Goal: Communication & Community: Answer question/provide support

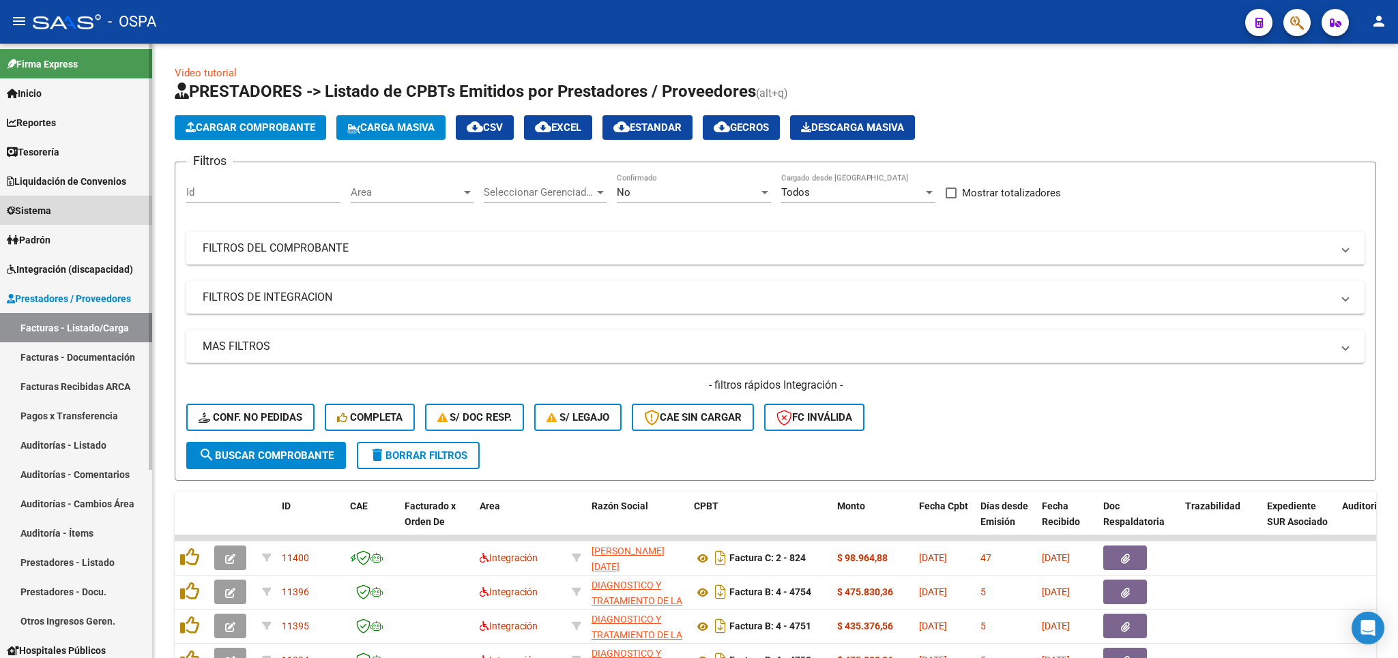
click at [77, 207] on link "Sistema" at bounding box center [76, 210] width 152 height 29
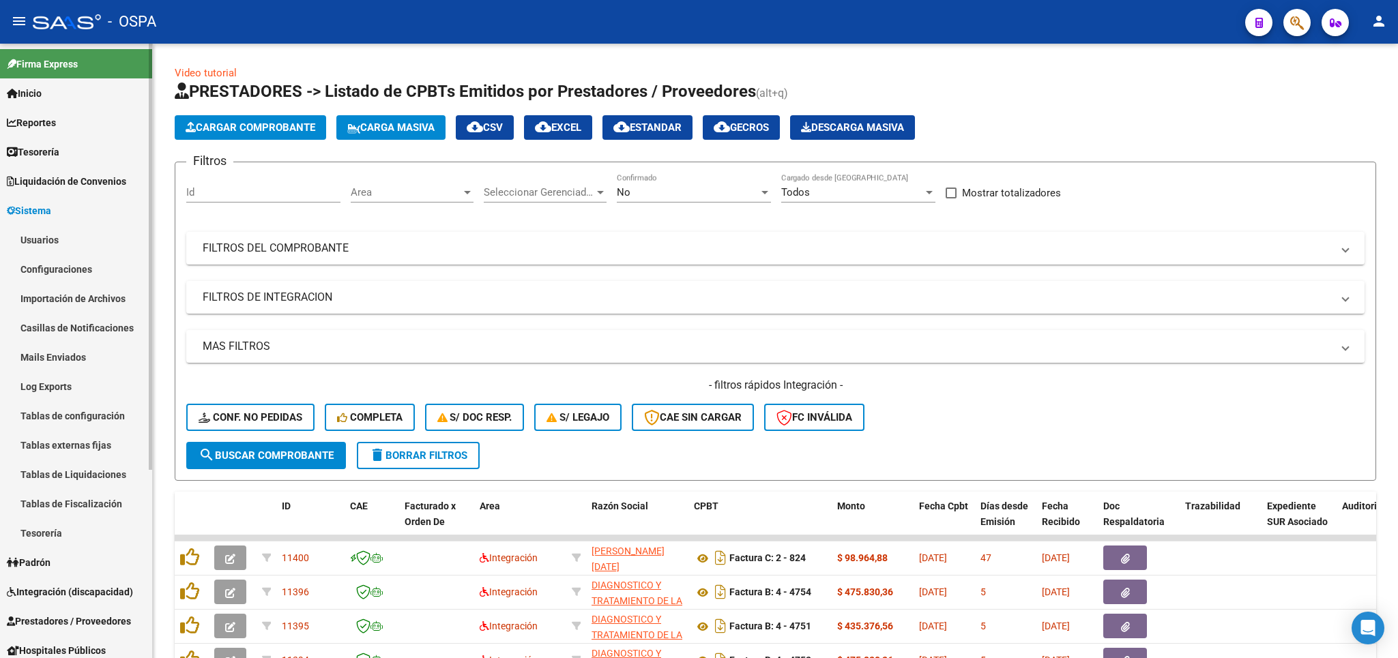
click at [84, 235] on link "Usuarios" at bounding box center [76, 239] width 152 height 29
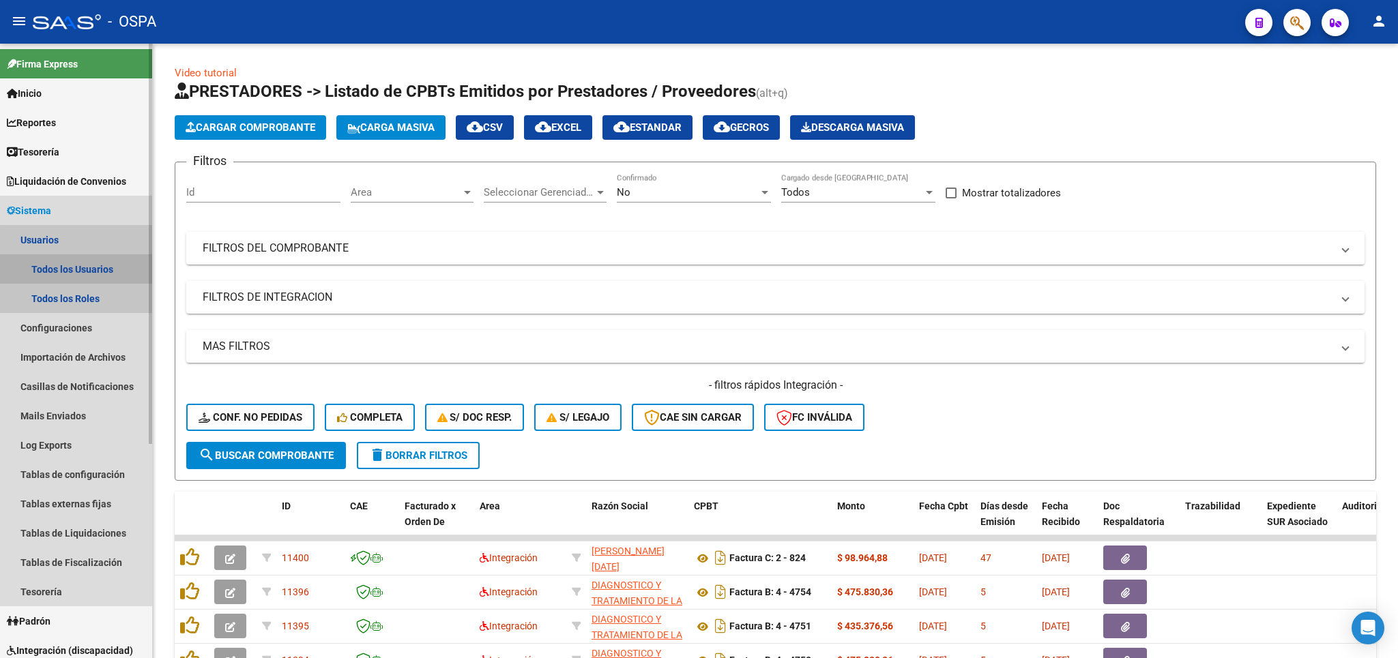
click at [94, 270] on link "Todos los Usuarios" at bounding box center [76, 268] width 152 height 29
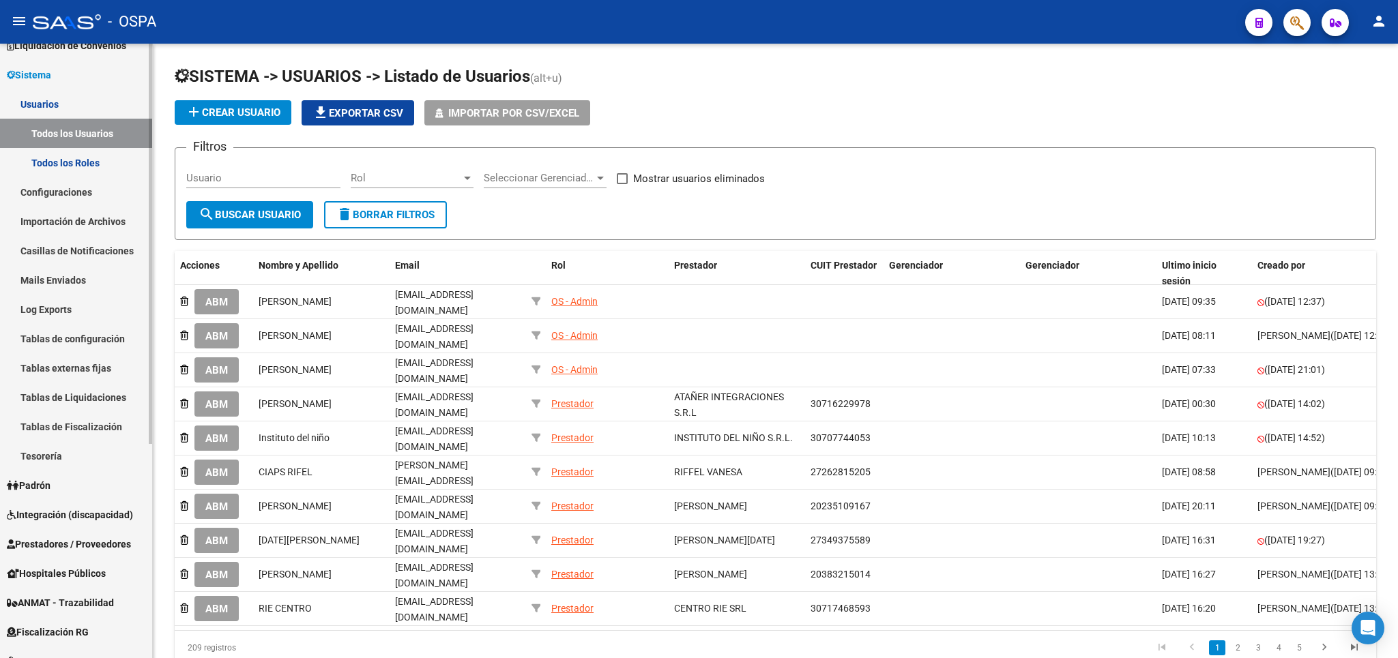
scroll to position [160, 0]
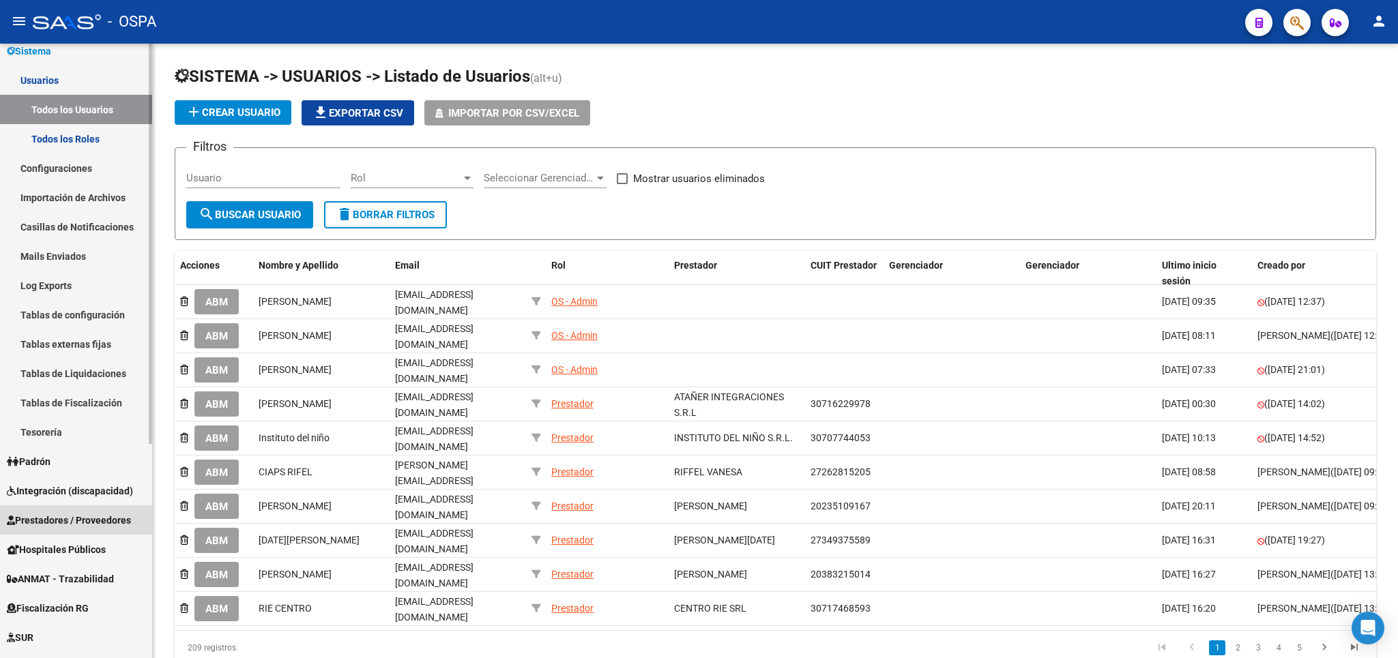
click at [73, 516] on span "Prestadores / Proveedores" at bounding box center [69, 520] width 124 height 15
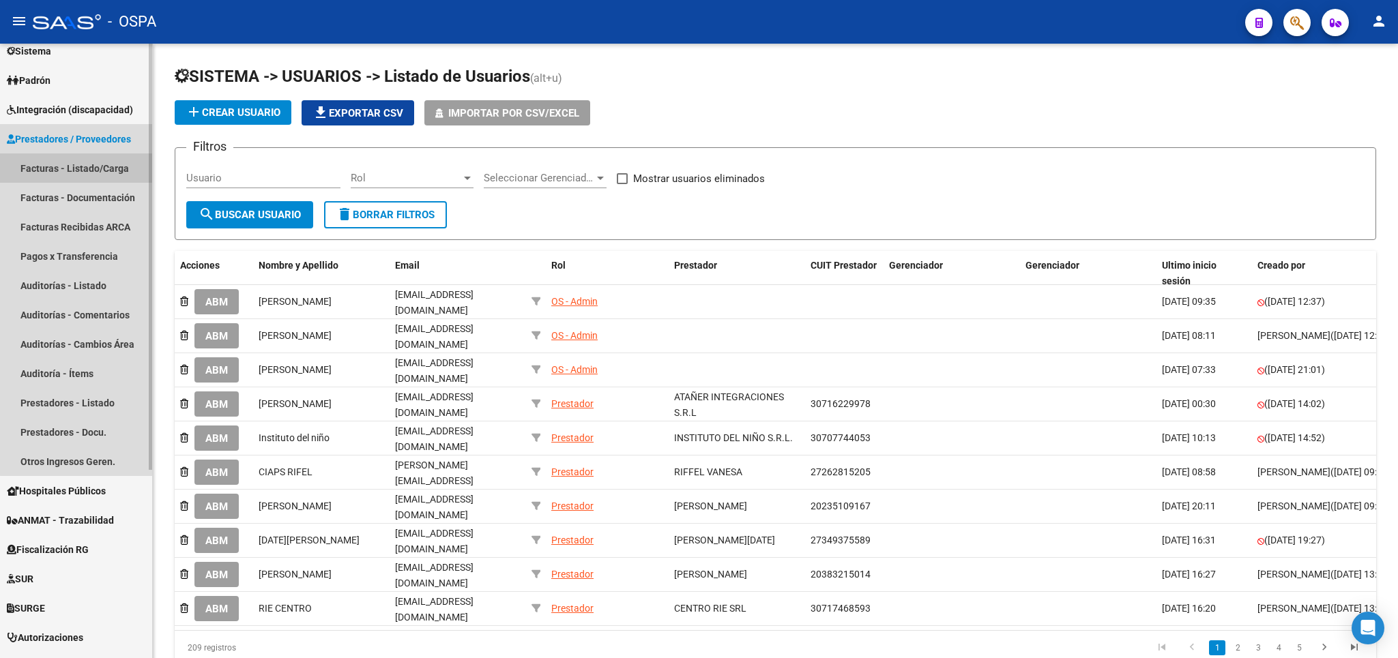
click at [80, 171] on link "Facturas - Listado/Carga" at bounding box center [76, 168] width 152 height 29
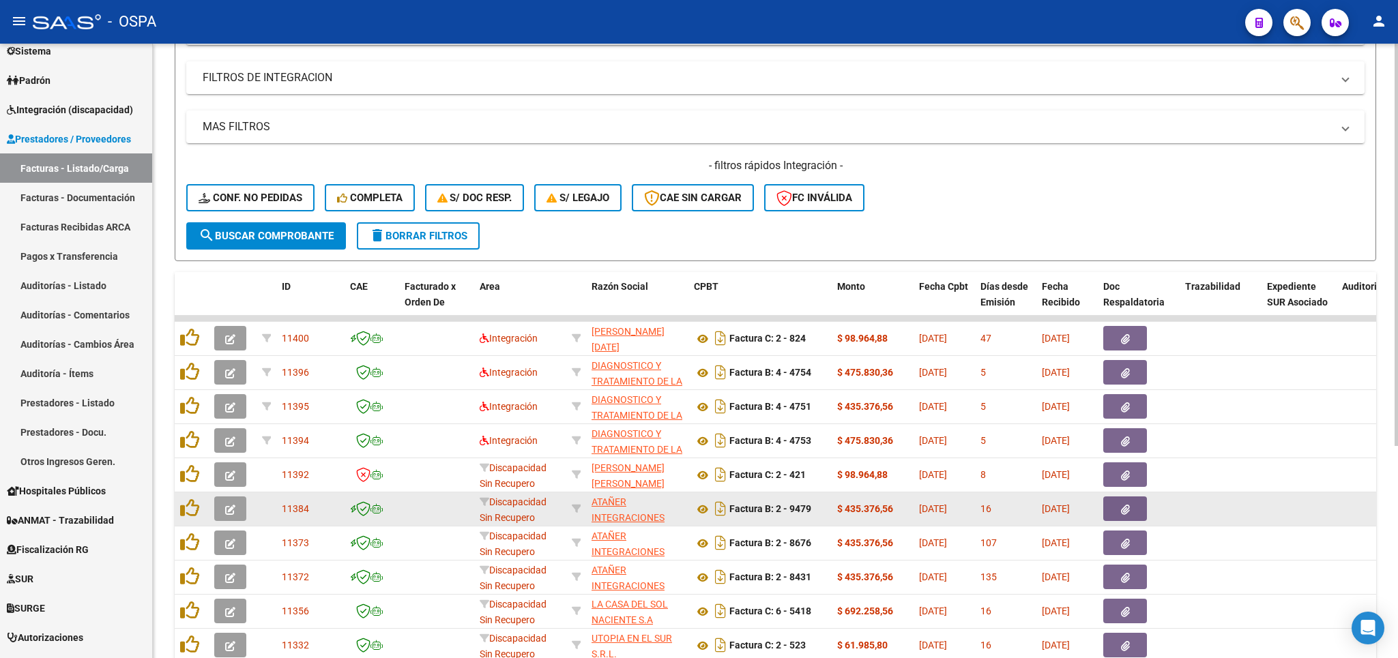
scroll to position [239, 0]
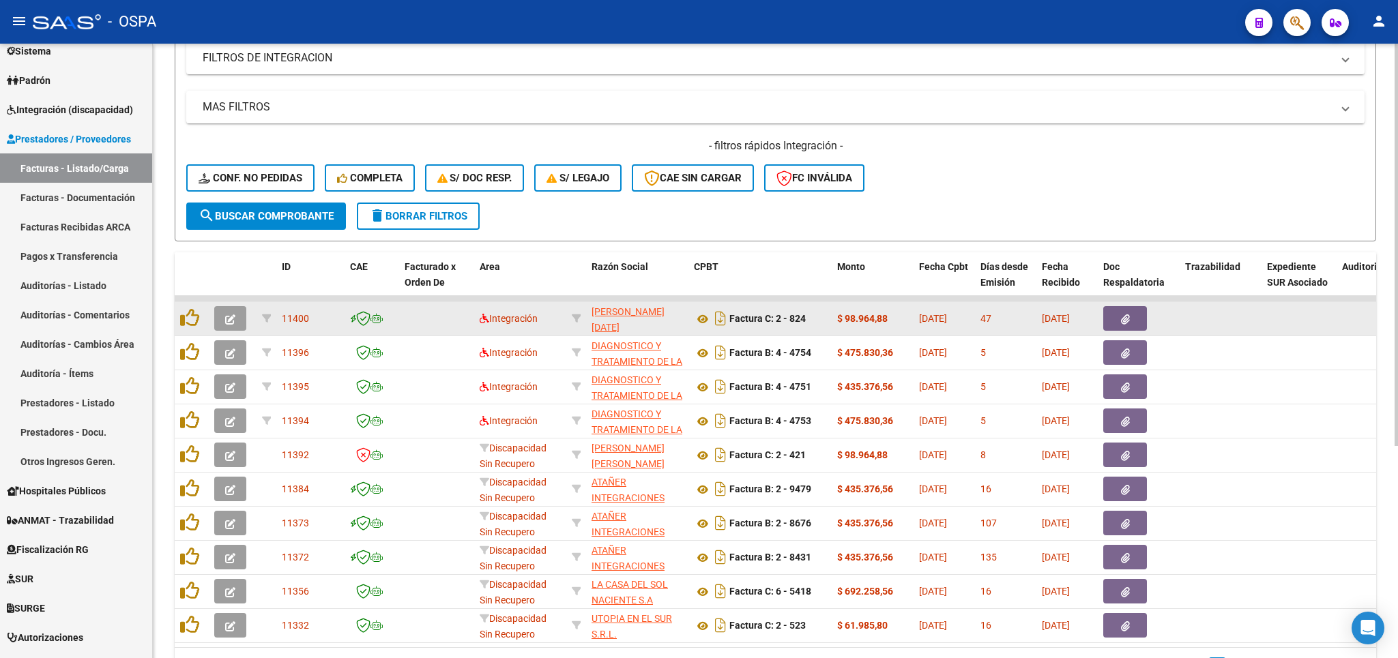
click at [231, 328] on button "button" at bounding box center [230, 318] width 32 height 25
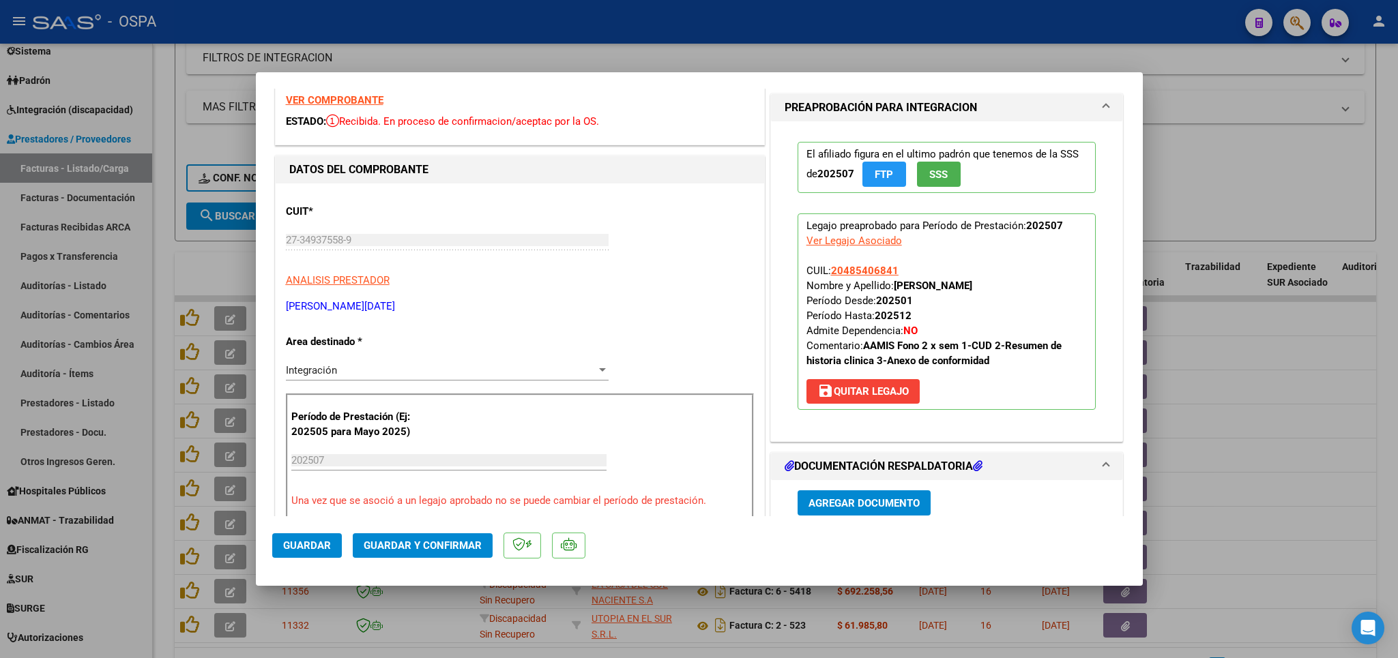
scroll to position [160, 0]
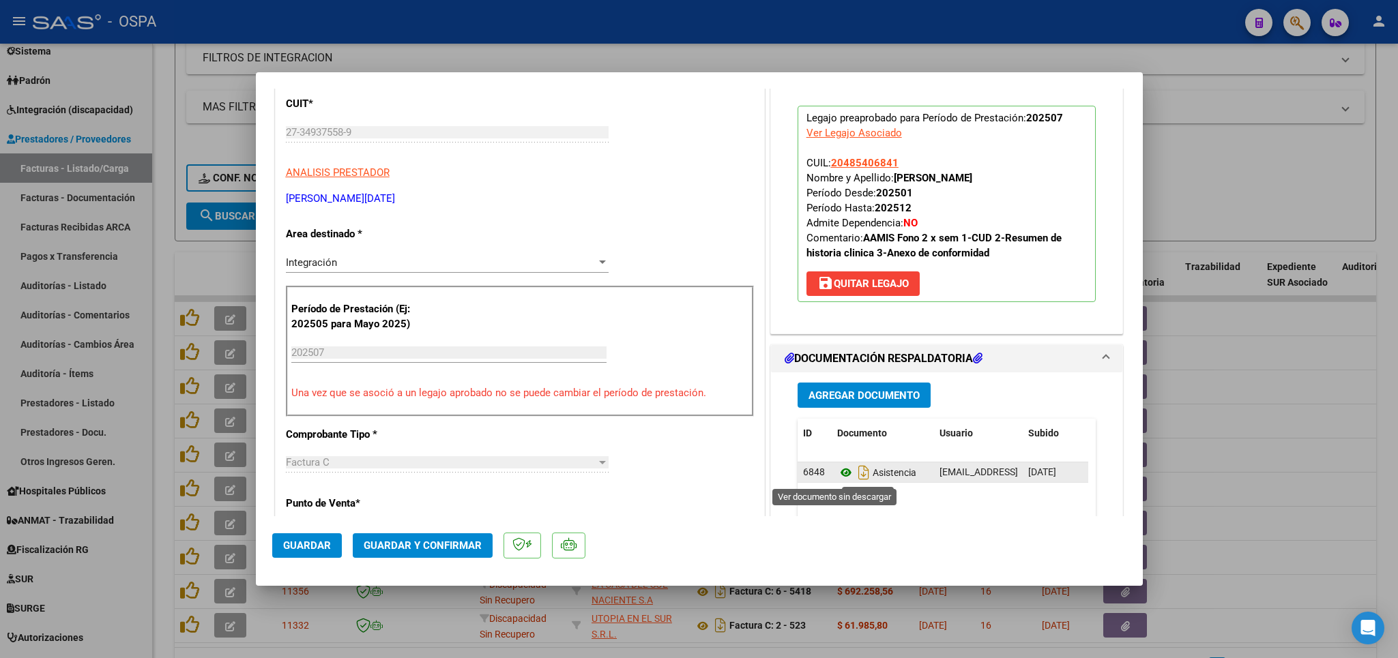
click at [837, 477] on icon at bounding box center [846, 473] width 18 height 16
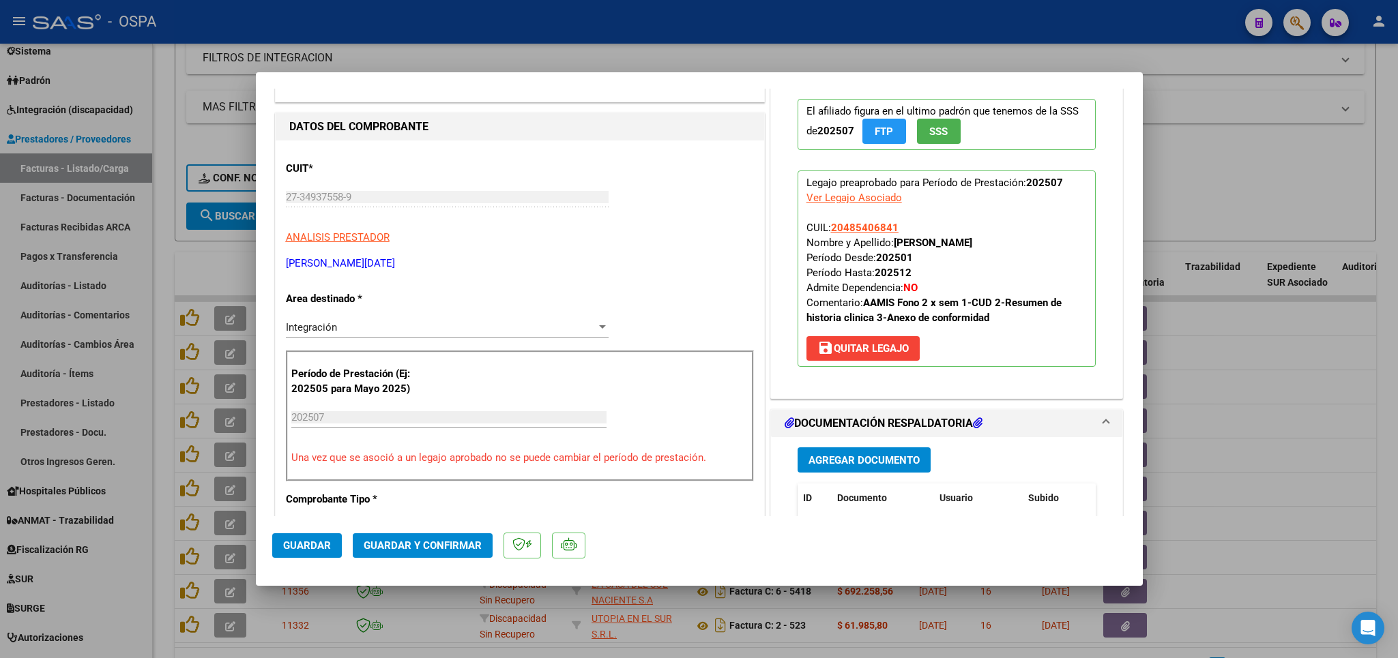
scroll to position [0, 0]
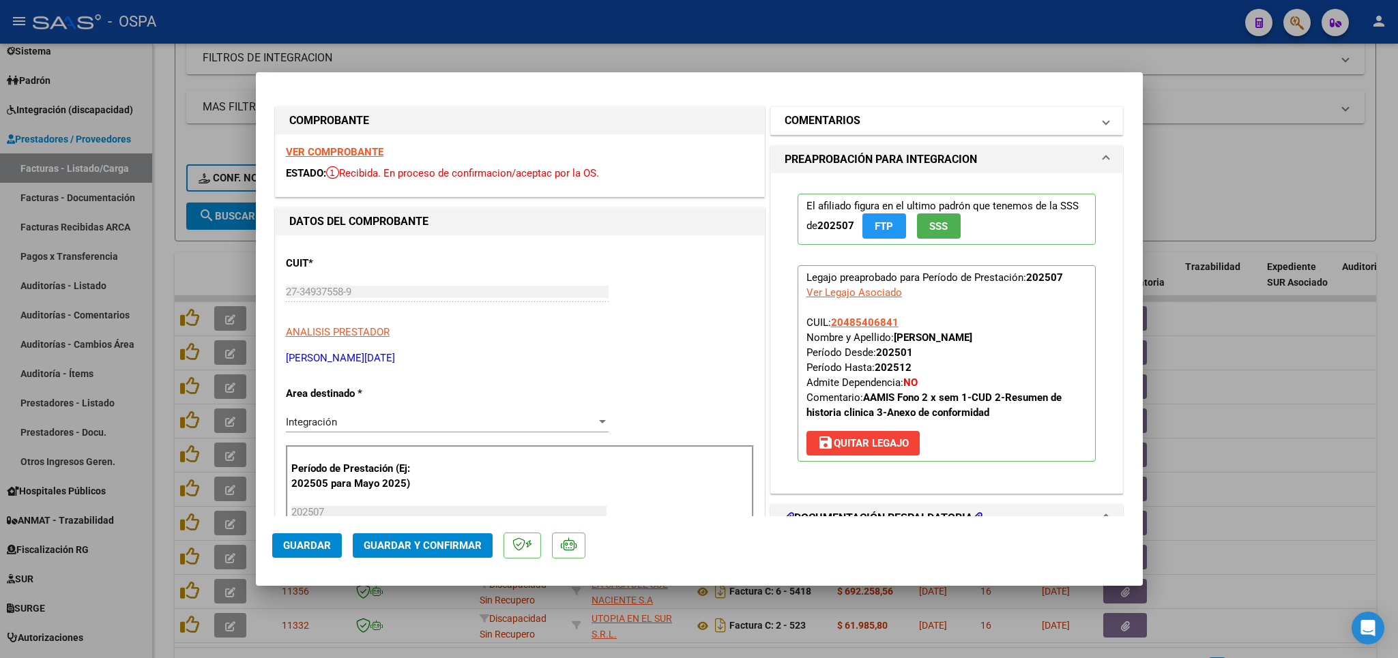
click at [914, 119] on mat-panel-title "COMENTARIOS" at bounding box center [939, 121] width 308 height 16
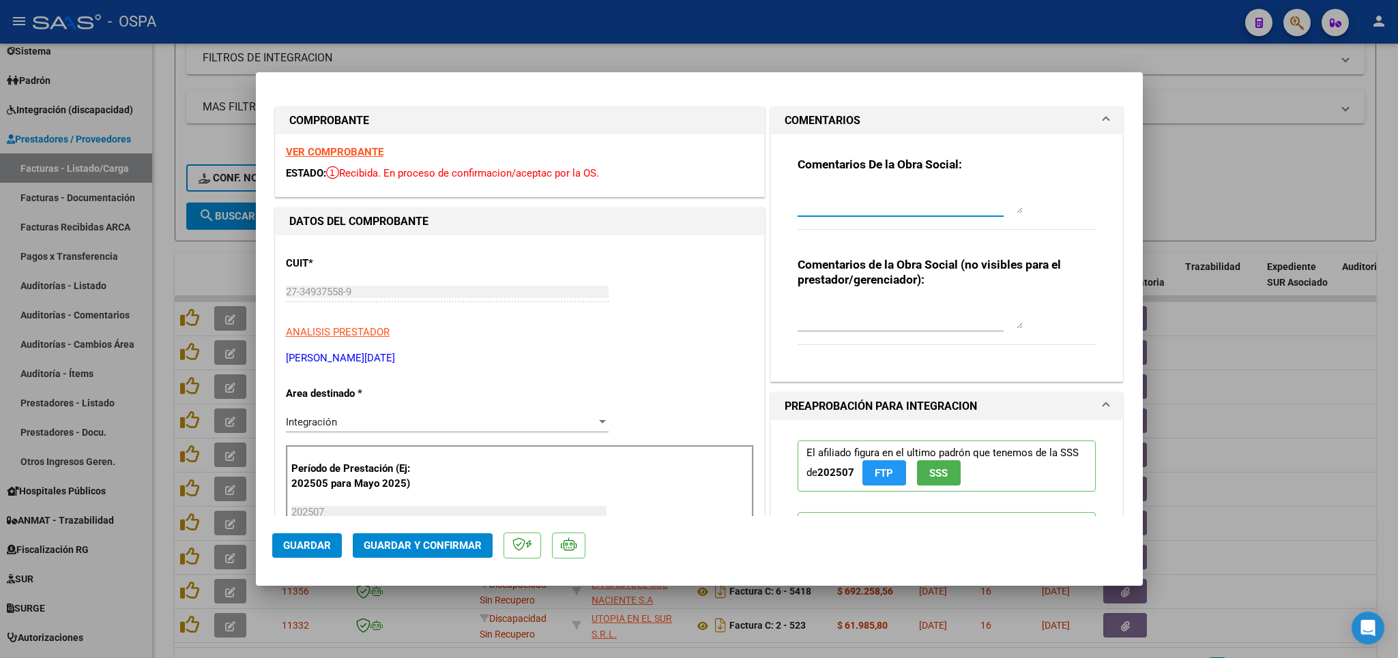
click at [902, 206] on textarea at bounding box center [910, 199] width 225 height 27
type textarea "la planilla esta mal porque dice periodo agosto y las fechas son de [PERSON_NAM…"
click at [328, 548] on span "Guardar" at bounding box center [307, 546] width 48 height 12
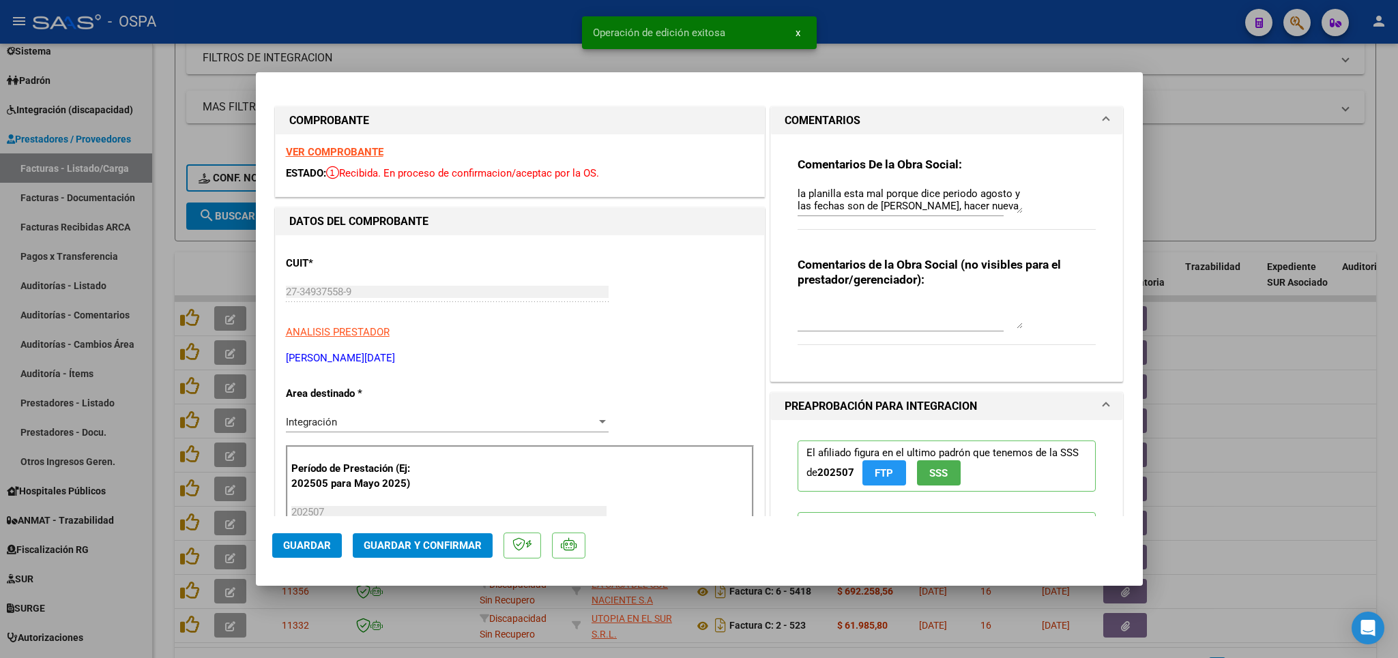
click at [1249, 168] on div at bounding box center [699, 329] width 1398 height 658
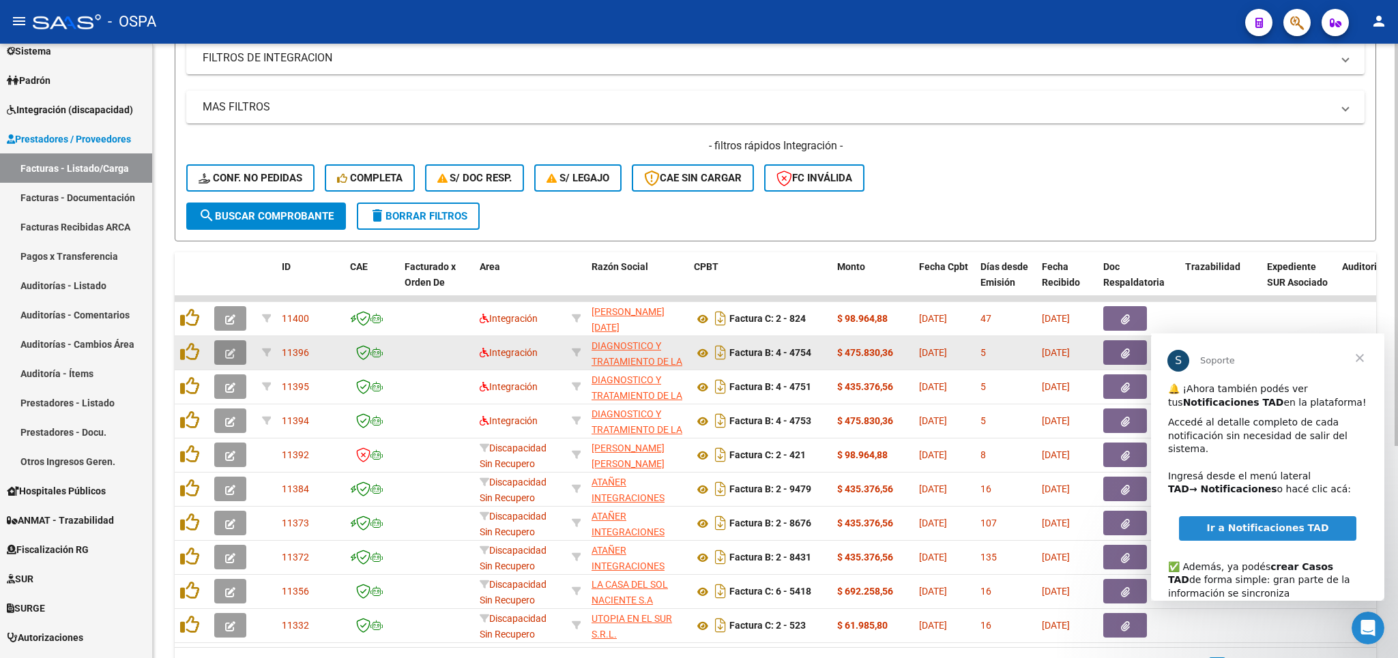
click at [229, 354] on icon "button" at bounding box center [230, 354] width 10 height 10
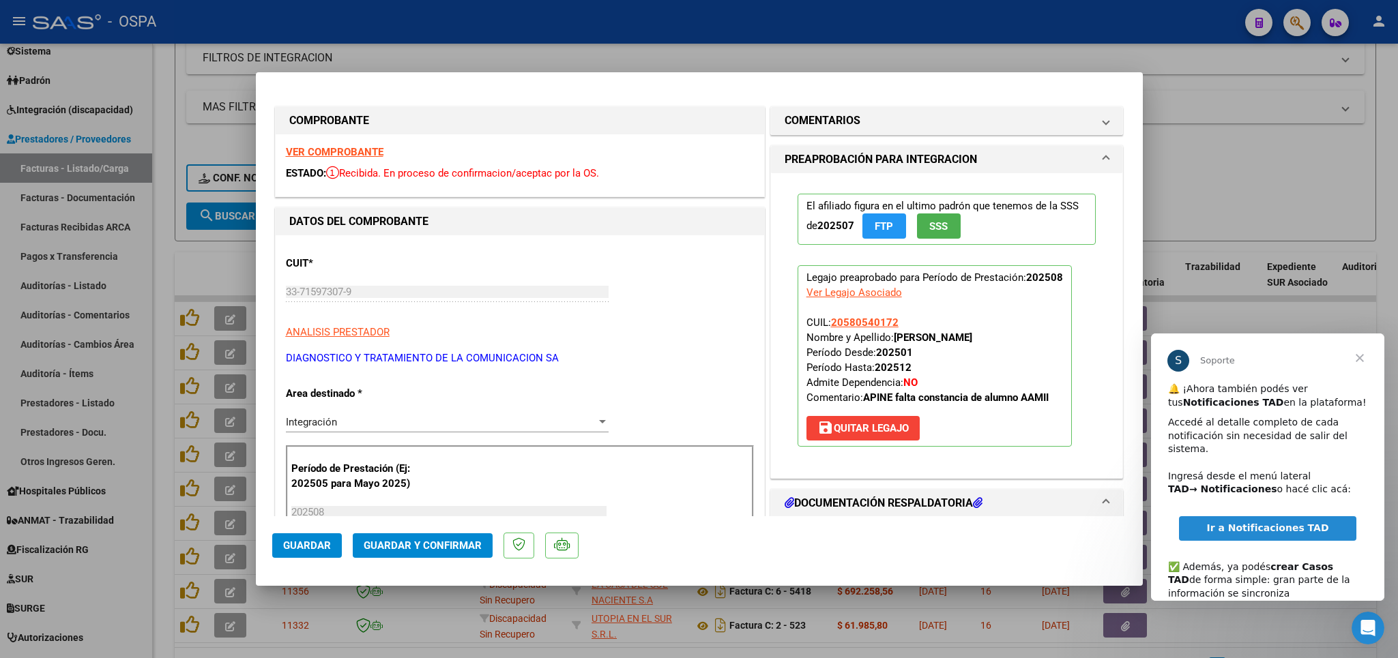
click at [317, 149] on strong "VER COMPROBANTE" at bounding box center [335, 152] width 98 height 12
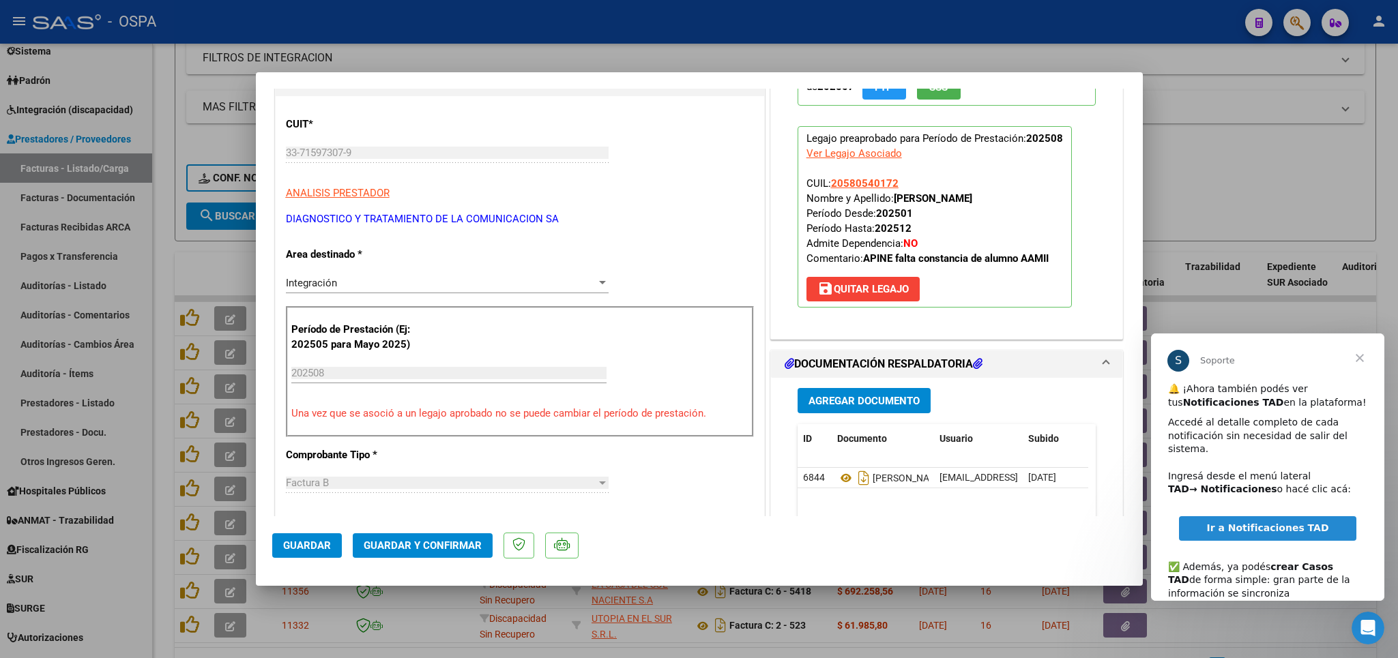
scroll to position [160, 0]
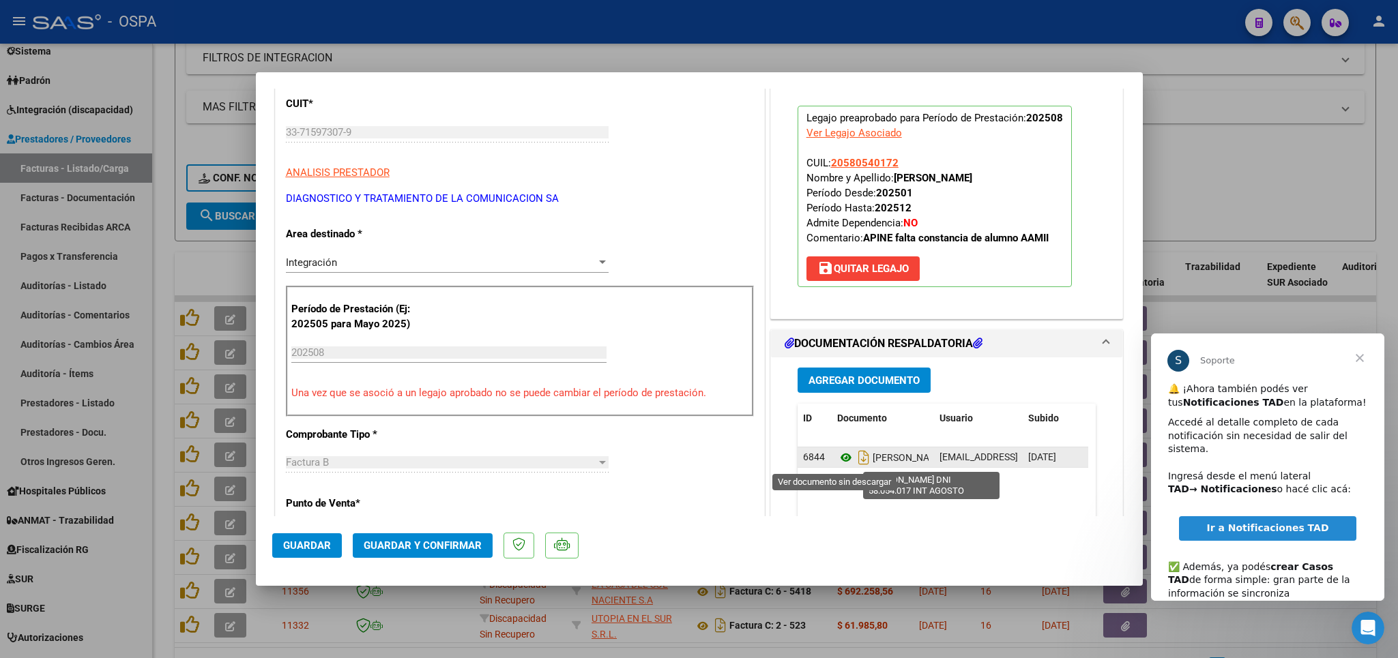
click at [837, 464] on icon at bounding box center [846, 458] width 18 height 16
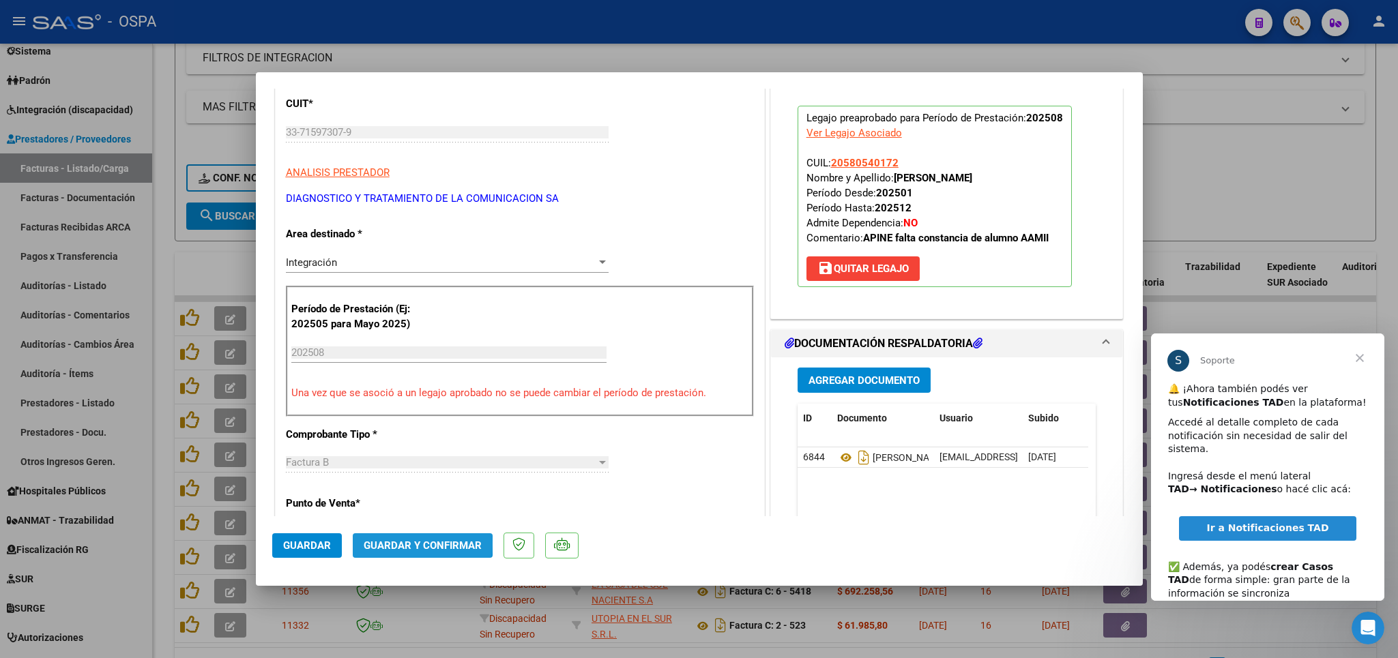
click at [405, 544] on span "Guardar y Confirmar" at bounding box center [423, 546] width 118 height 12
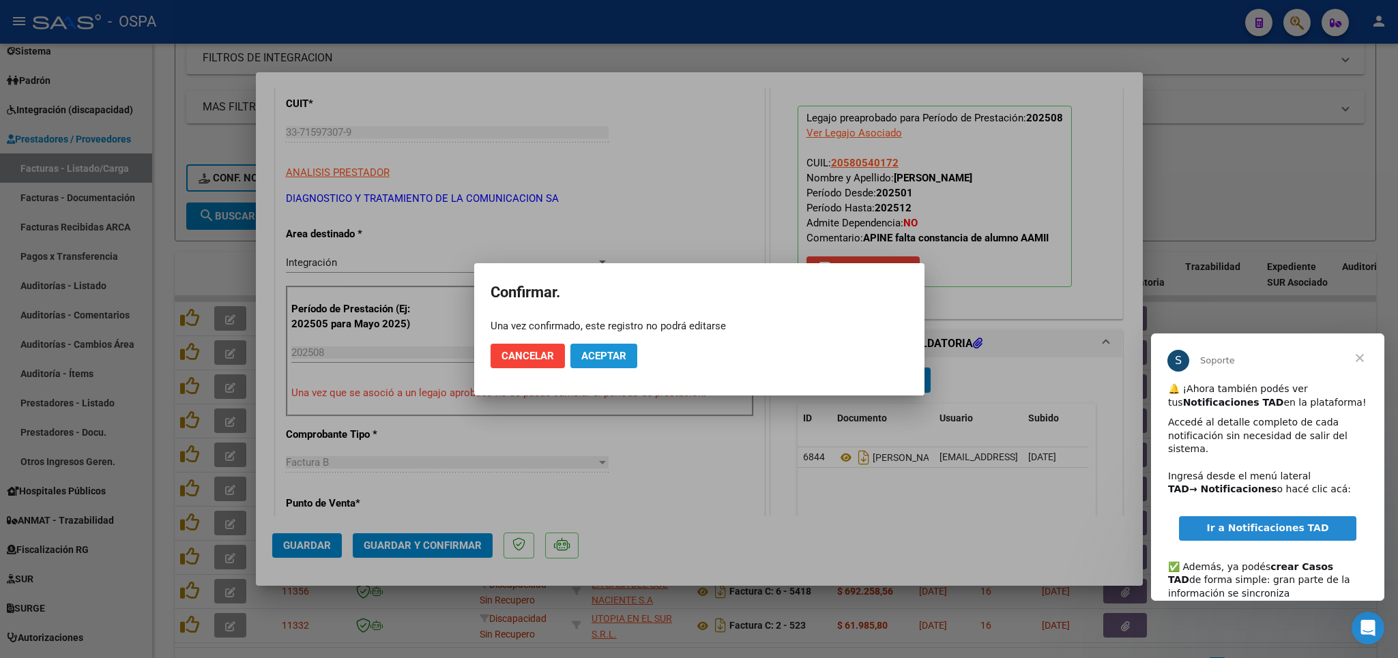
click at [620, 355] on span "Aceptar" at bounding box center [603, 356] width 45 height 12
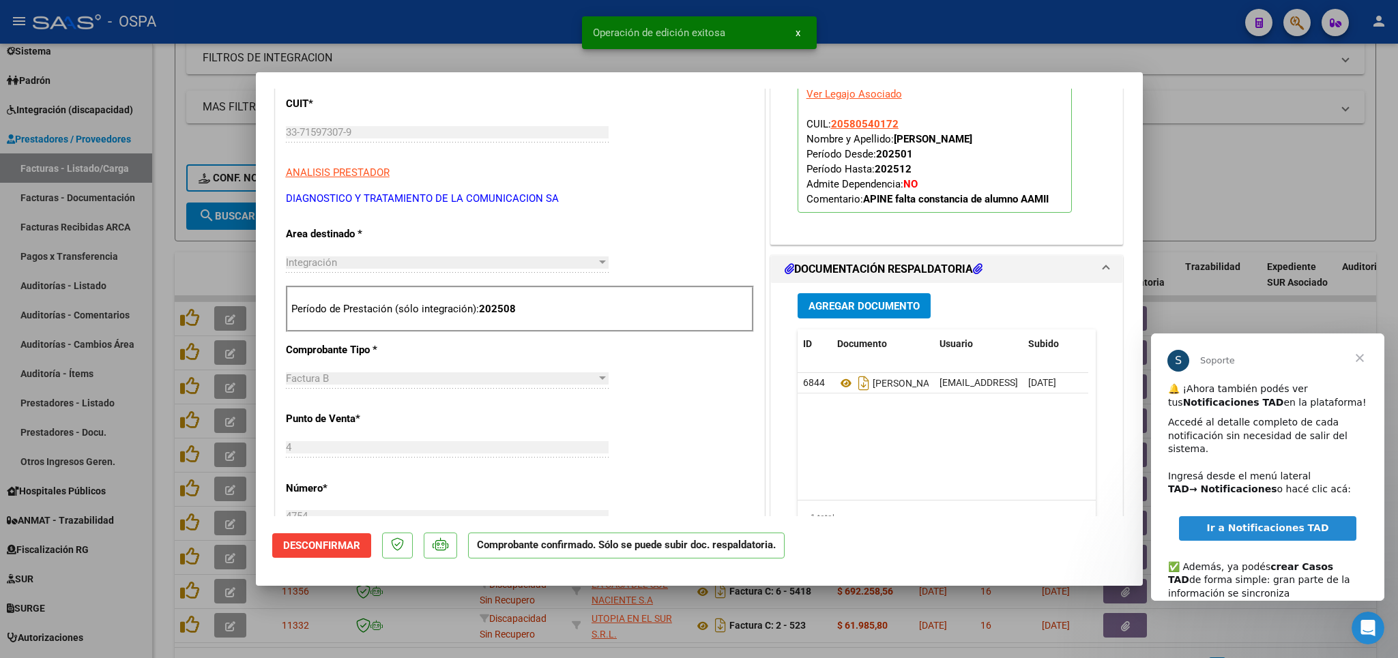
click at [1211, 199] on div at bounding box center [699, 329] width 1398 height 658
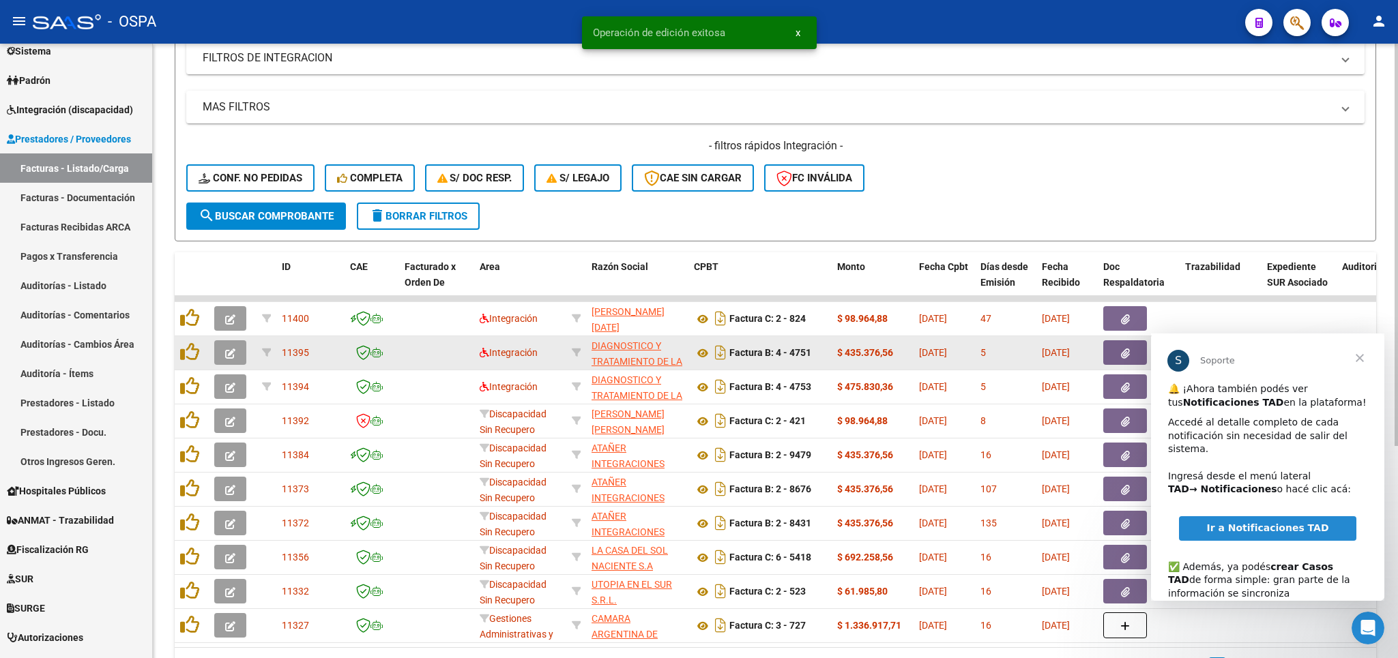
click at [233, 358] on icon "button" at bounding box center [230, 354] width 10 height 10
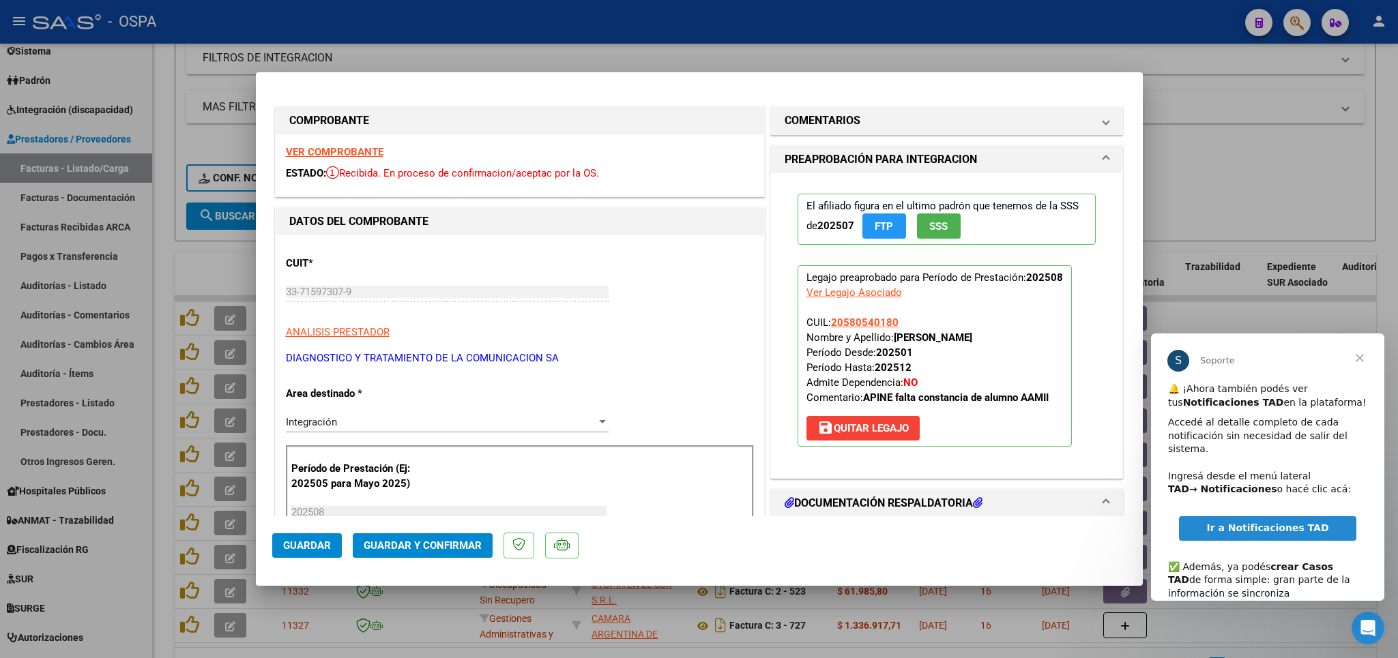
click at [328, 153] on strong "VER COMPROBANTE" at bounding box center [335, 152] width 98 height 12
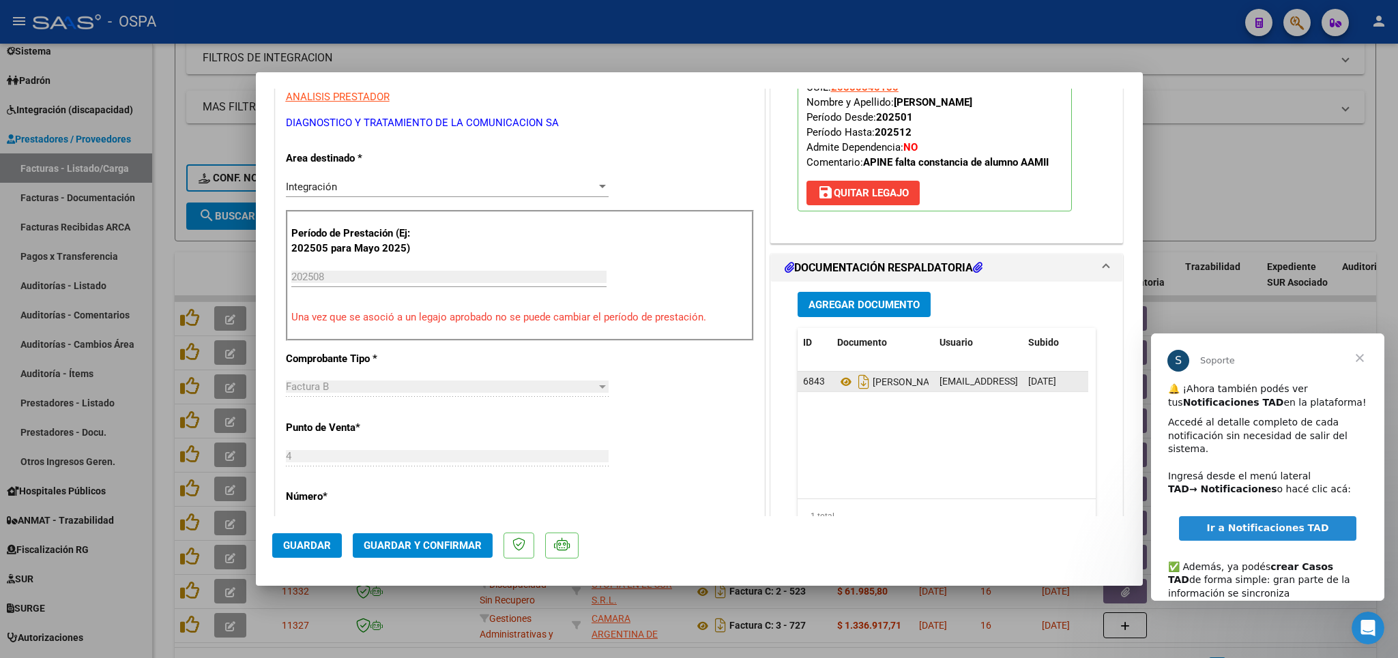
scroll to position [239, 0]
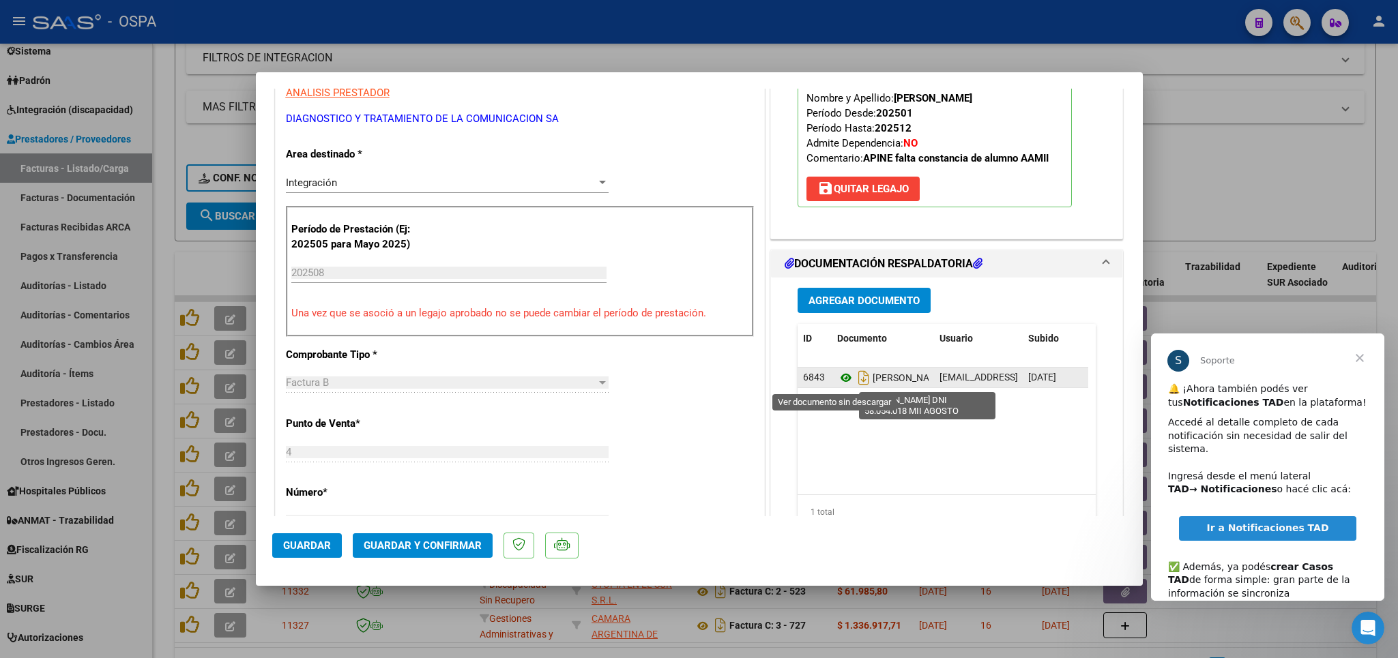
click at [837, 374] on icon at bounding box center [846, 378] width 18 height 16
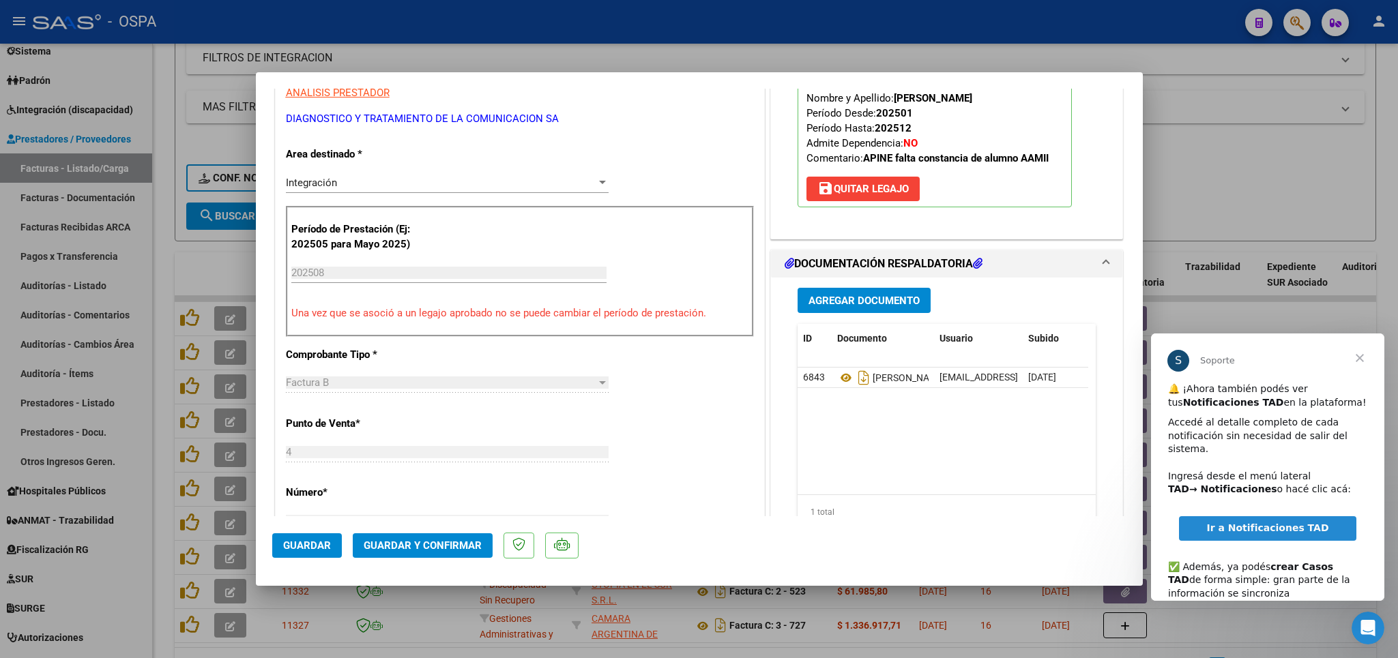
click at [422, 552] on span "Guardar y Confirmar" at bounding box center [423, 546] width 118 height 12
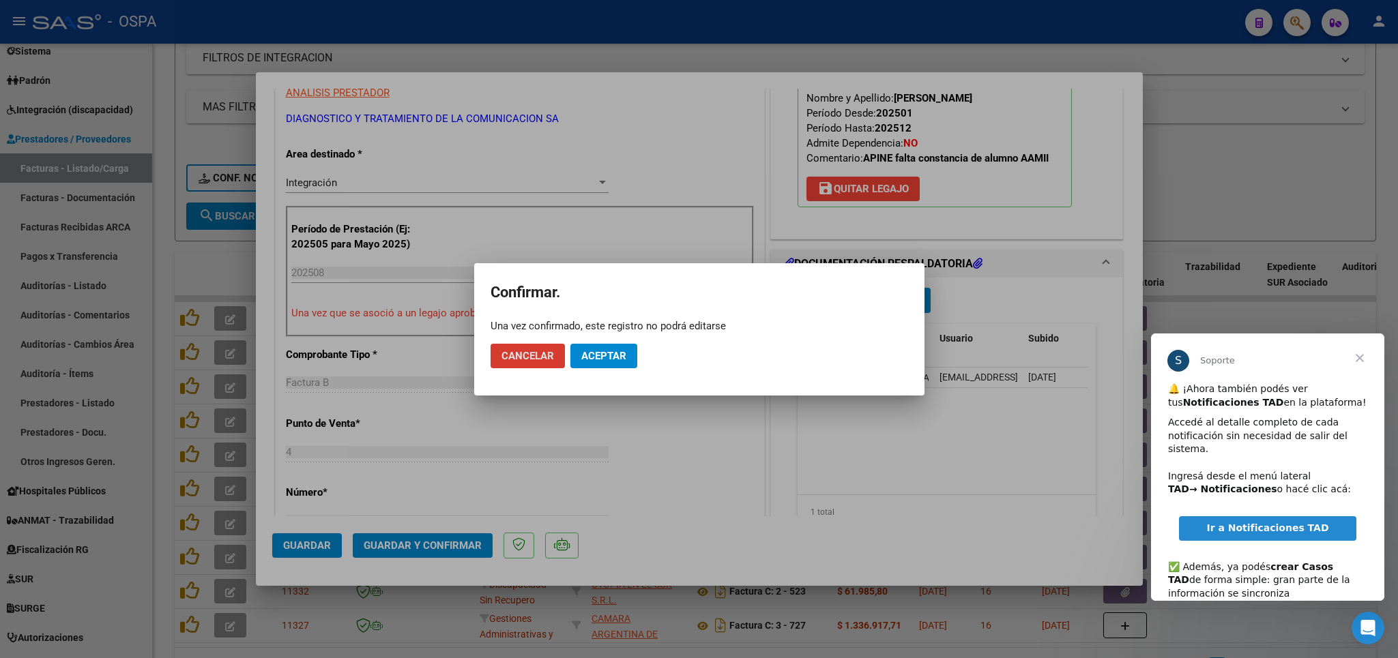
click at [612, 358] on span "Aceptar" at bounding box center [603, 356] width 45 height 12
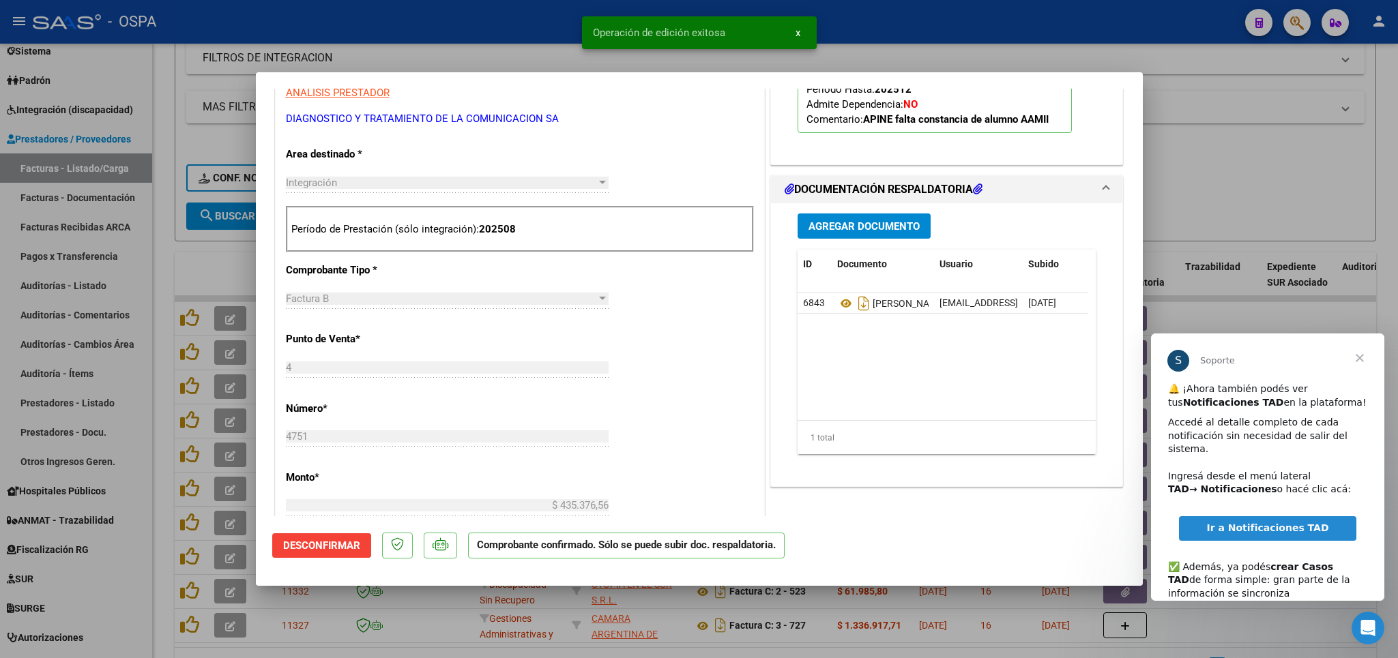
click at [1234, 210] on div at bounding box center [699, 329] width 1398 height 658
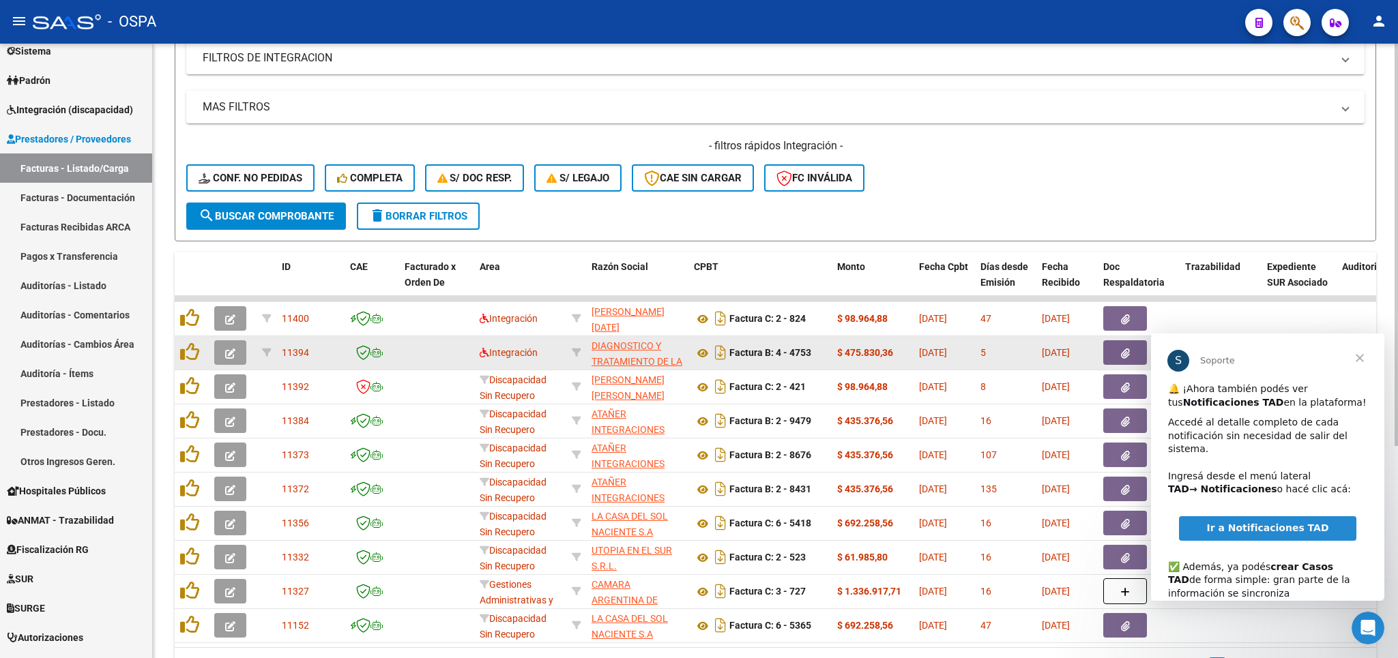
click at [227, 351] on icon "button" at bounding box center [230, 354] width 10 height 10
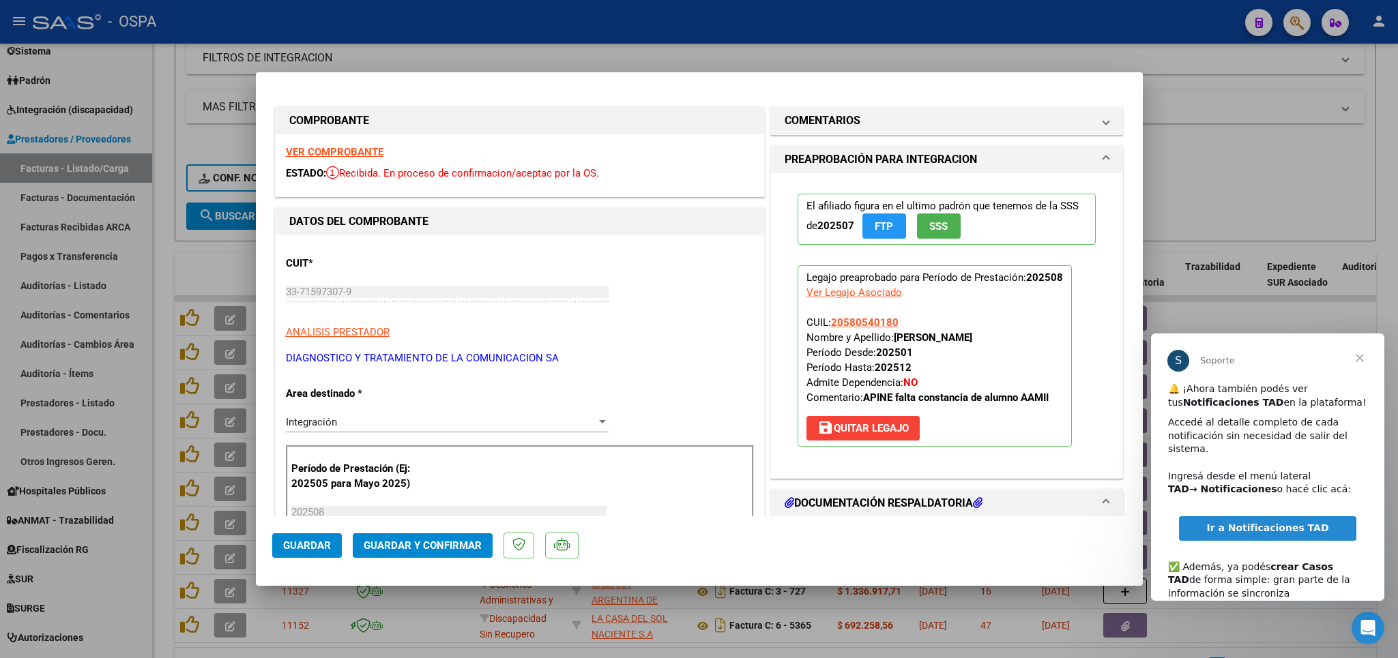
click at [347, 149] on strong "VER COMPROBANTE" at bounding box center [335, 152] width 98 height 12
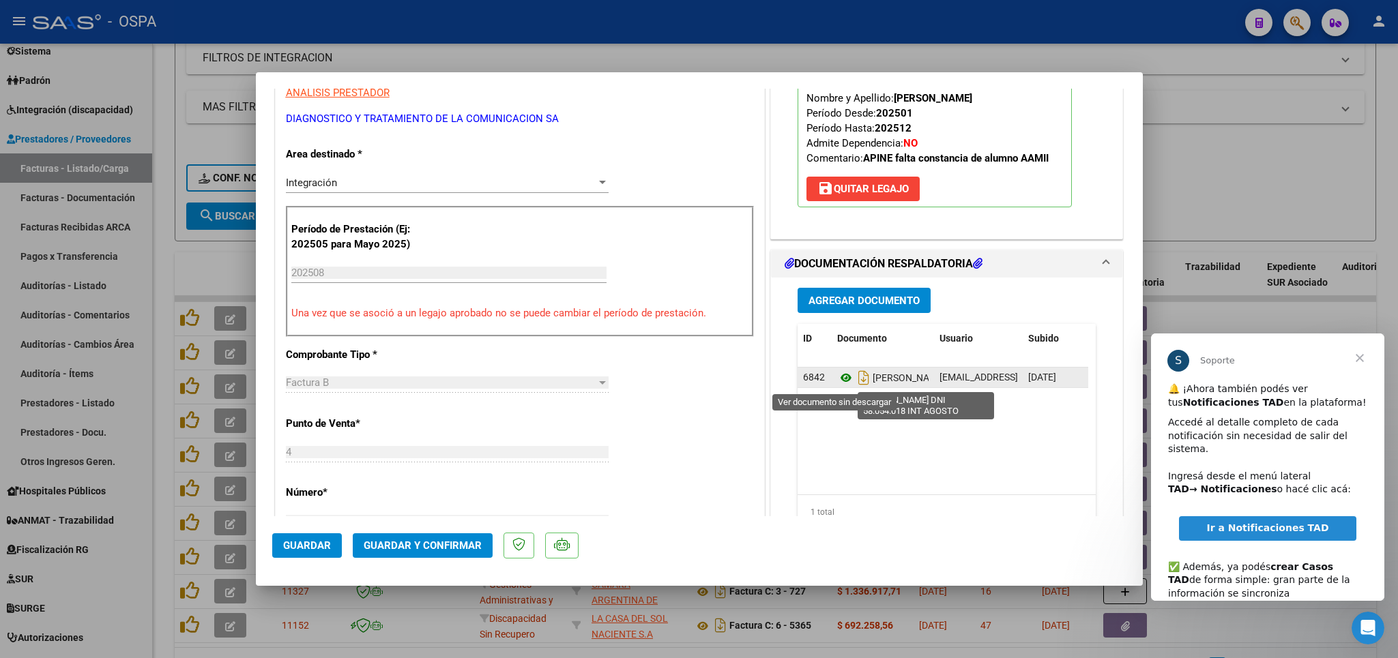
click at [837, 378] on icon at bounding box center [846, 378] width 18 height 16
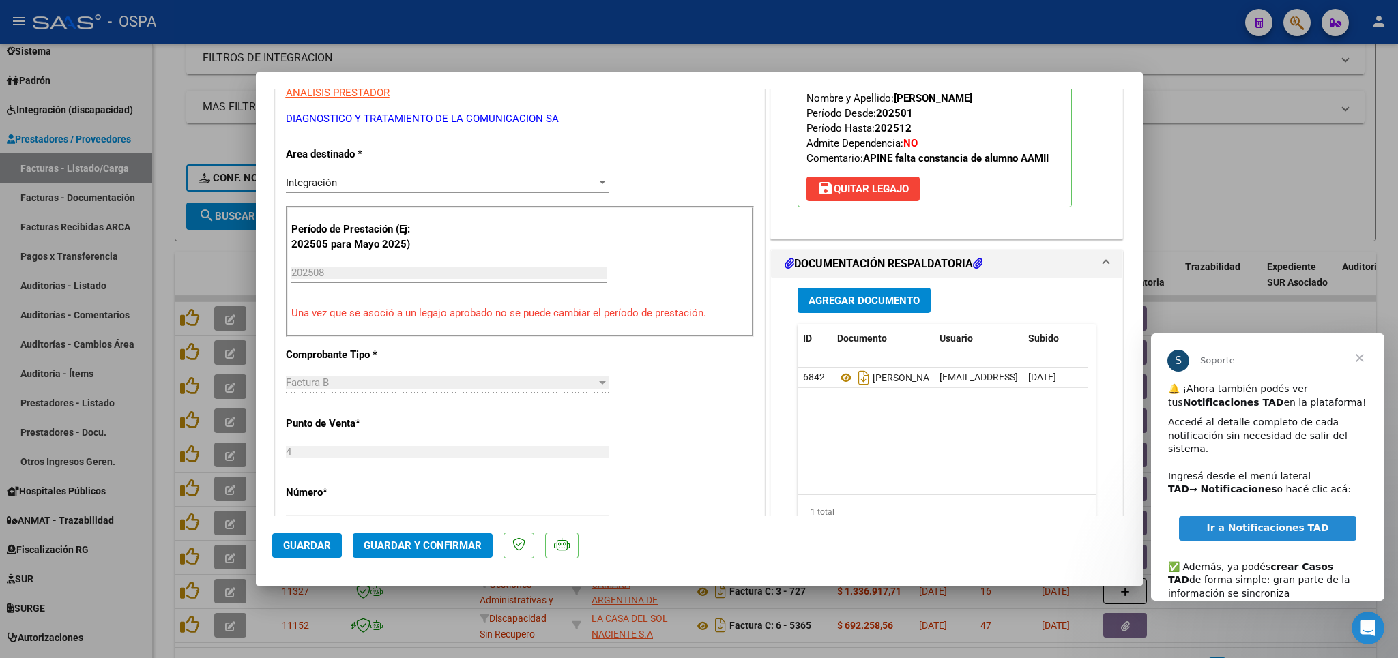
click at [416, 549] on span "Guardar y Confirmar" at bounding box center [423, 546] width 118 height 12
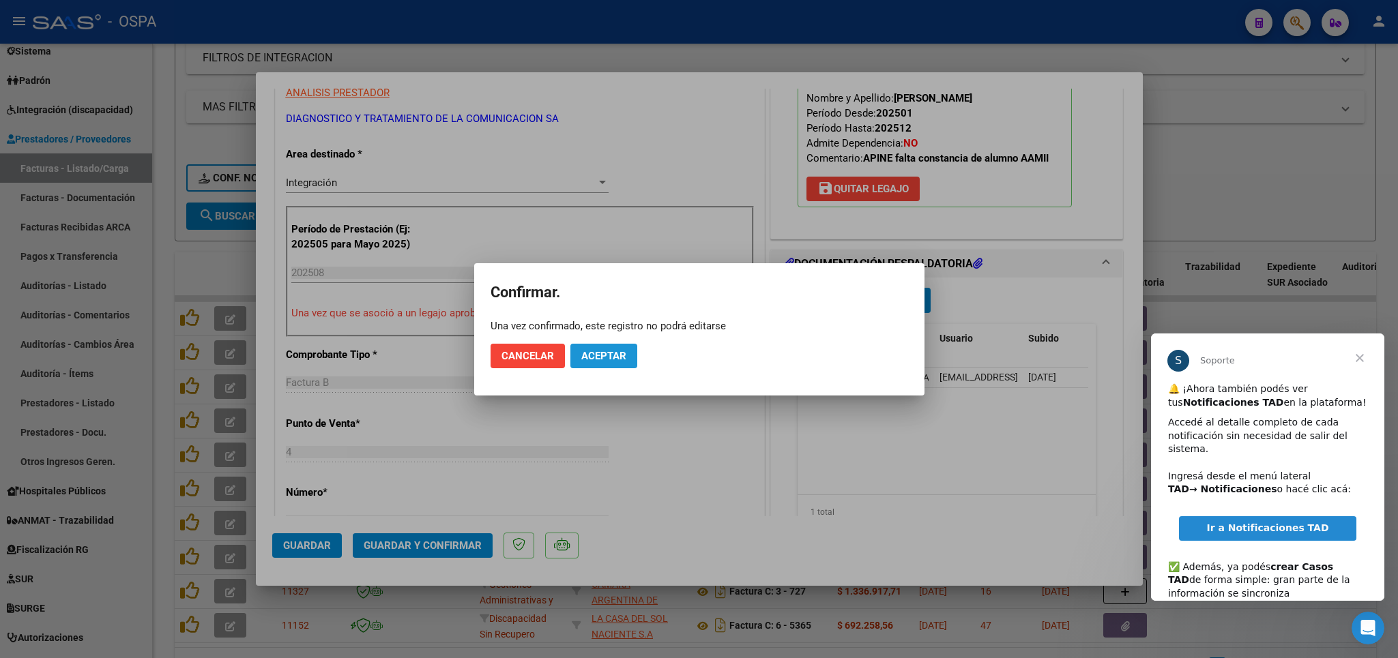
click at [606, 355] on span "Aceptar" at bounding box center [603, 356] width 45 height 12
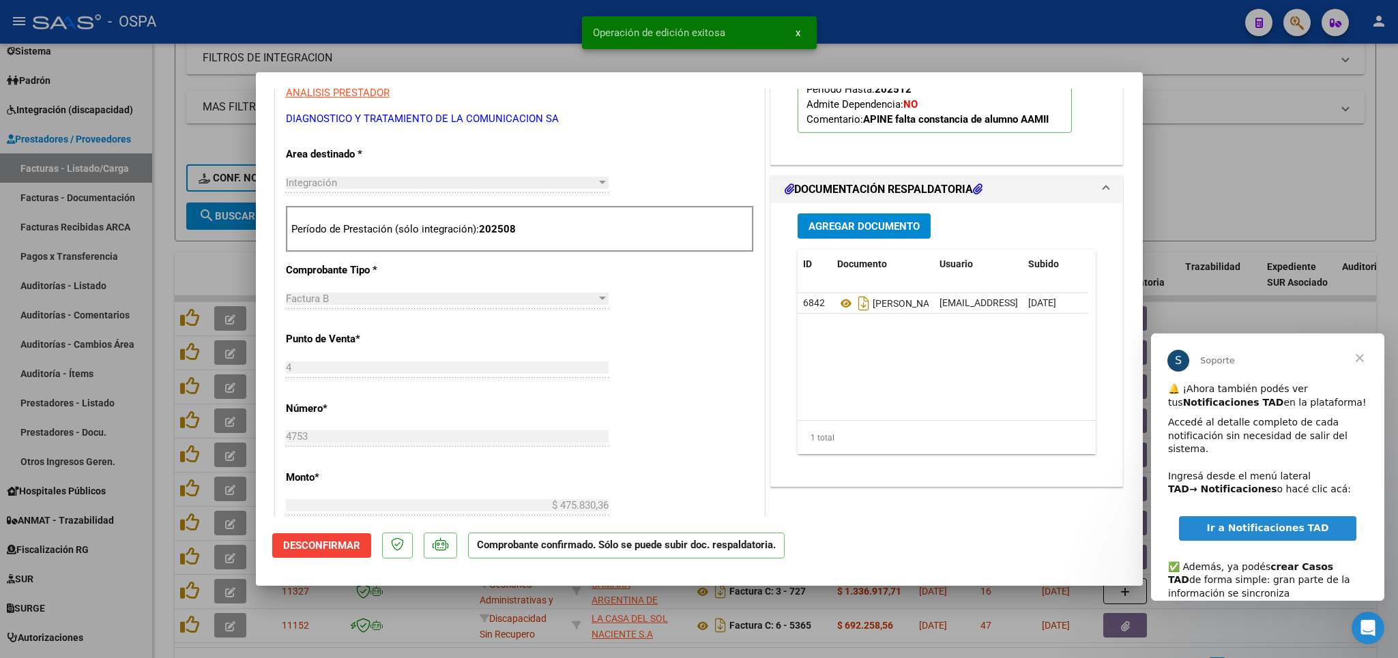
click at [1238, 171] on div at bounding box center [699, 329] width 1398 height 658
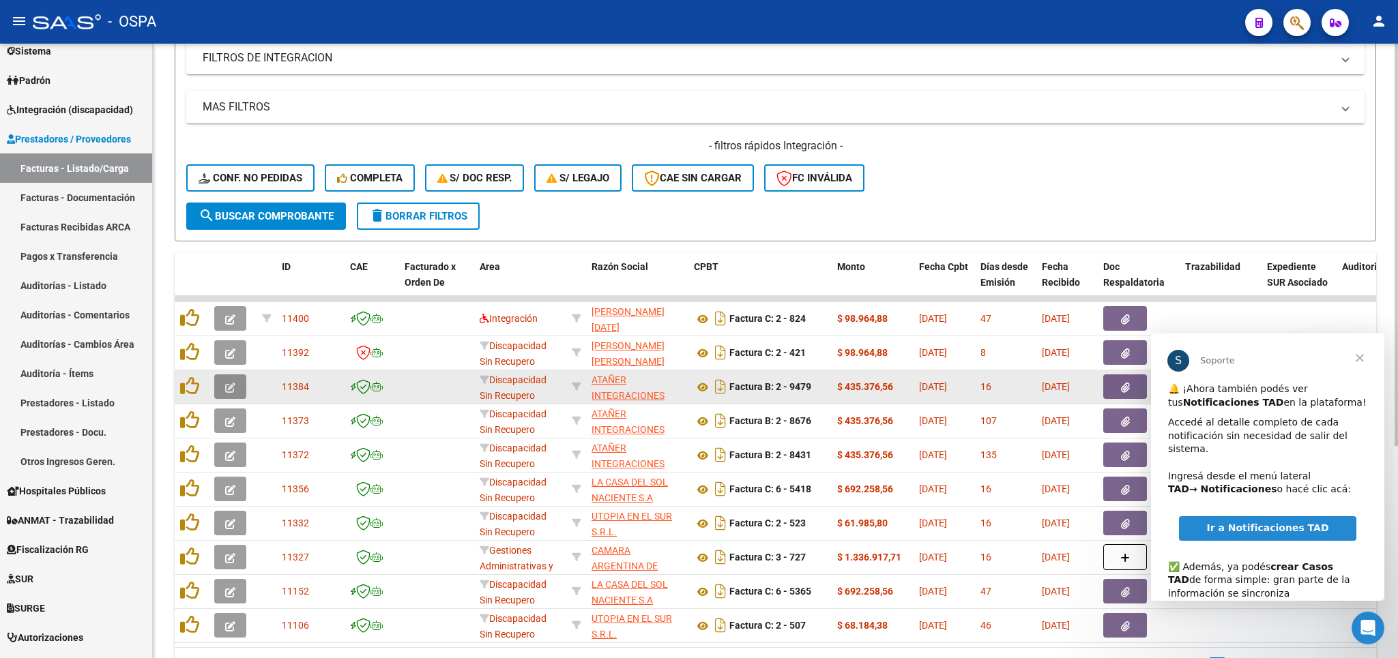
click at [227, 381] on span "button" at bounding box center [230, 387] width 10 height 12
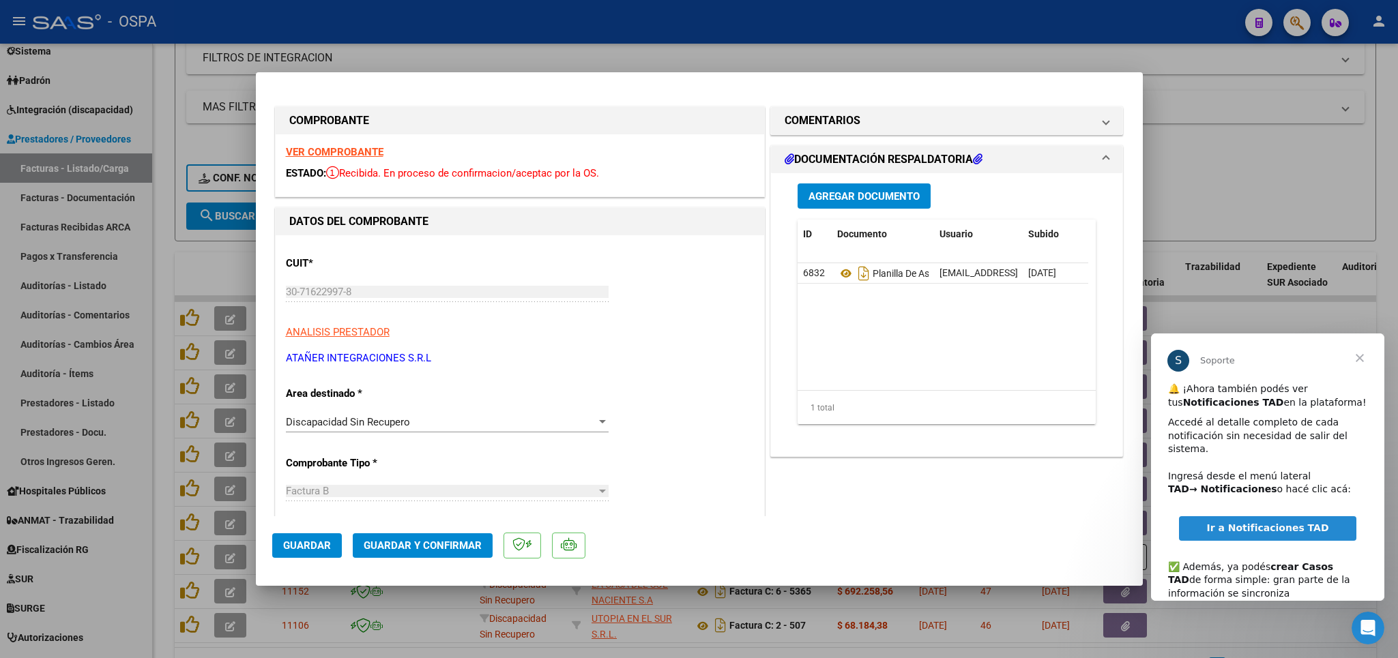
click at [330, 151] on strong "VER COMPROBANTE" at bounding box center [335, 152] width 98 height 12
click at [429, 420] on div "Discapacidad Sin Recupero" at bounding box center [441, 422] width 310 height 12
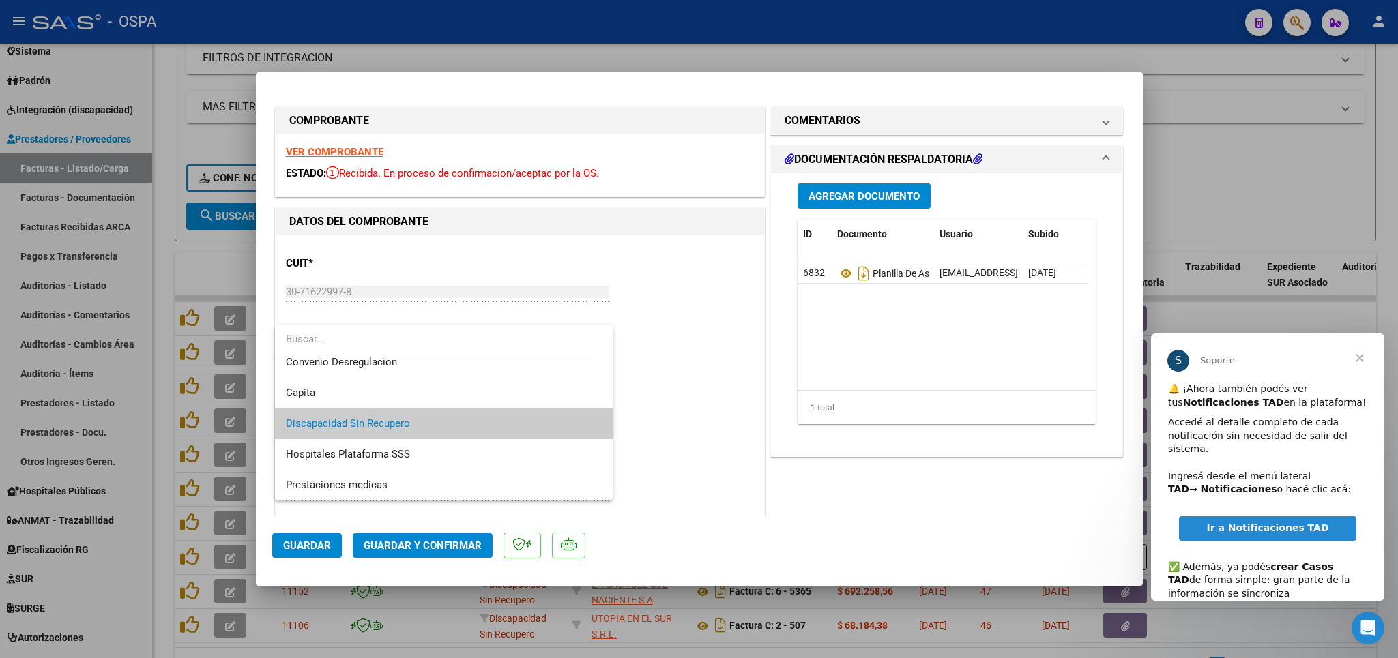
scroll to position [83, 0]
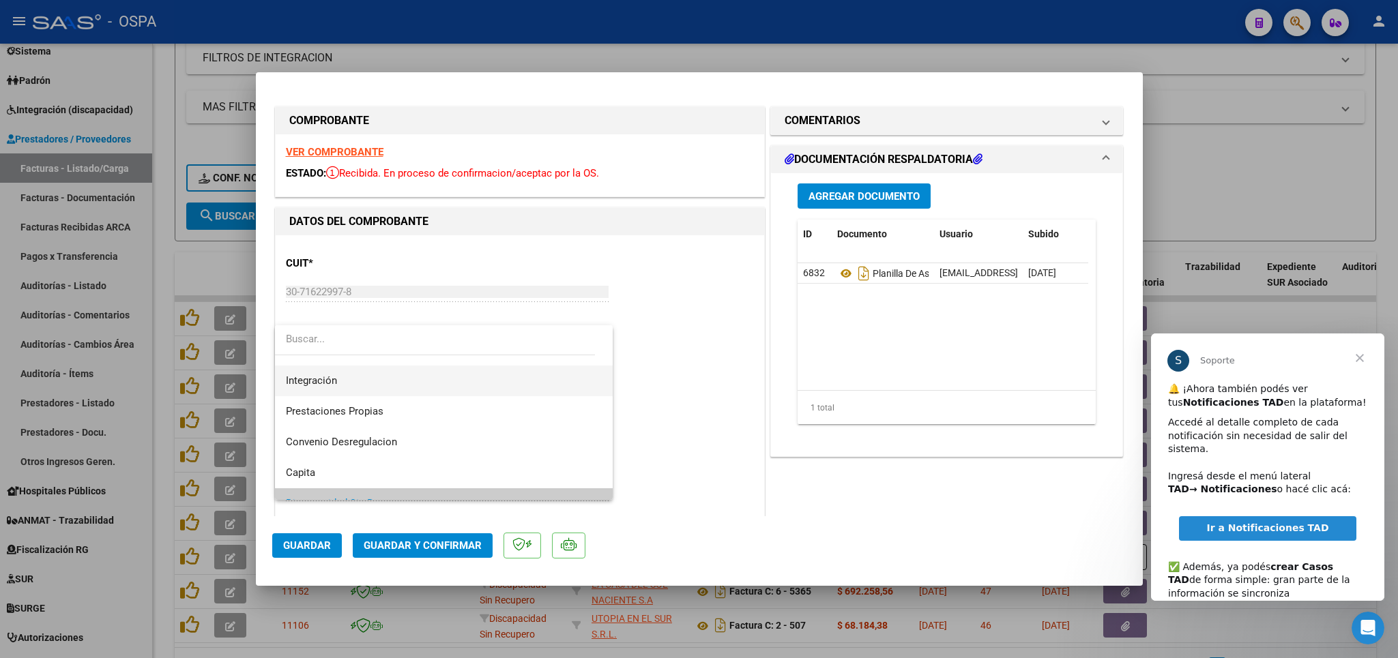
click at [321, 374] on span "Integración" at bounding box center [444, 381] width 316 height 31
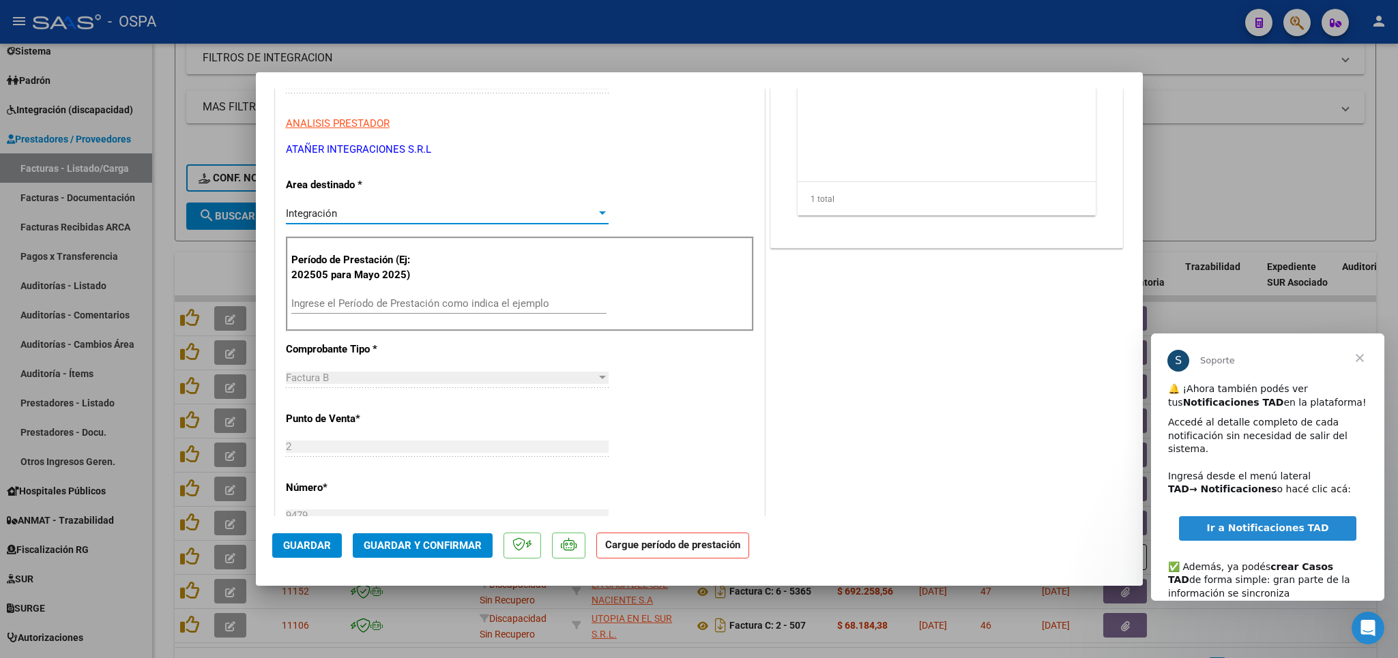
scroll to position [319, 0]
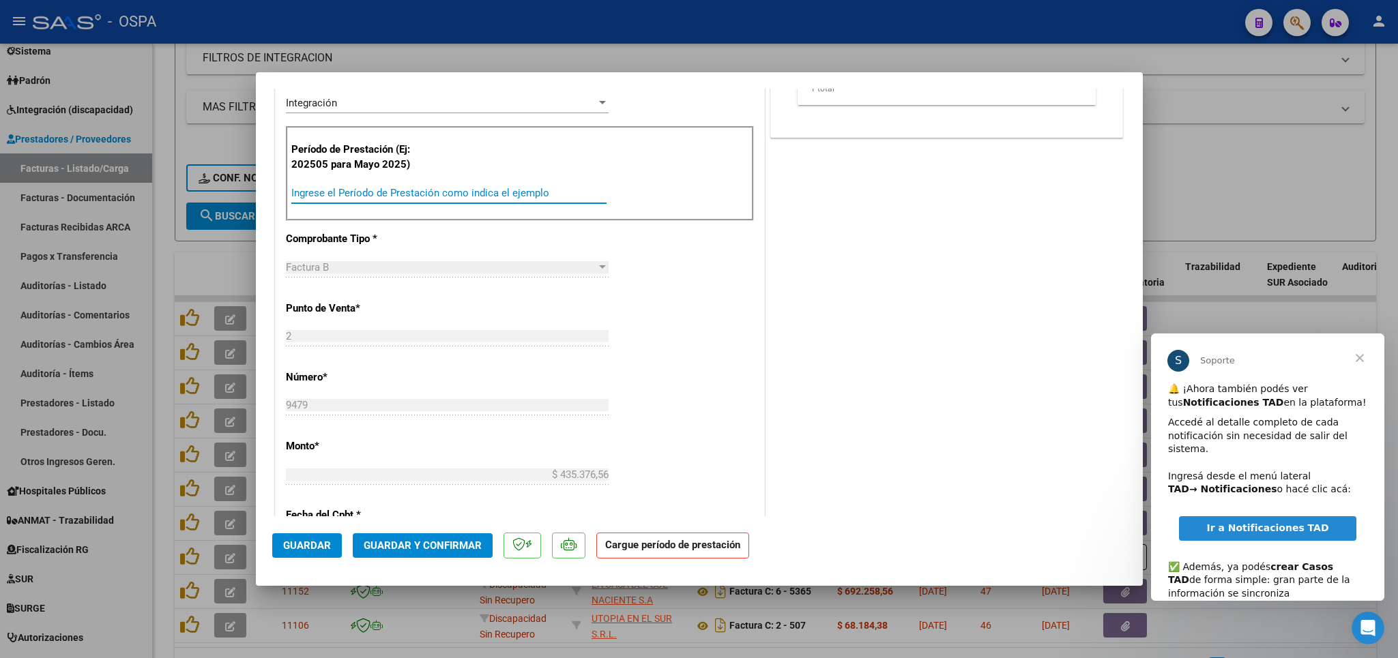
click at [558, 194] on input "Ingrese el Período de Prestación como indica el ejemplo" at bounding box center [448, 193] width 315 height 12
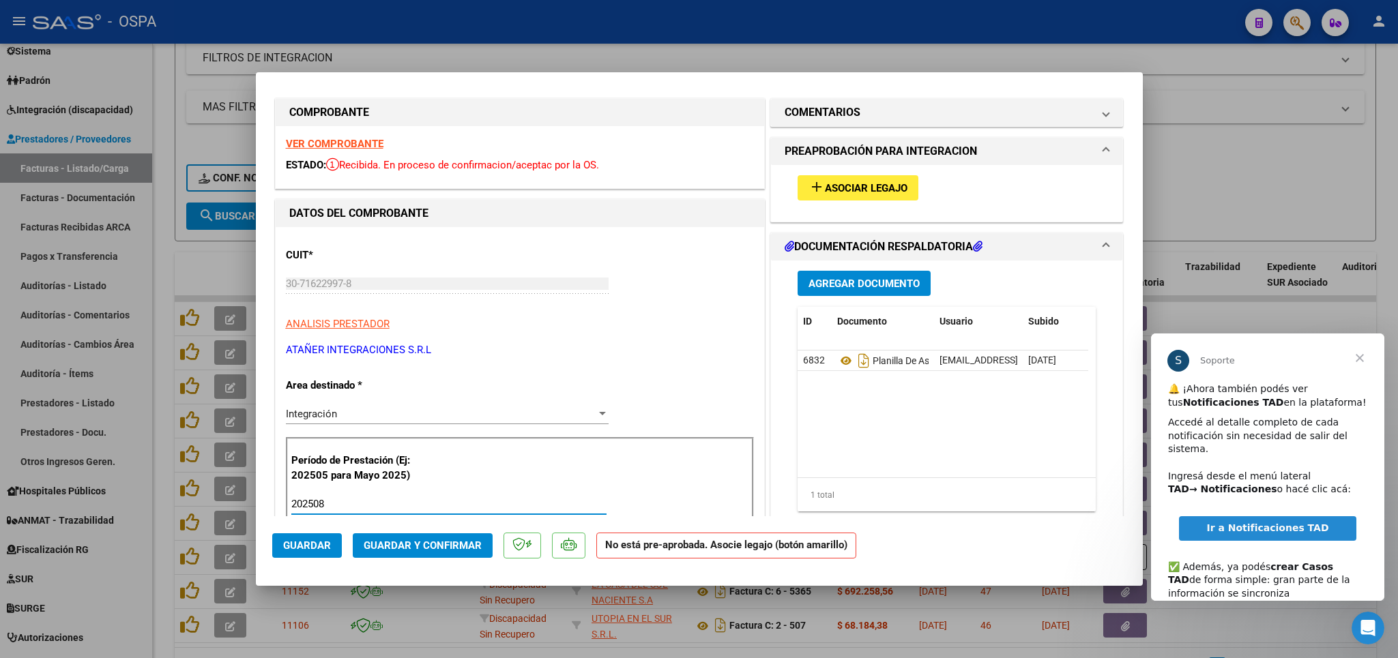
scroll to position [0, 0]
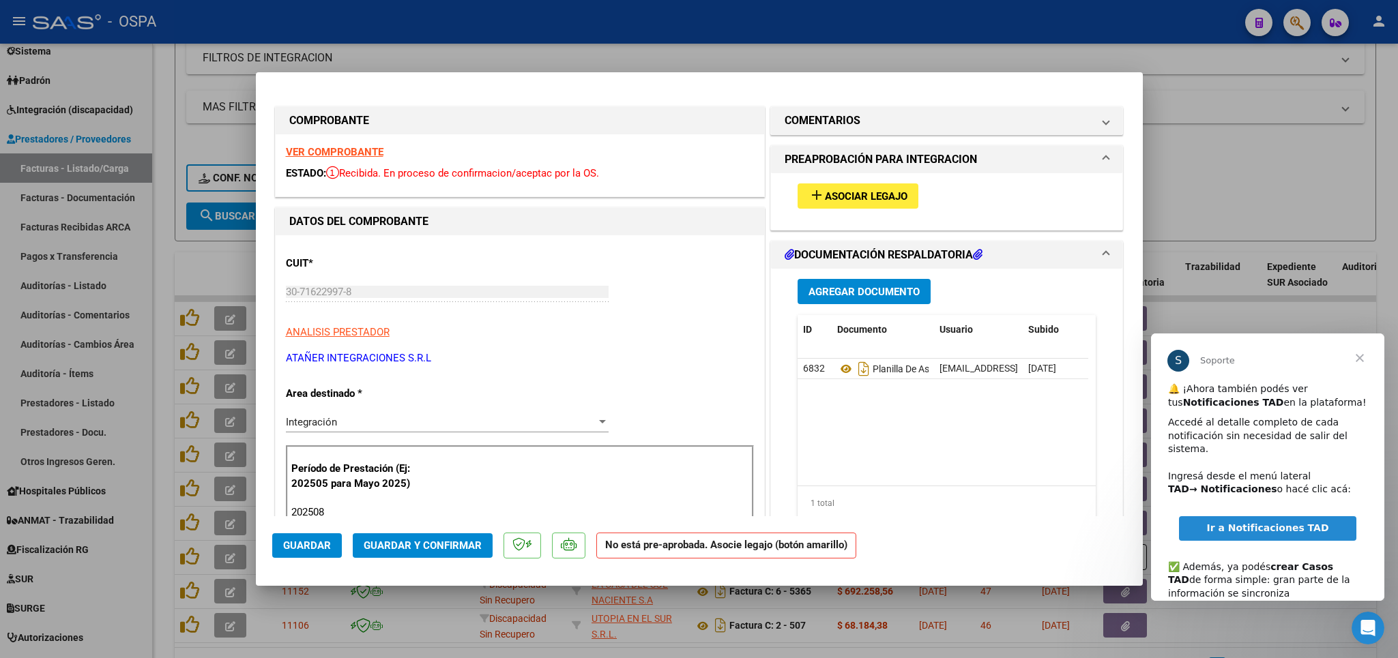
type input "202508"
click at [825, 197] on span "Asociar Legajo" at bounding box center [866, 196] width 83 height 12
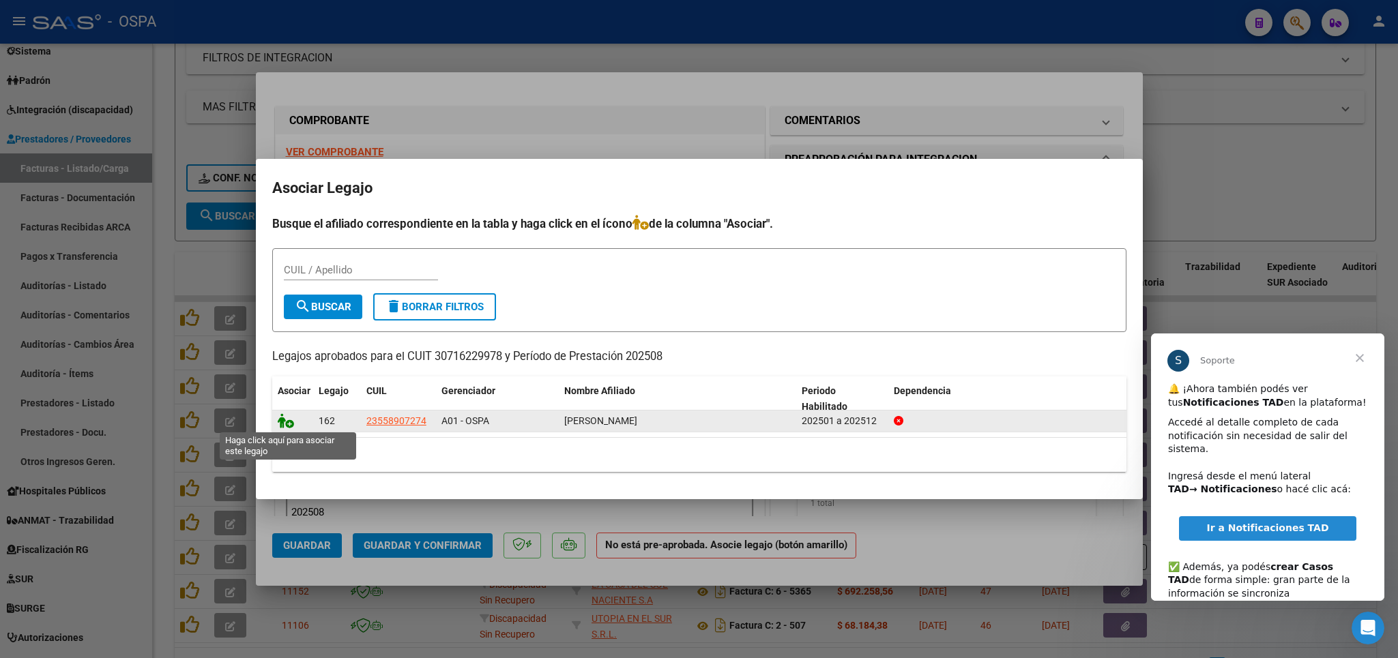
click at [278, 420] on icon at bounding box center [286, 420] width 16 height 15
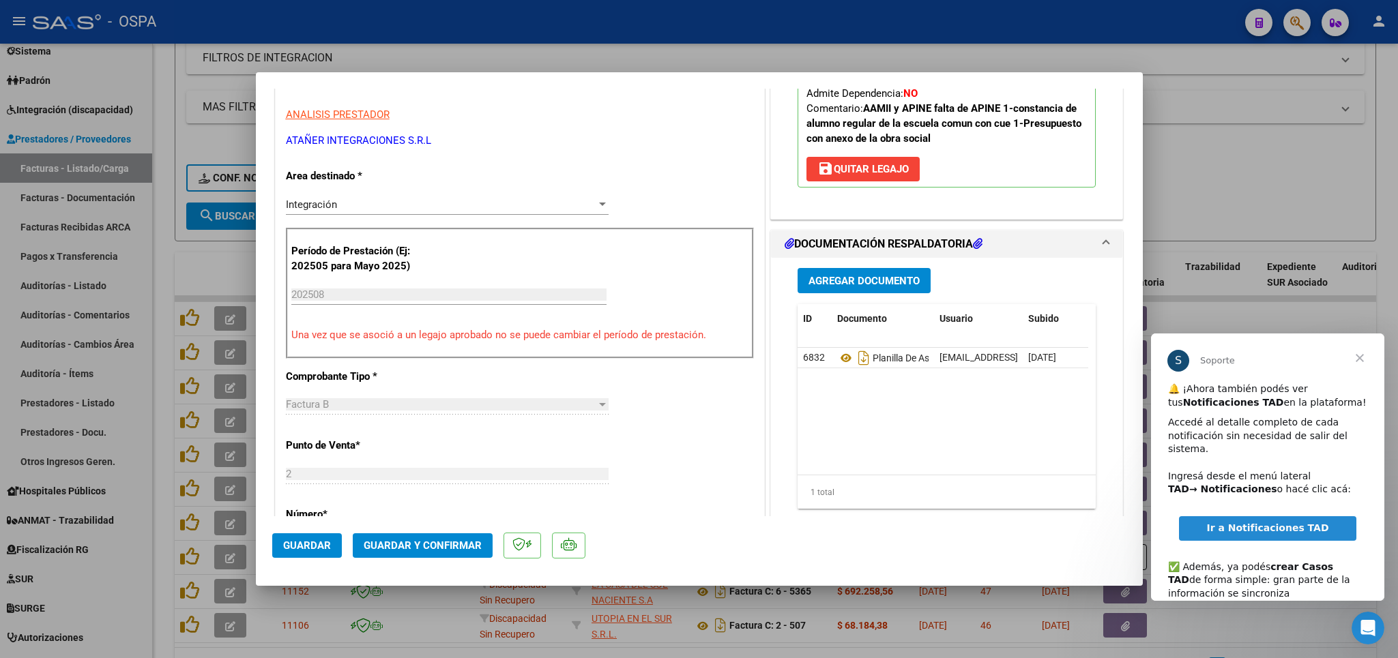
scroll to position [239, 0]
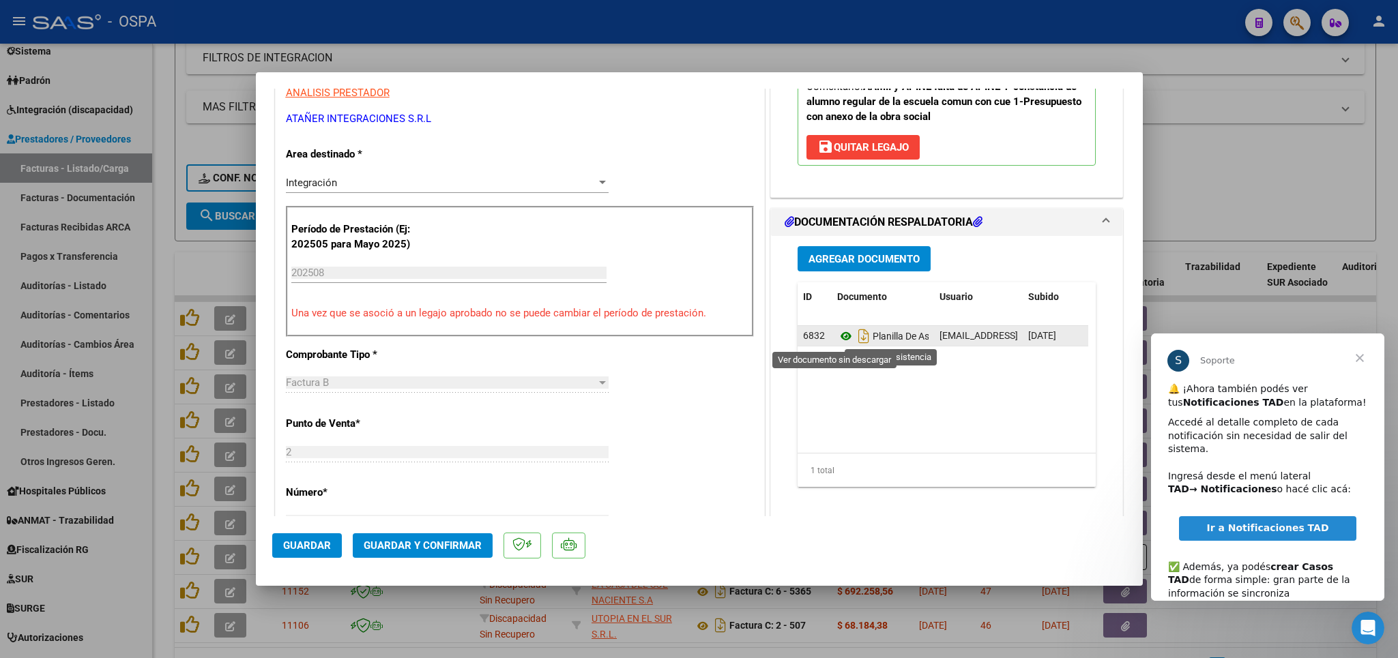
click at [837, 342] on icon at bounding box center [846, 336] width 18 height 16
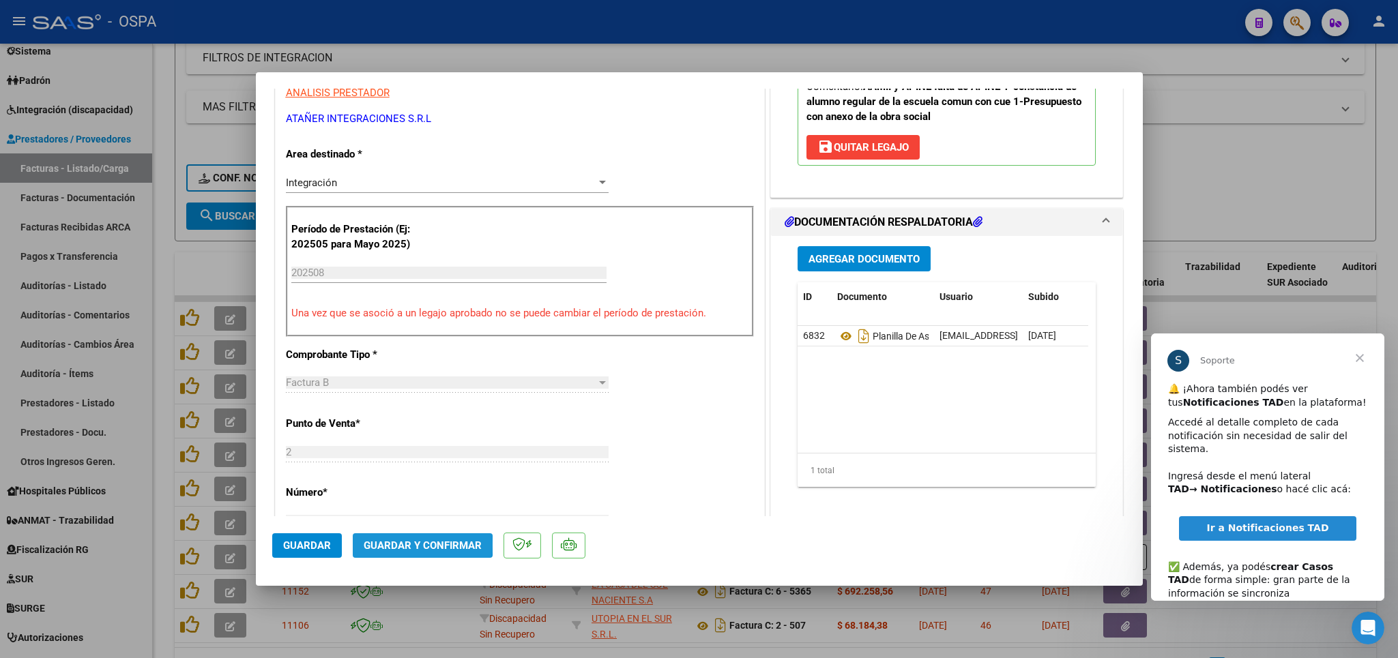
click at [405, 544] on span "Guardar y Confirmar" at bounding box center [423, 546] width 118 height 12
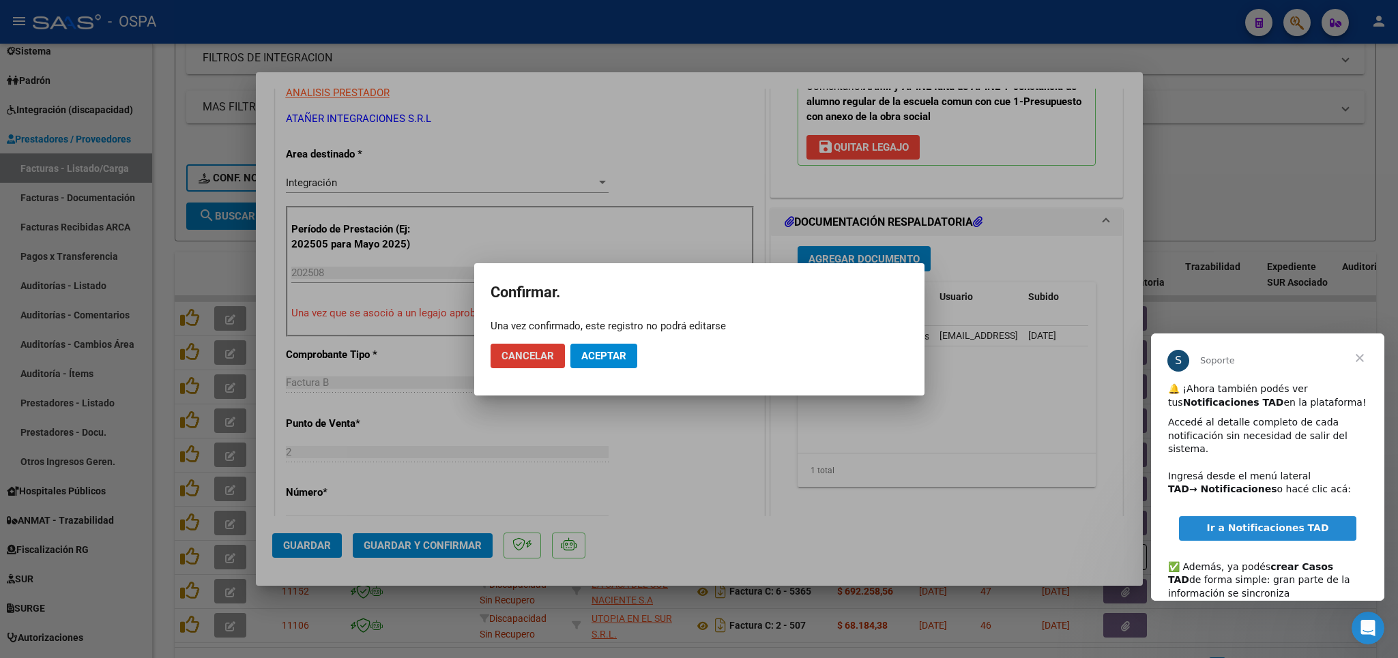
click at [610, 351] on span "Aceptar" at bounding box center [603, 356] width 45 height 12
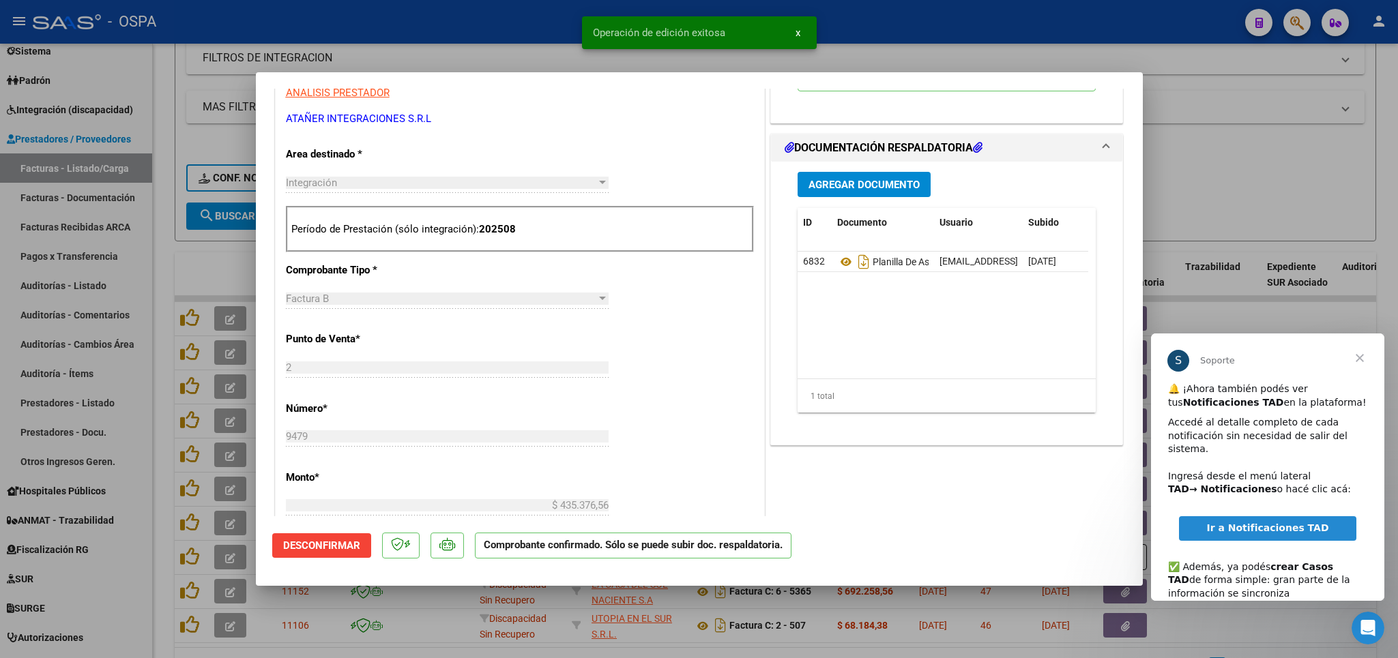
click at [1236, 201] on div at bounding box center [699, 329] width 1398 height 658
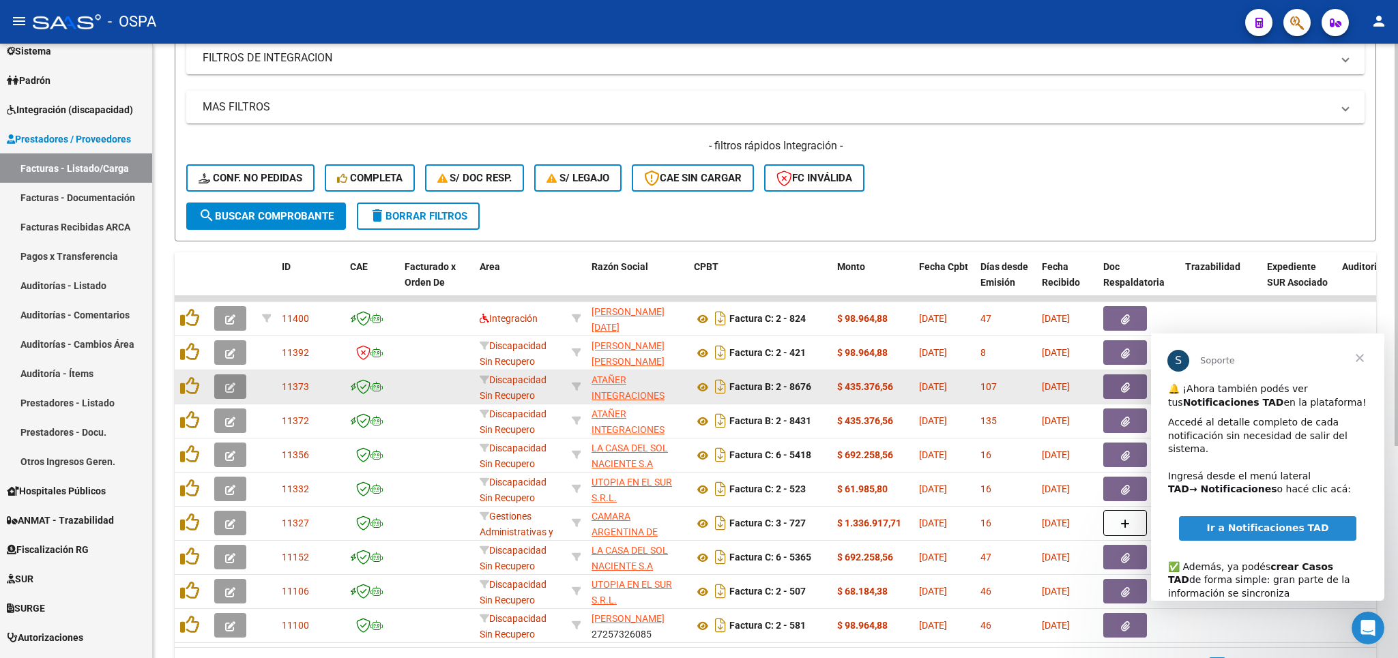
click at [235, 386] on icon "button" at bounding box center [230, 388] width 10 height 10
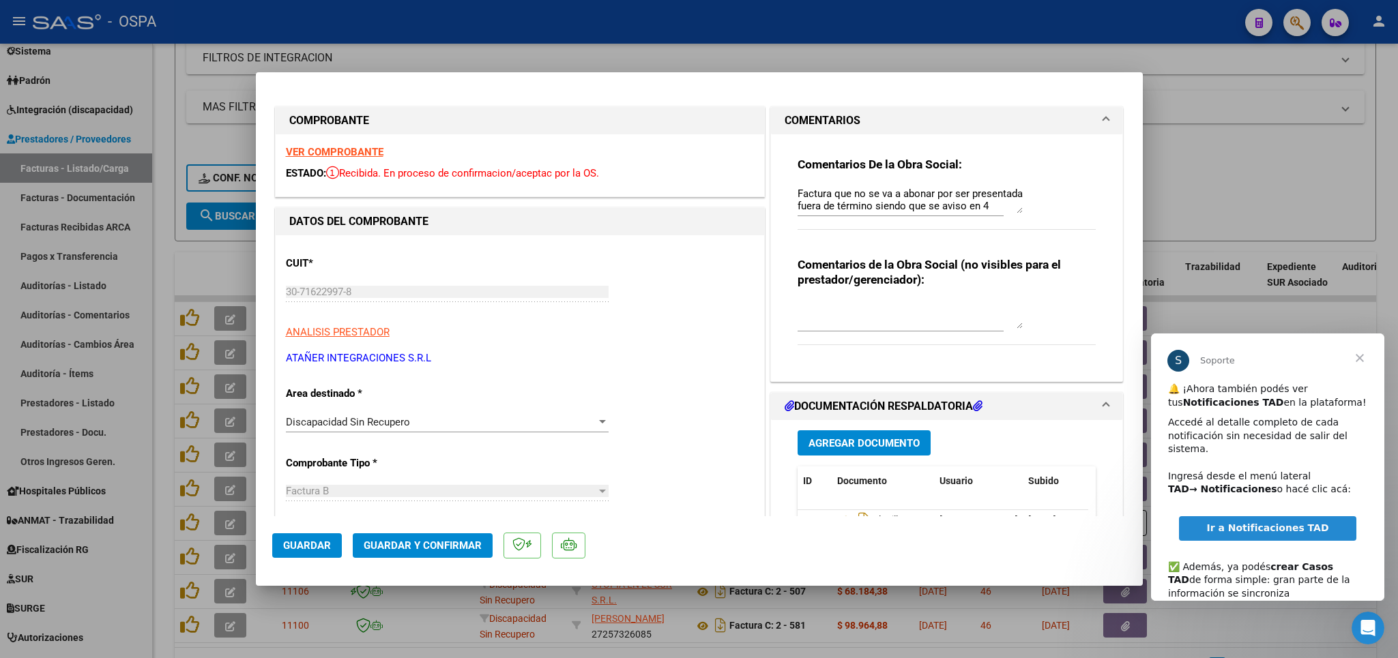
click at [344, 153] on strong "VER COMPROBANTE" at bounding box center [335, 152] width 98 height 12
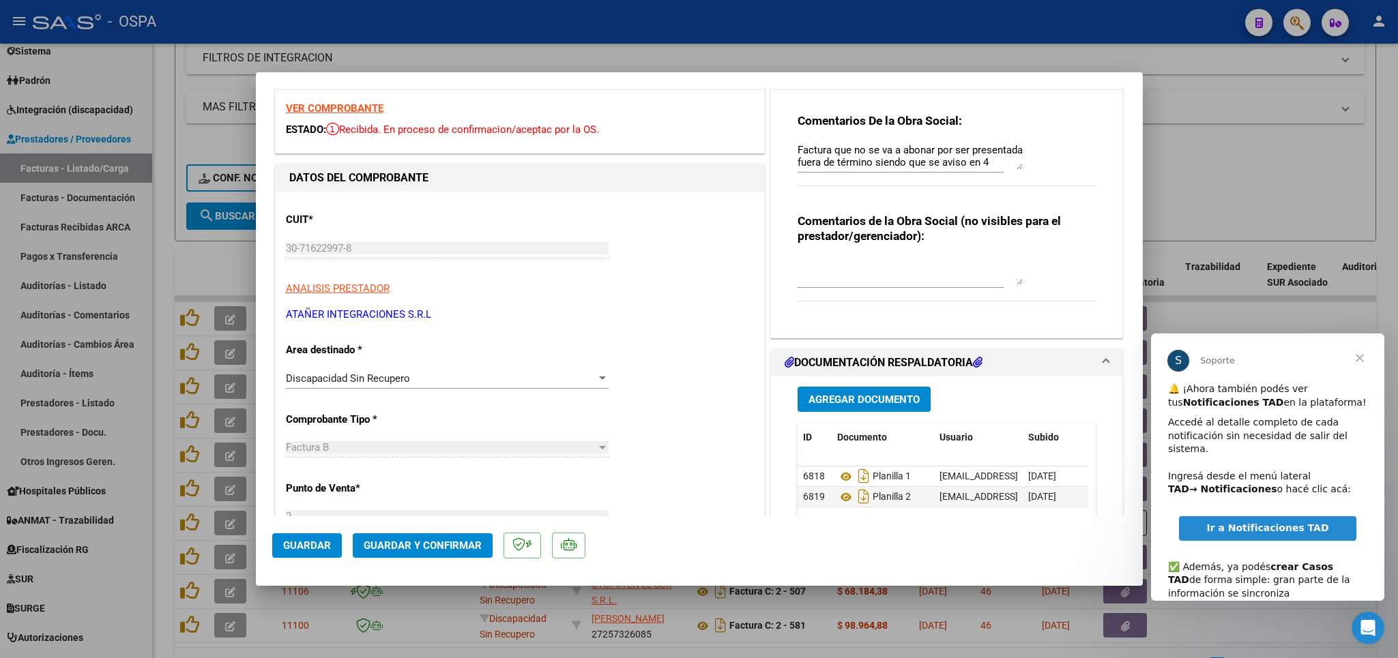
scroll to position [80, 0]
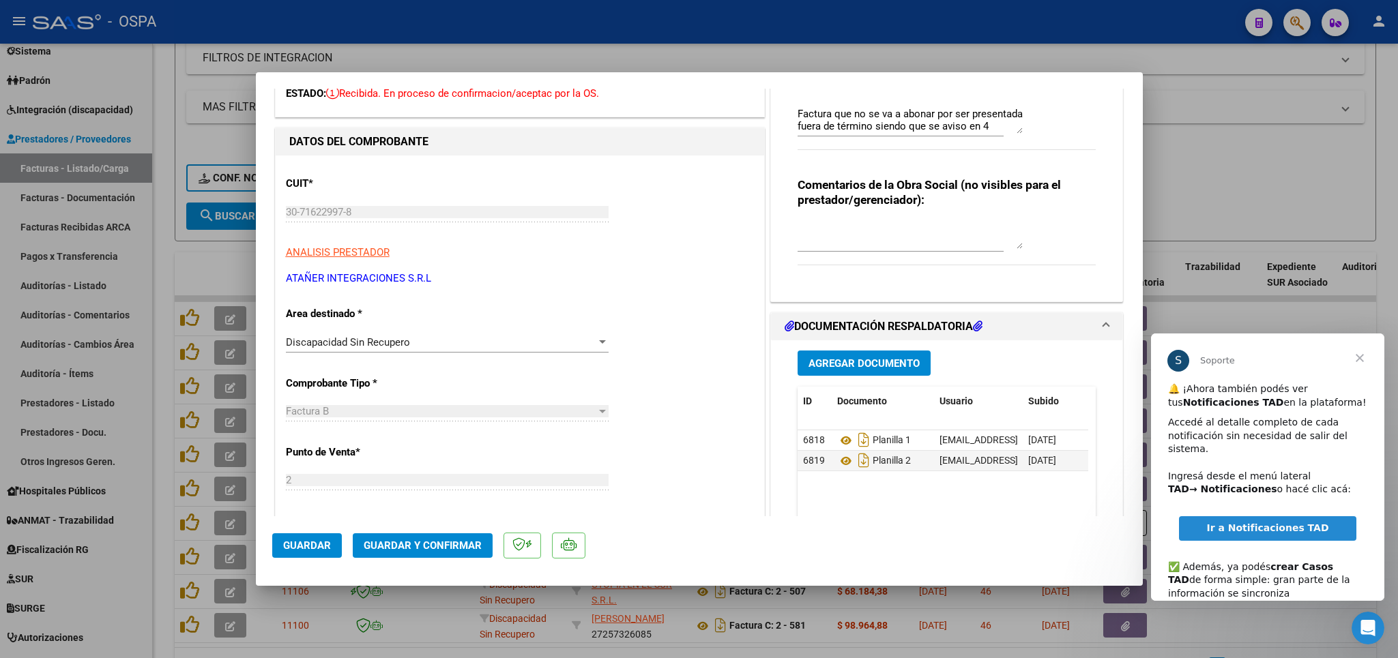
click at [1195, 176] on div at bounding box center [699, 329] width 1398 height 658
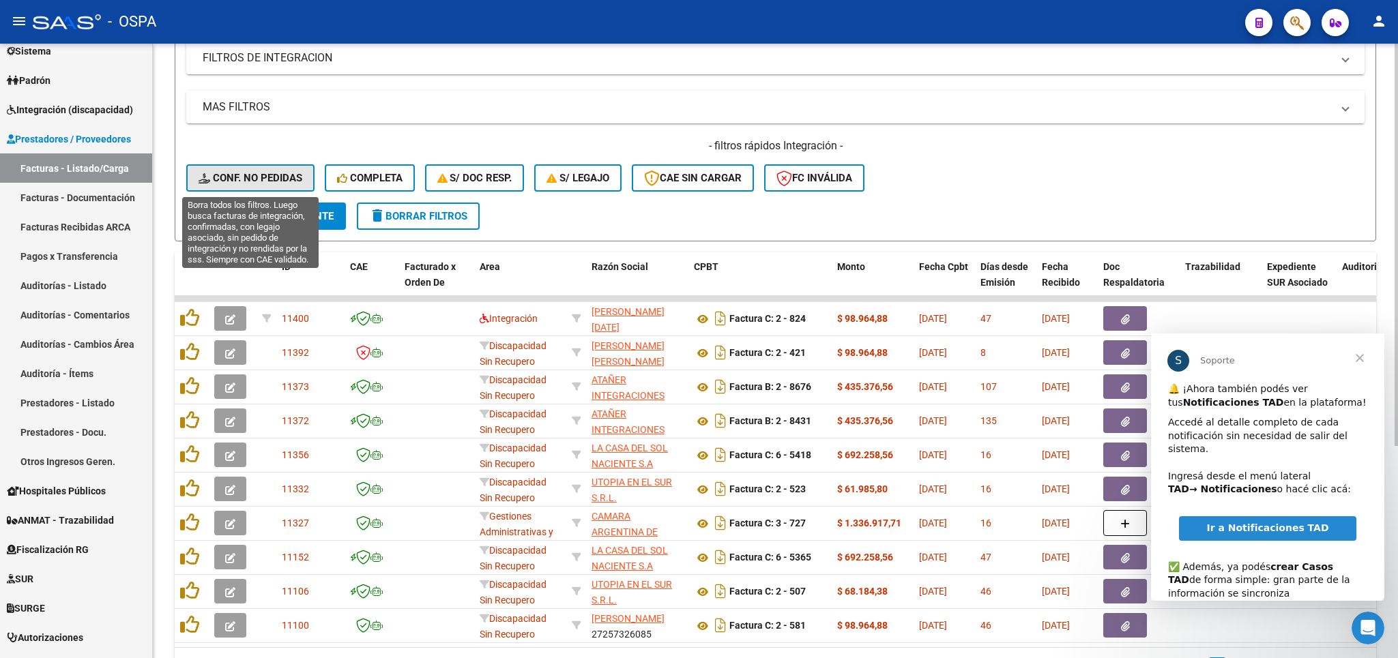
click at [237, 175] on span "Conf. no pedidas" at bounding box center [251, 178] width 104 height 12
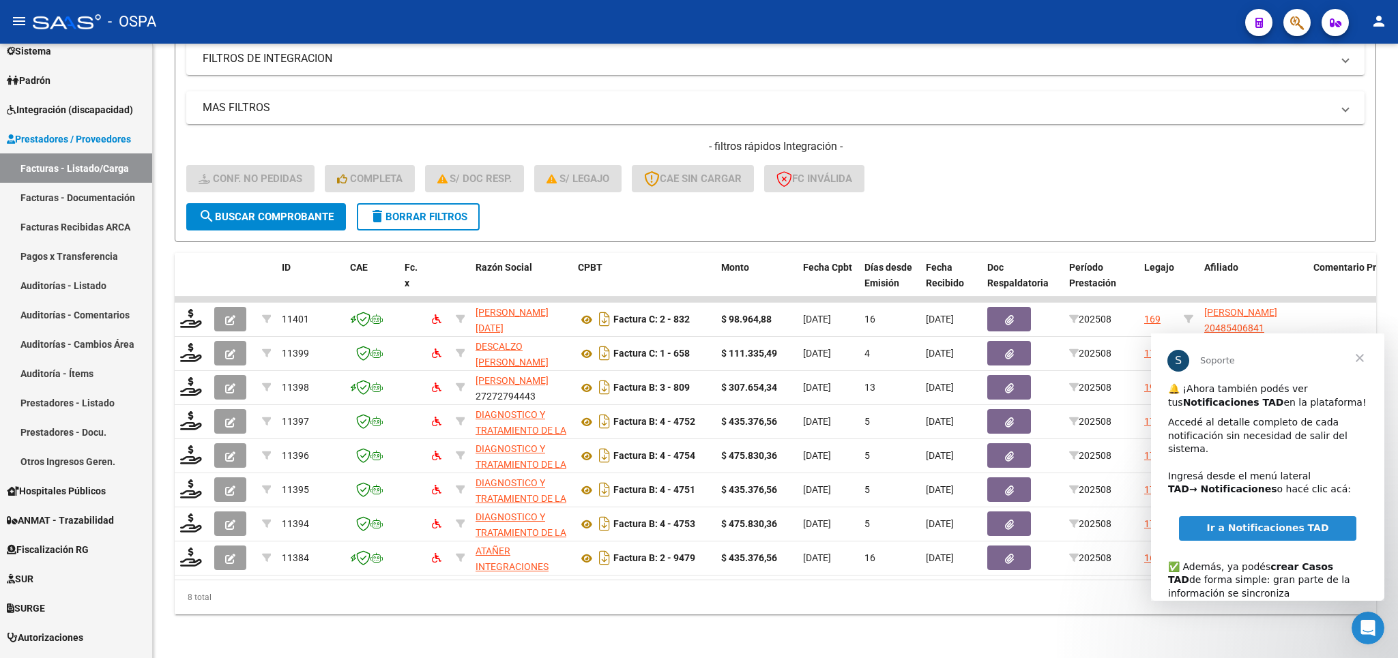
click at [1357, 361] on span "Cerrar" at bounding box center [1359, 358] width 49 height 49
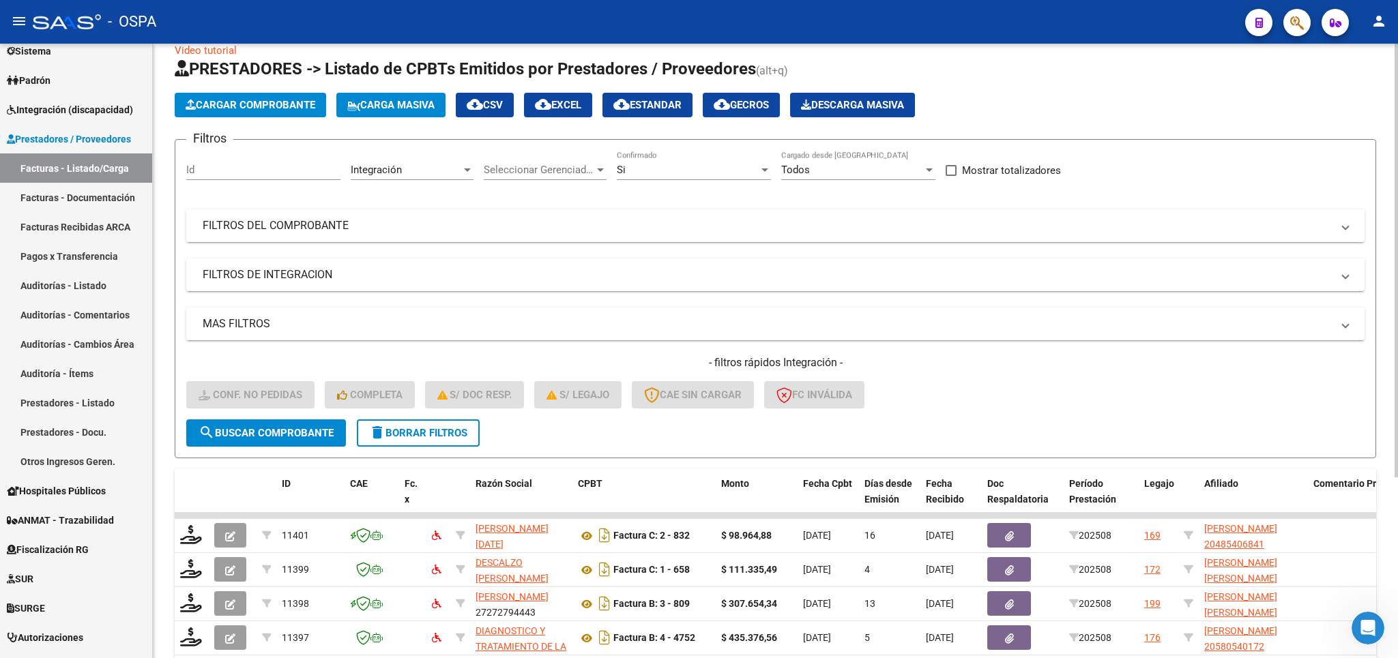
scroll to position [0, 0]
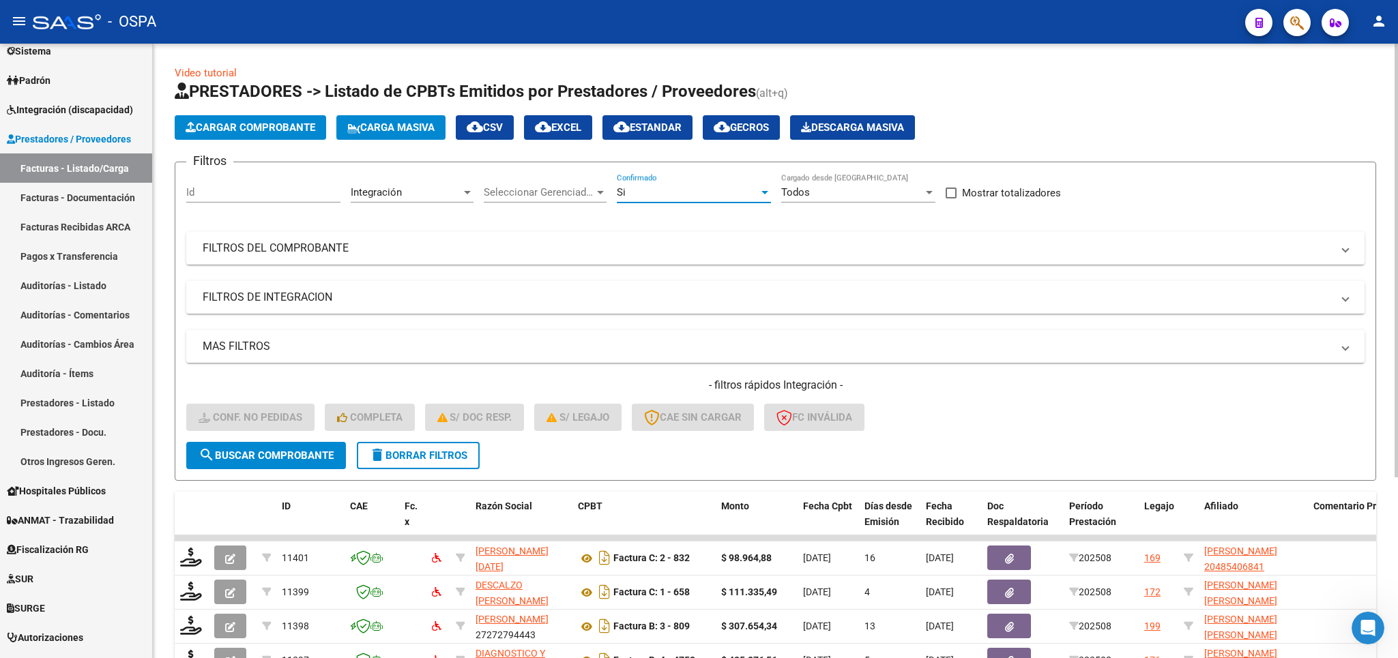
click at [671, 198] on div "Si" at bounding box center [688, 192] width 142 height 12
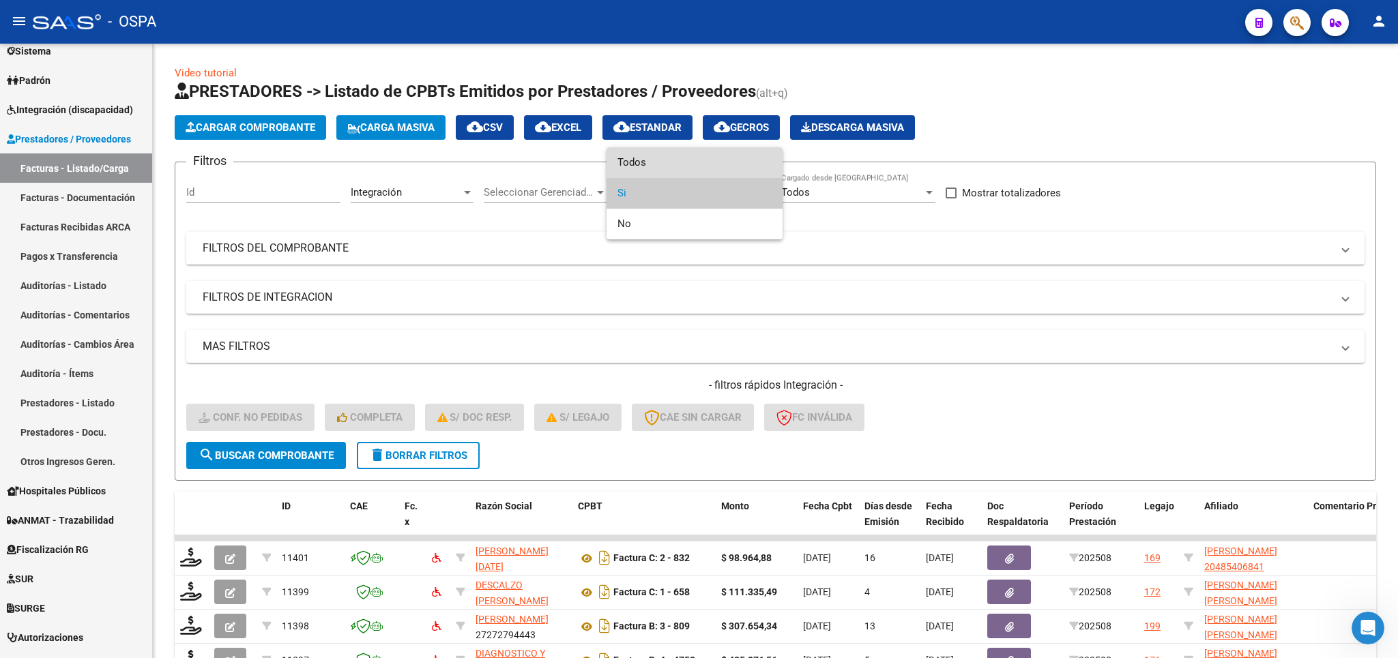
click at [667, 167] on span "Todos" at bounding box center [694, 162] width 154 height 31
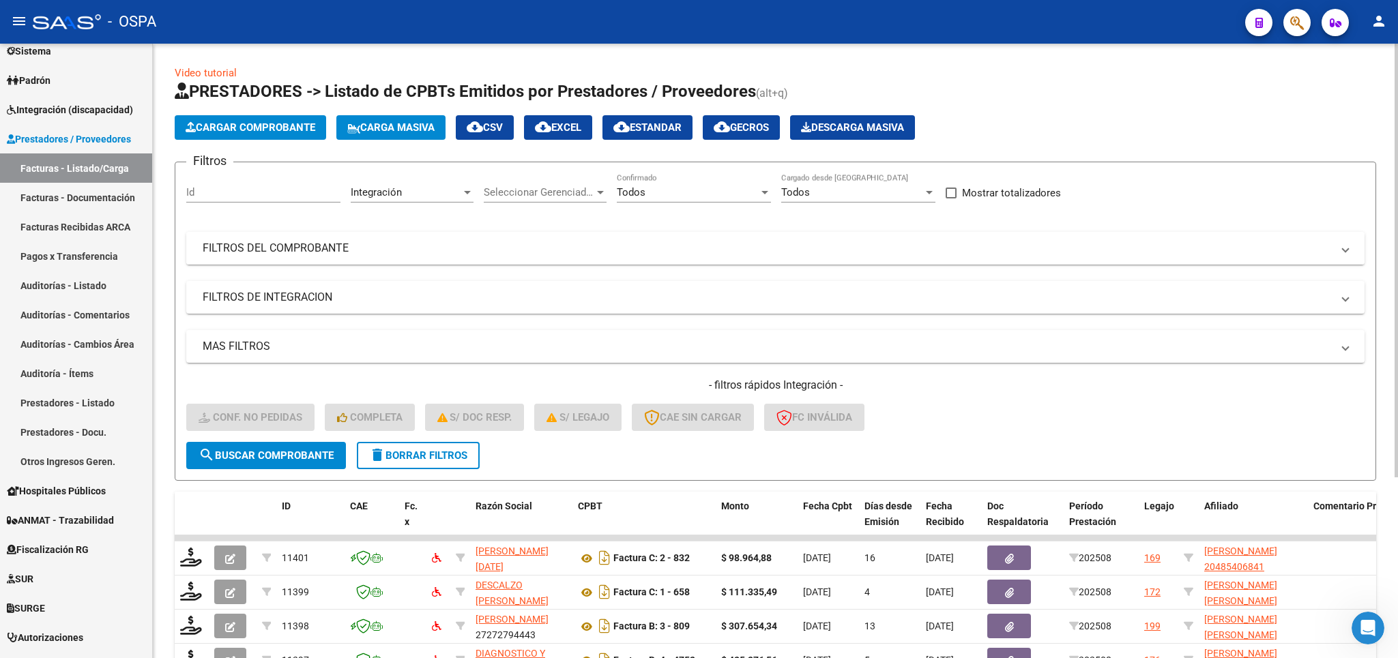
click at [639, 246] on mat-panel-title "FILTROS DEL COMPROBANTE" at bounding box center [767, 248] width 1129 height 15
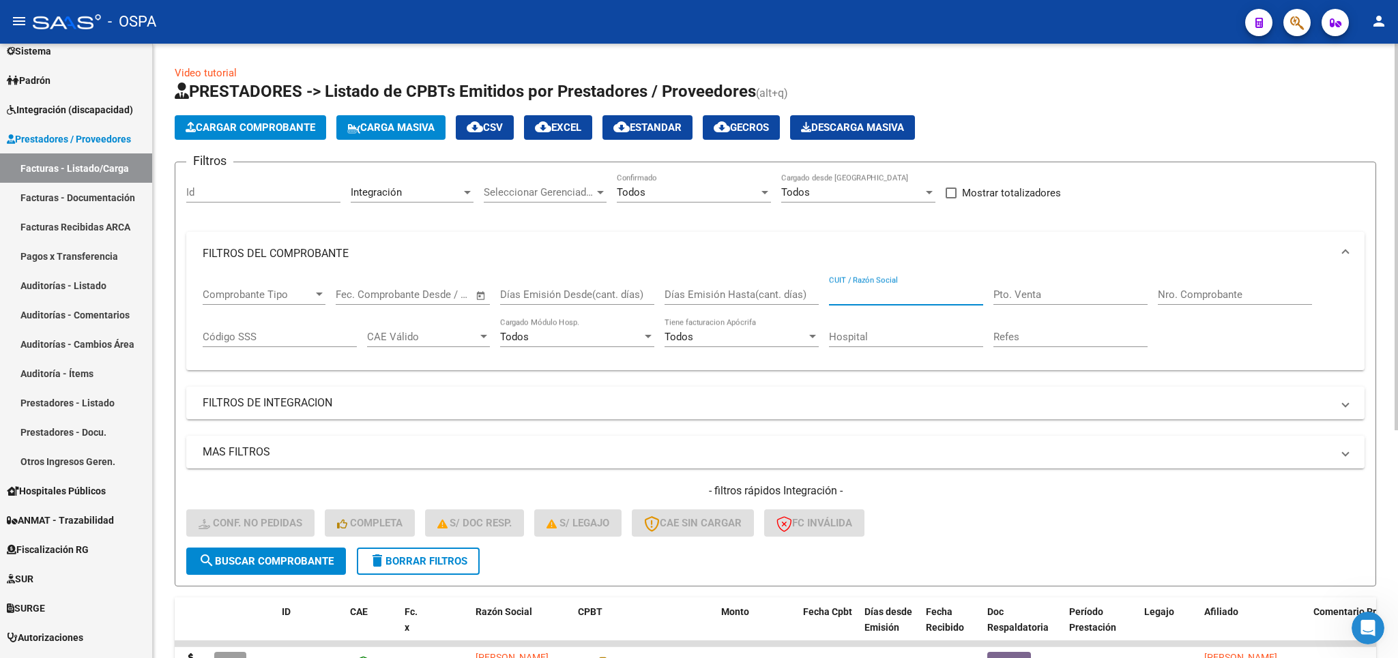
click at [843, 298] on input "CUIT / Razón Social" at bounding box center [906, 295] width 154 height 12
type input "actividadesc"
click at [286, 559] on span "search Buscar Comprobante" at bounding box center [266, 561] width 135 height 12
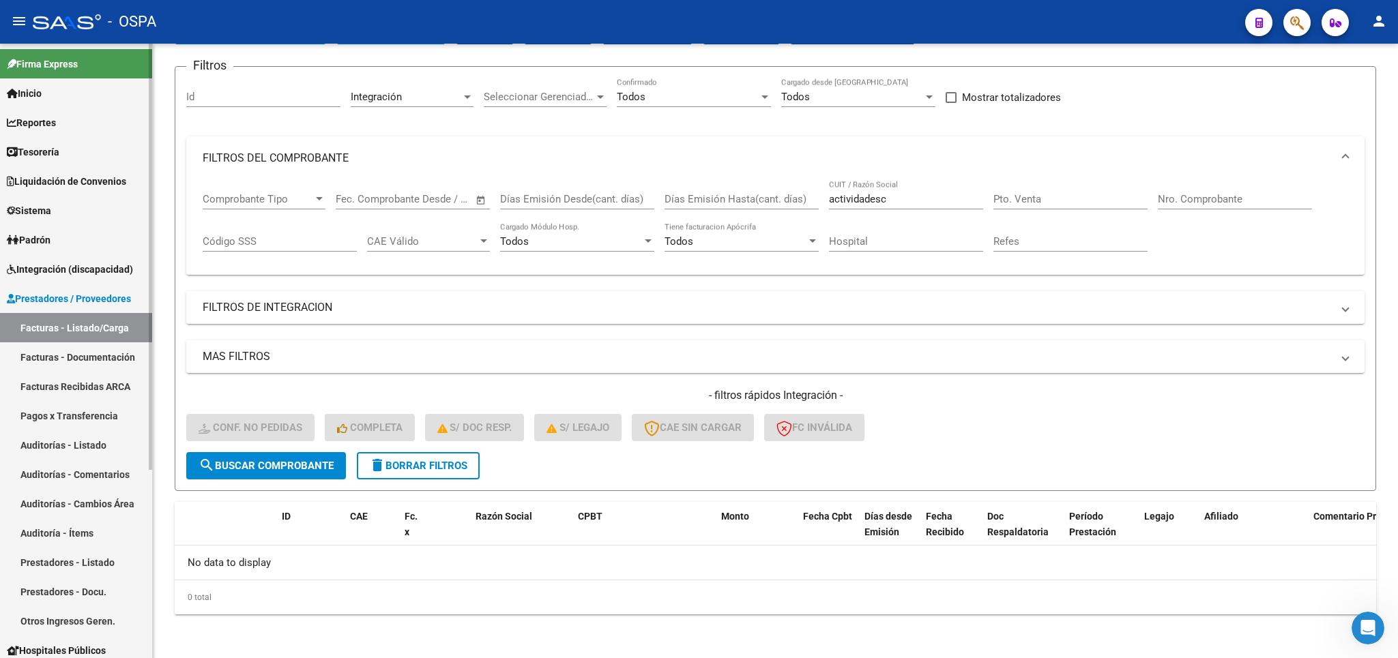
click at [43, 216] on span "Sistema" at bounding box center [29, 210] width 44 height 15
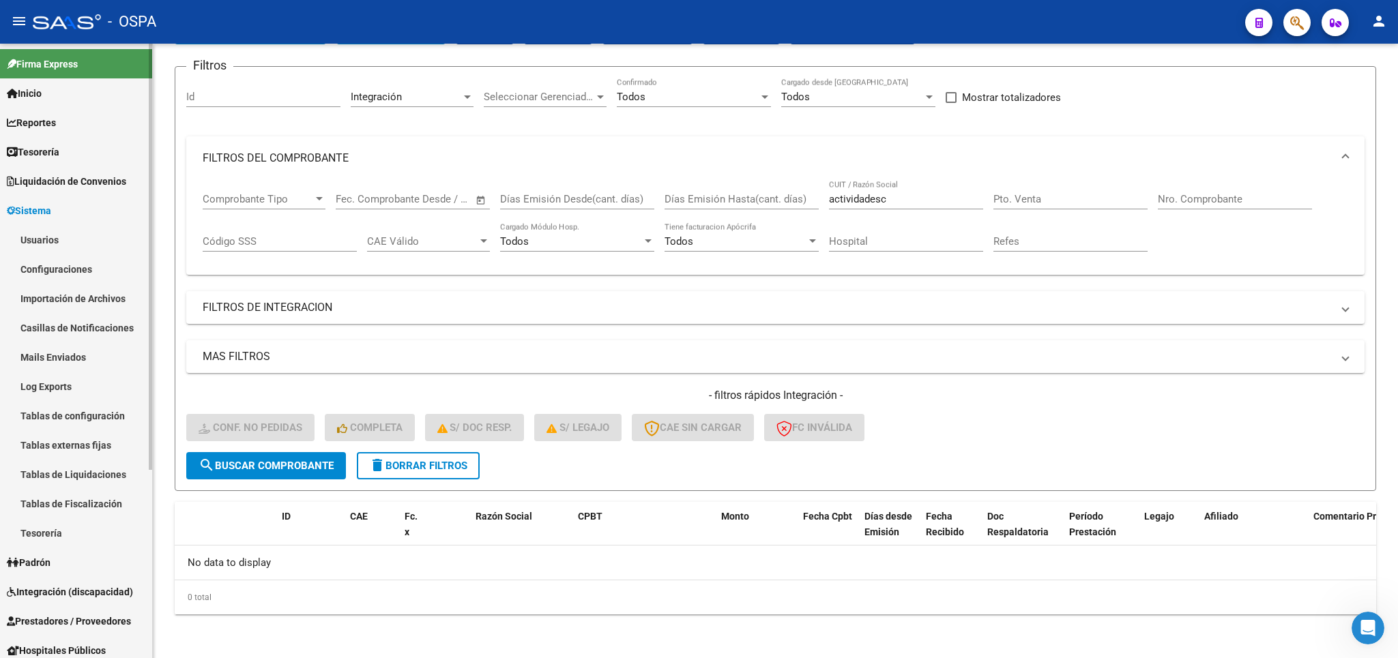
click at [37, 237] on link "Usuarios" at bounding box center [76, 239] width 152 height 29
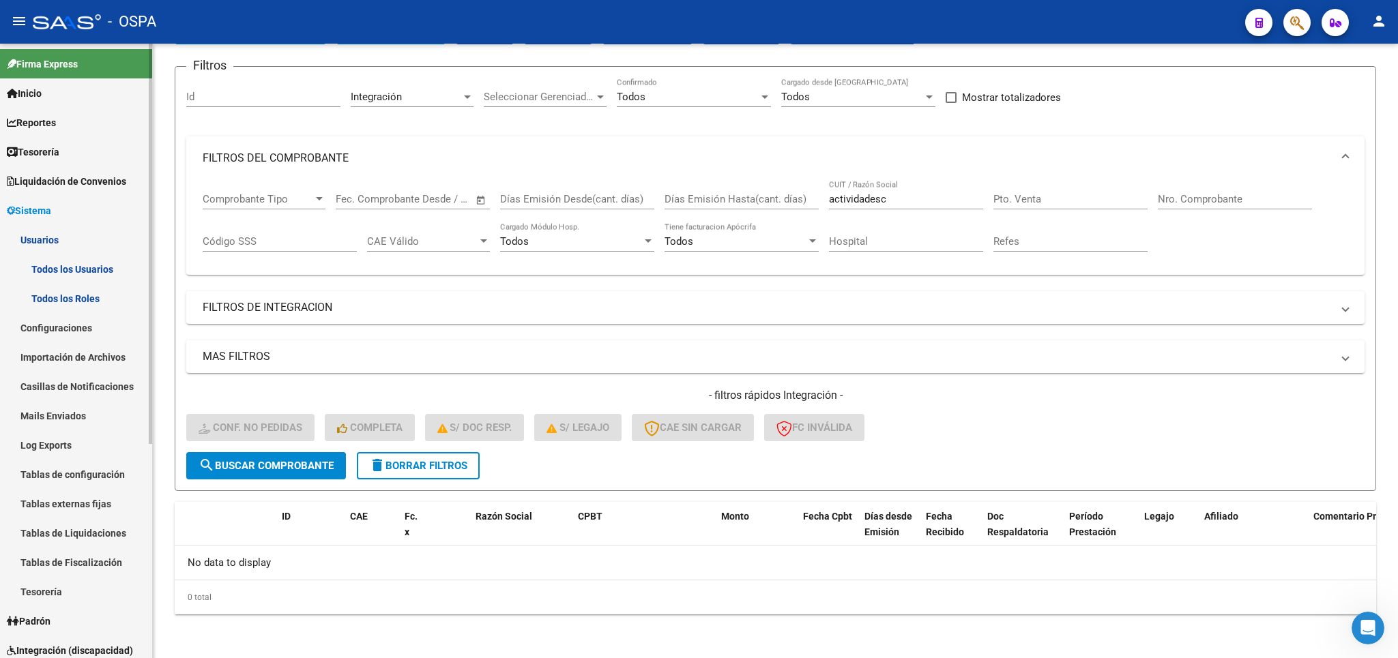
click at [98, 265] on link "Todos los Usuarios" at bounding box center [76, 268] width 152 height 29
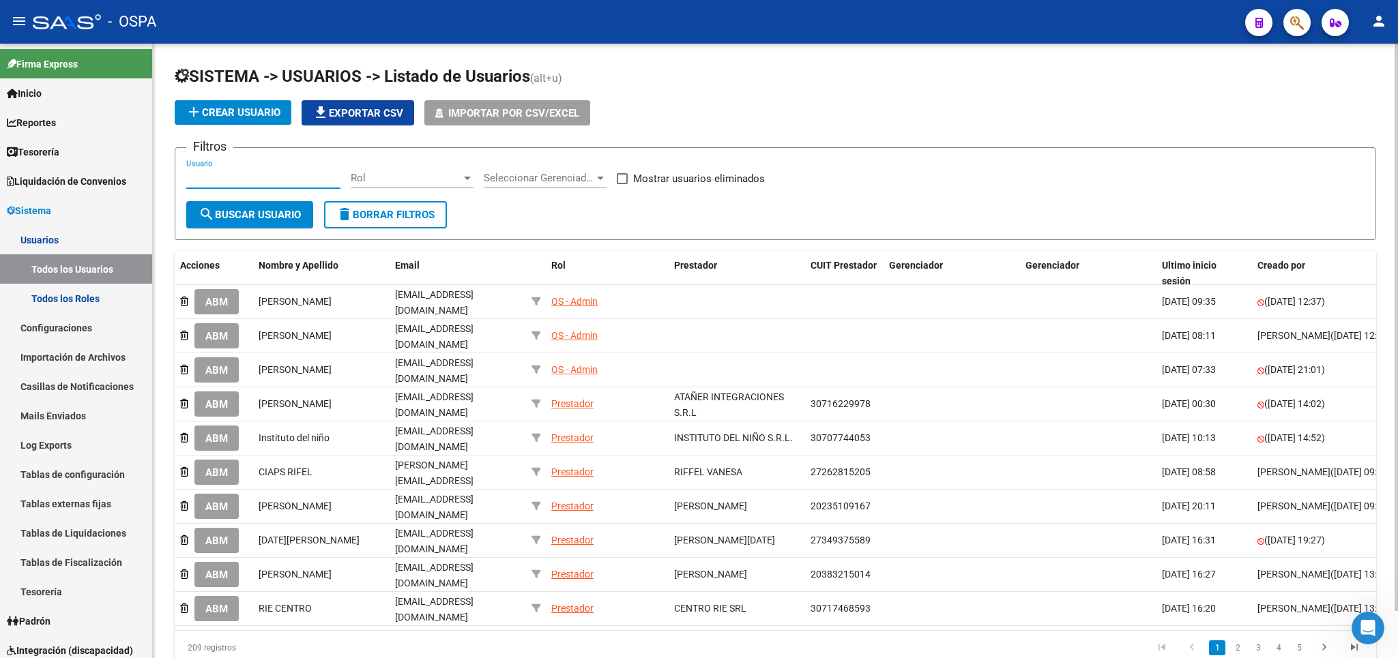
click at [227, 179] on input "Usuario" at bounding box center [263, 178] width 154 height 12
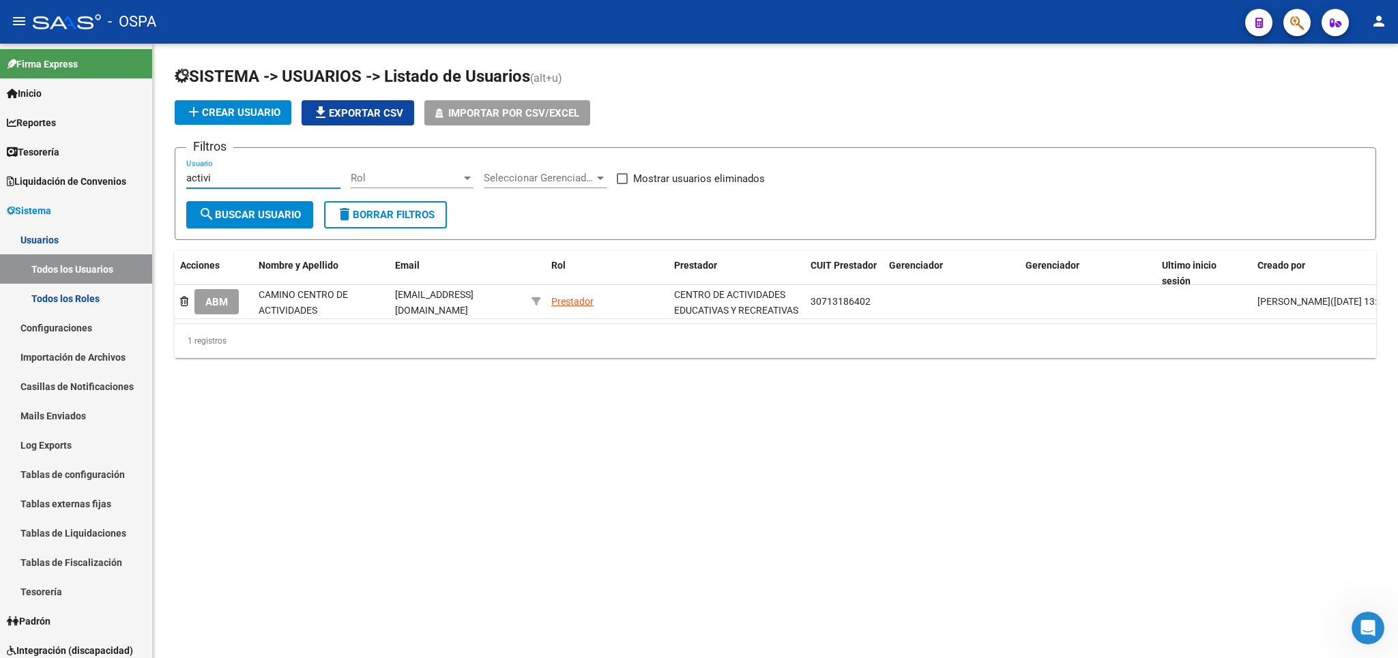
type input "activi"
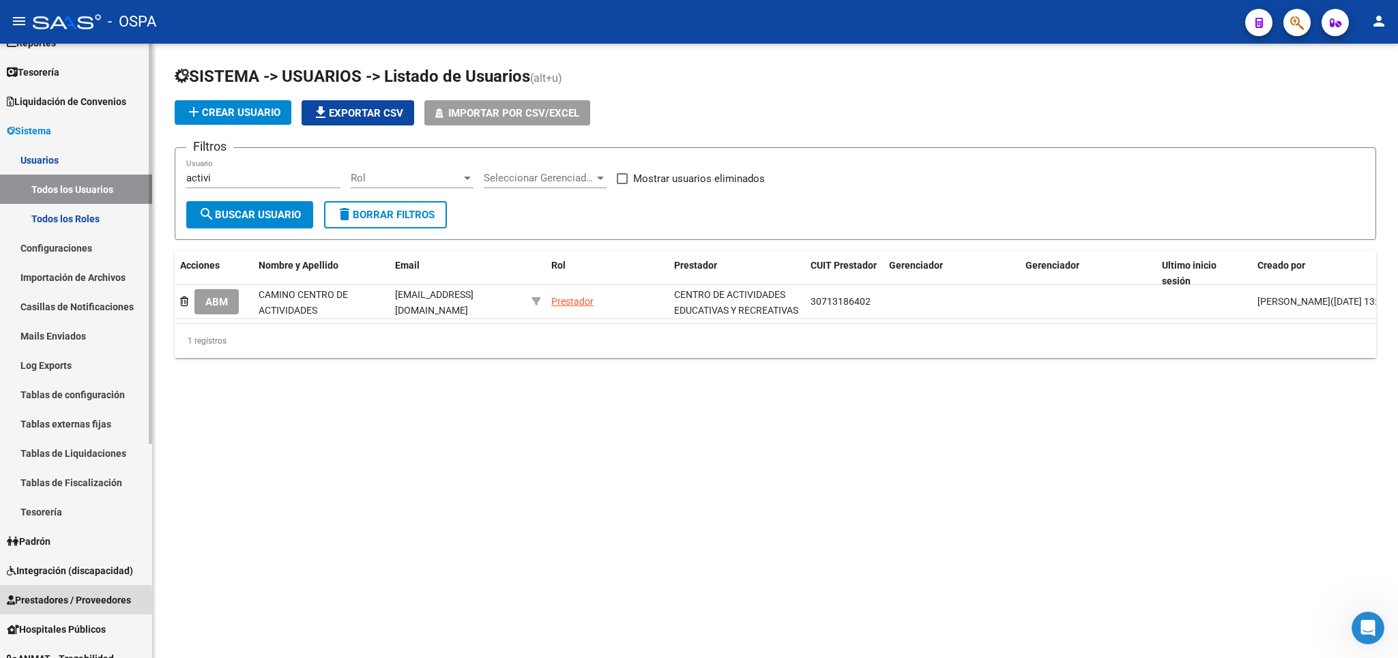
click at [53, 601] on span "Prestadores / Proveedores" at bounding box center [69, 600] width 124 height 15
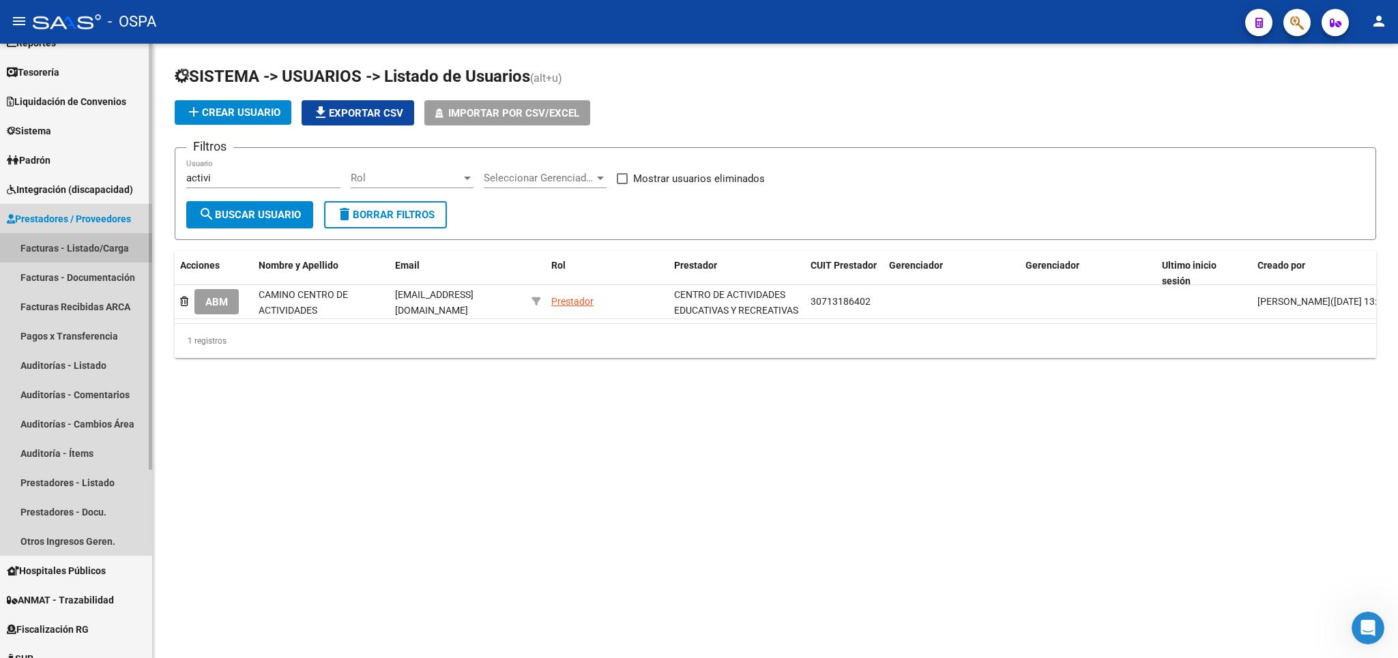
click at [46, 251] on link "Facturas - Listado/Carga" at bounding box center [76, 247] width 152 height 29
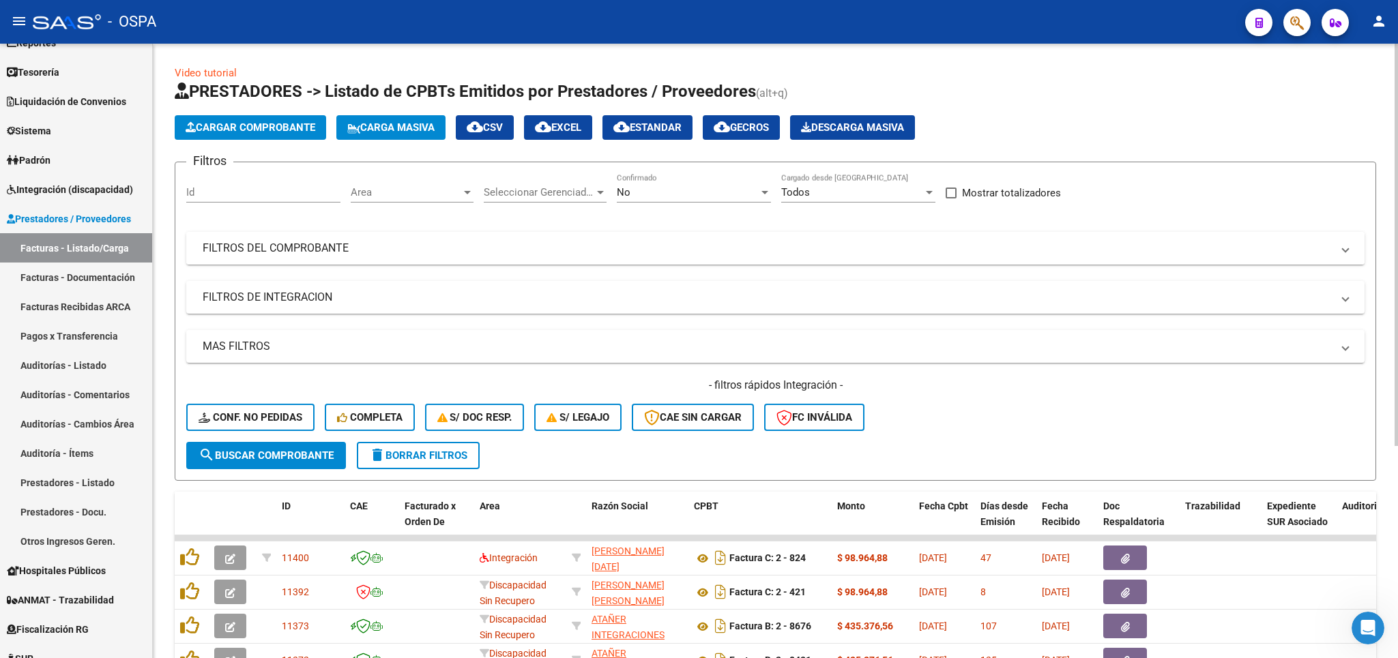
click at [808, 251] on mat-panel-title "FILTROS DEL COMPROBANTE" at bounding box center [767, 248] width 1129 height 15
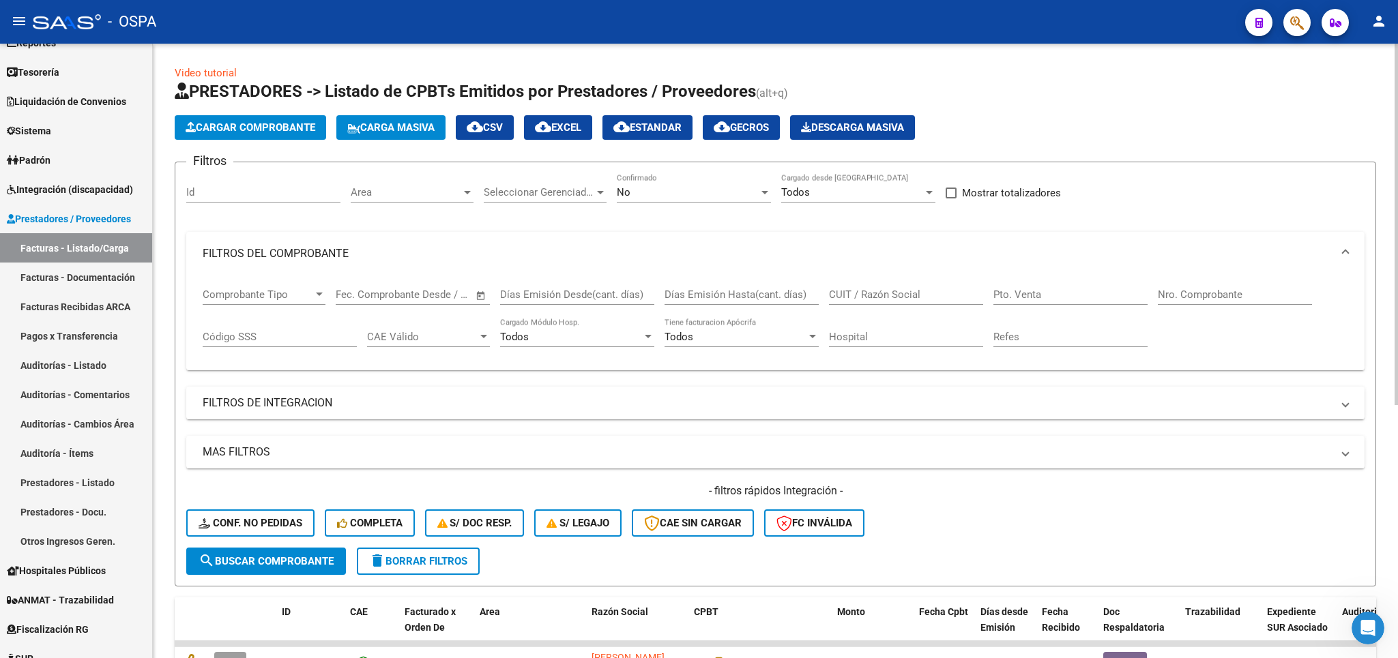
click at [918, 293] on input "CUIT / Razón Social" at bounding box center [906, 295] width 154 height 12
click at [264, 569] on button "search Buscar Comprobante" at bounding box center [266, 561] width 160 height 27
click at [911, 297] on input "centro" at bounding box center [906, 295] width 154 height 12
type input "c"
click at [697, 182] on div "No Confirmado" at bounding box center [694, 187] width 154 height 29
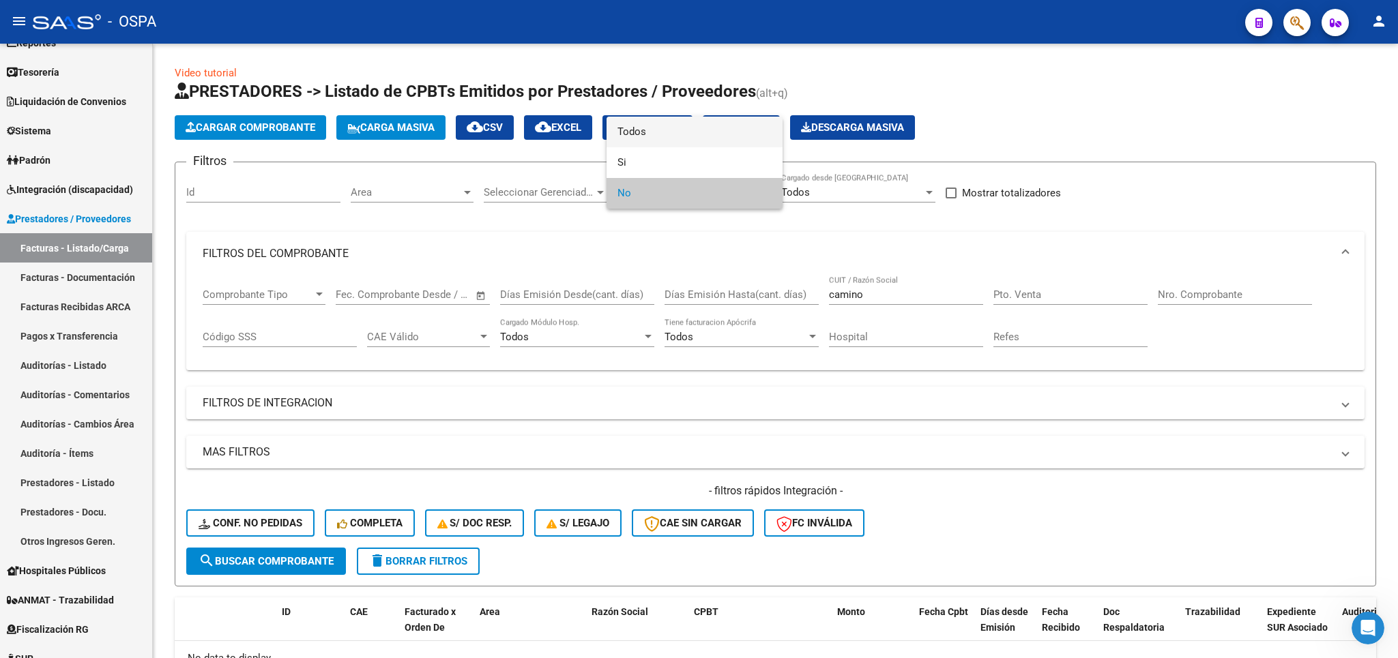
click at [673, 129] on span "Todos" at bounding box center [694, 132] width 154 height 31
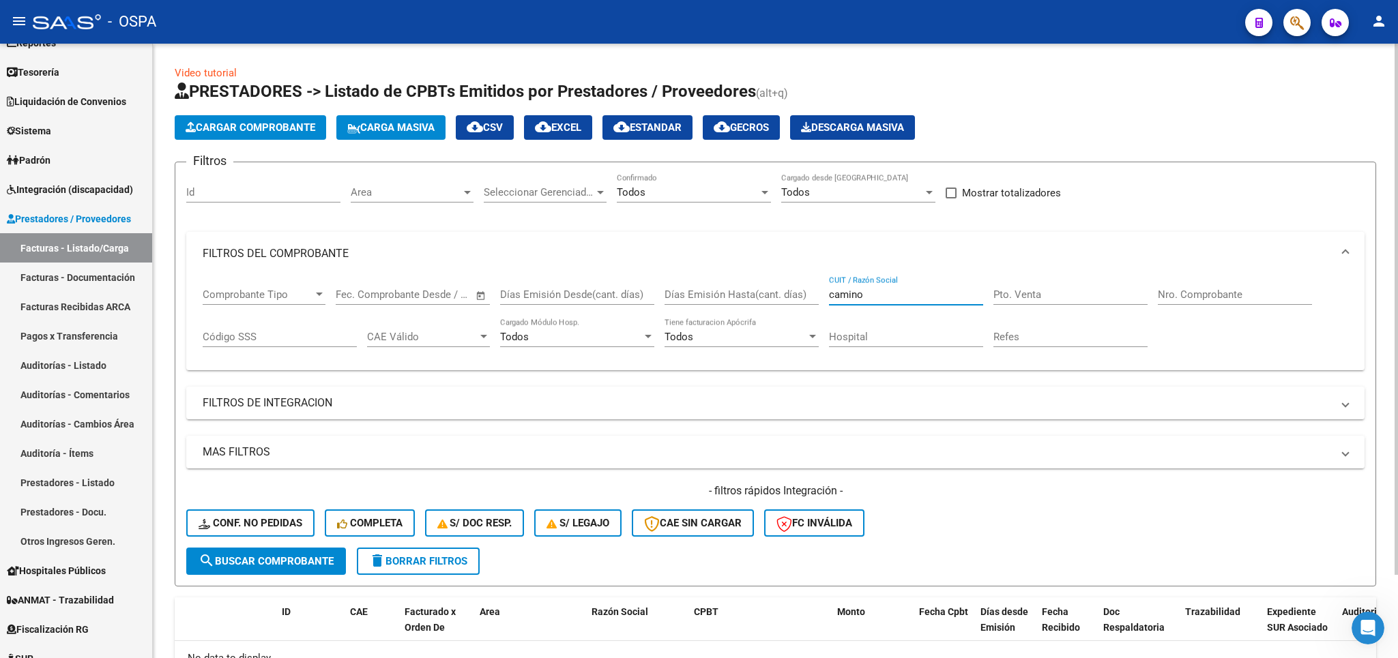
click at [894, 298] on input "camino" at bounding box center [906, 295] width 154 height 12
type input "c"
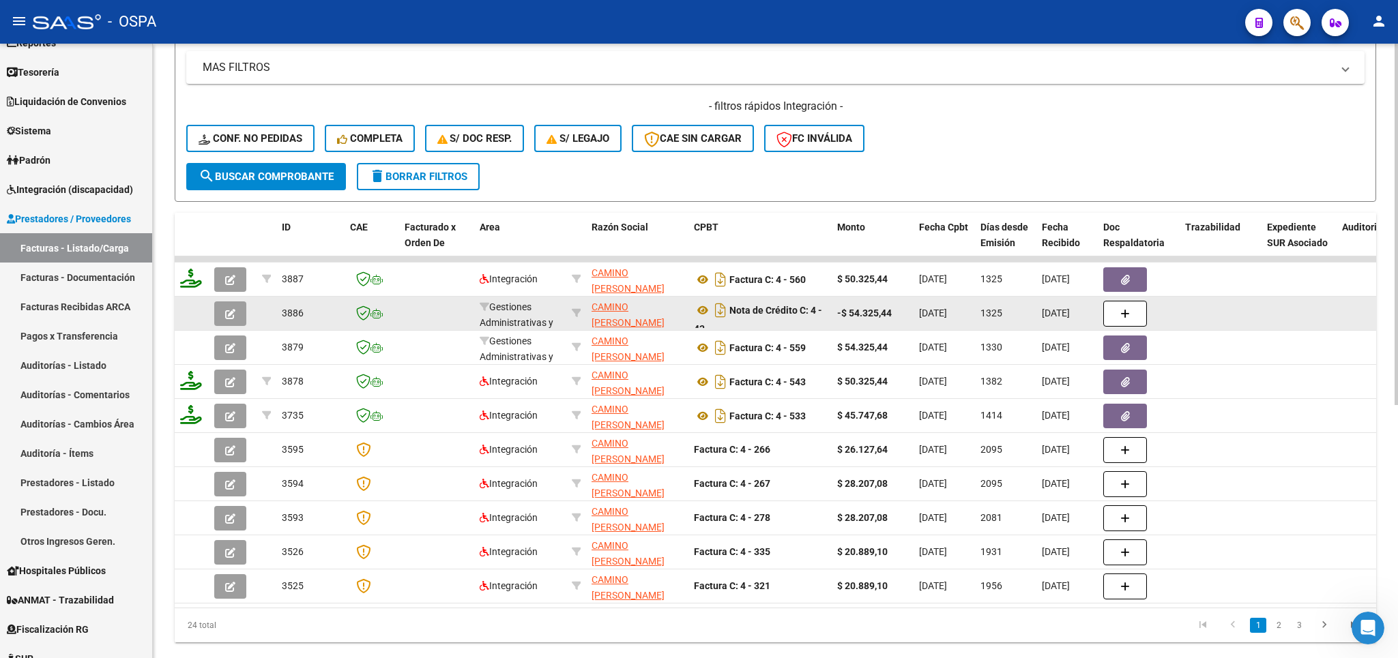
scroll to position [432, 0]
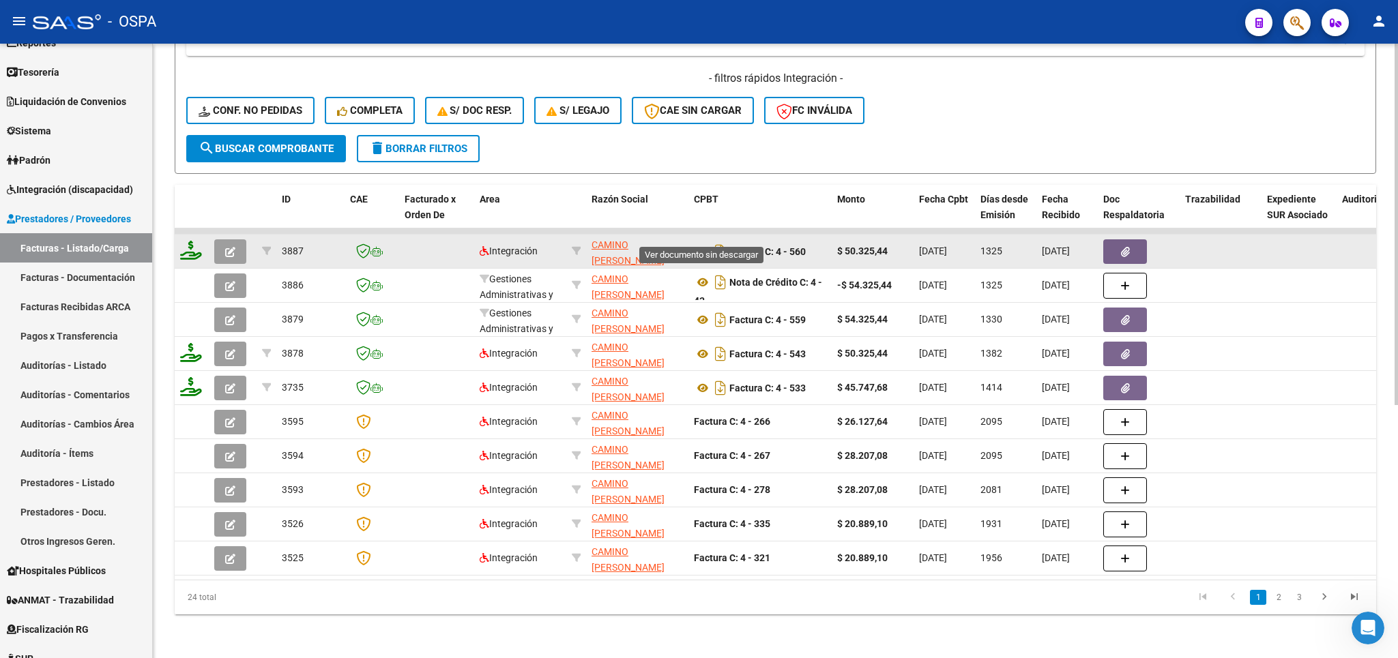
click at [704, 244] on icon at bounding box center [703, 252] width 18 height 16
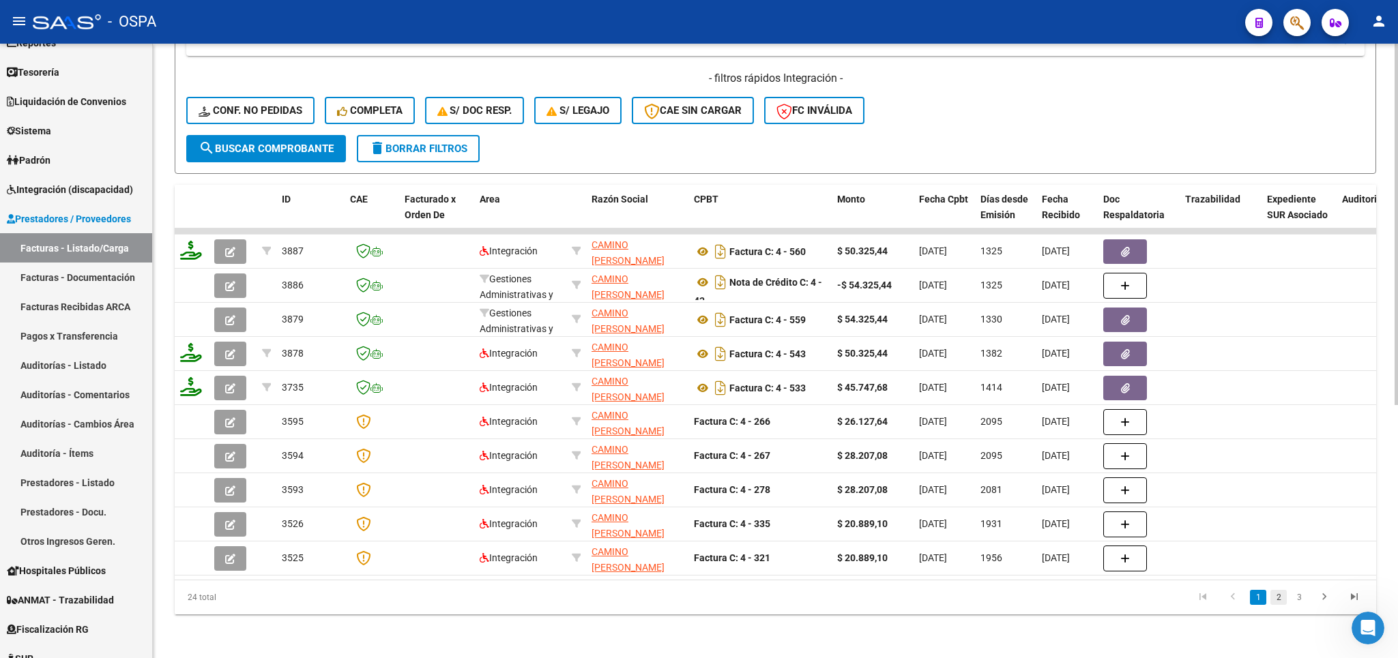
click at [1285, 595] on link "2" at bounding box center [1278, 597] width 16 height 15
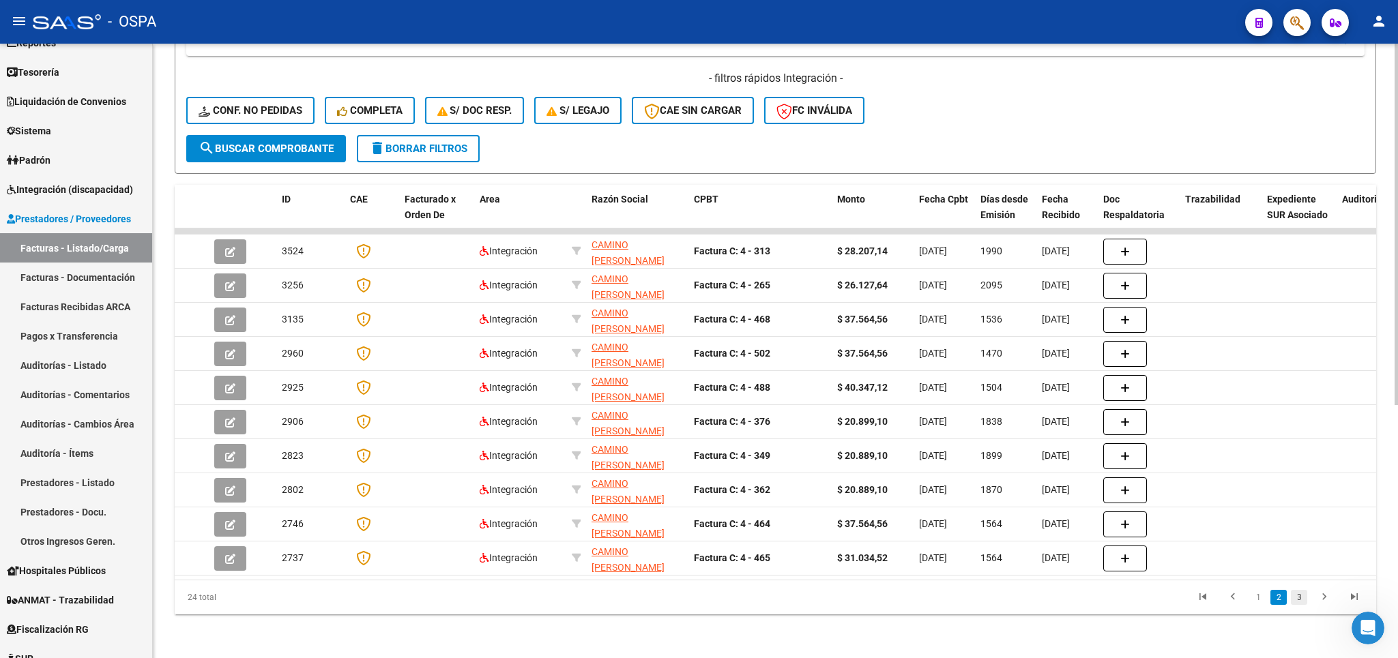
click at [1300, 600] on link "3" at bounding box center [1299, 597] width 16 height 15
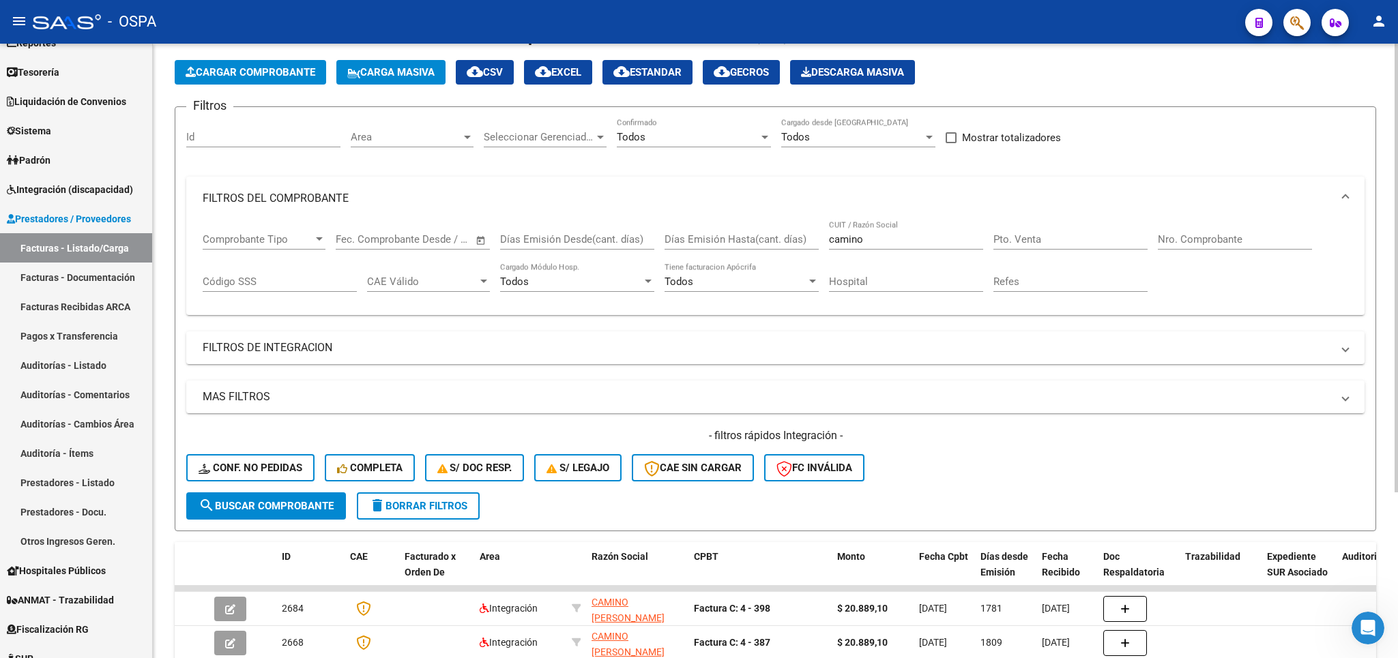
scroll to position [0, 0]
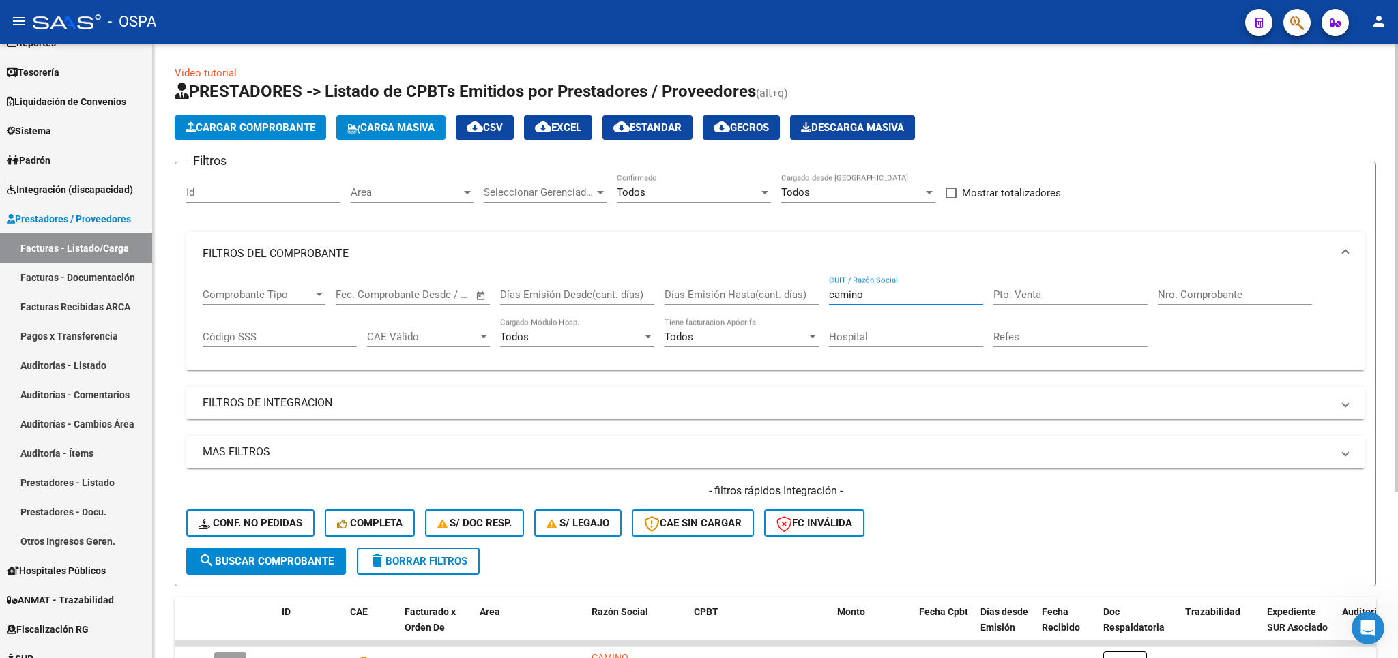
drag, startPoint x: 884, startPoint y: 291, endPoint x: 712, endPoint y: 292, distance: 171.9
click at [829, 292] on input "camino" at bounding box center [906, 295] width 154 height 12
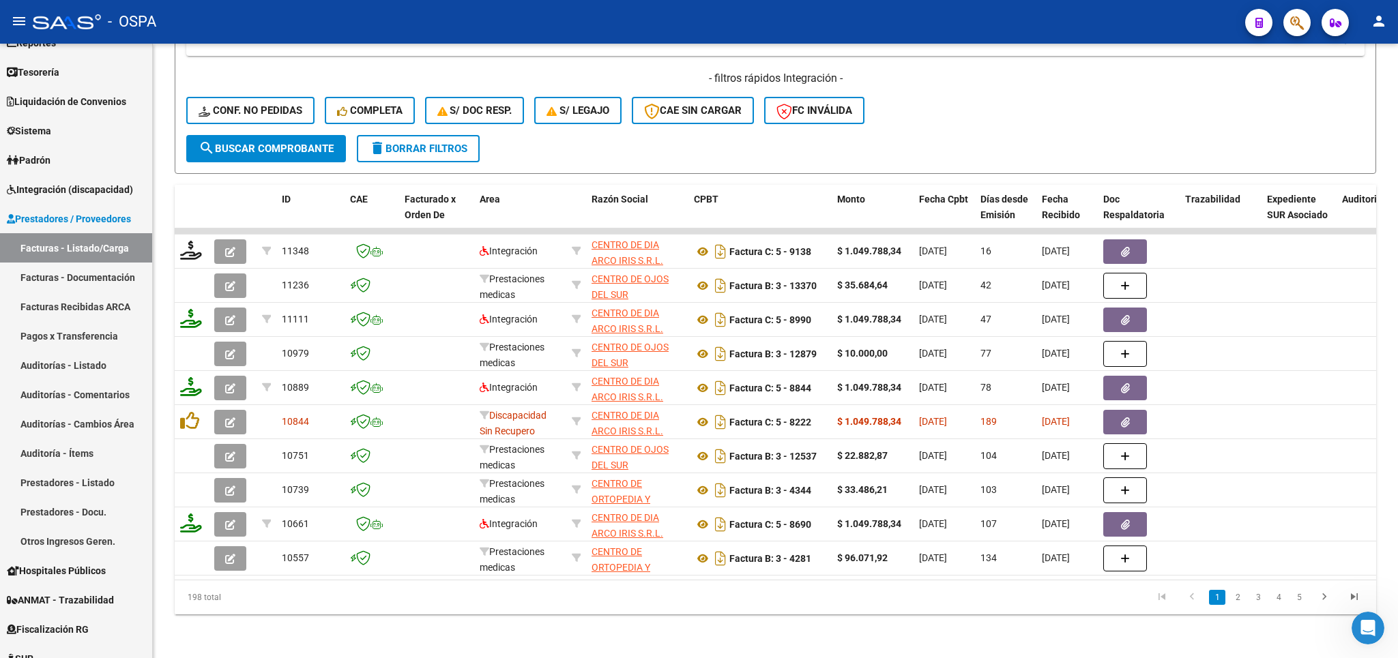
scroll to position [432, 0]
type input "centro de"
click at [1236, 602] on link "2" at bounding box center [1237, 597] width 16 height 15
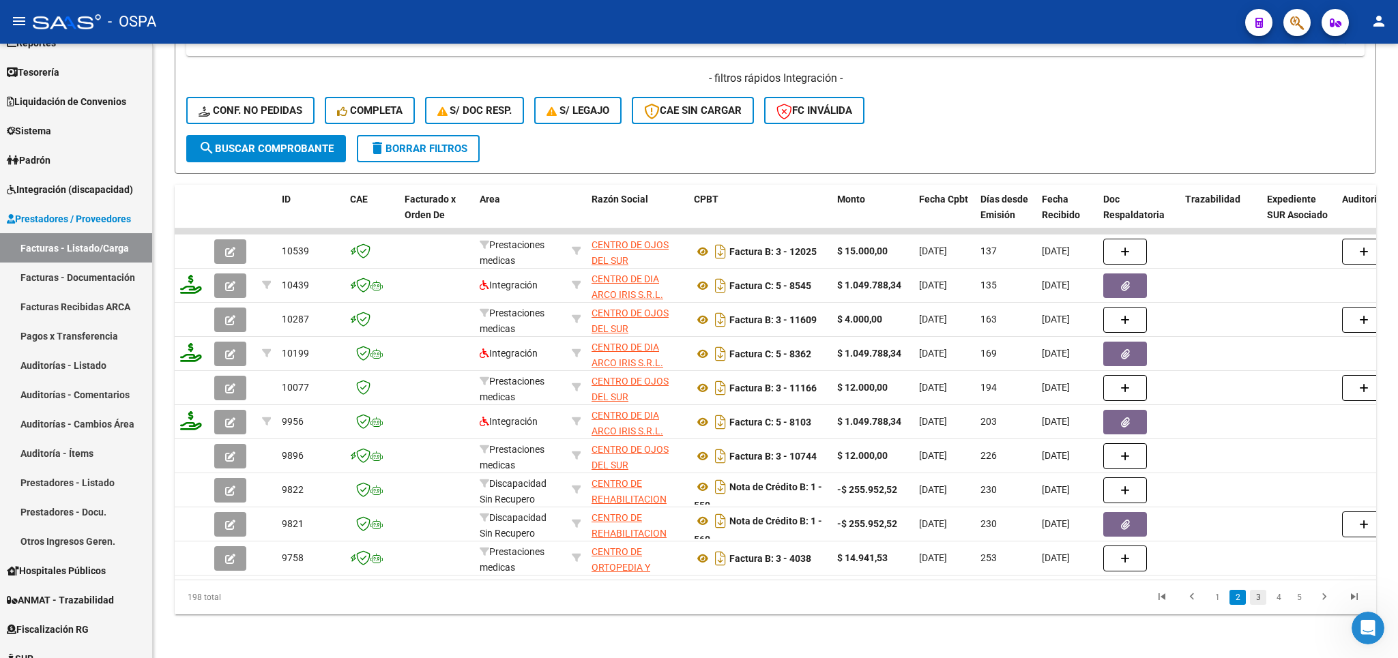
click at [1256, 598] on link "3" at bounding box center [1258, 597] width 16 height 15
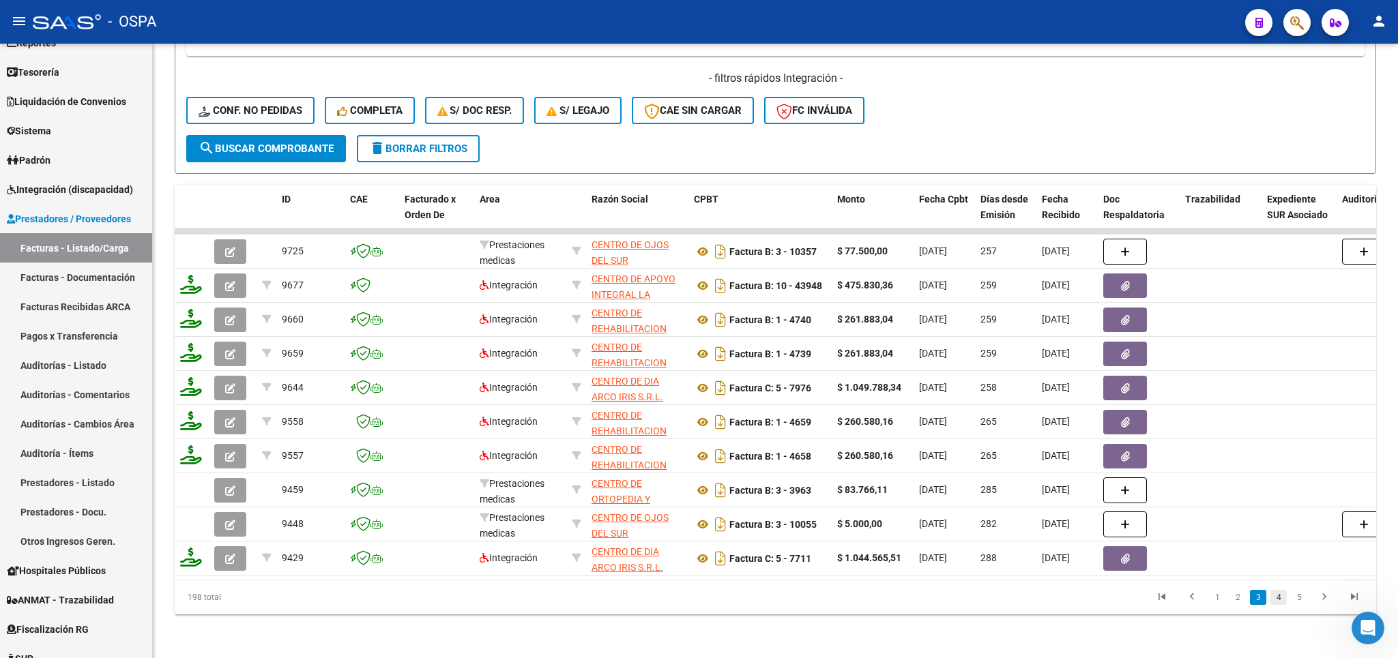
click at [1277, 595] on link "4" at bounding box center [1278, 597] width 16 height 15
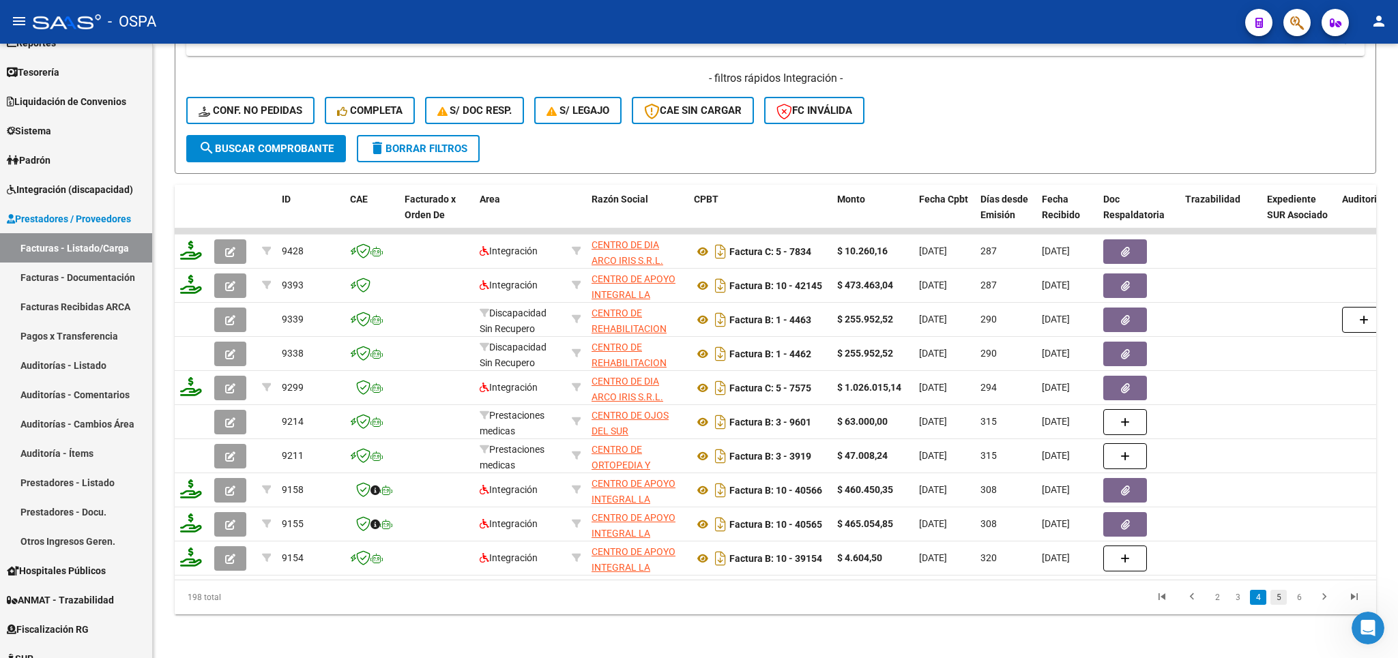
click at [1279, 601] on link "5" at bounding box center [1278, 597] width 16 height 15
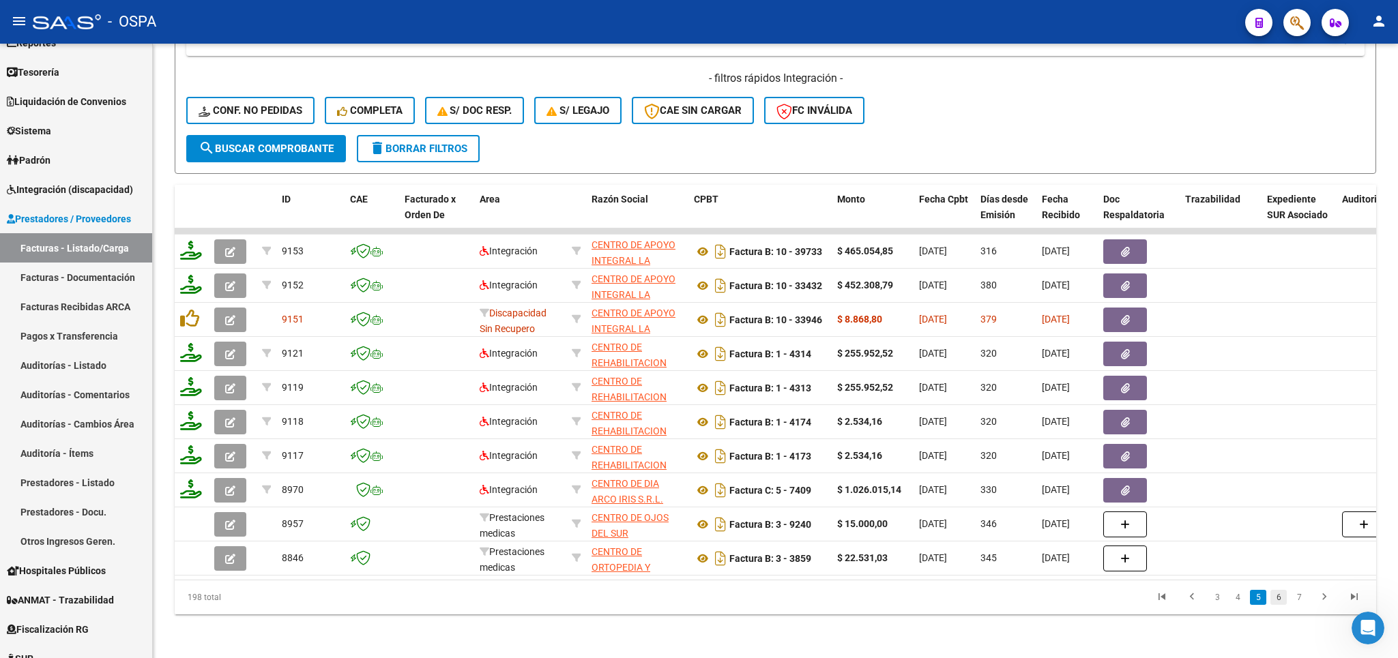
click at [1285, 601] on link "6" at bounding box center [1278, 597] width 16 height 15
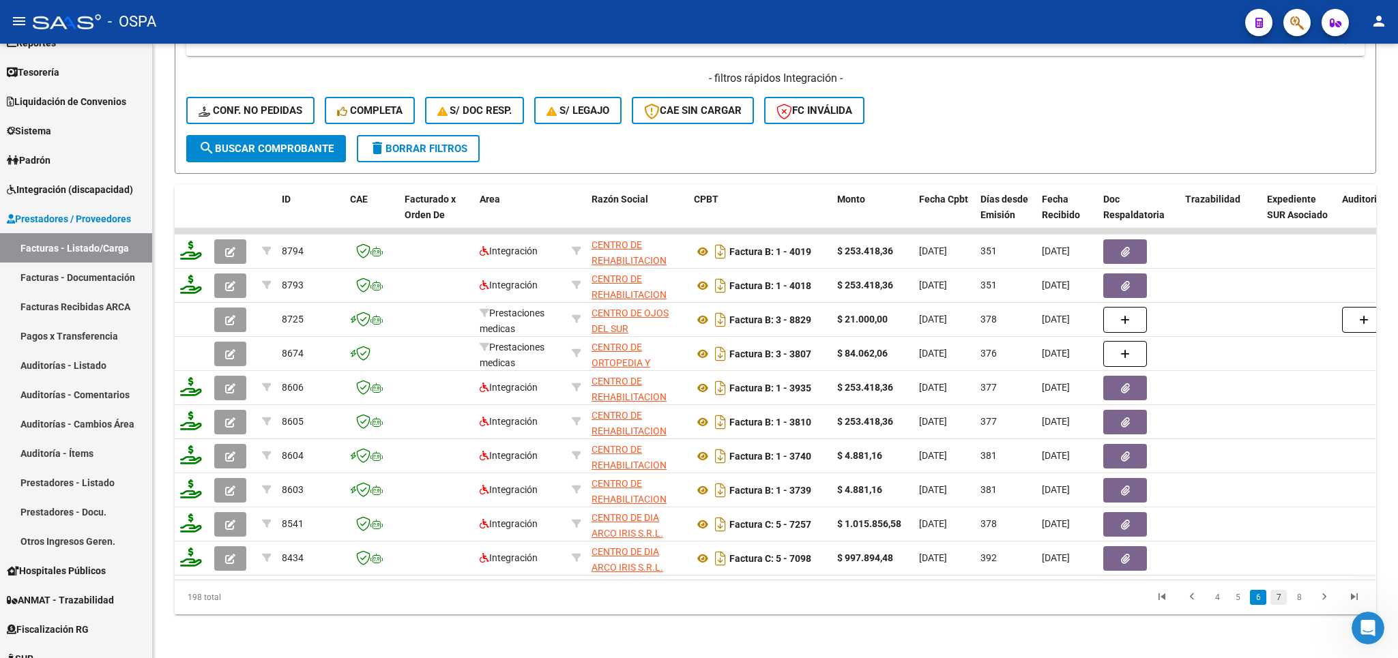
click at [1279, 597] on link "7" at bounding box center [1278, 597] width 16 height 15
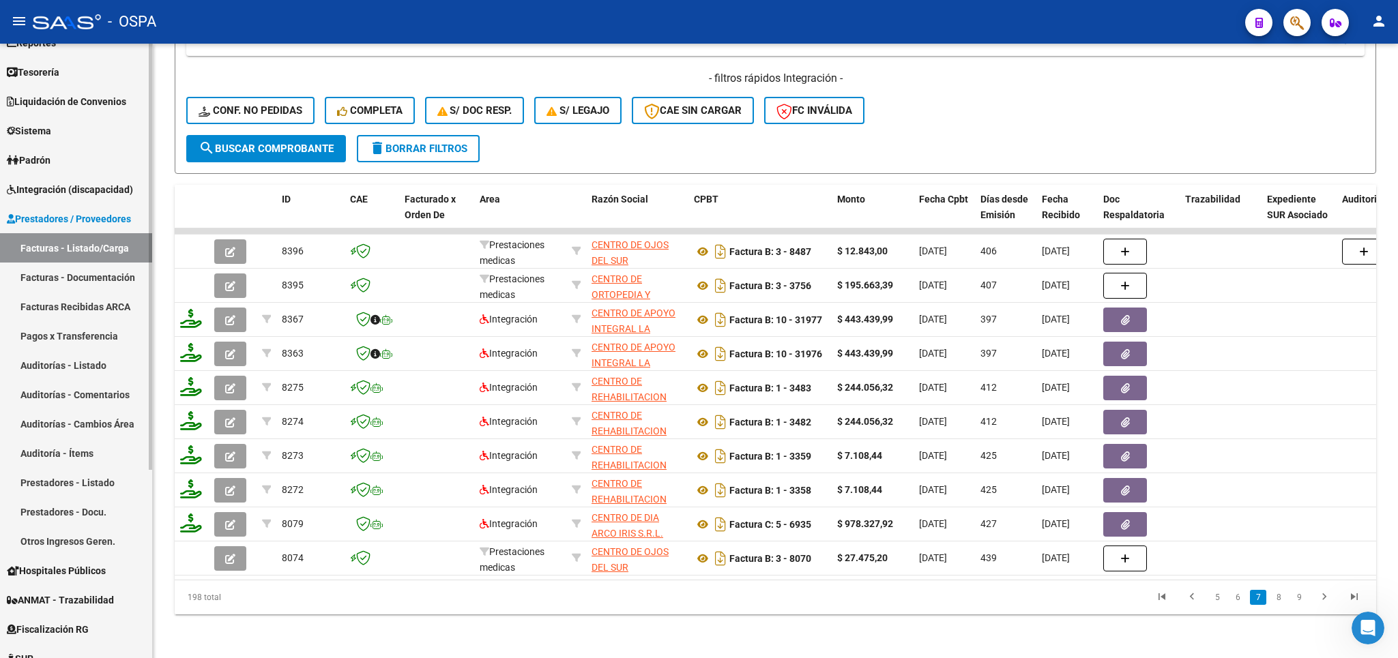
scroll to position [0, 0]
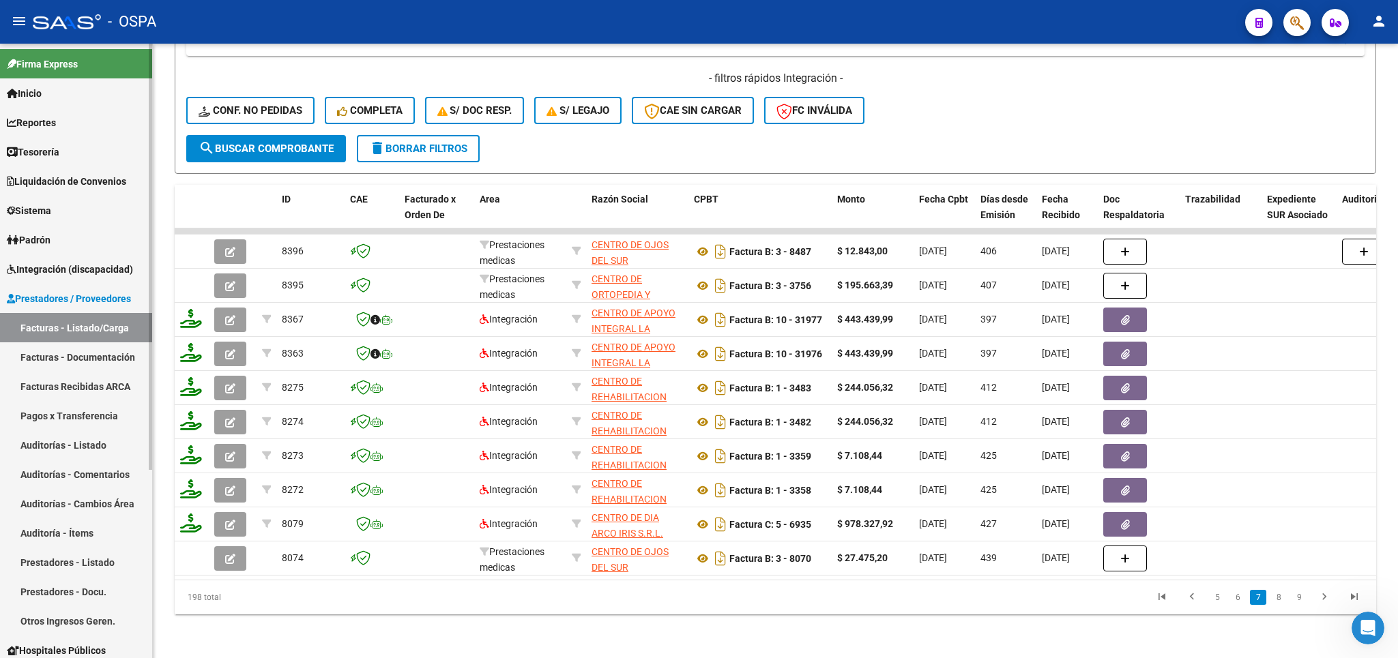
click at [50, 239] on span "Padrón" at bounding box center [29, 240] width 44 height 15
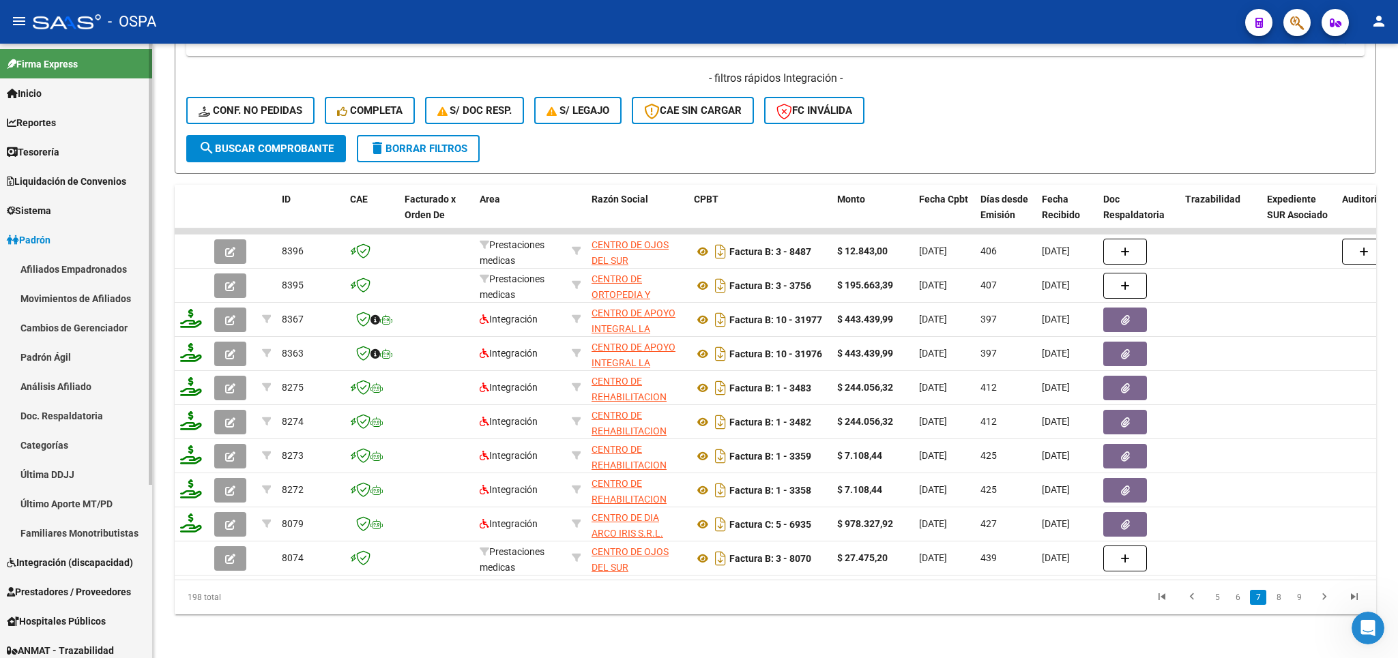
click at [51, 211] on span "Sistema" at bounding box center [29, 210] width 44 height 15
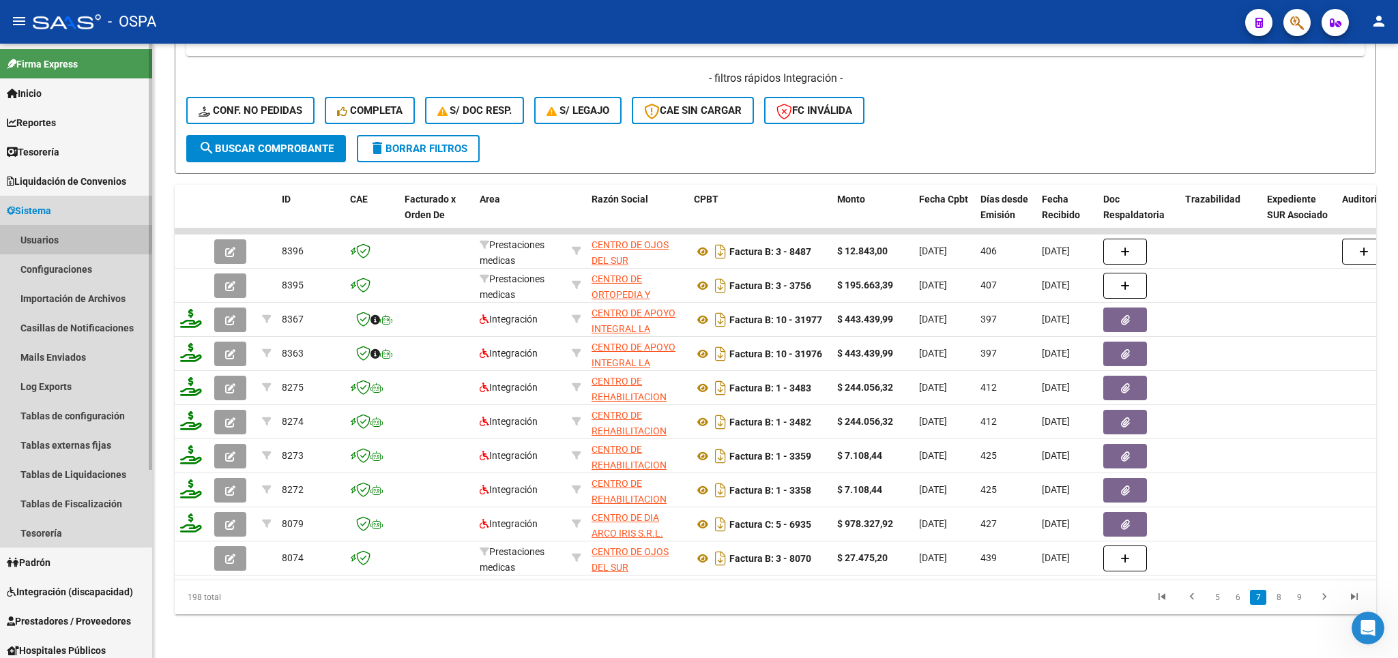
click at [51, 239] on link "Usuarios" at bounding box center [76, 239] width 152 height 29
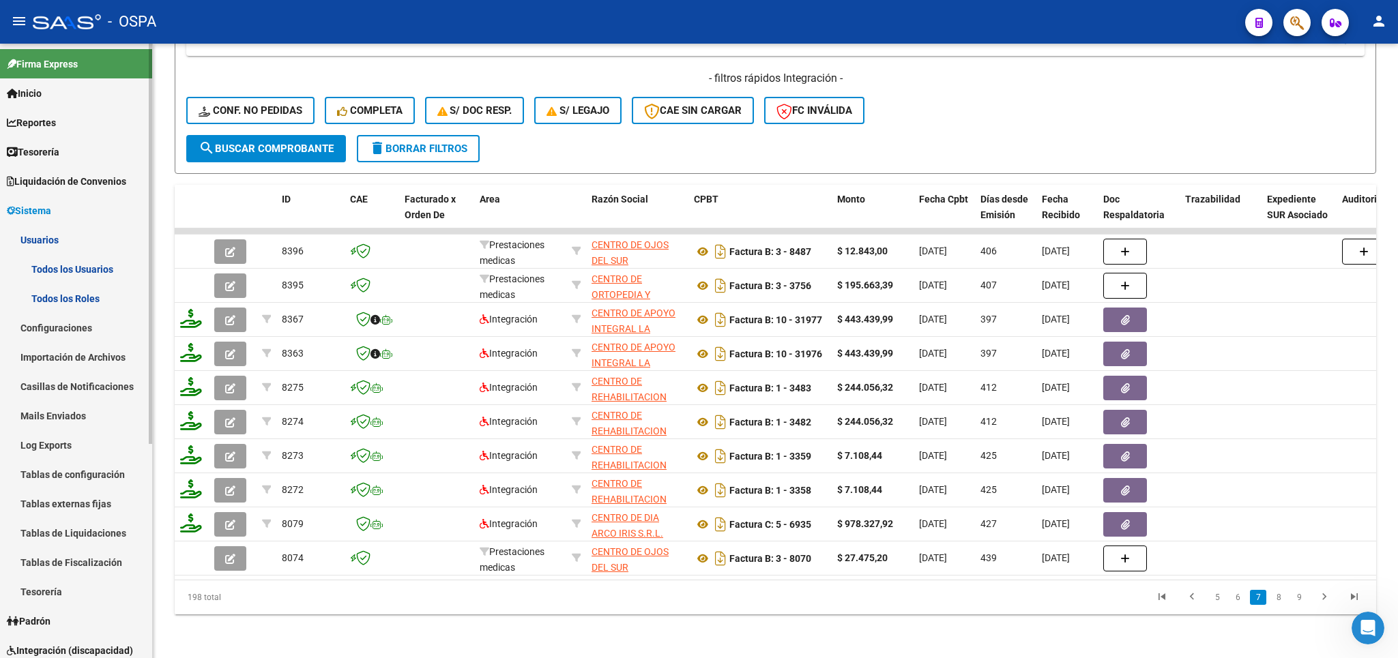
click at [50, 270] on link "Todos los Usuarios" at bounding box center [76, 268] width 152 height 29
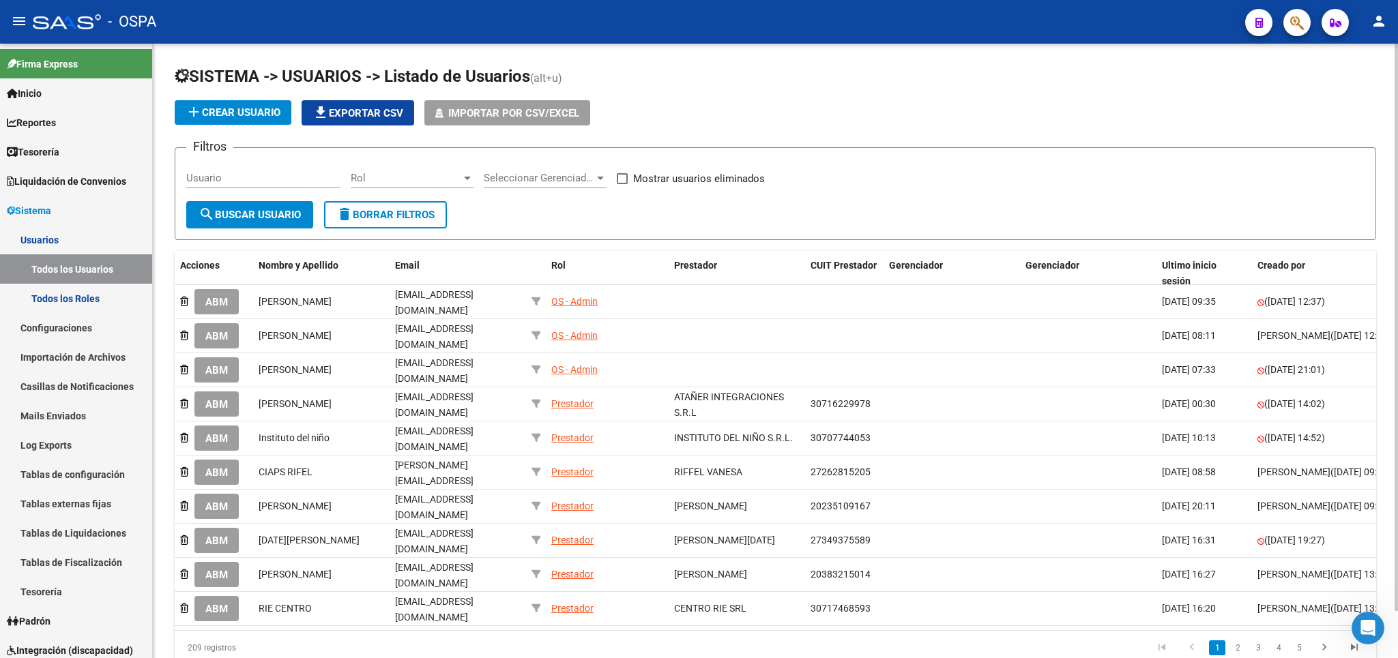
click at [231, 178] on input "Usuario" at bounding box center [263, 178] width 154 height 12
click at [194, 175] on input "Usuario" at bounding box center [263, 178] width 154 height 12
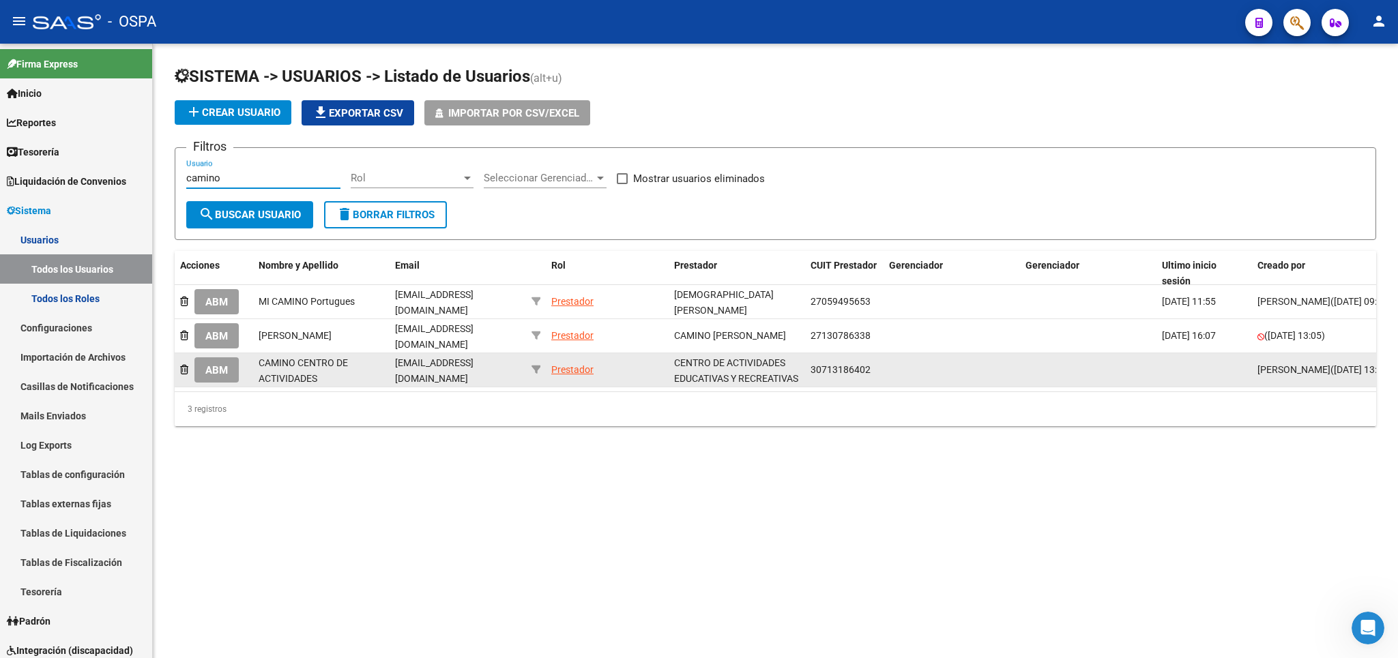
type input "camino"
drag, startPoint x: 871, startPoint y: 364, endPoint x: 810, endPoint y: 380, distance: 63.6
click at [811, 378] on div "30713186402" at bounding box center [845, 370] width 68 height 16
copy span "30713186402"
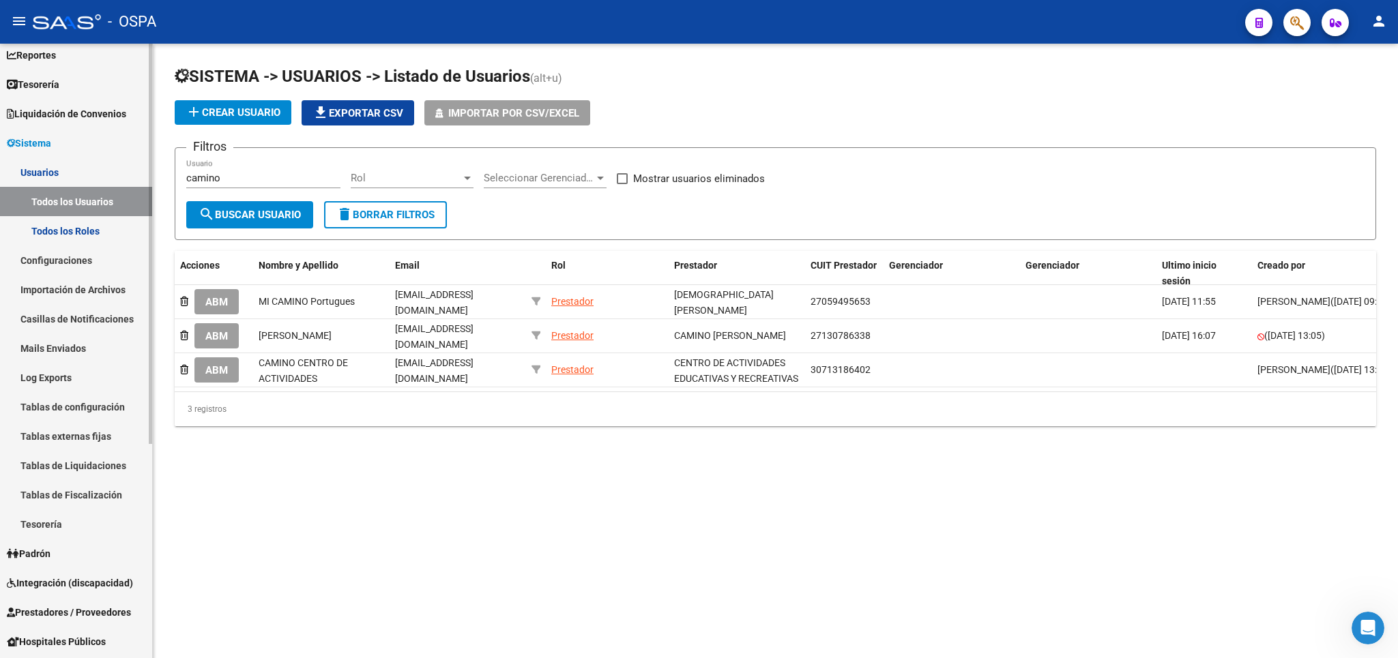
scroll to position [160, 0]
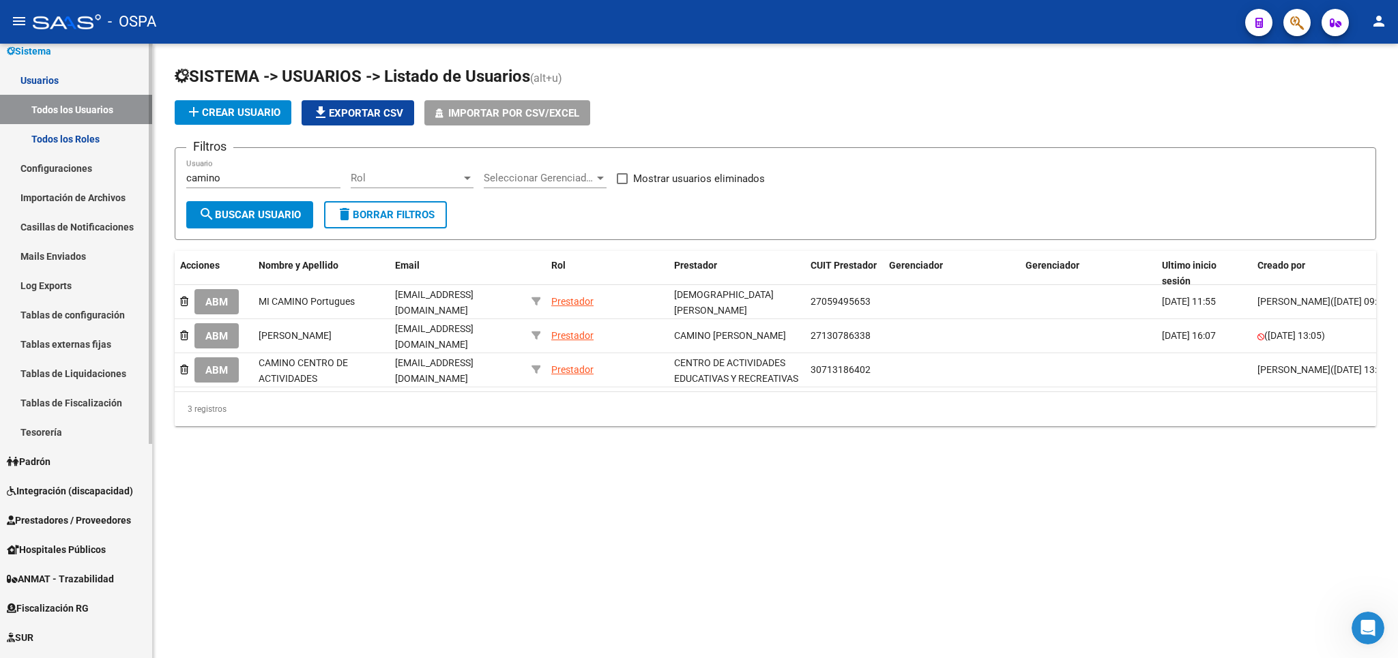
click at [70, 519] on span "Prestadores / Proveedores" at bounding box center [69, 520] width 124 height 15
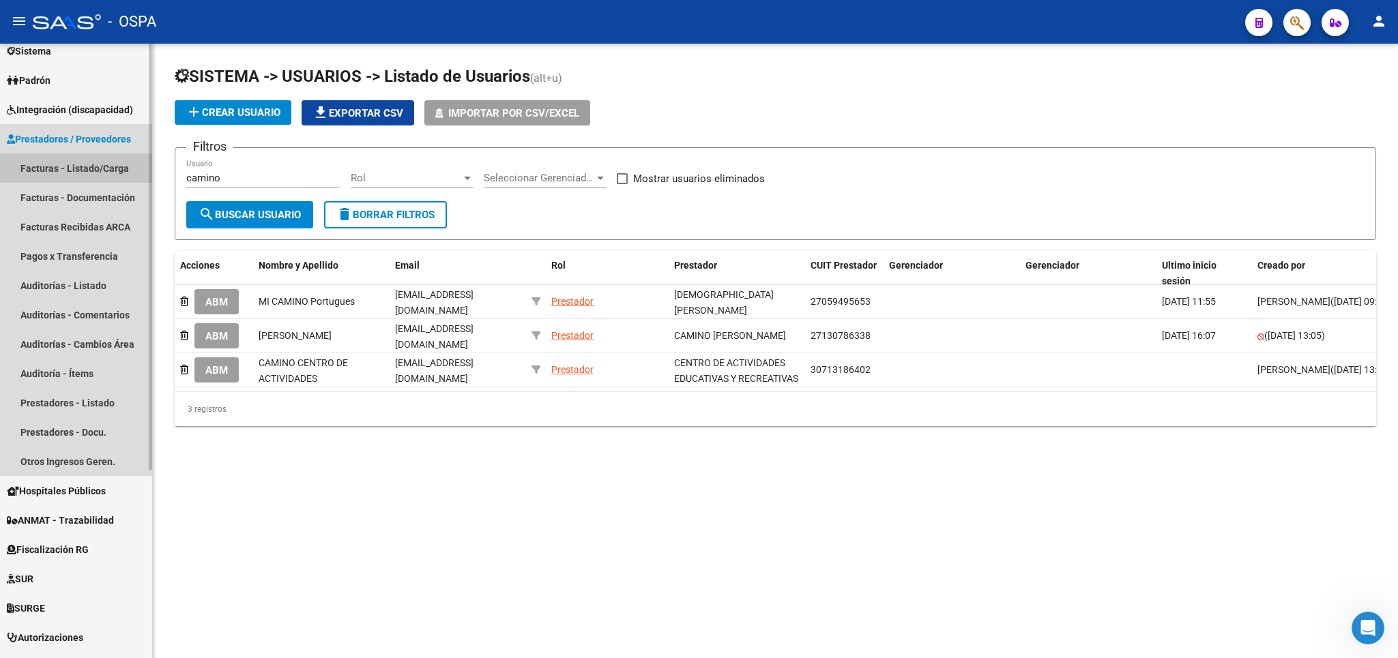
click at [72, 168] on link "Facturas - Listado/Carga" at bounding box center [76, 168] width 152 height 29
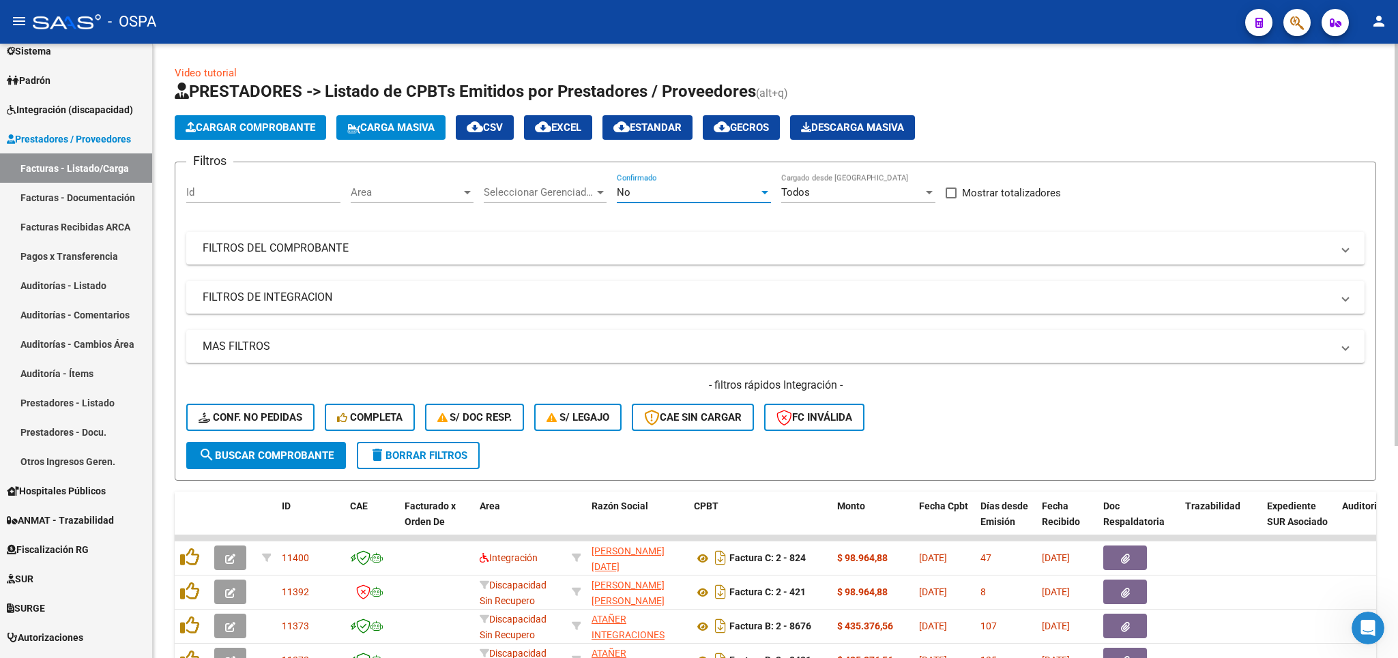
click at [683, 186] on div "No" at bounding box center [688, 192] width 142 height 12
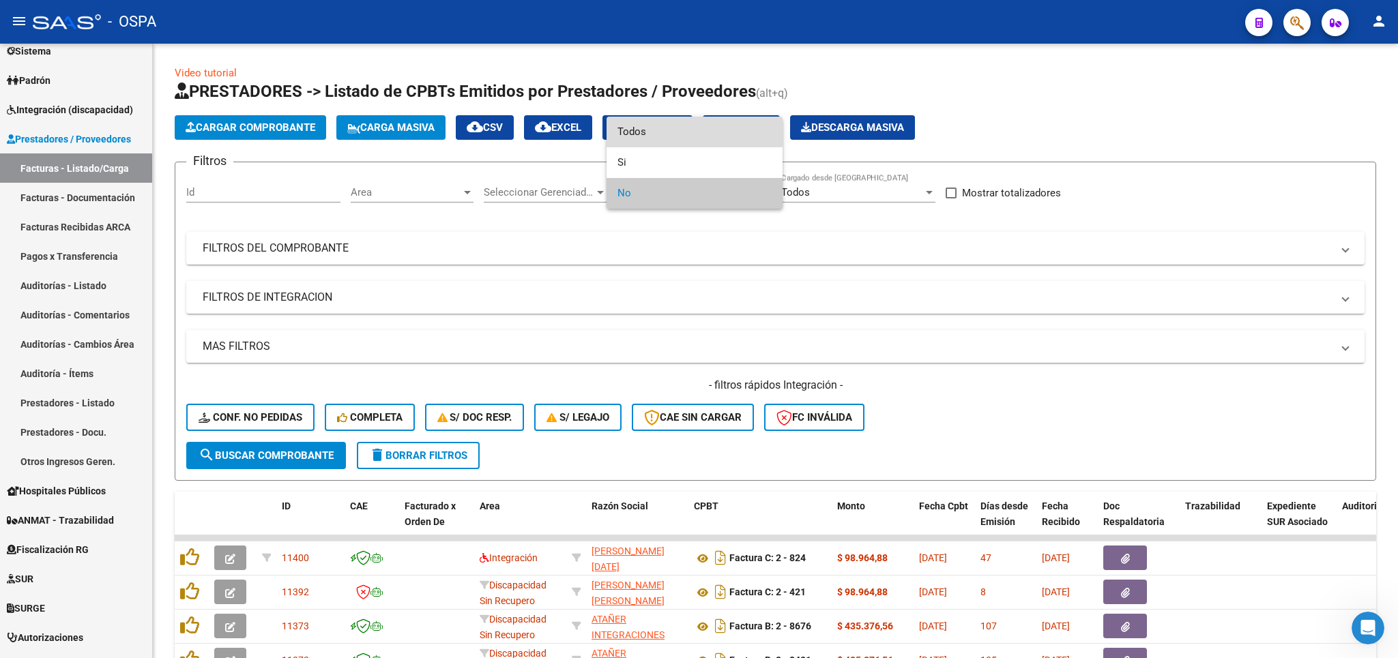
click at [677, 122] on span "Todos" at bounding box center [694, 132] width 154 height 31
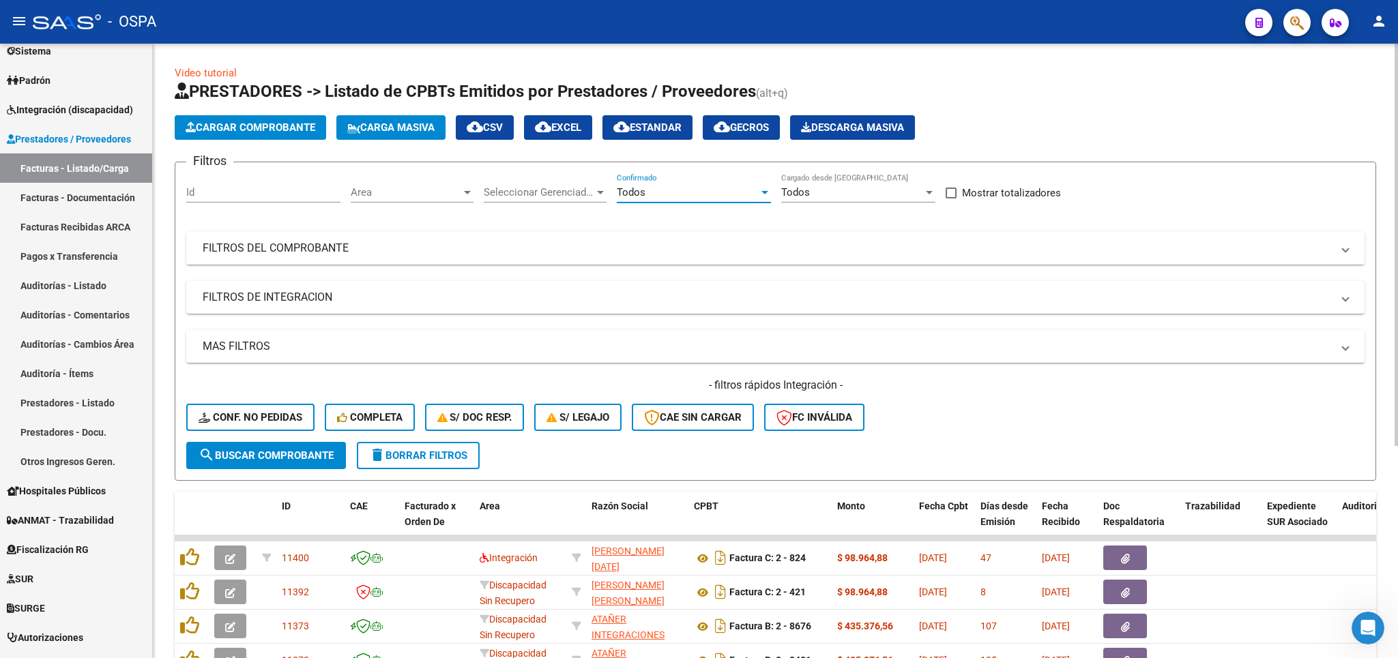
click at [716, 247] on mat-panel-title "FILTROS DEL COMPROBANTE" at bounding box center [767, 248] width 1129 height 15
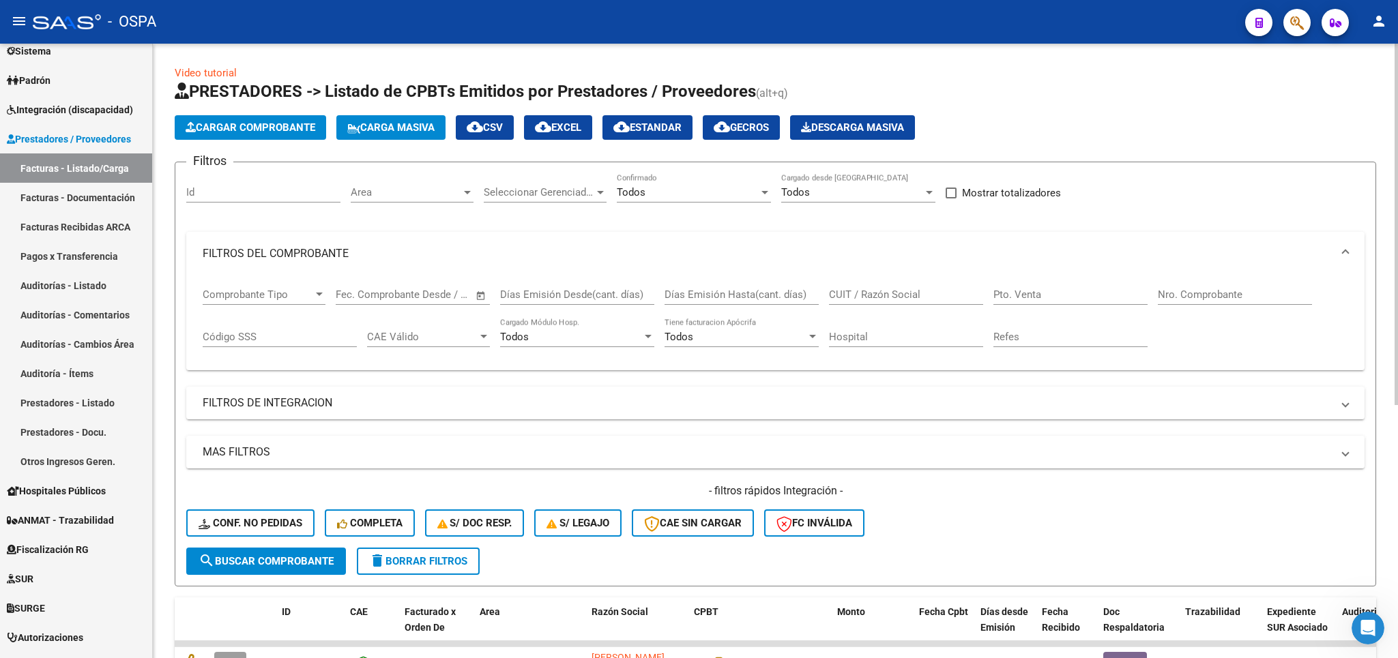
click at [878, 288] on div "CUIT / Razón Social" at bounding box center [906, 290] width 154 height 29
drag, startPoint x: 843, startPoint y: 287, endPoint x: 839, endPoint y: 297, distance: 11.3
paste input "30713186402"
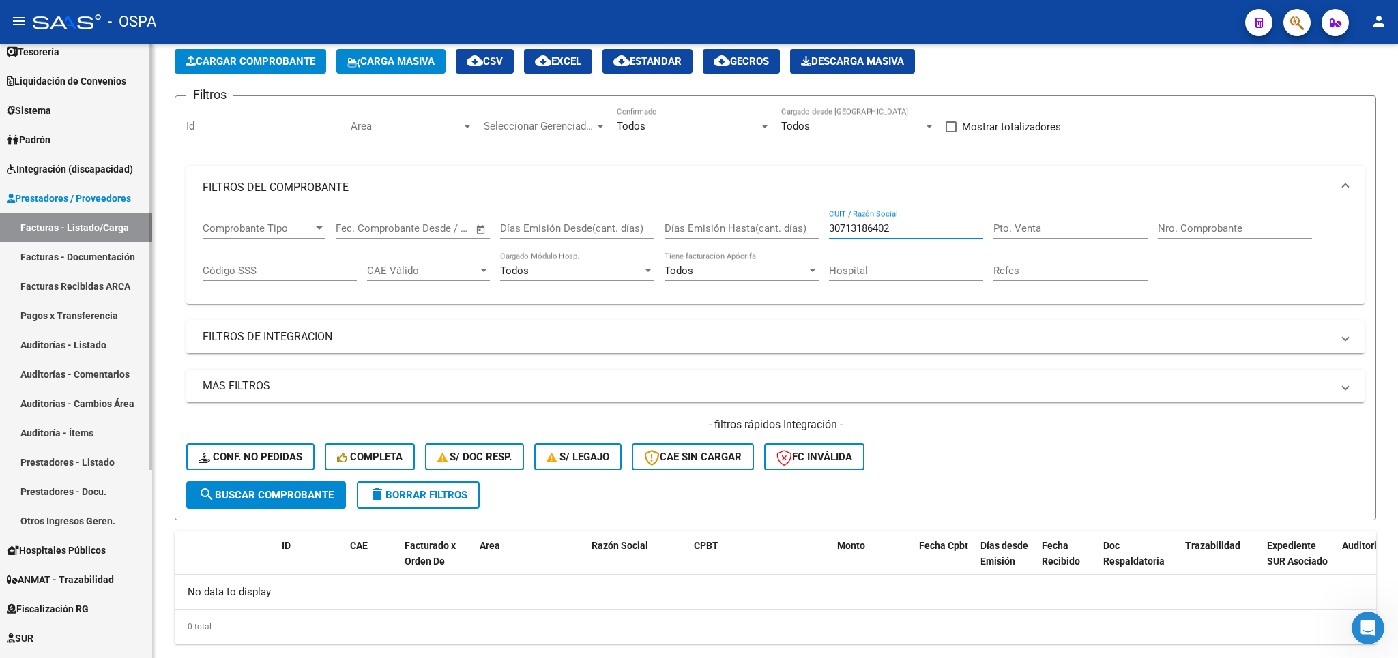
scroll to position [80, 0]
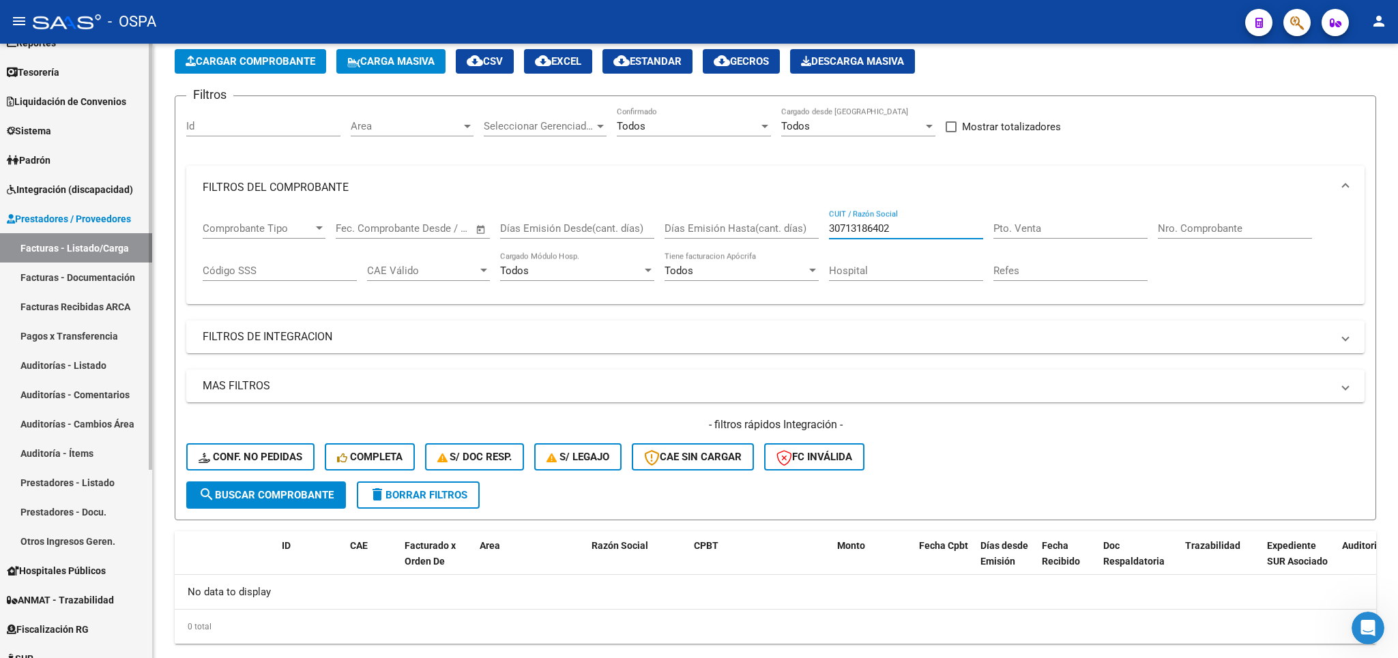
type input "30713186402"
click at [59, 132] on link "Sistema" at bounding box center [76, 130] width 152 height 29
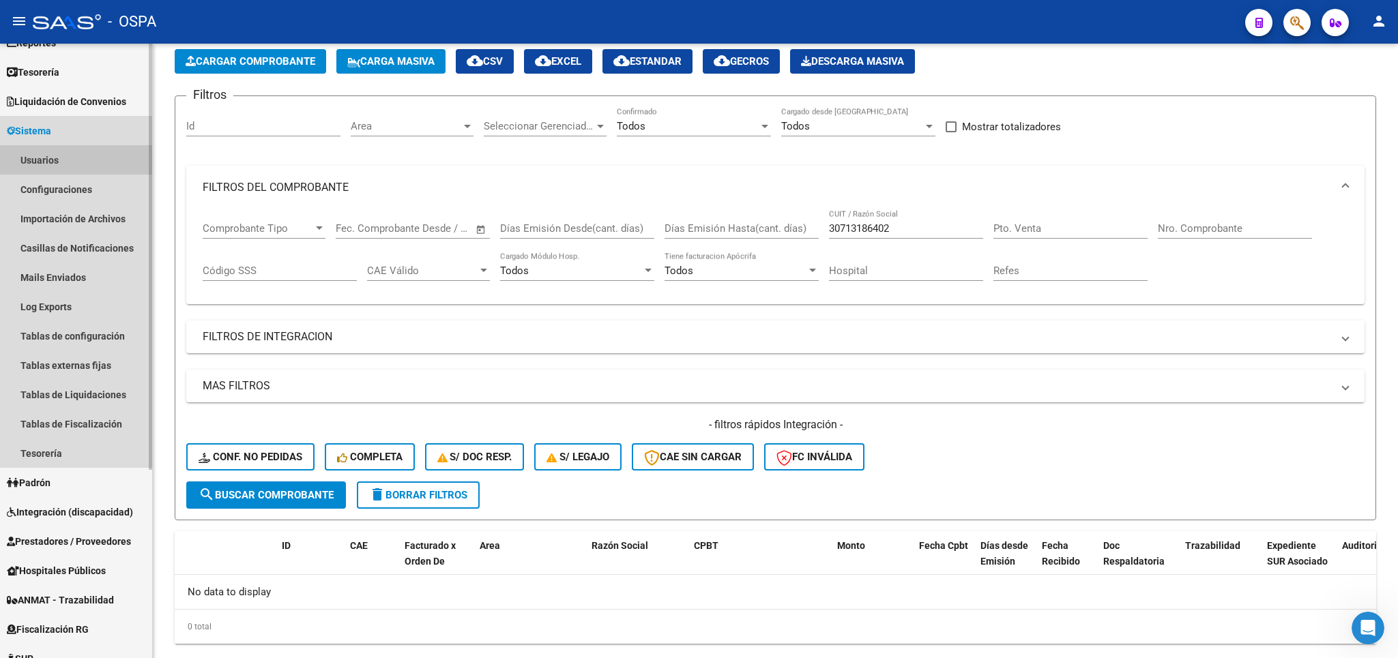
click at [59, 165] on link "Usuarios" at bounding box center [76, 159] width 152 height 29
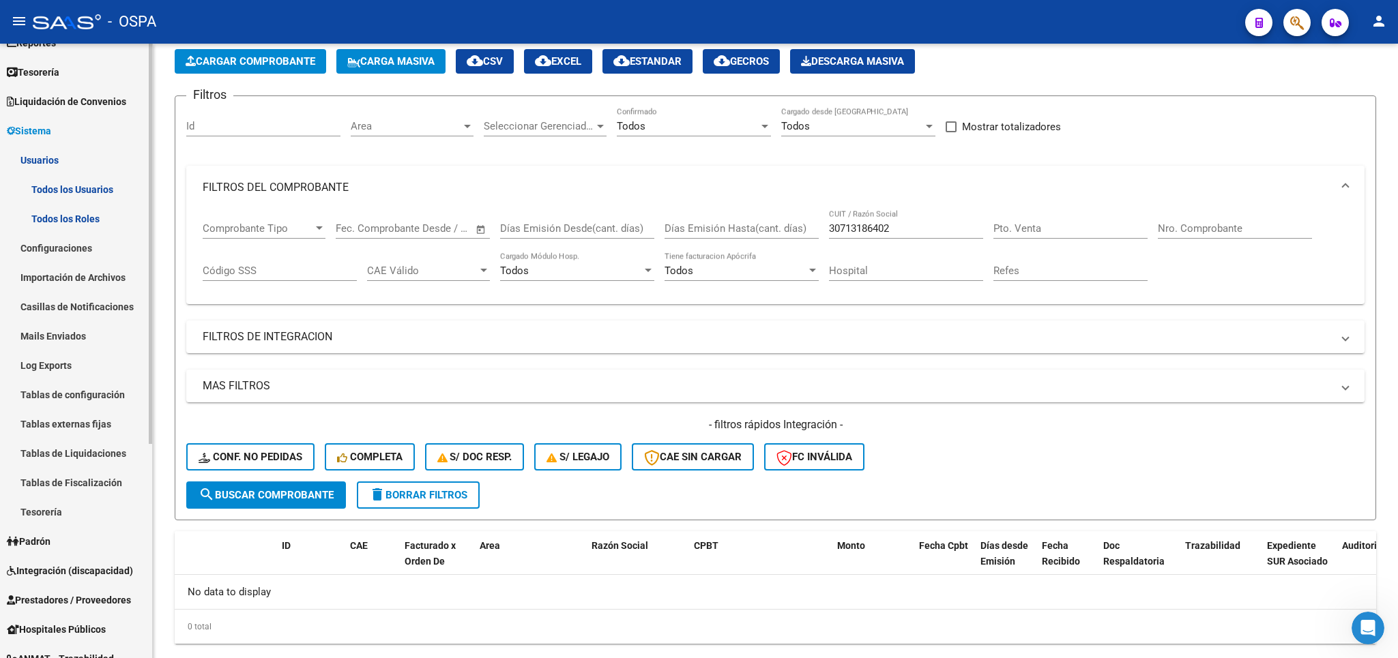
click at [85, 186] on link "Todos los Usuarios" at bounding box center [76, 189] width 152 height 29
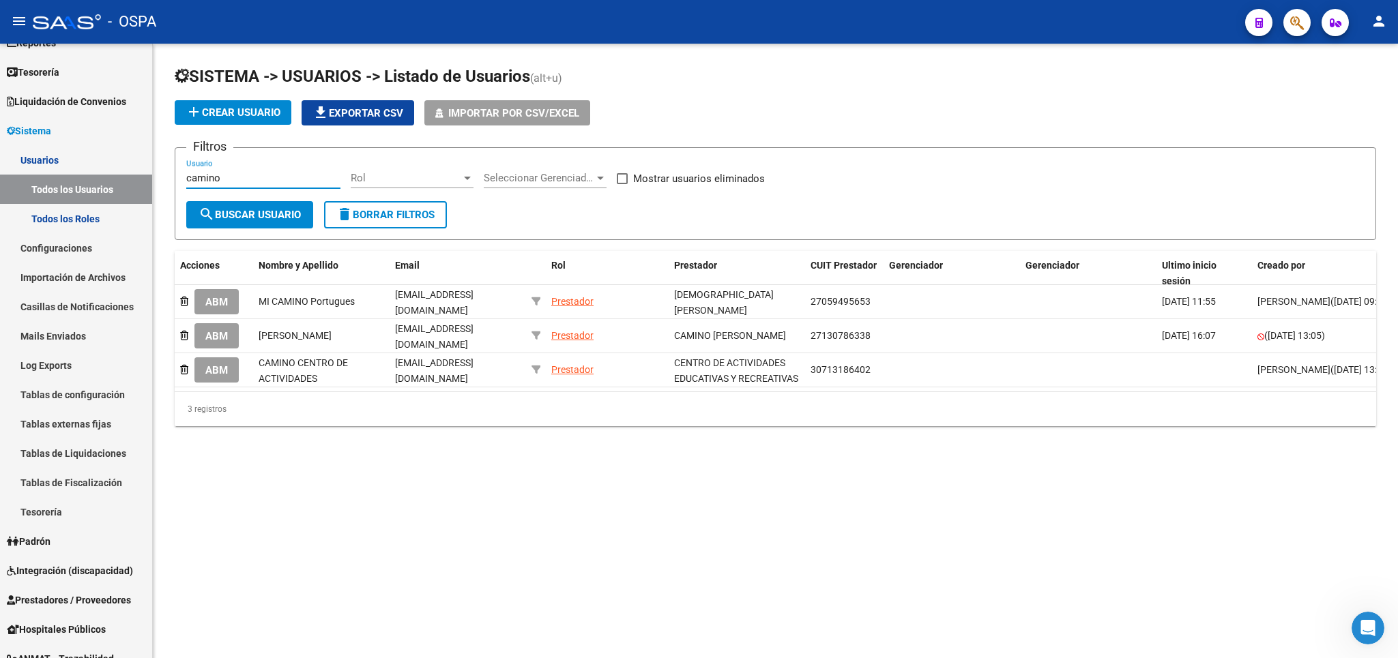
click at [254, 176] on input "camino" at bounding box center [263, 178] width 154 height 12
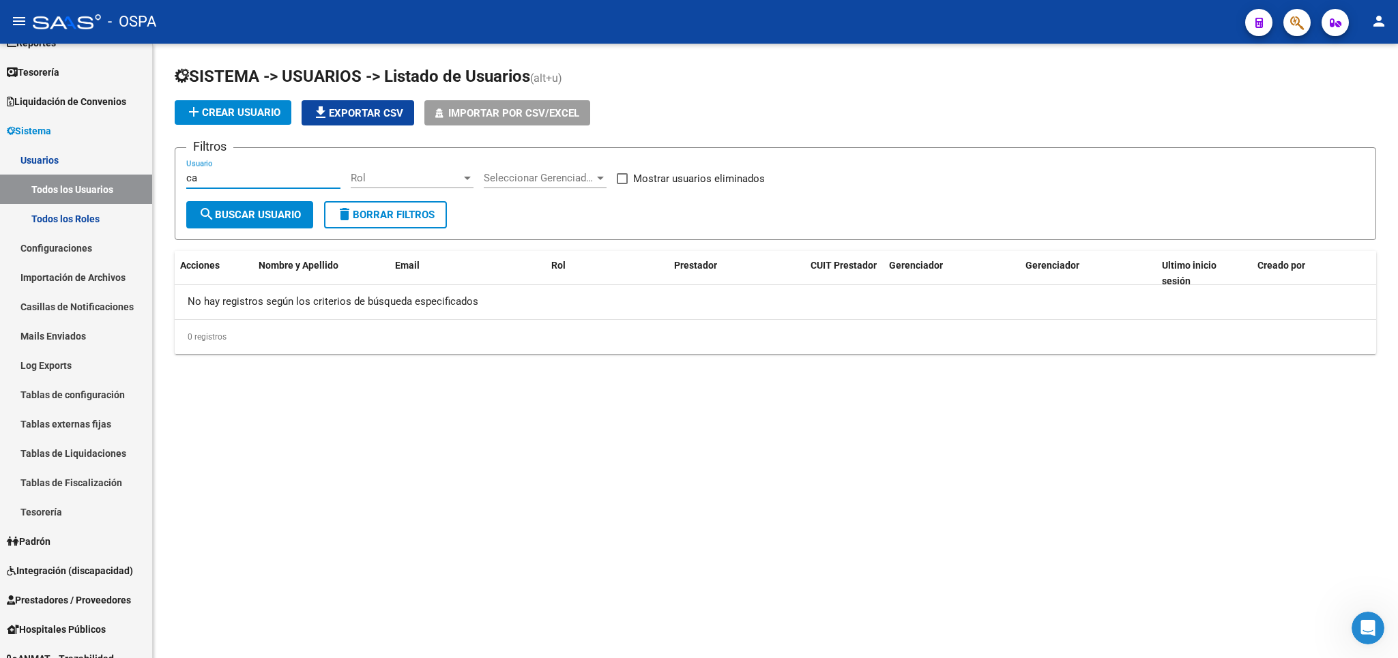
type input "c"
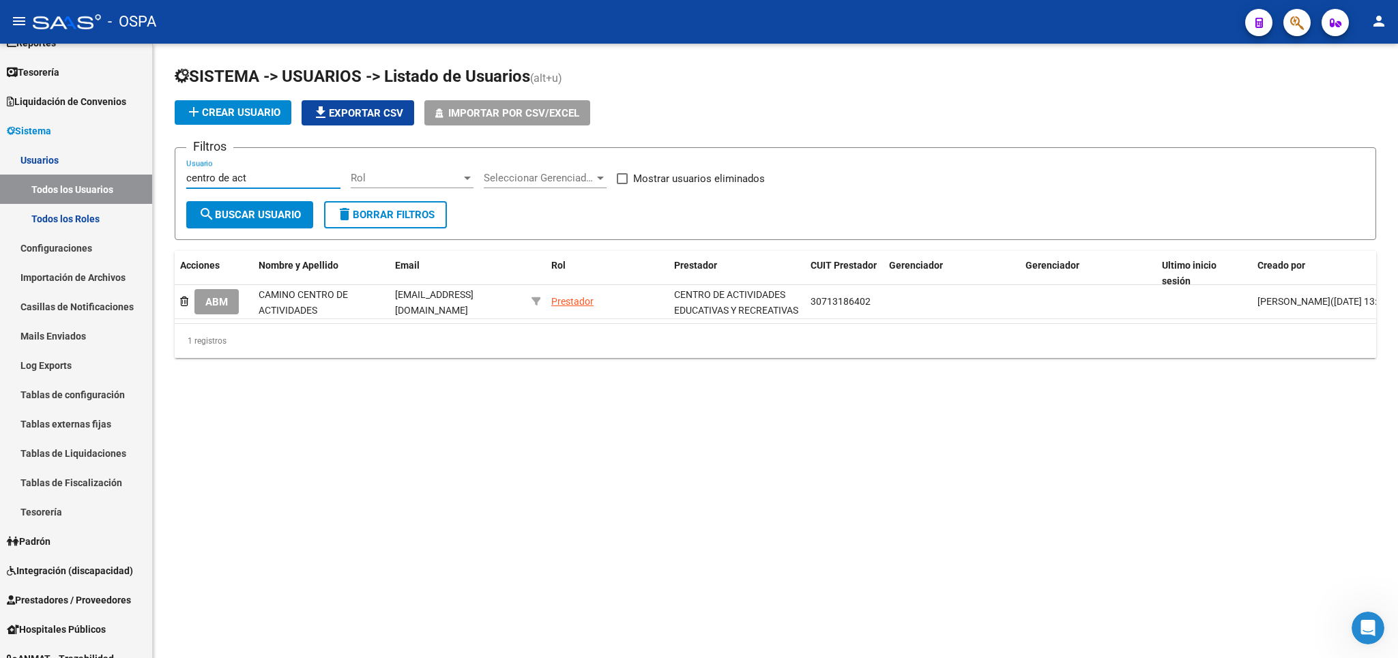
type input "centro de act"
click at [42, 569] on span "Integración (discapacidad)" at bounding box center [70, 571] width 126 height 15
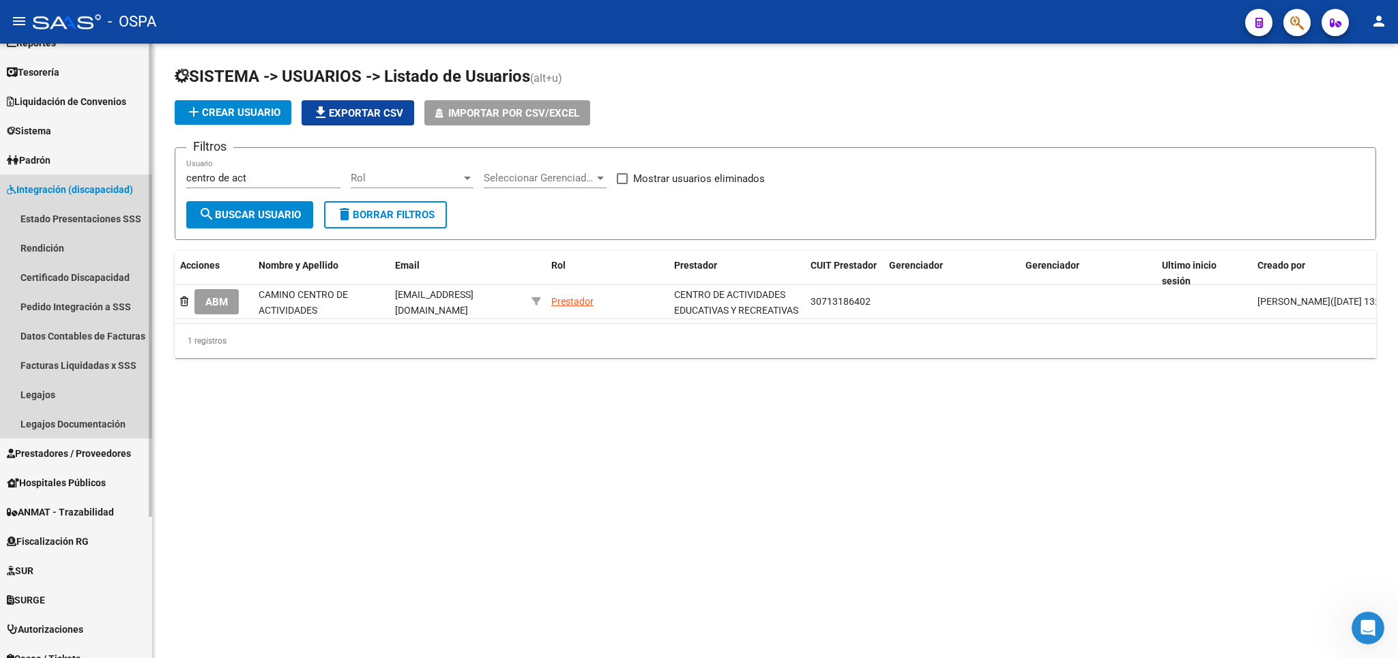
click at [66, 182] on span "Integración (discapacidad)" at bounding box center [70, 189] width 126 height 15
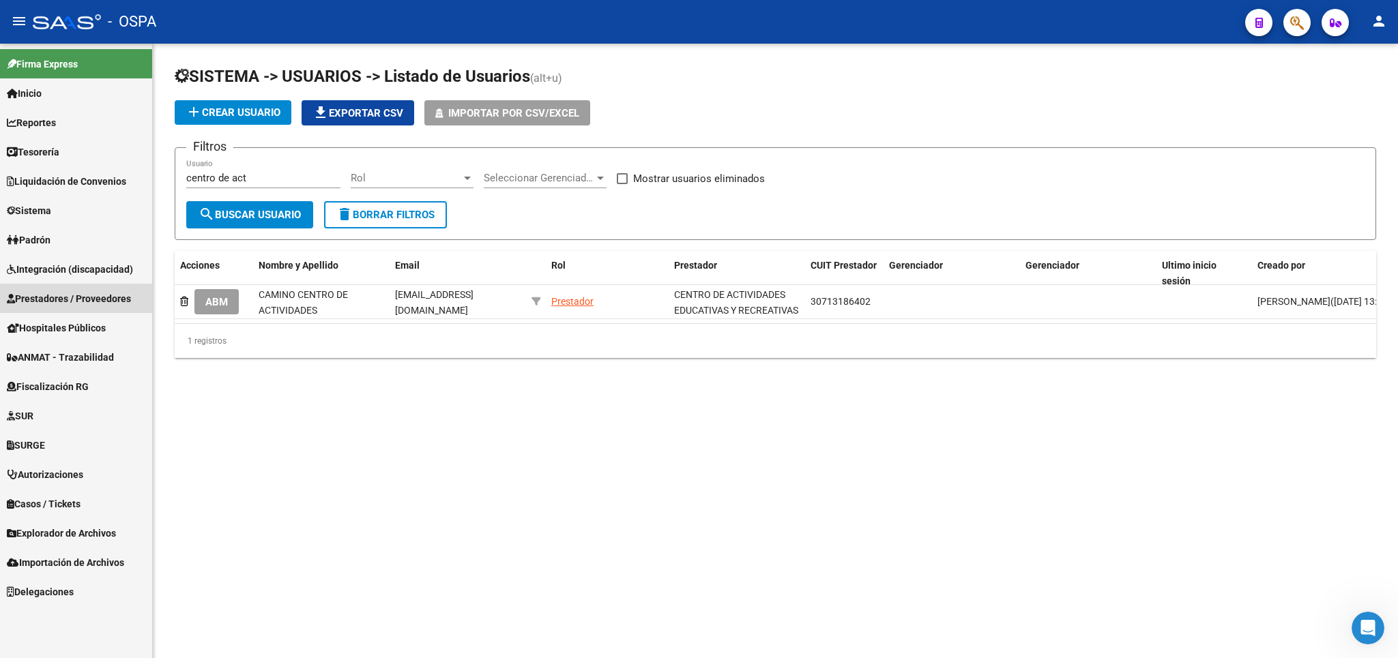
click at [92, 301] on span "Prestadores / Proveedores" at bounding box center [69, 298] width 124 height 15
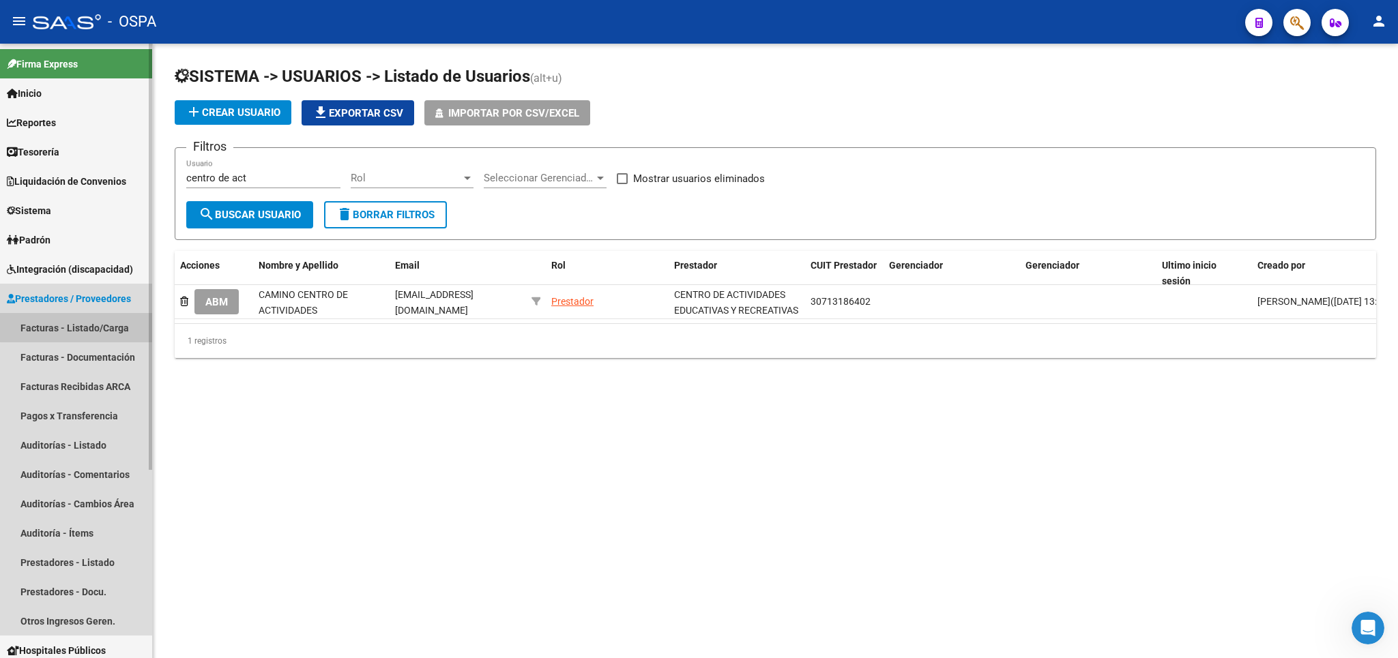
click at [96, 327] on link "Facturas - Listado/Carga" at bounding box center [76, 327] width 152 height 29
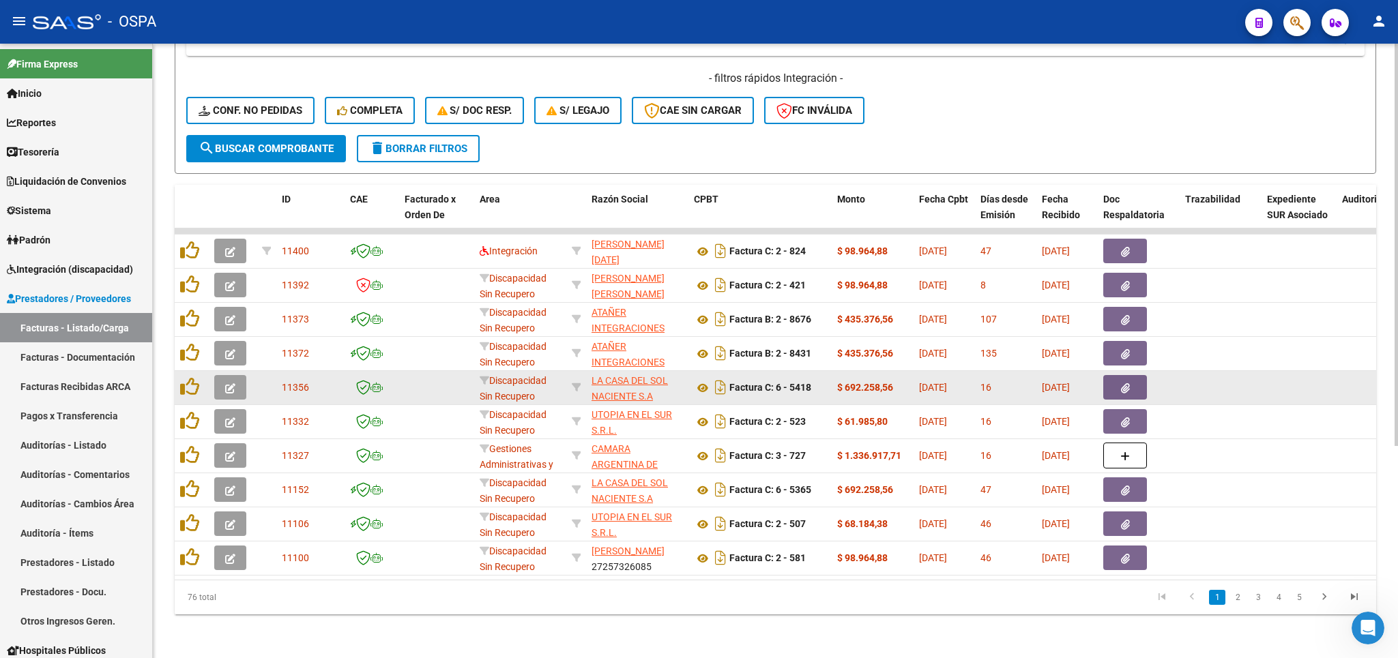
scroll to position [324, 0]
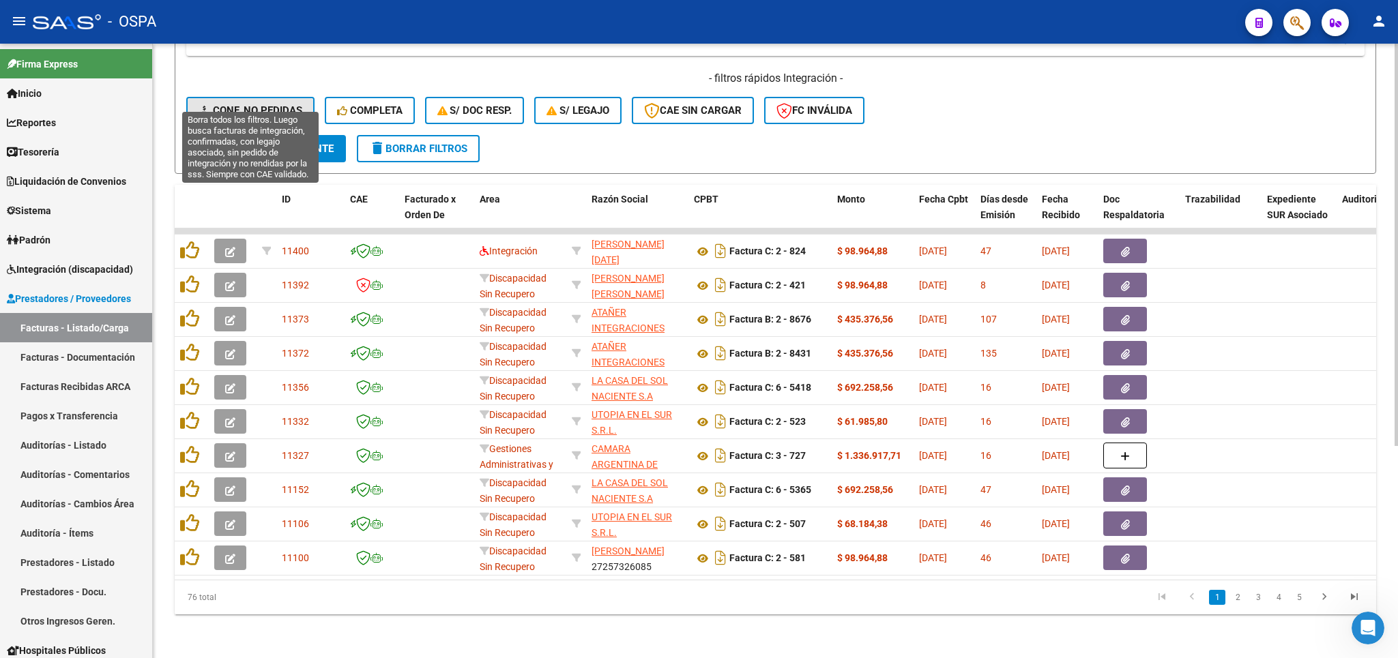
click at [272, 104] on span "Conf. no pedidas" at bounding box center [251, 110] width 104 height 12
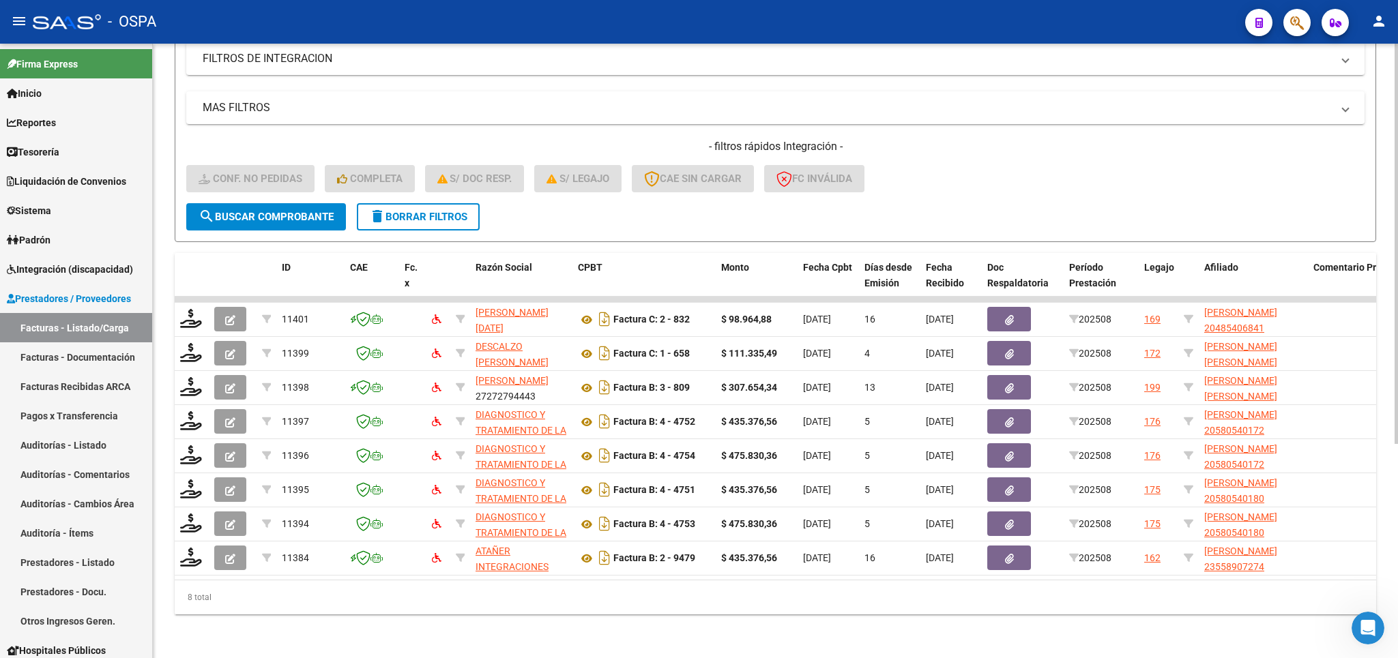
scroll to position [257, 0]
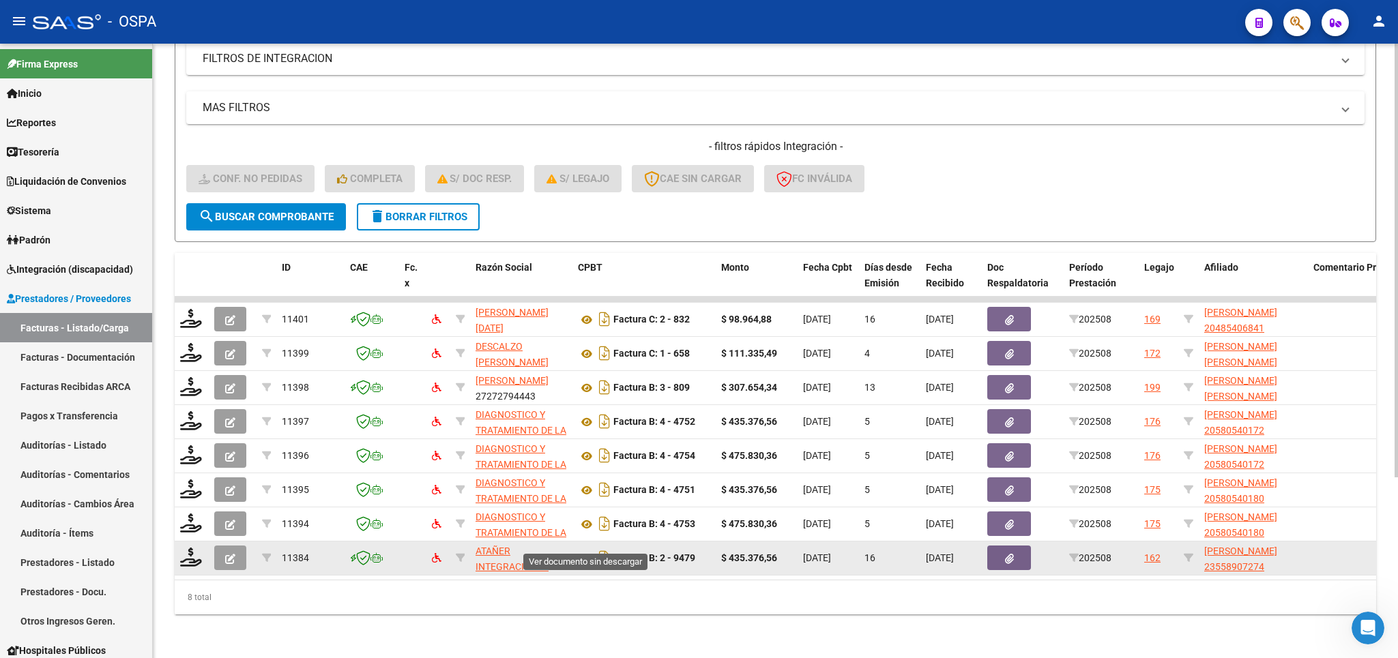
click at [583, 551] on icon at bounding box center [587, 559] width 18 height 16
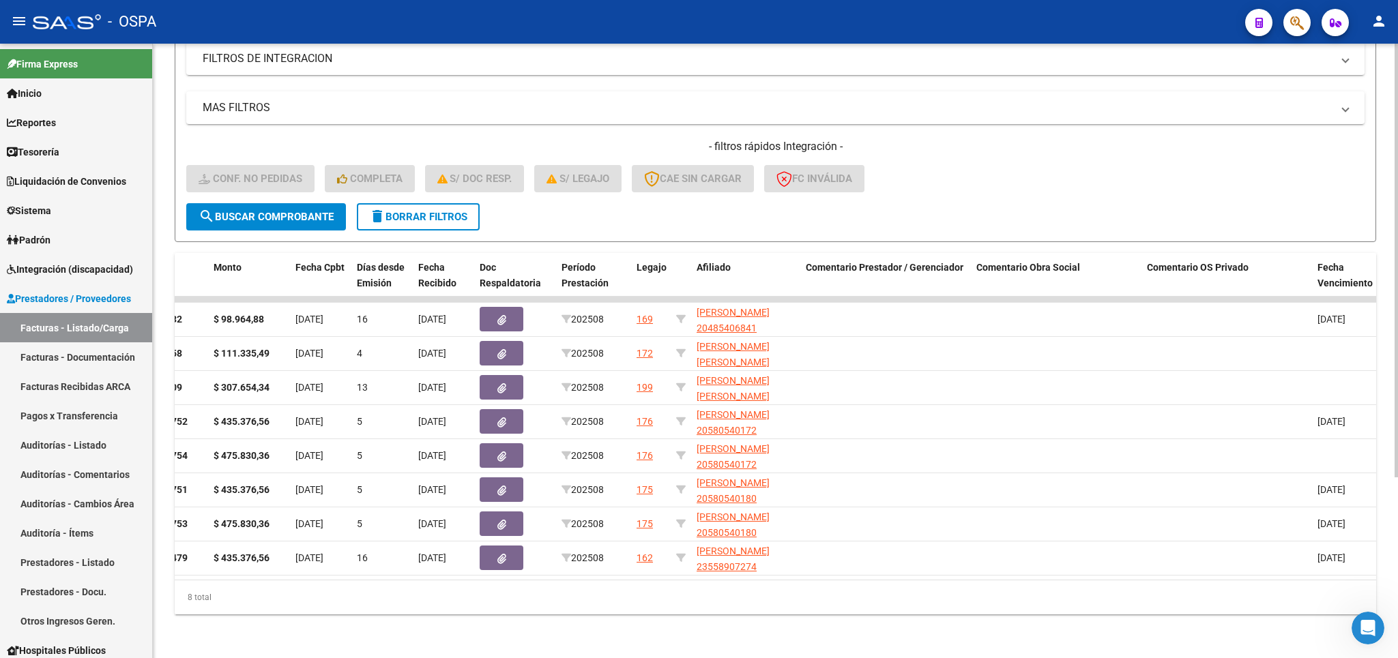
scroll to position [0, 983]
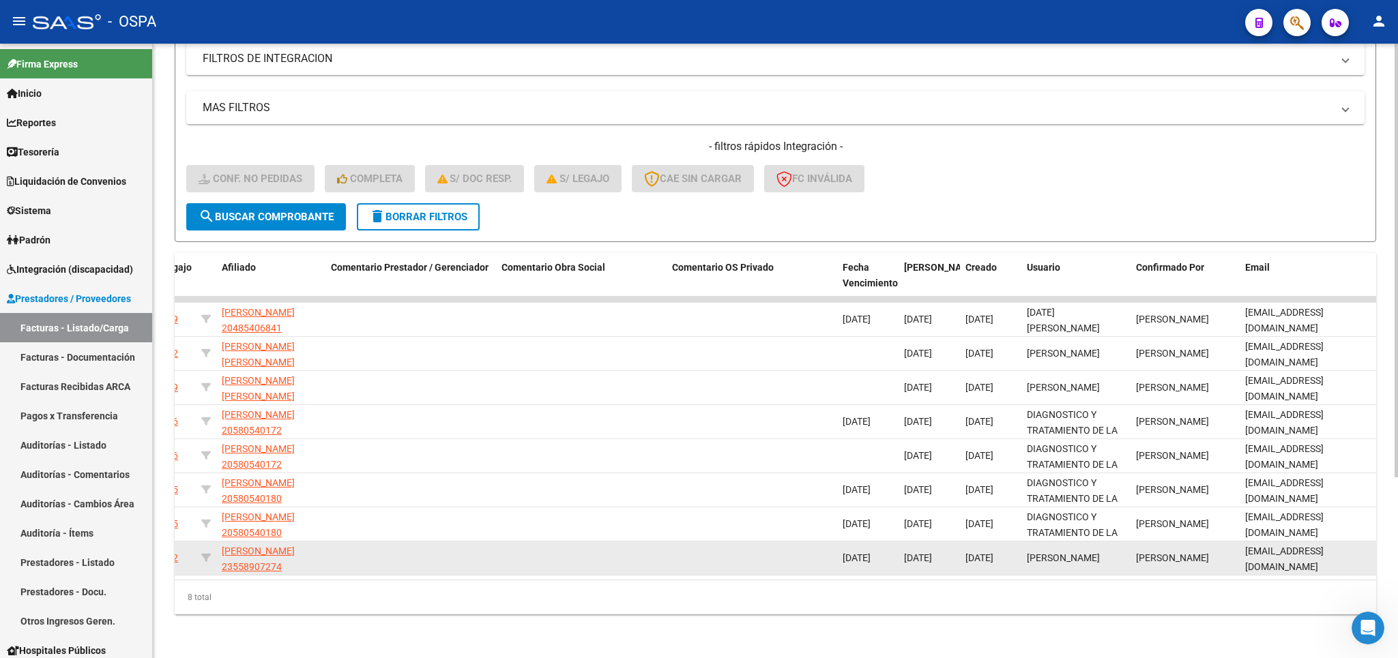
drag, startPoint x: 1371, startPoint y: 544, endPoint x: 1247, endPoint y: 548, distance: 124.9
click at [1247, 548] on datatable-body-cell "[EMAIL_ADDRESS][DOMAIN_NAME]" at bounding box center [1308, 558] width 136 height 33
copy span "[EMAIL_ADDRESS][DOMAIN_NAME]"
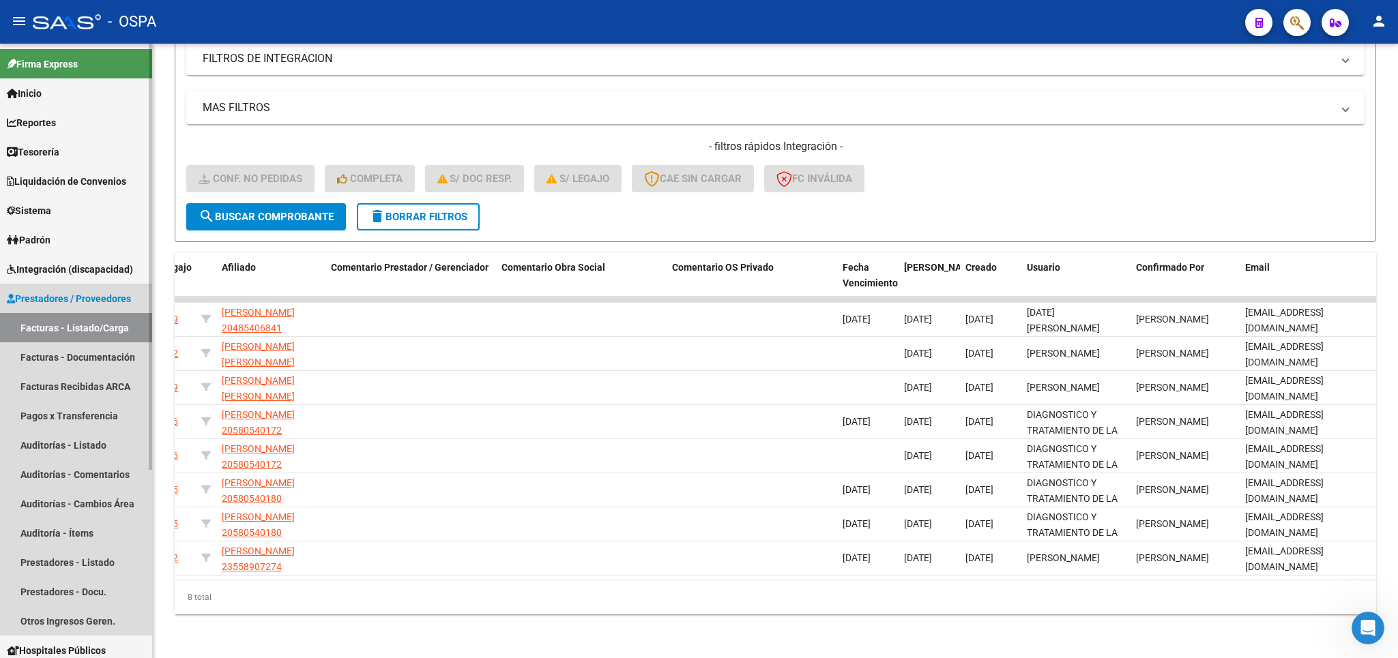
click at [76, 329] on link "Facturas - Listado/Carga" at bounding box center [76, 327] width 152 height 29
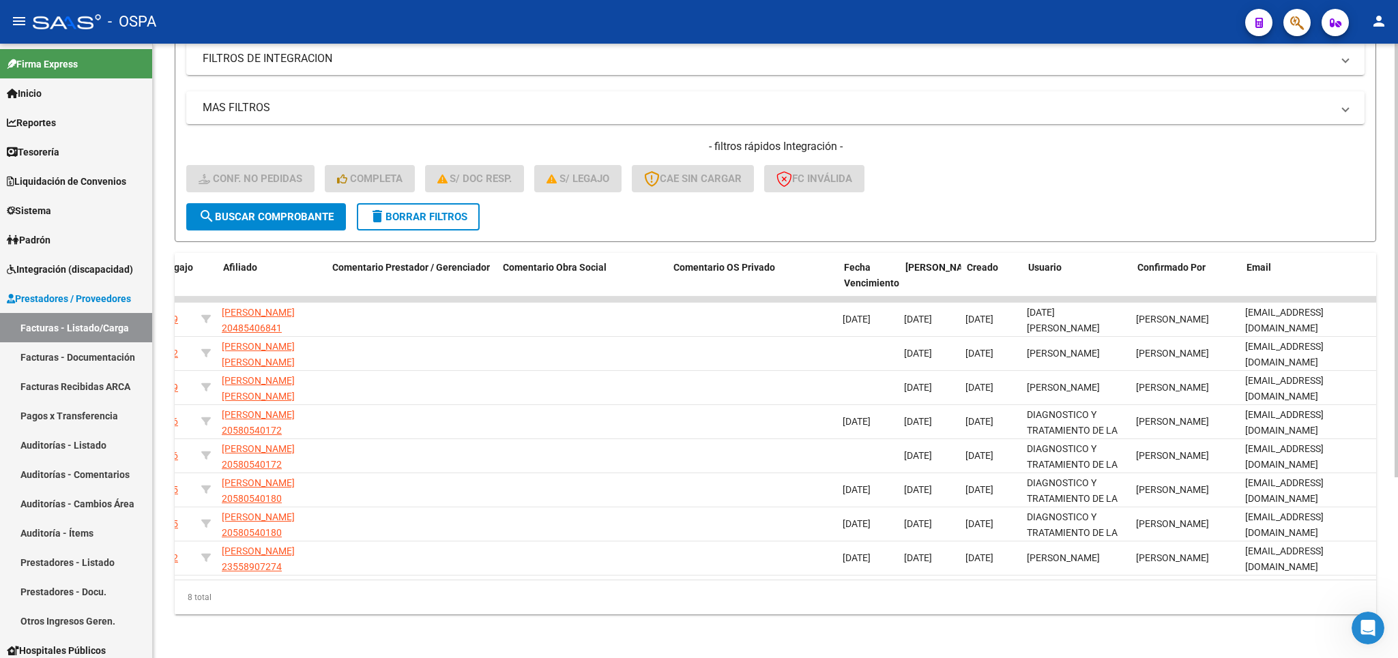
scroll to position [0, 0]
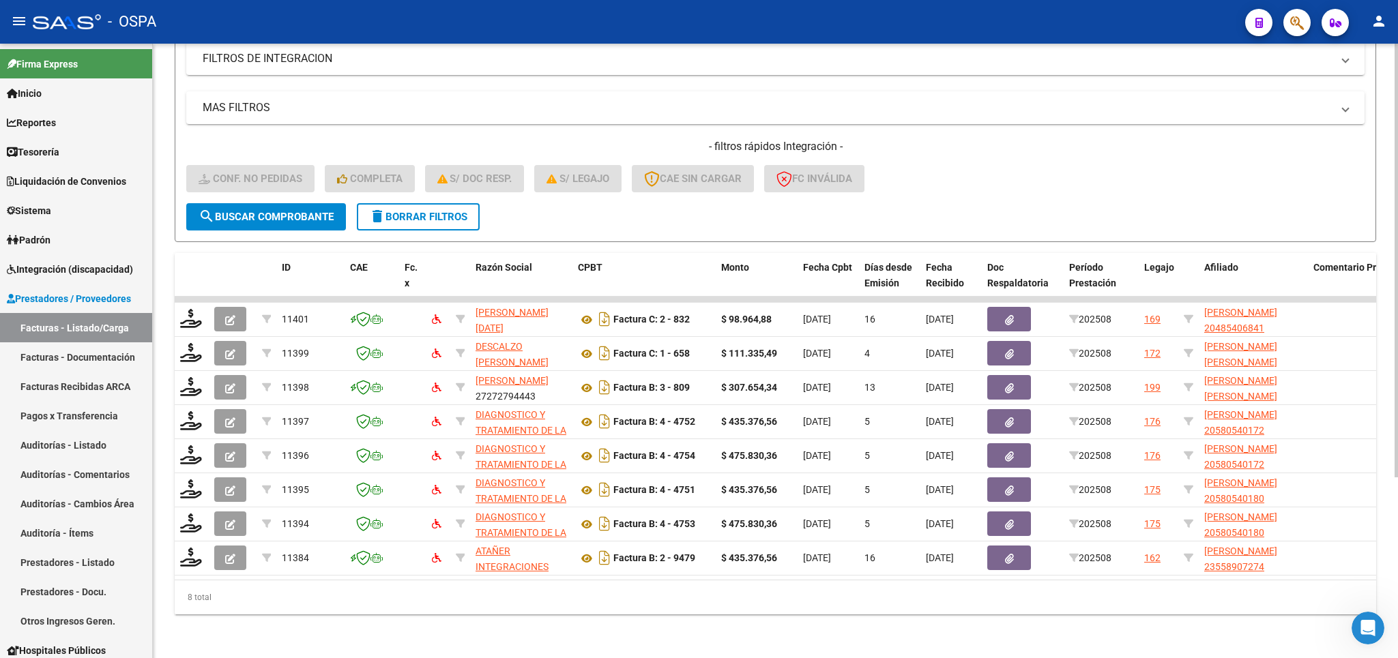
click at [442, 211] on span "delete Borrar Filtros" at bounding box center [418, 217] width 98 height 12
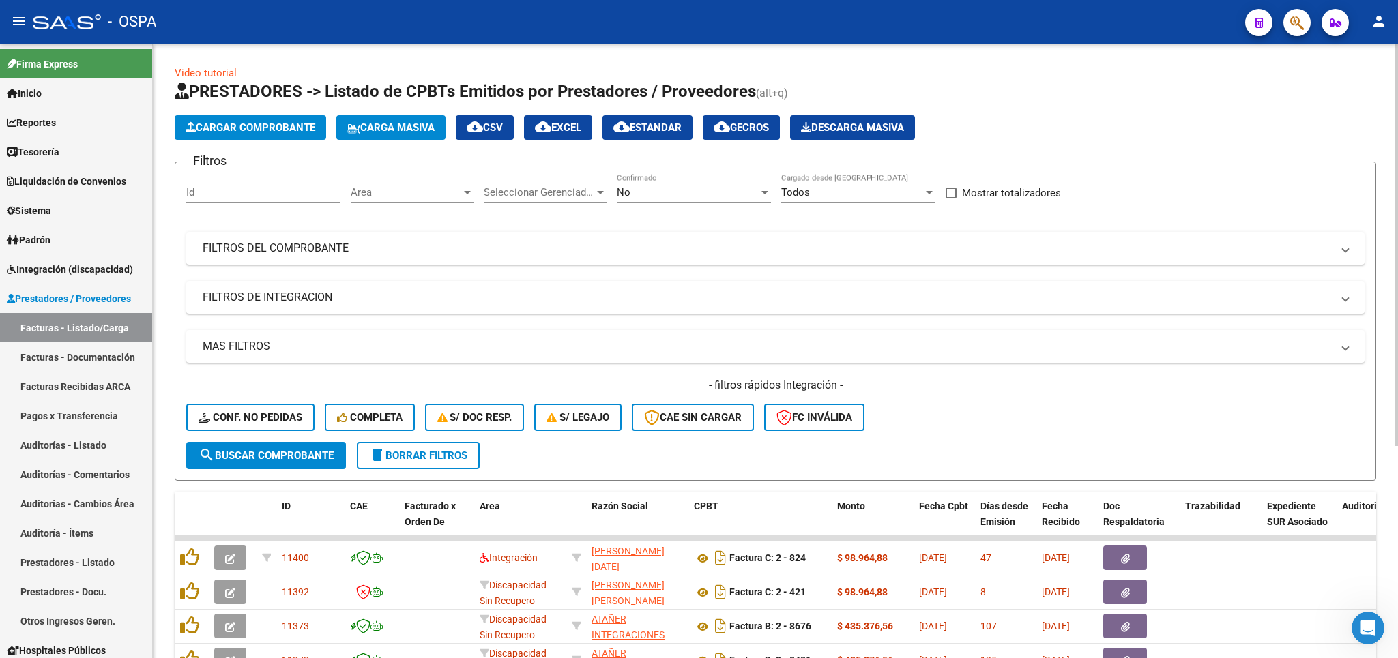
scroll to position [319, 0]
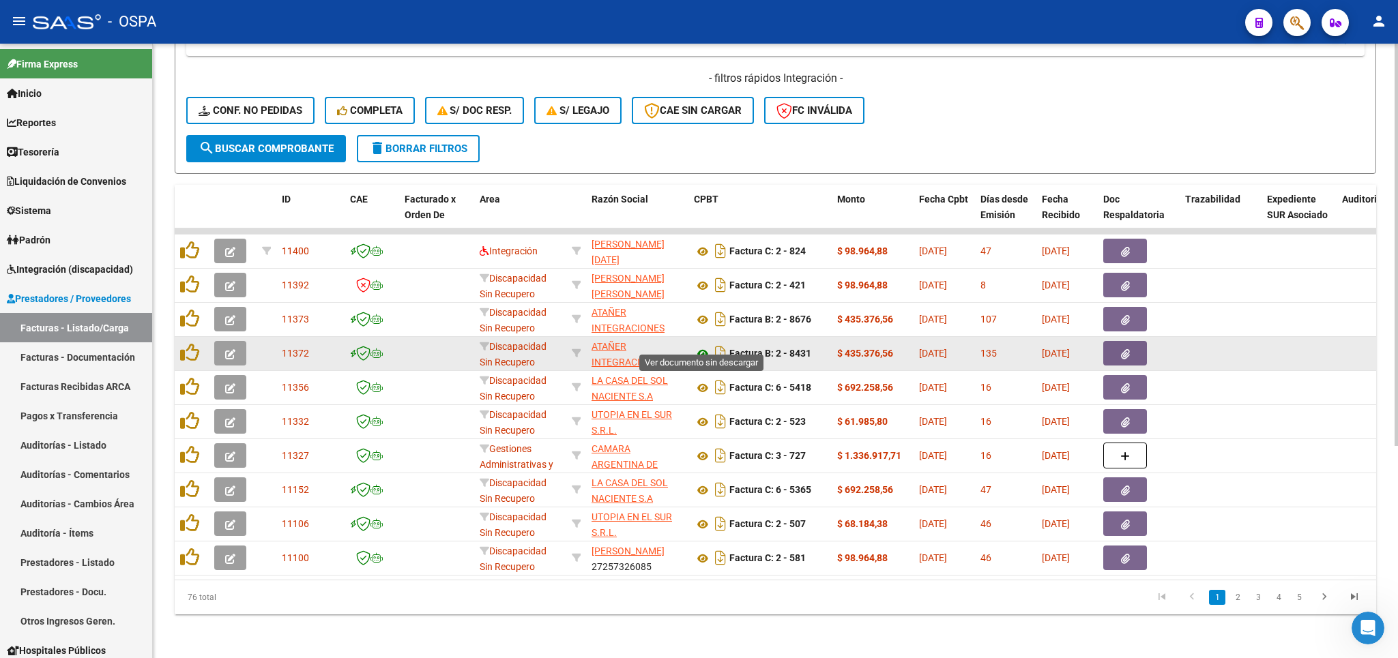
click at [702, 346] on icon at bounding box center [703, 354] width 18 height 16
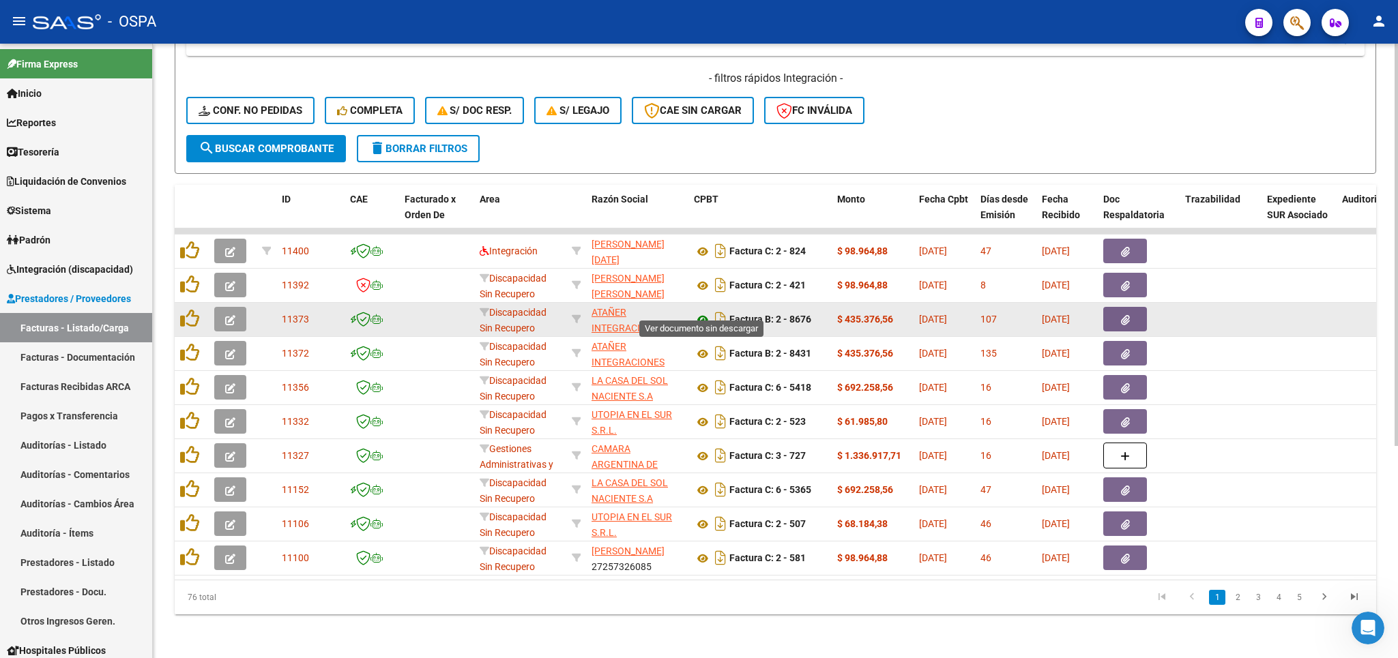
click at [705, 312] on icon at bounding box center [703, 320] width 18 height 16
click at [242, 307] on button "button" at bounding box center [230, 319] width 32 height 25
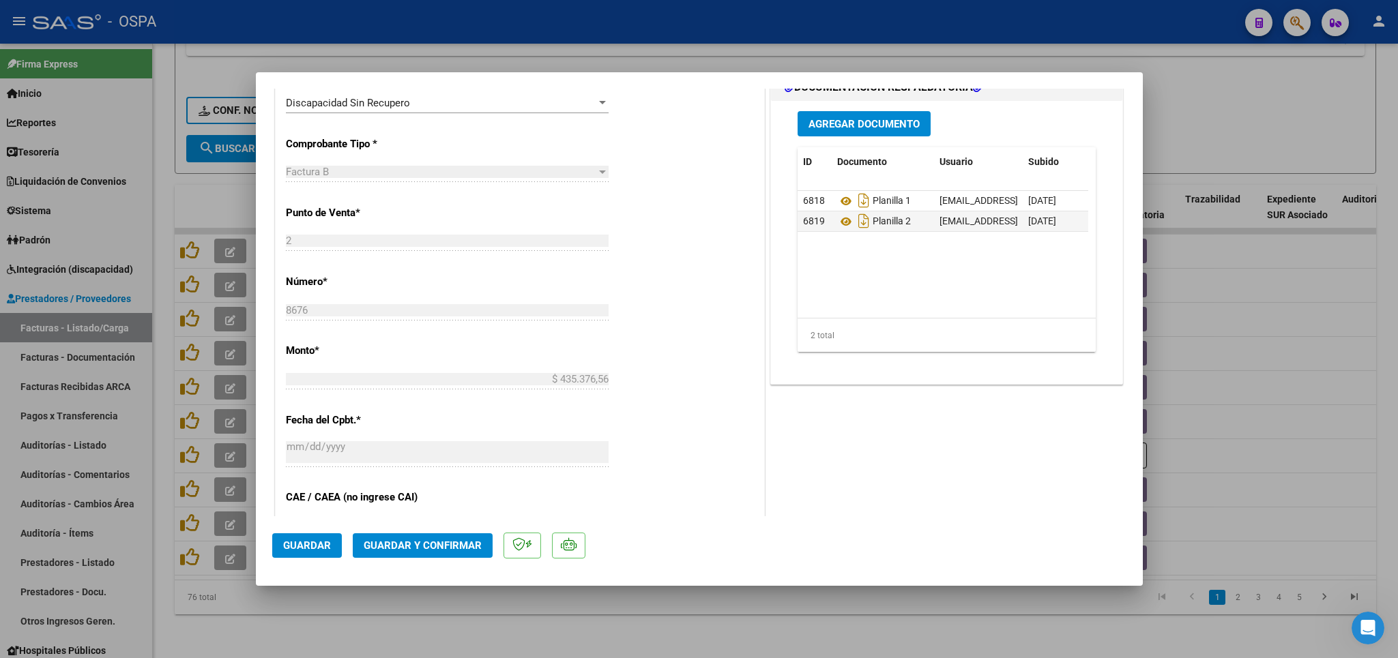
click at [442, 622] on div at bounding box center [699, 329] width 1398 height 658
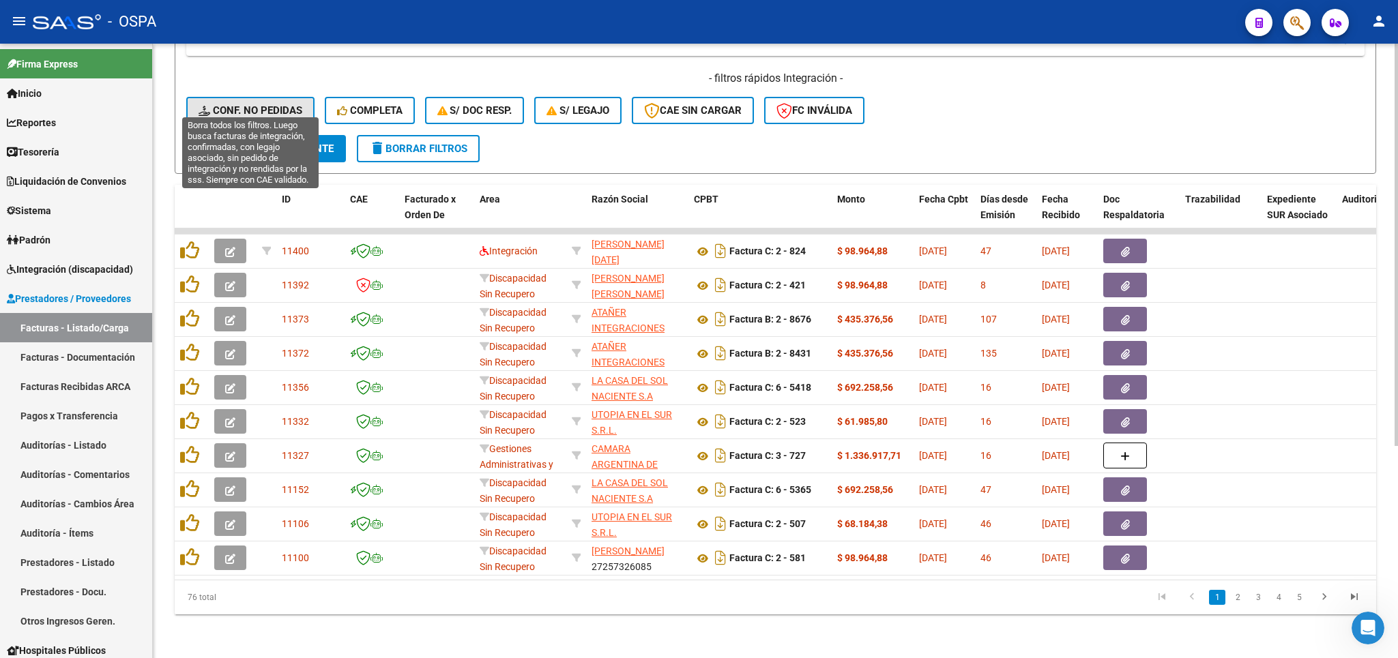
click at [264, 108] on button "Conf. no pedidas" at bounding box center [250, 110] width 128 height 27
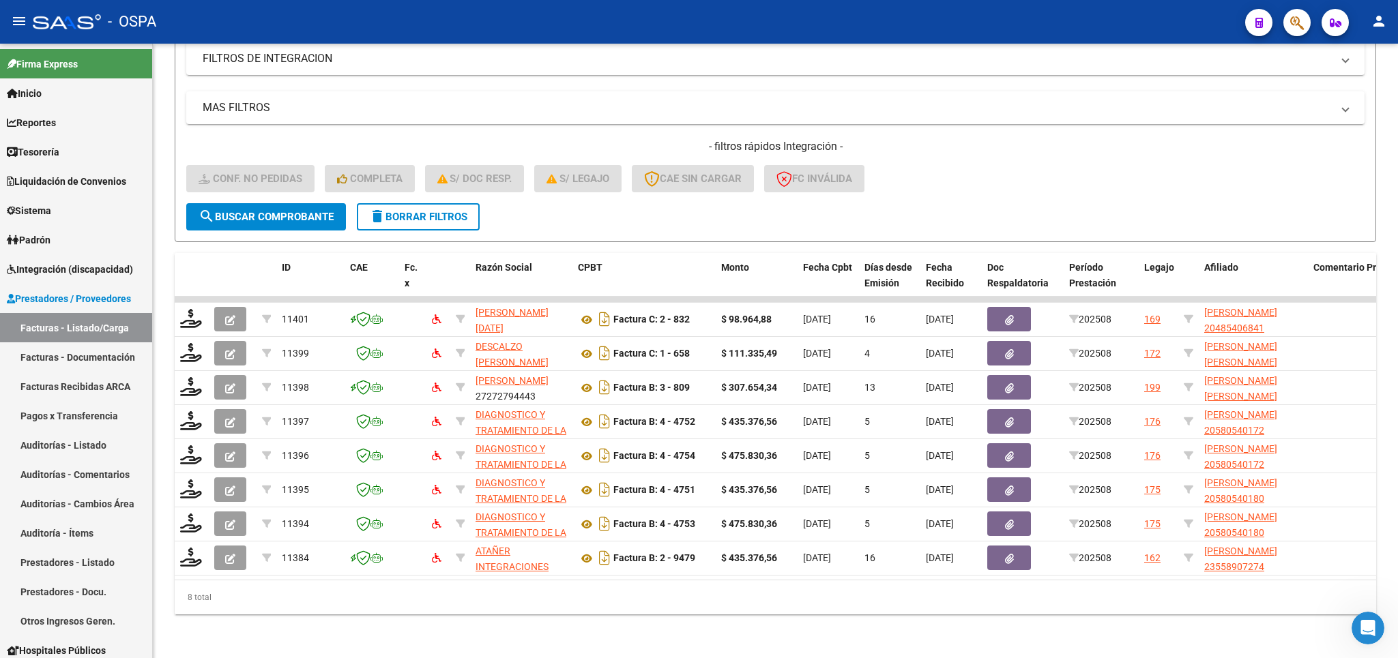
scroll to position [257, 0]
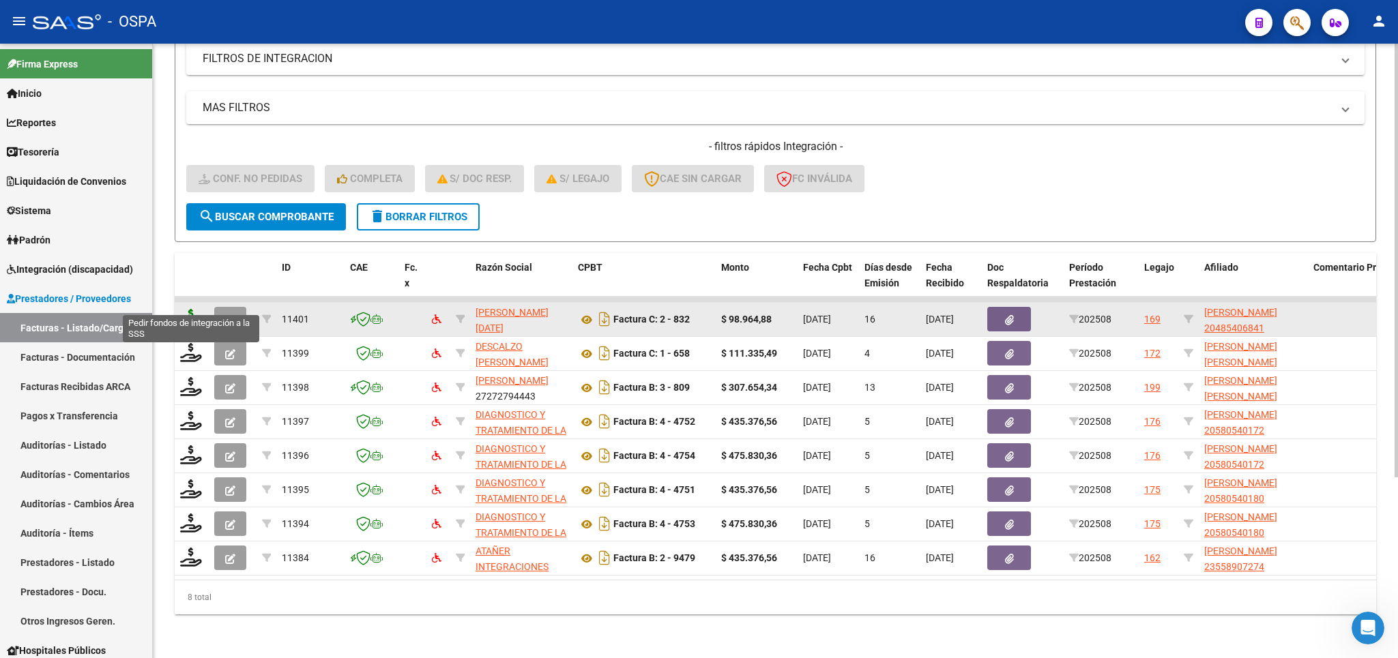
click at [188, 309] on icon at bounding box center [191, 318] width 22 height 19
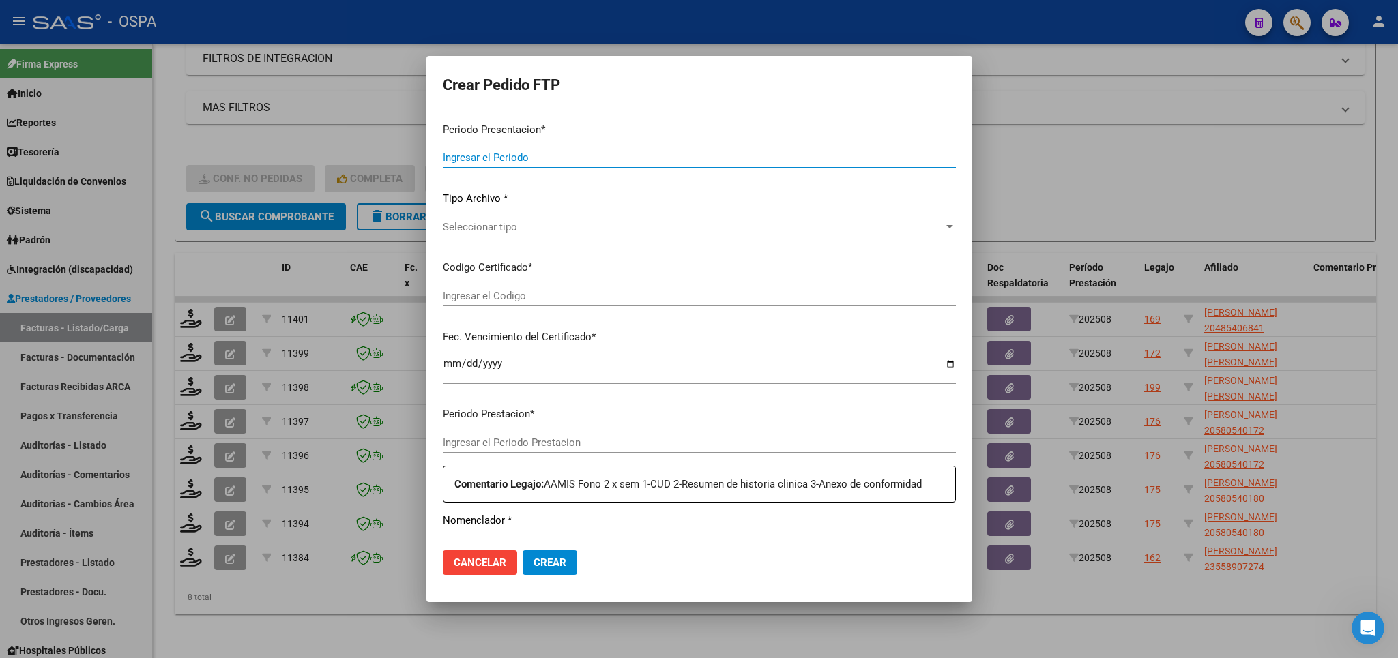
type input "202508"
type input "$ 98.964,88"
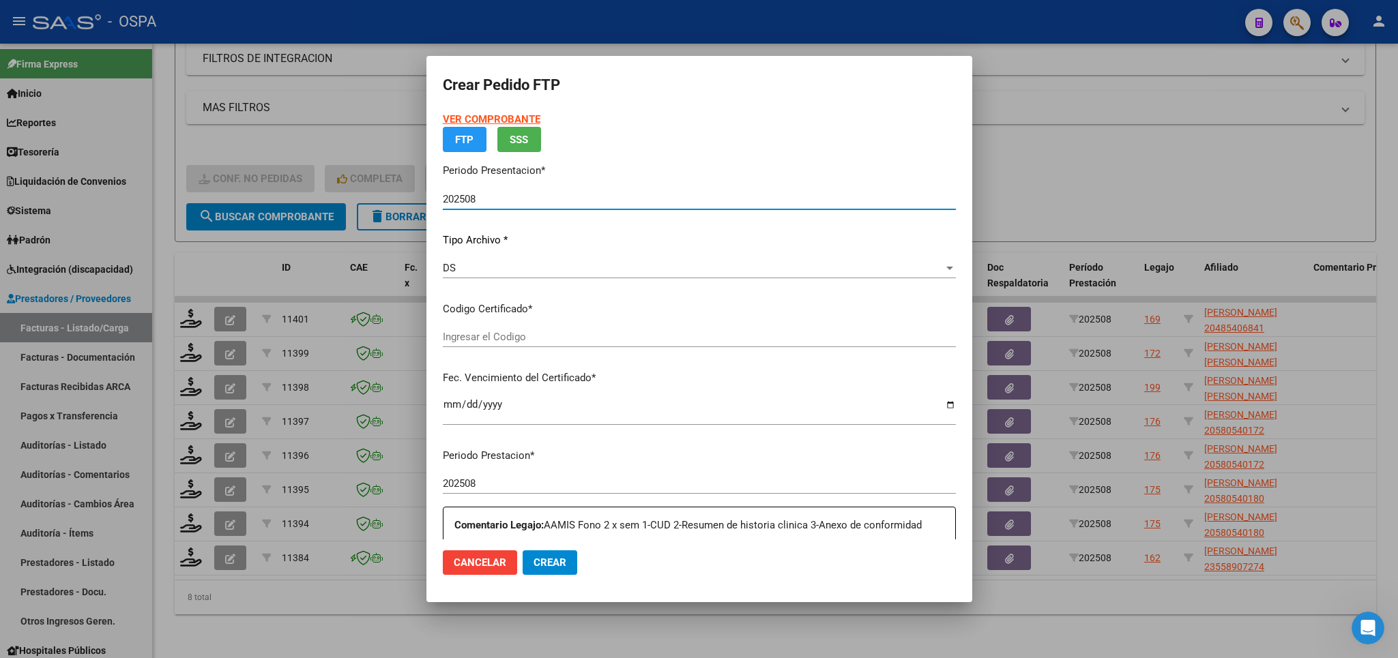
type input "ARG02000485406842024071020280710SAN169"
type input "[DATE]"
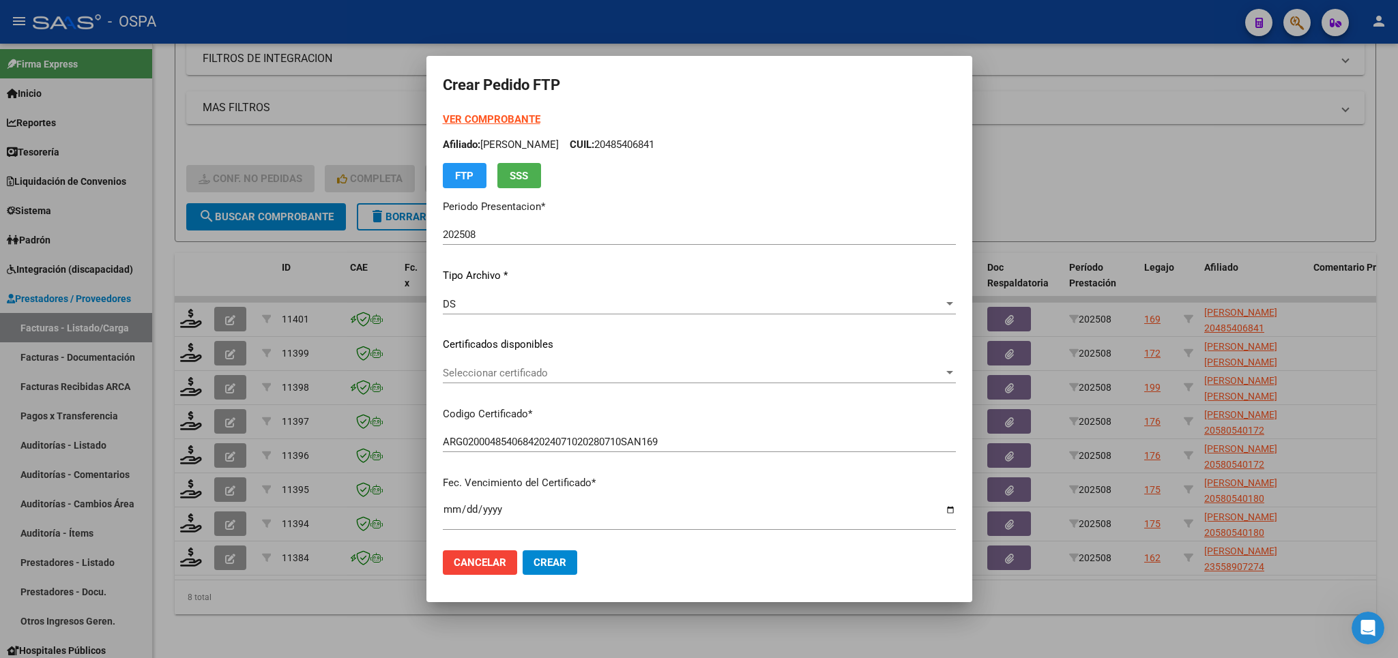
click at [865, 346] on p "Certificados disponibles" at bounding box center [699, 345] width 513 height 16
click at [843, 378] on span "Seleccionar certificado" at bounding box center [693, 373] width 501 height 12
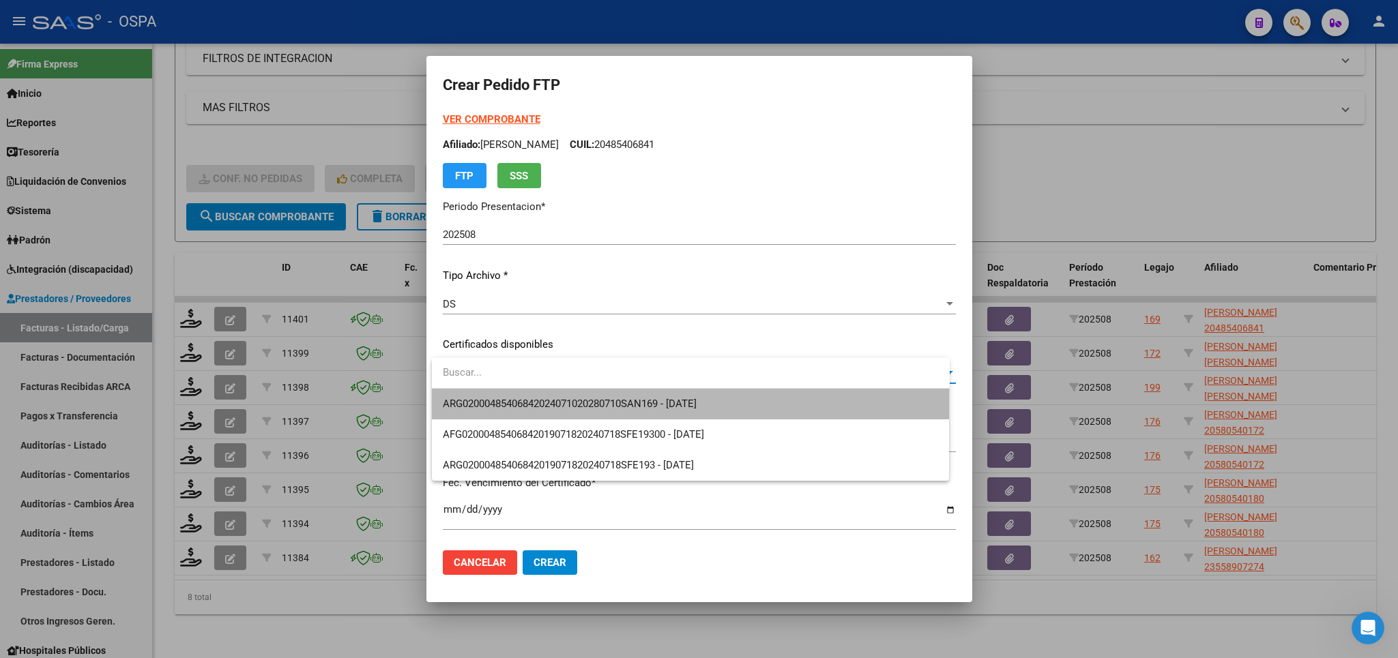
click at [812, 403] on span "ARG02000485406842024071020280710SAN169 - [DATE]" at bounding box center [691, 404] width 496 height 31
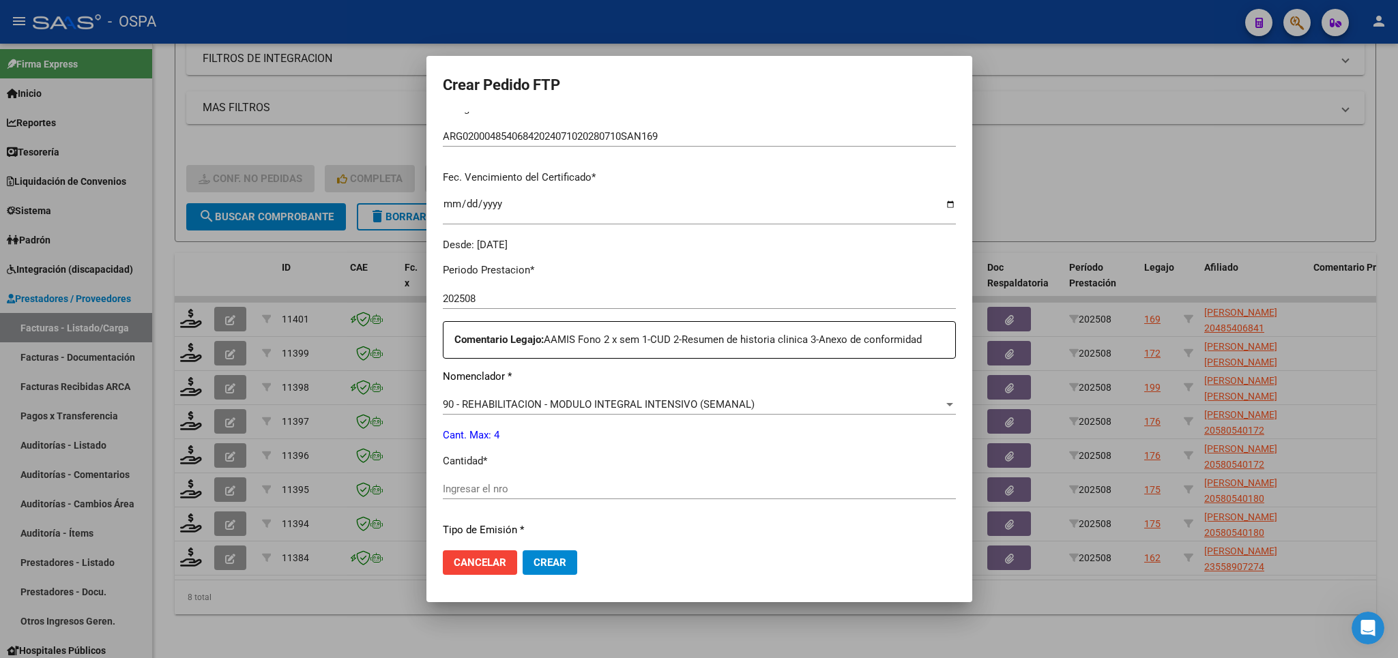
scroll to position [399, 0]
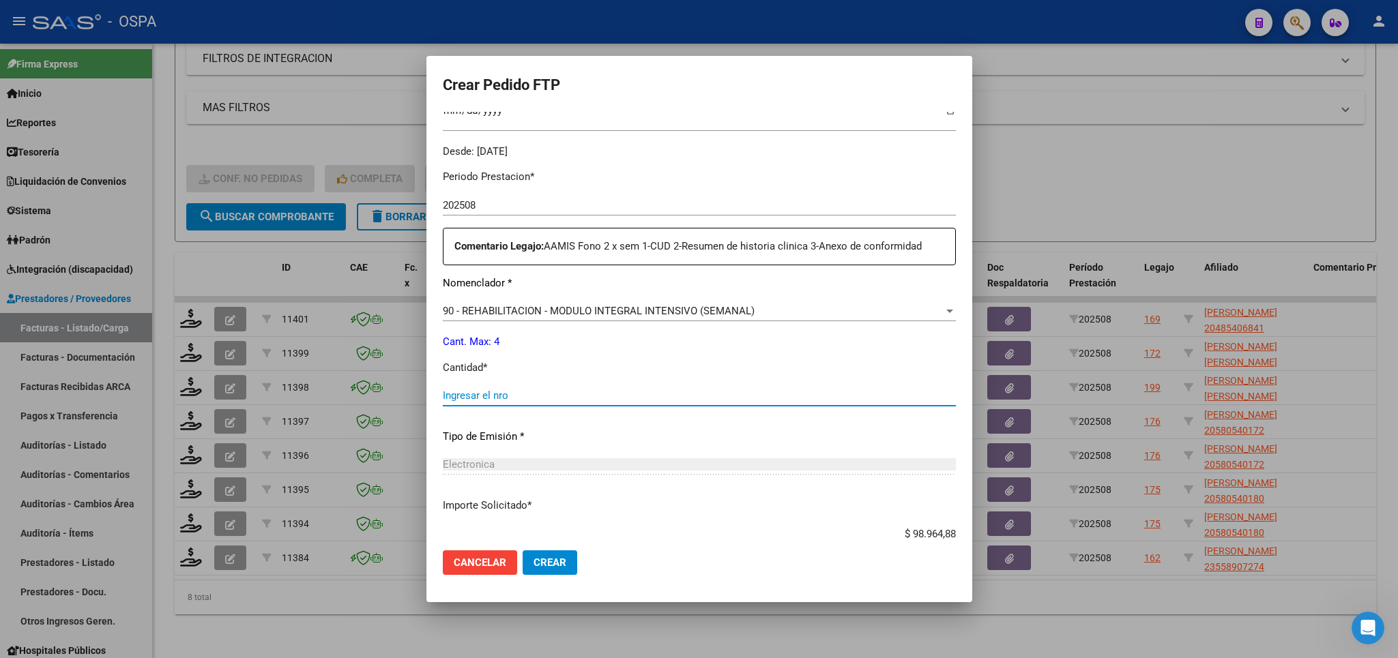
click at [714, 390] on input "Ingresar el nro" at bounding box center [699, 396] width 513 height 12
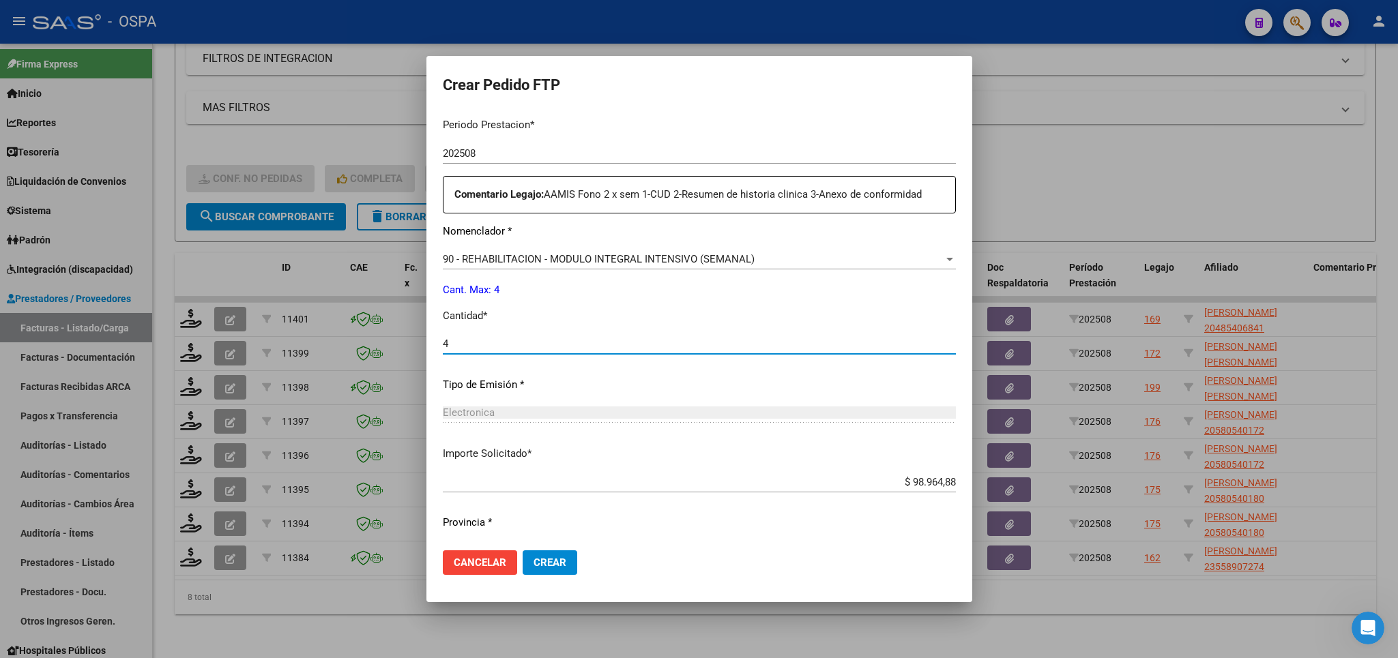
scroll to position [478, 0]
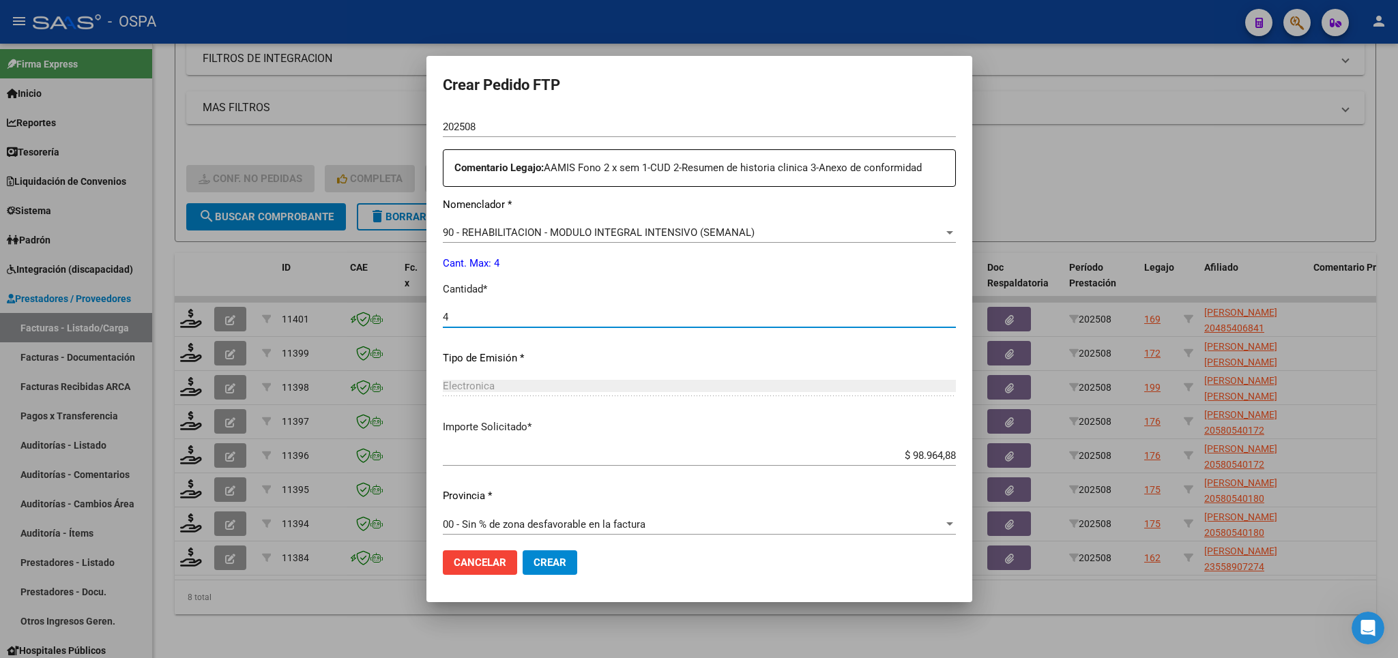
type input "4"
click at [546, 564] on span "Crear" at bounding box center [550, 563] width 33 height 12
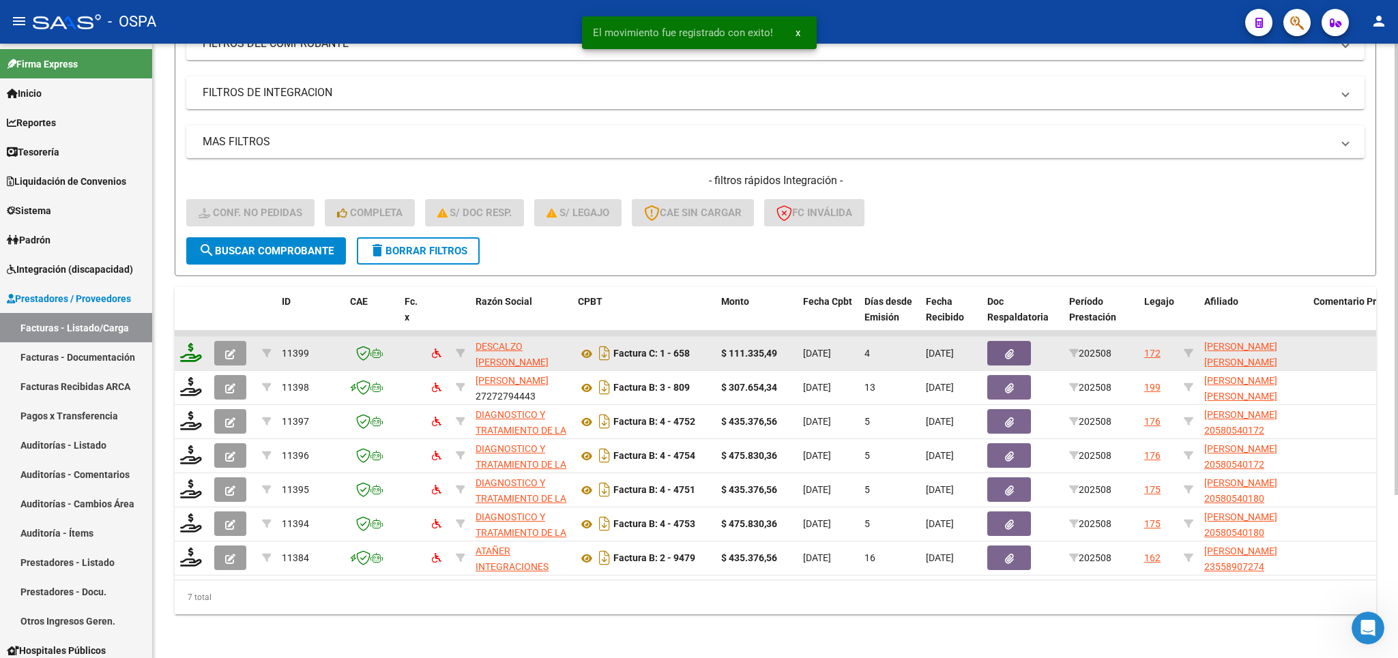
scroll to position [222, 0]
click at [194, 343] on icon at bounding box center [191, 352] width 22 height 19
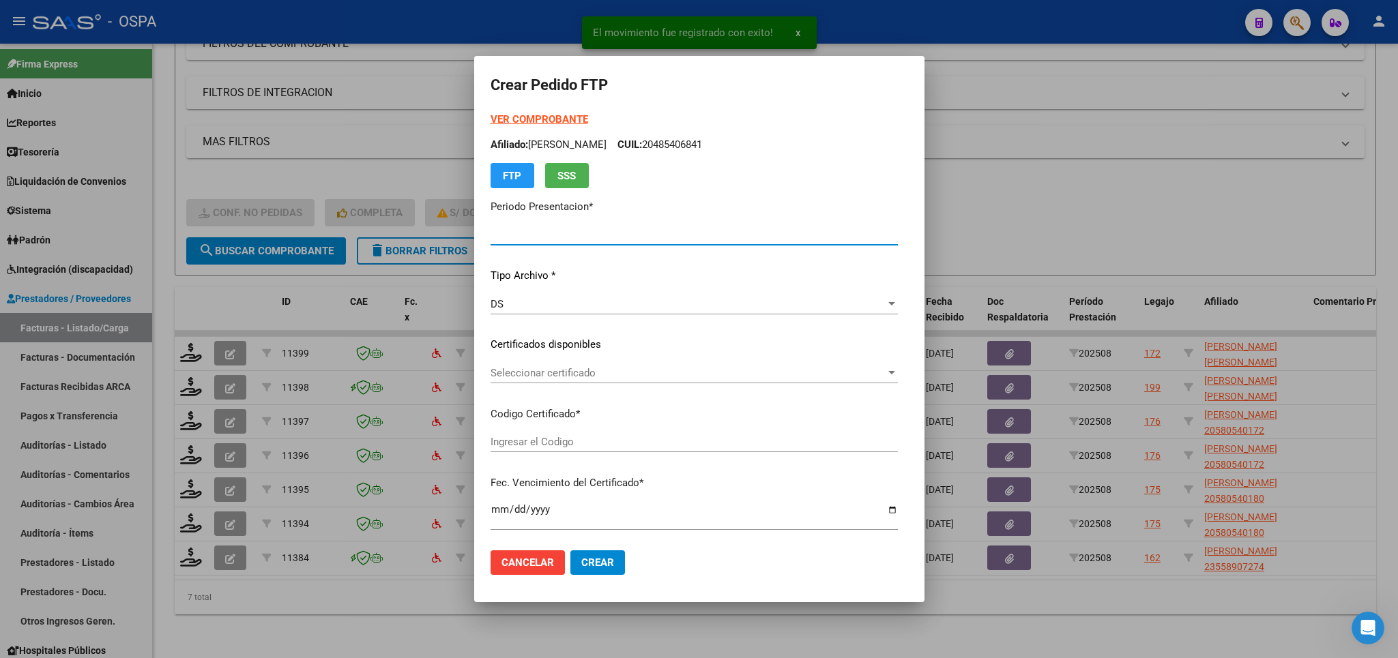
type input "202508"
type input "$ 111.335,49"
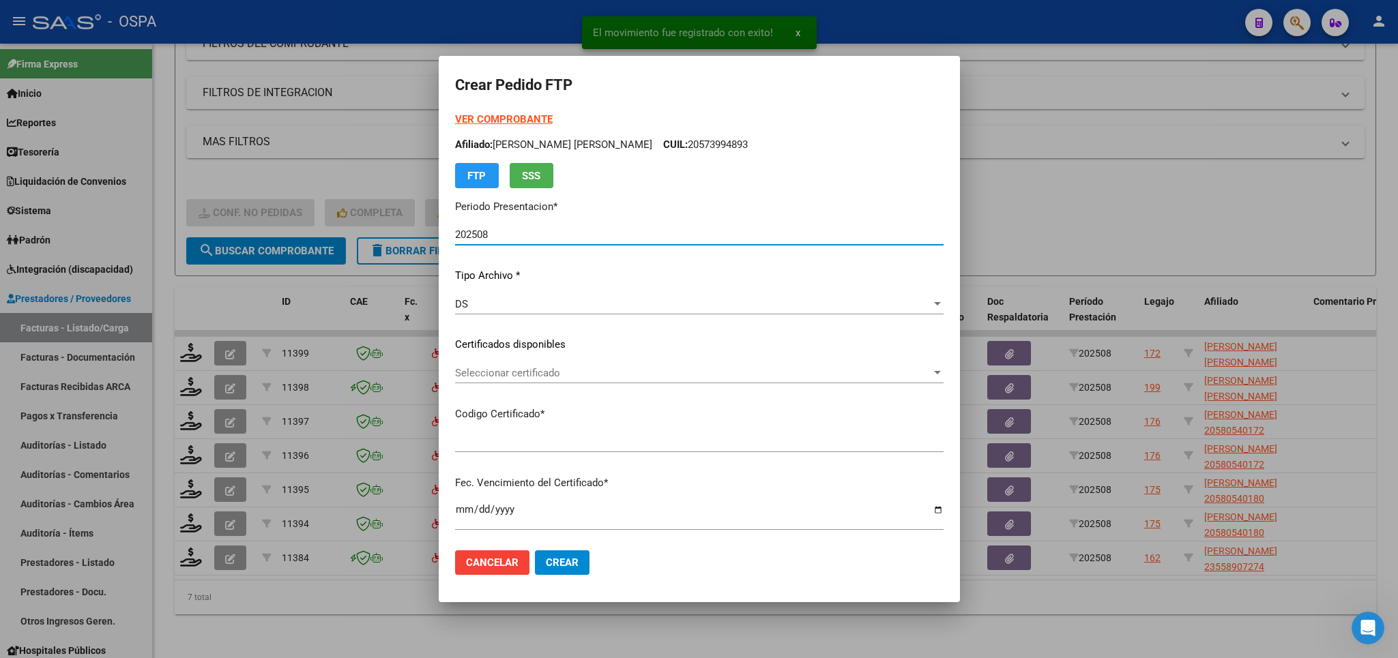
type input "ARG0200057399489222121420251214BS315"
type input "[DATE]"
click at [733, 372] on span "Seleccionar certificado" at bounding box center [693, 373] width 476 height 12
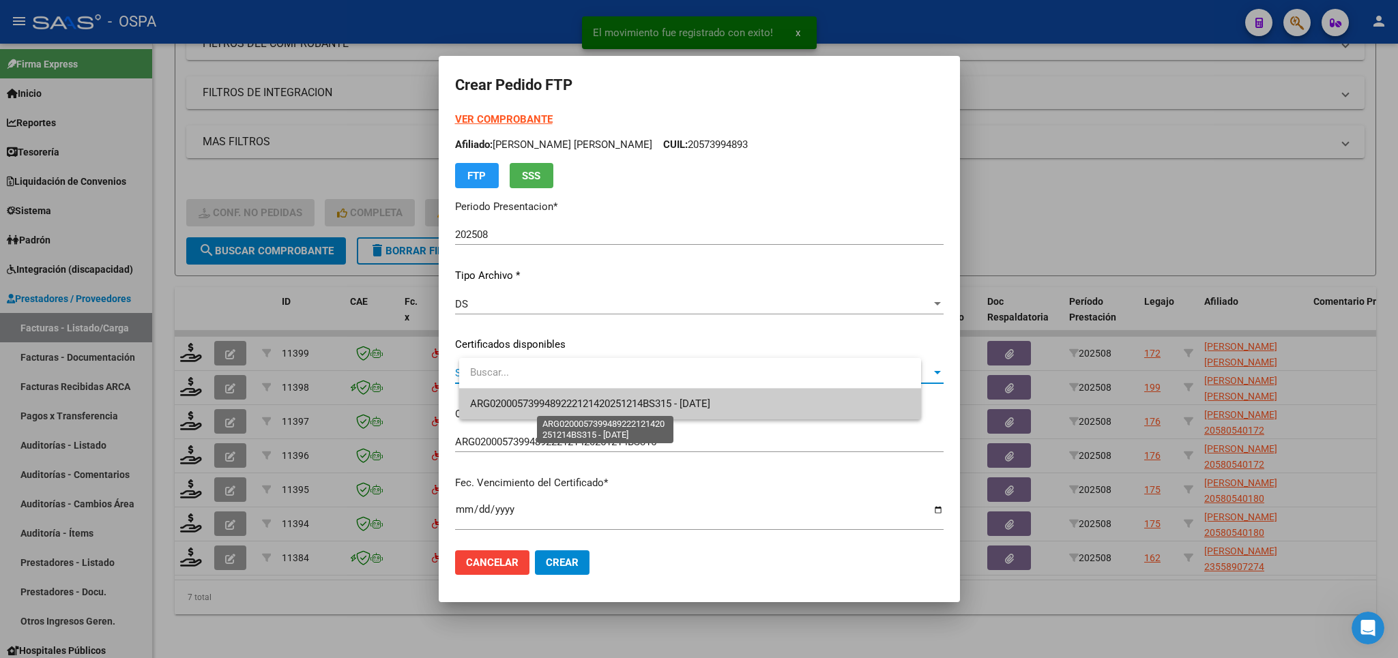
click at [710, 403] on span "ARG0200057399489222121420251214BS315 - [DATE]" at bounding box center [590, 404] width 240 height 12
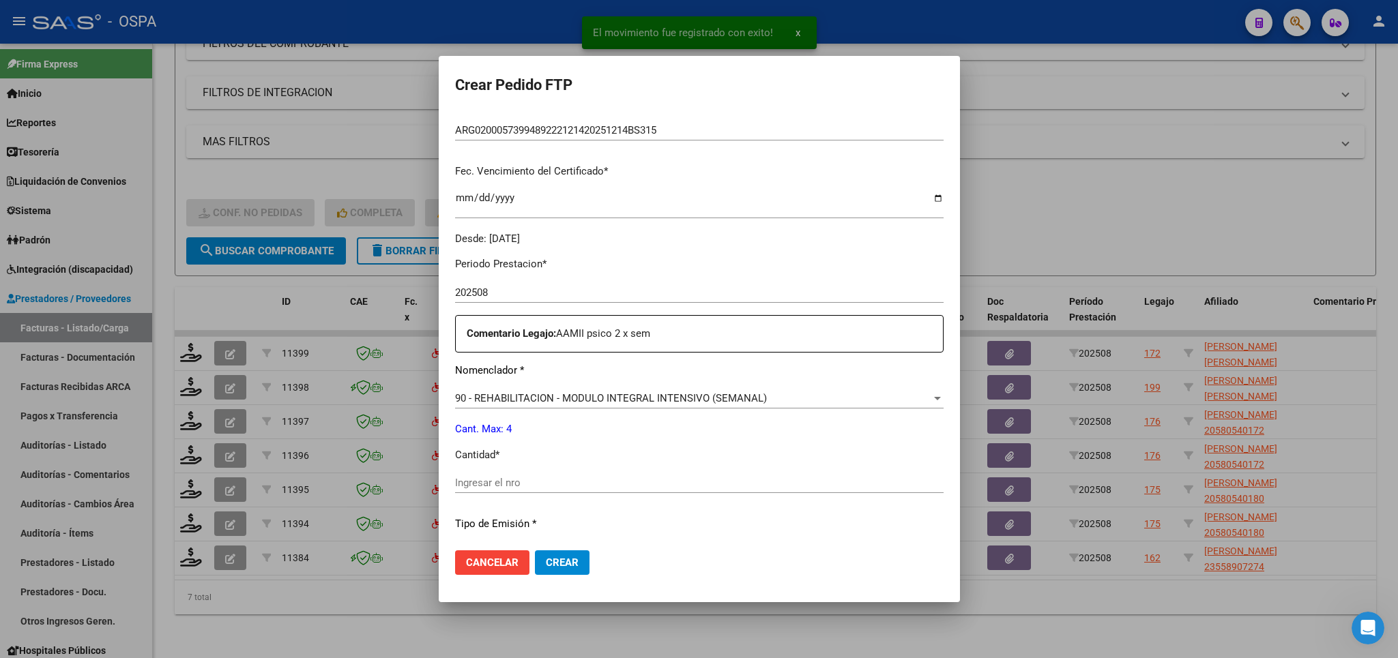
scroll to position [319, 0]
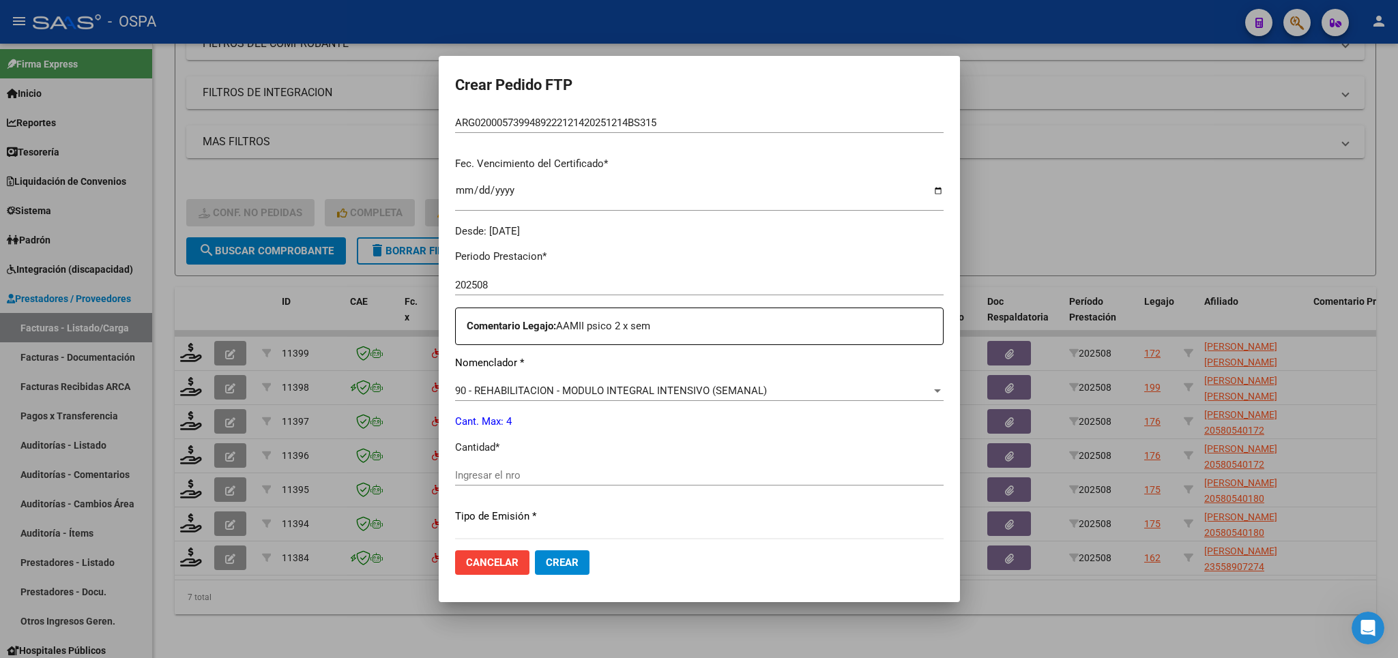
click at [643, 469] on input "Ingresar el nro" at bounding box center [699, 475] width 489 height 12
type input "4"
drag, startPoint x: 579, startPoint y: 569, endPoint x: 579, endPoint y: 577, distance: 7.5
click at [579, 577] on mat-dialog-actions "Cancelar Crear" at bounding box center [699, 563] width 489 height 46
click at [579, 561] on span "Crear" at bounding box center [562, 563] width 33 height 12
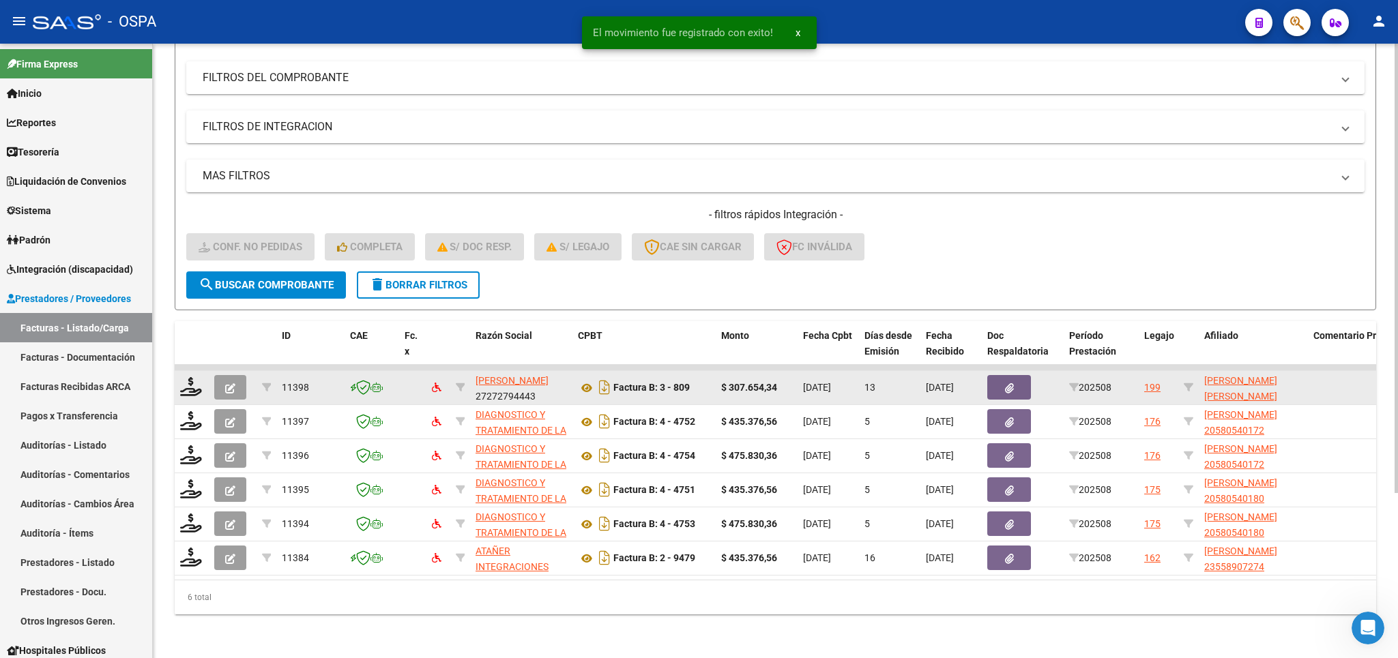
scroll to position [188, 0]
click at [197, 377] on icon at bounding box center [191, 386] width 22 height 19
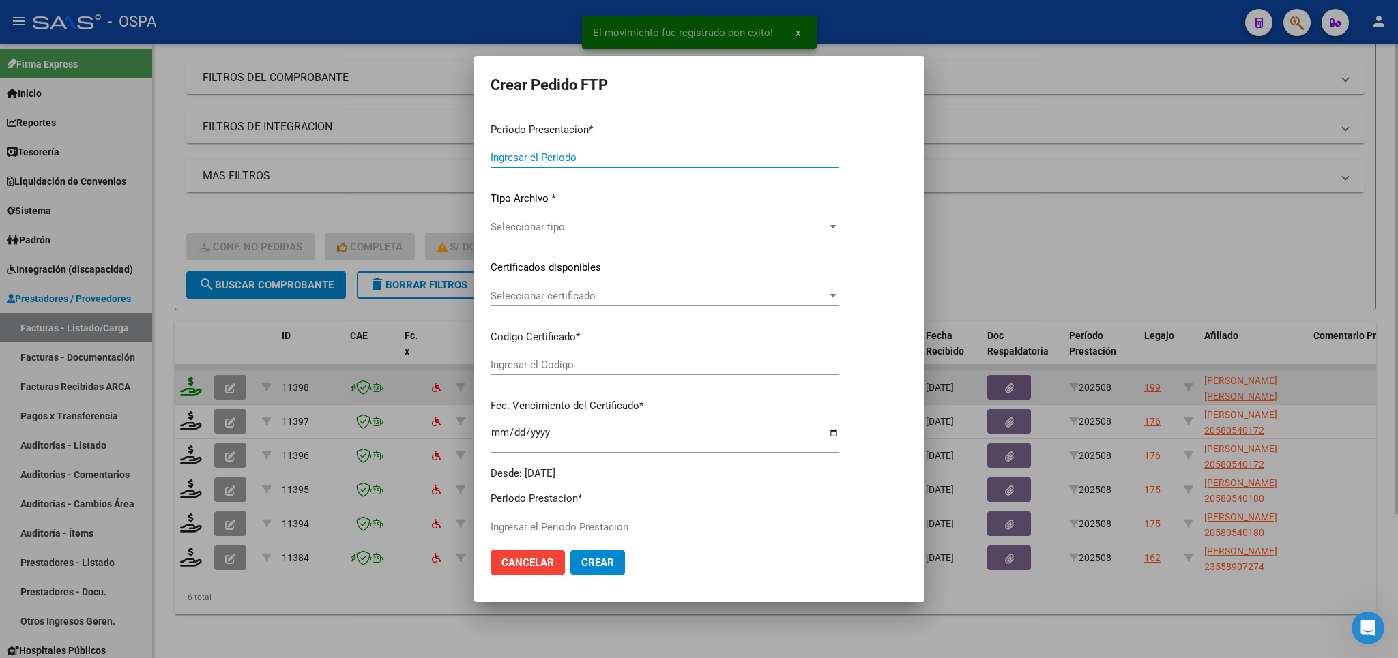
type input "202508"
type input "$ 307.654,34"
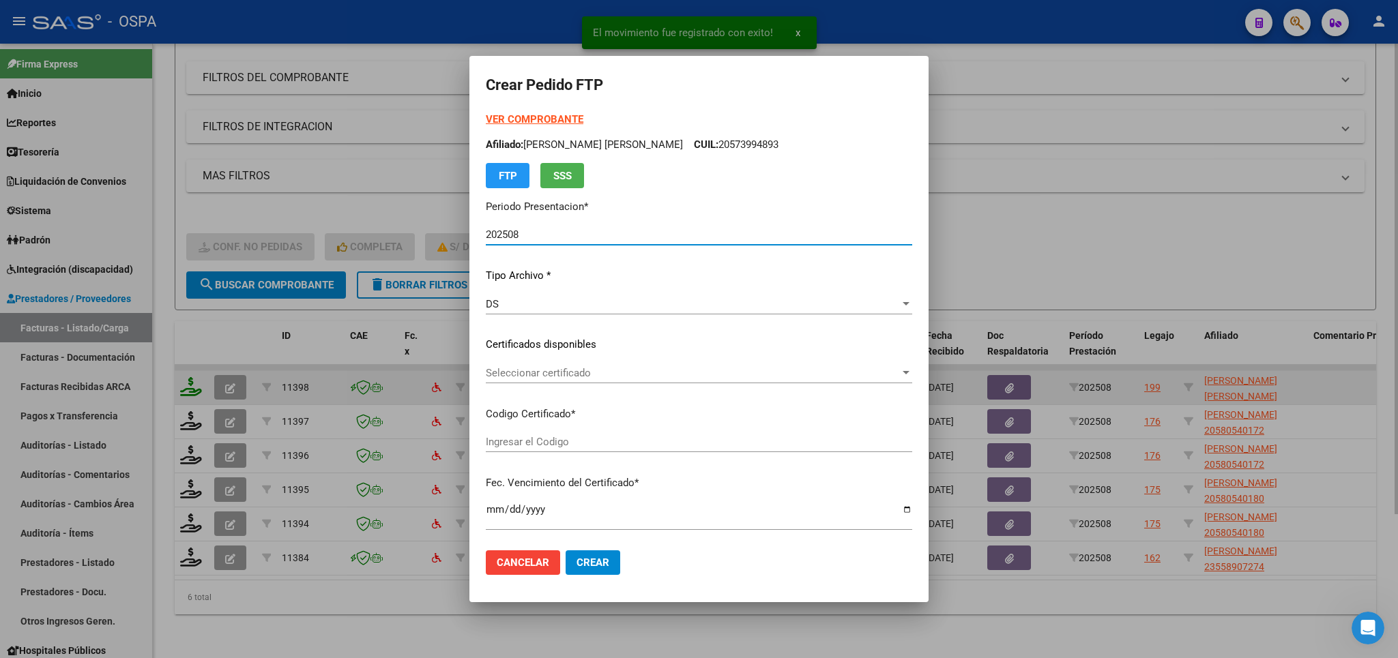
type input "arg000533036712022091520270915bs315"
type input "[DATE]"
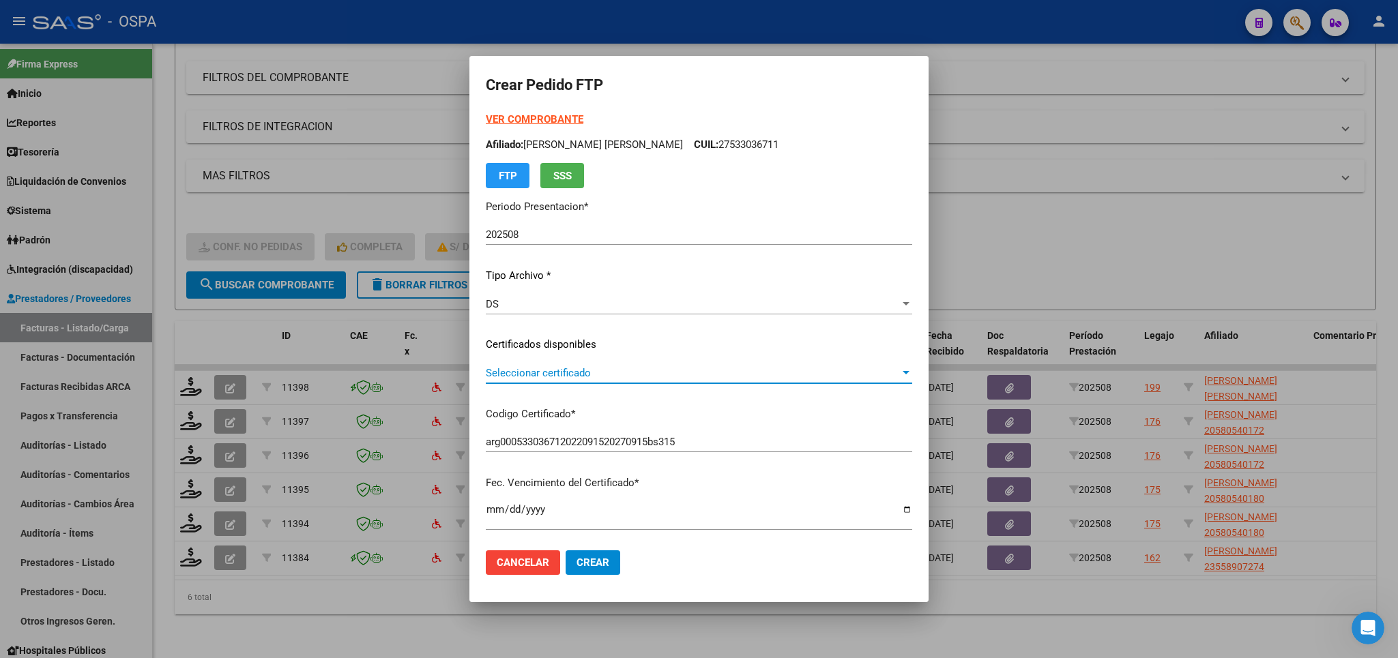
click at [810, 379] on span "Seleccionar certificado" at bounding box center [693, 373] width 414 height 12
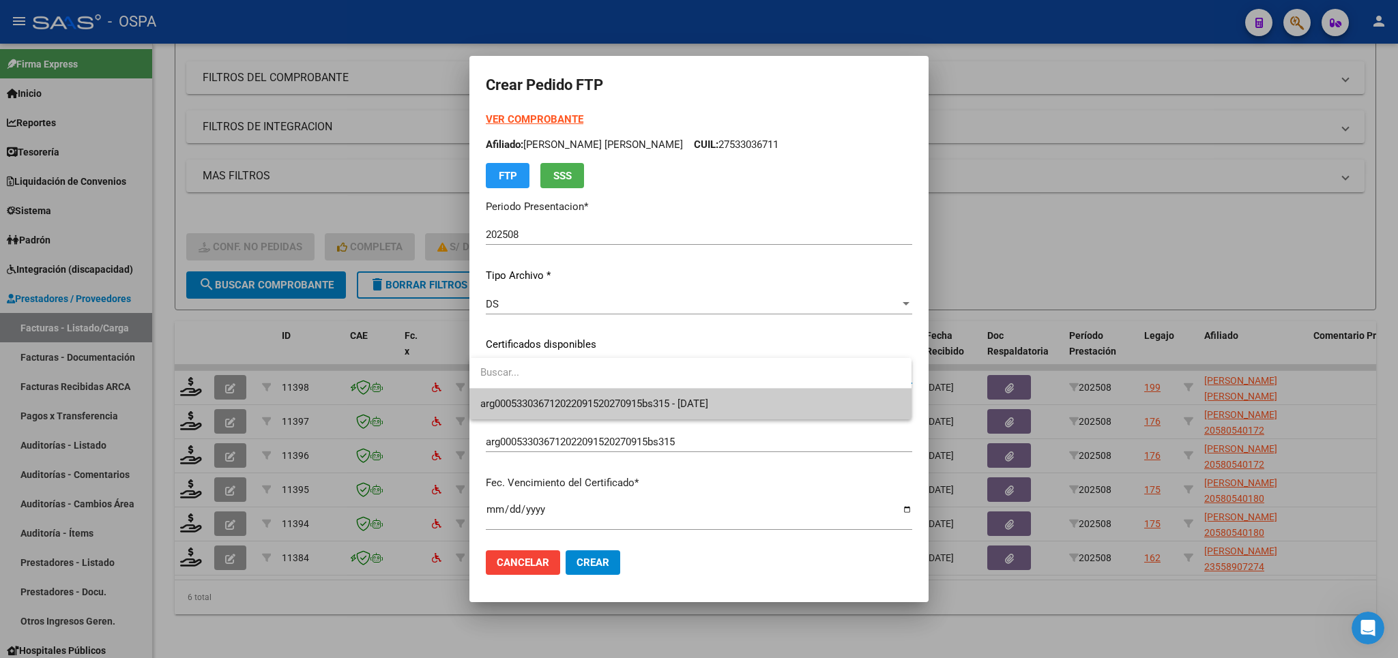
click at [798, 407] on span "arg000533036712022091520270915bs315 - [DATE]" at bounding box center [690, 404] width 420 height 31
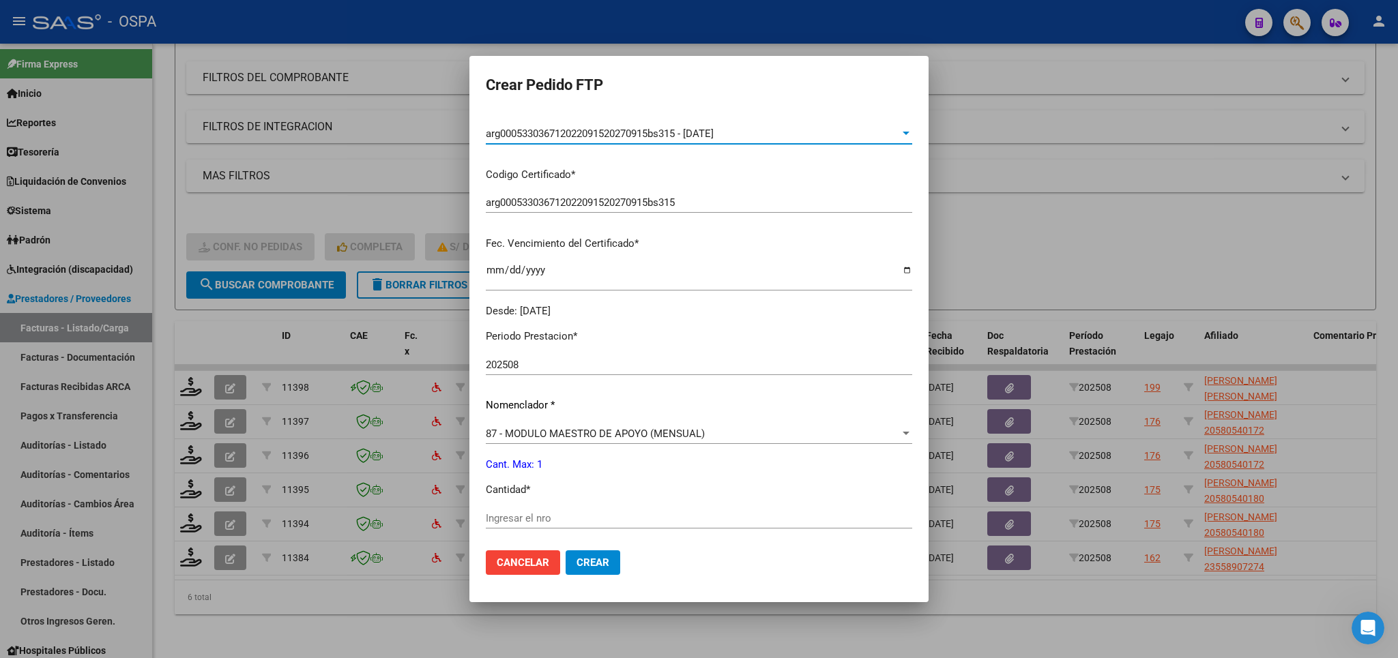
scroll to position [319, 0]
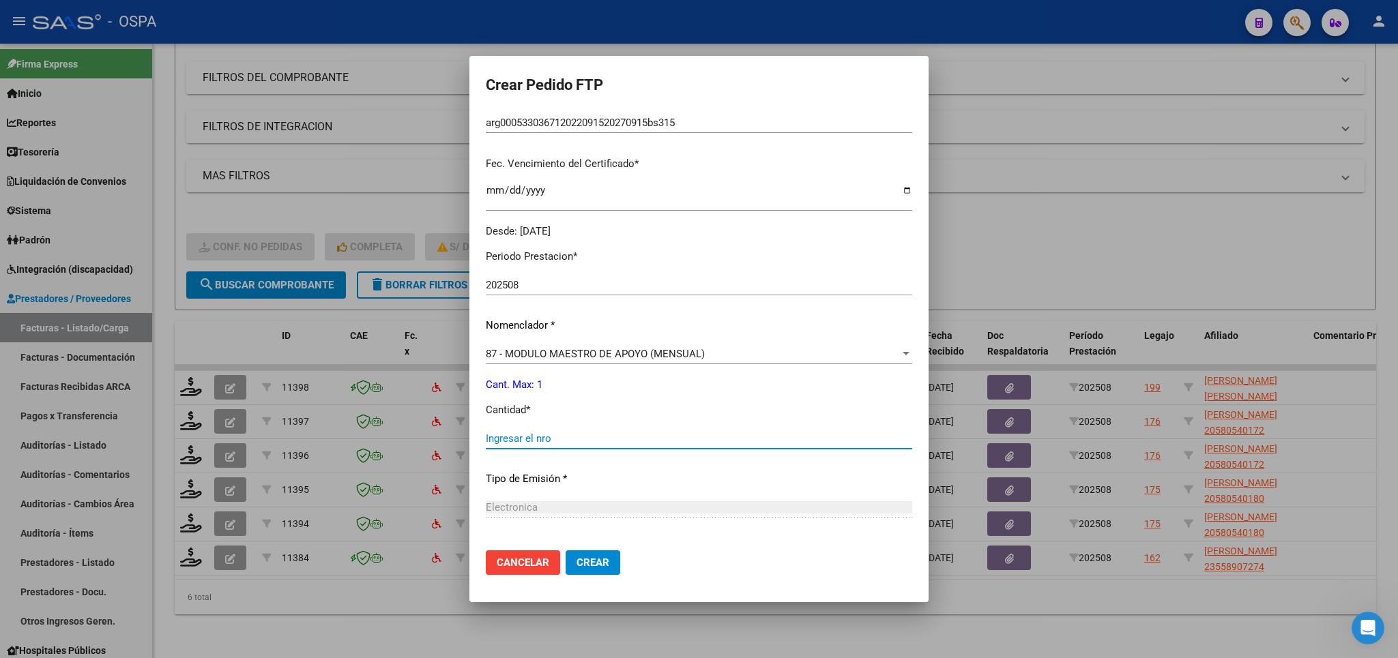
click at [678, 433] on input "Ingresar el nro" at bounding box center [699, 439] width 426 height 12
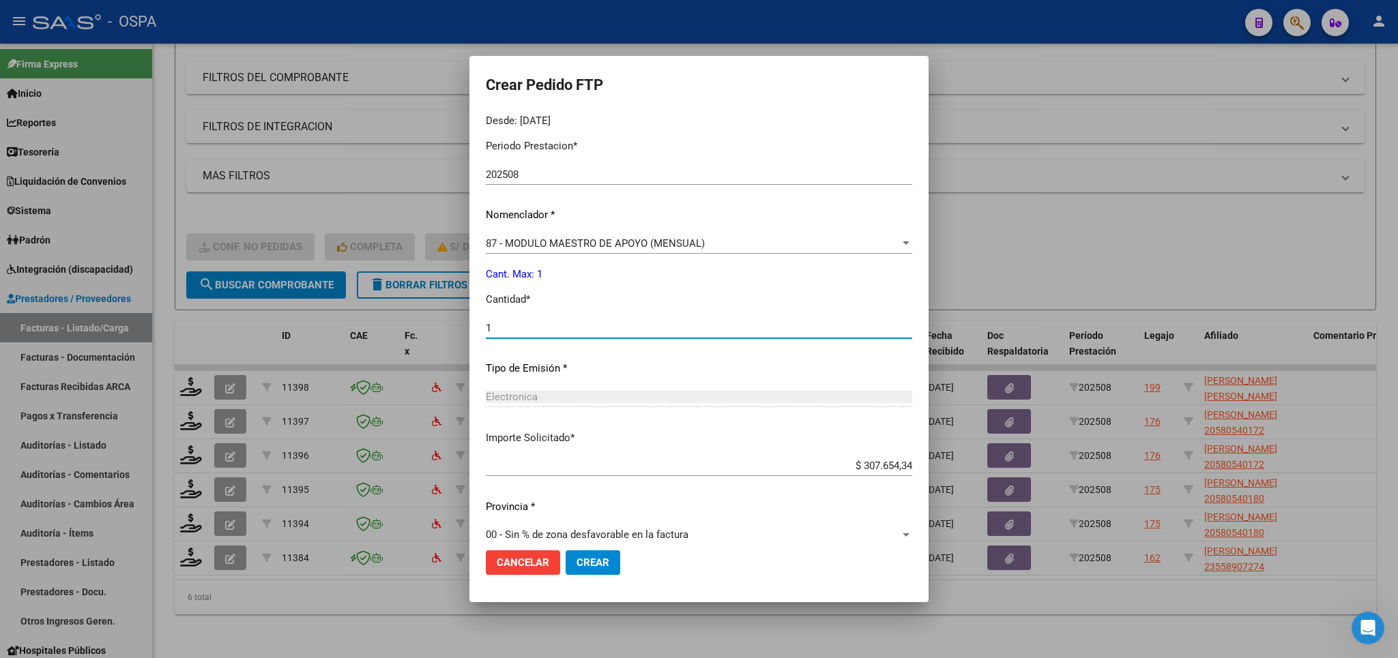
scroll to position [440, 0]
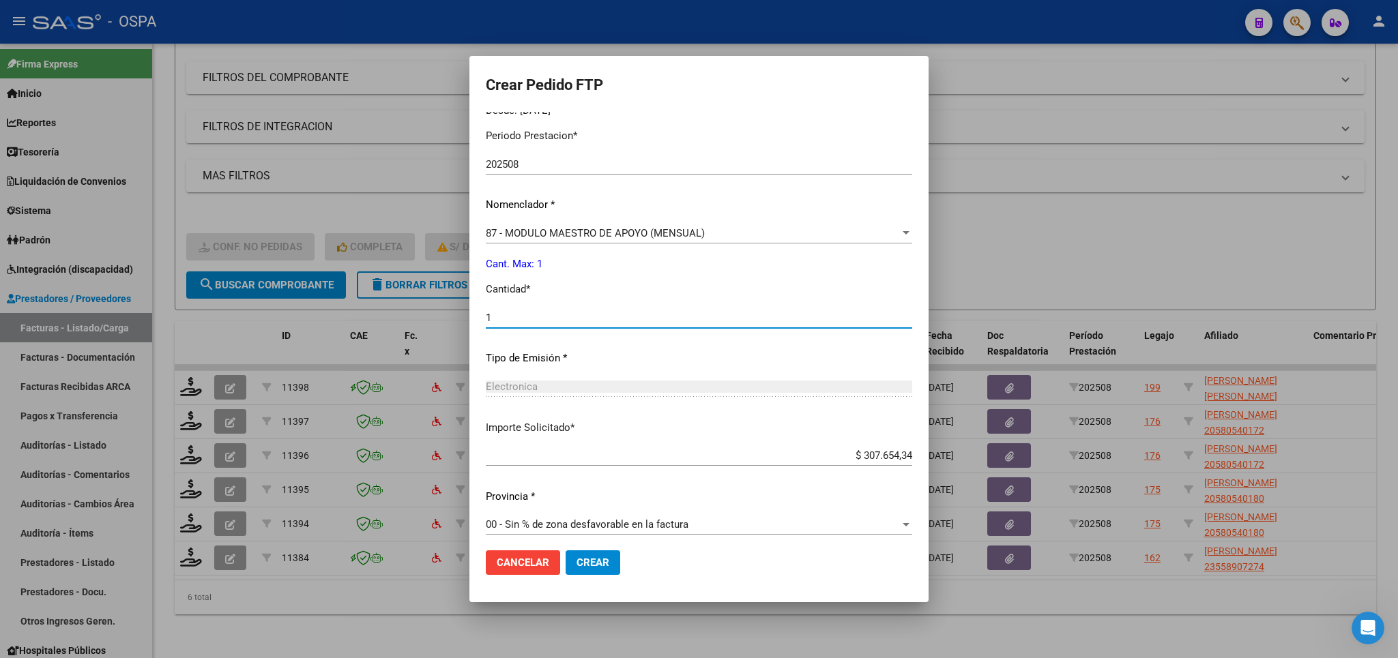
type input "1"
click at [585, 563] on span "Crear" at bounding box center [593, 563] width 33 height 12
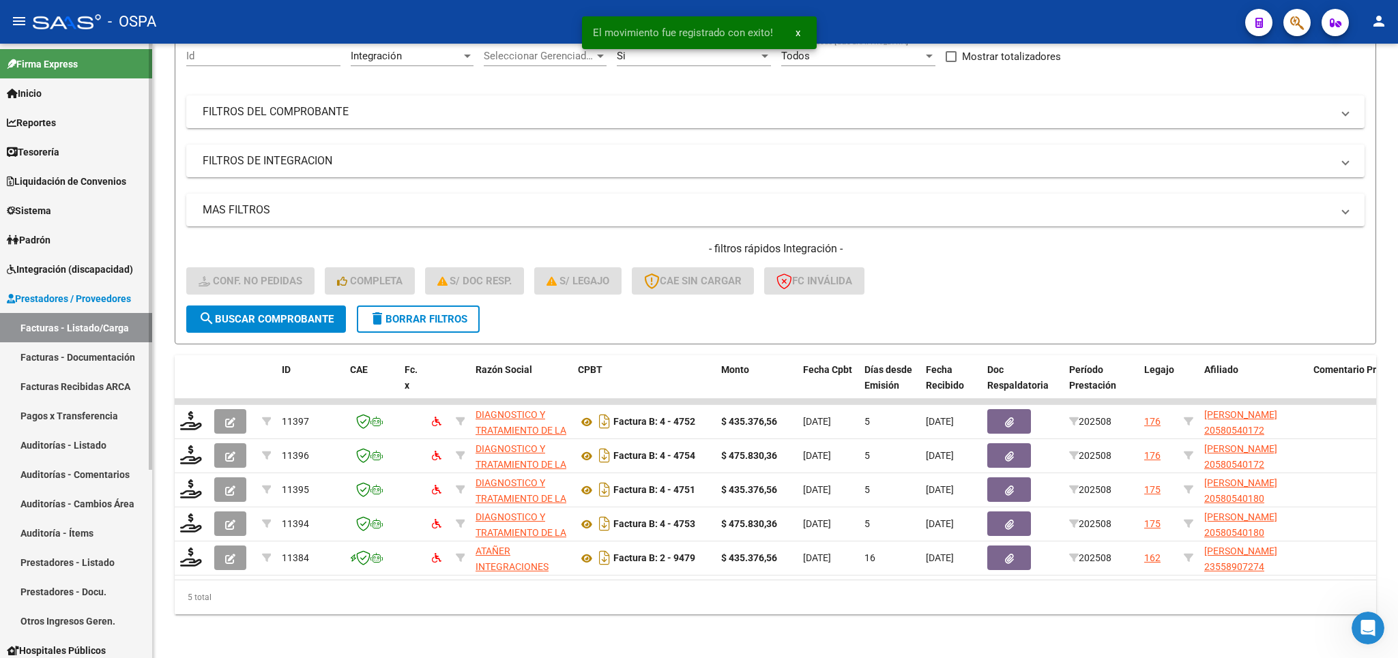
scroll to position [154, 0]
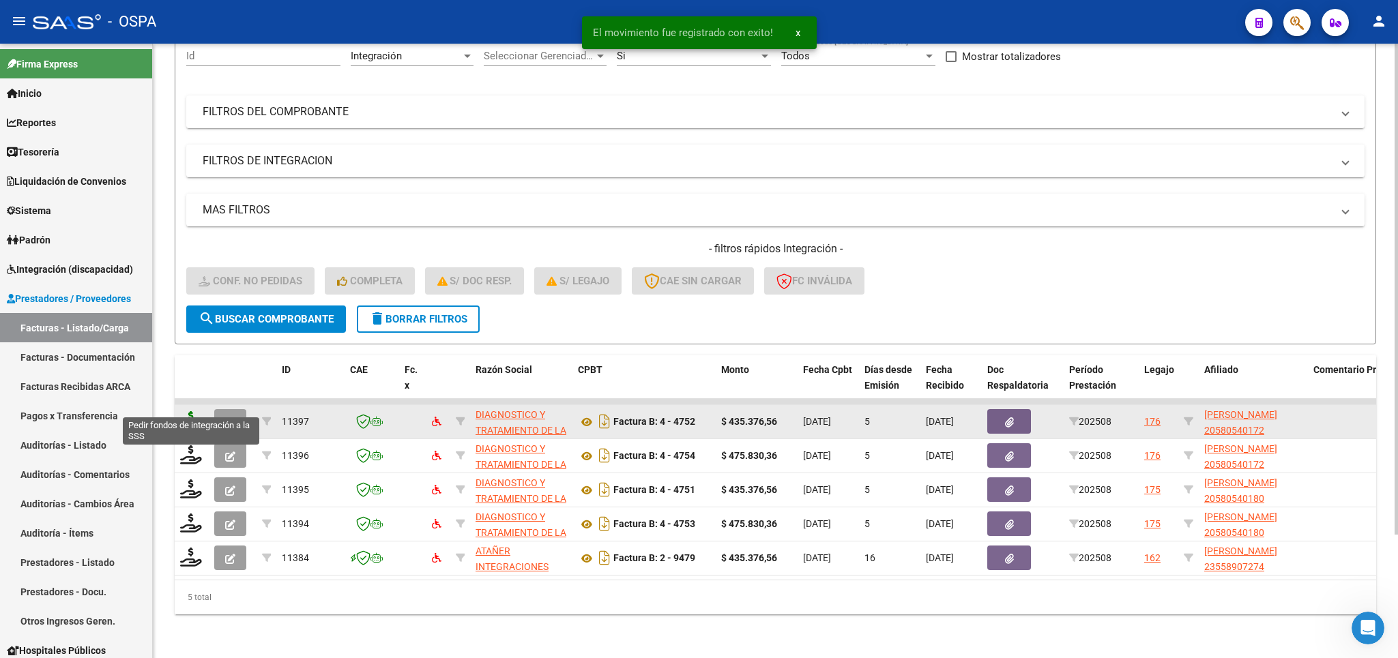
click at [184, 411] on icon at bounding box center [191, 420] width 22 height 19
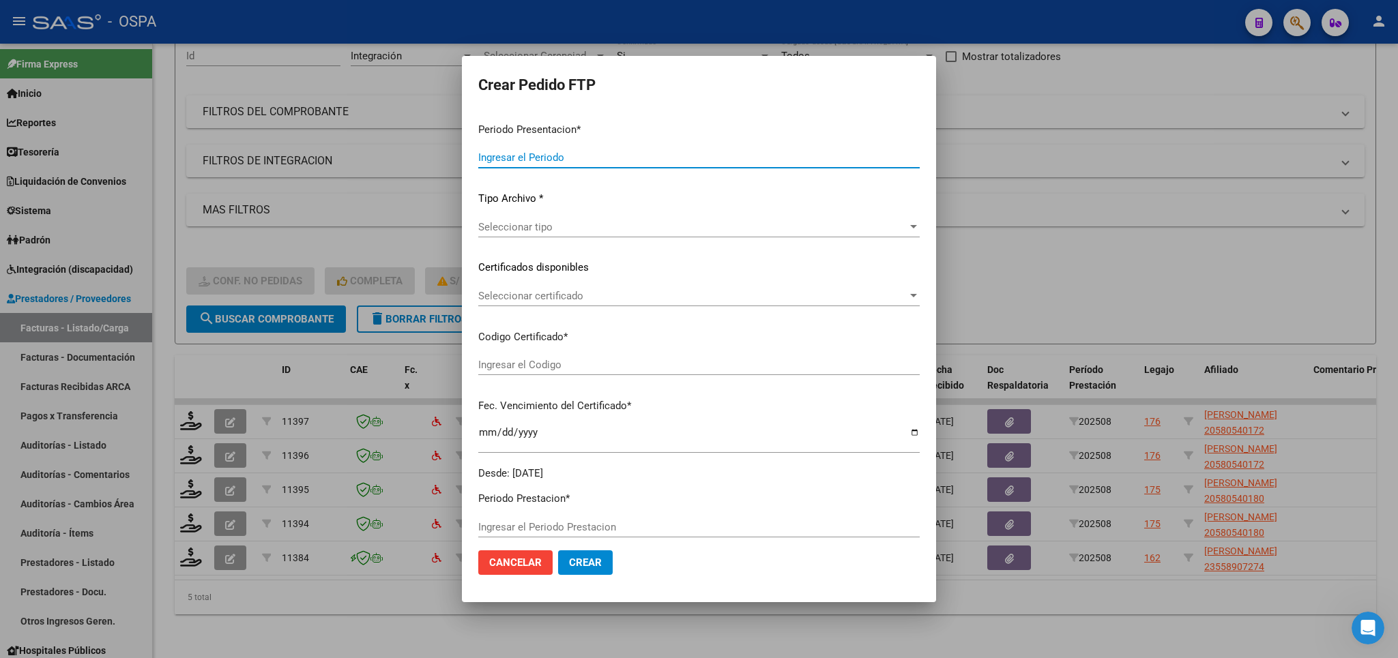
type input "202508"
type input "$ 435.376,56"
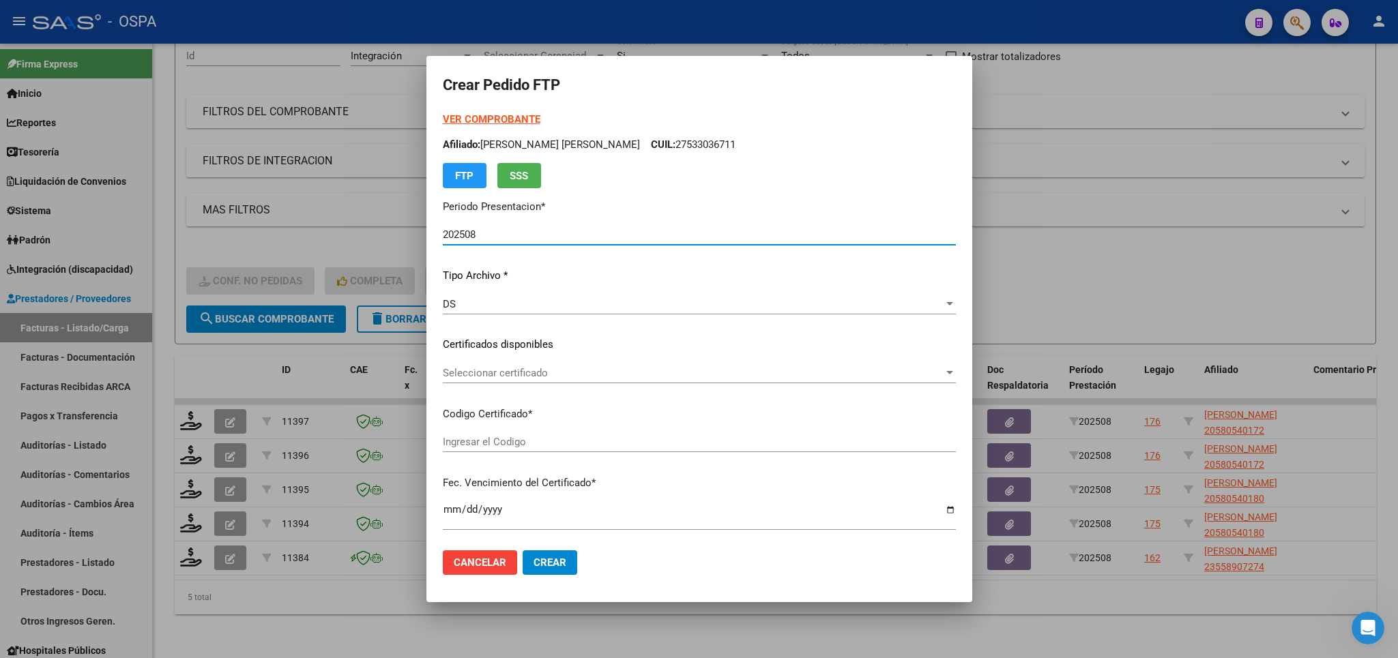
type input "ARG020005805401720221110020251110BS 430"
type input "[DATE]"
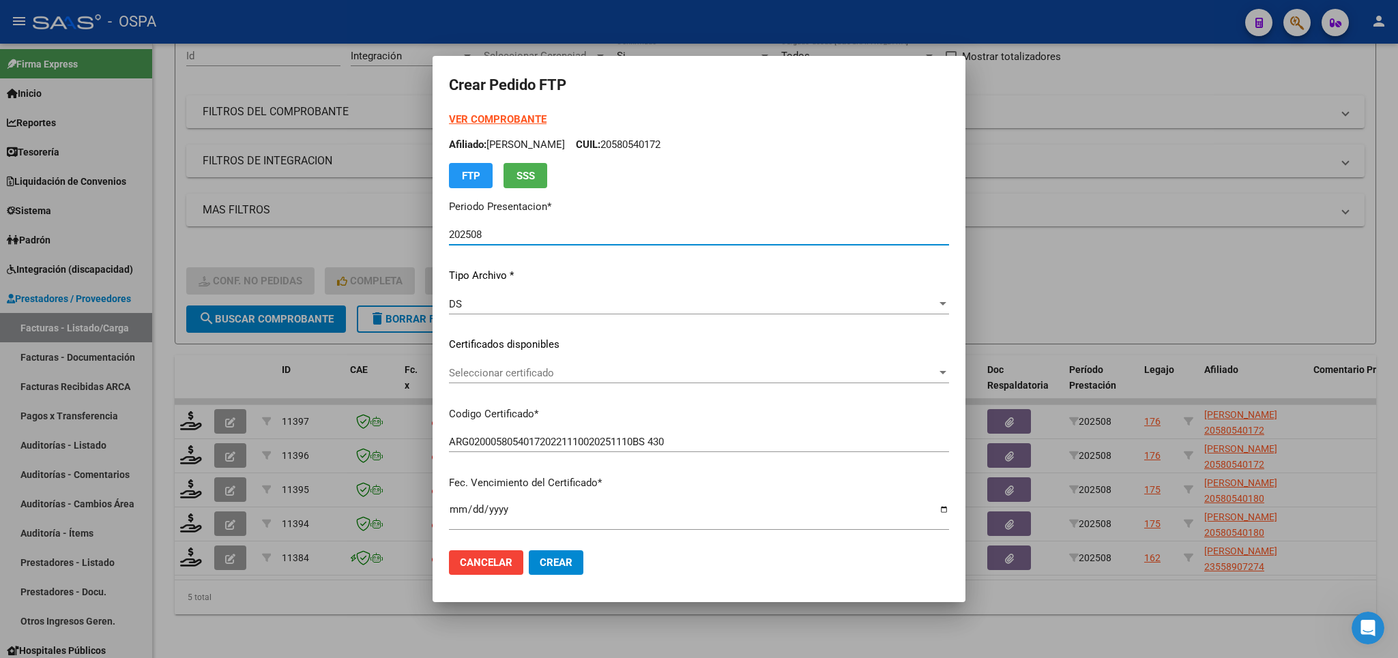
click at [882, 377] on span "Seleccionar certificado" at bounding box center [693, 373] width 488 height 12
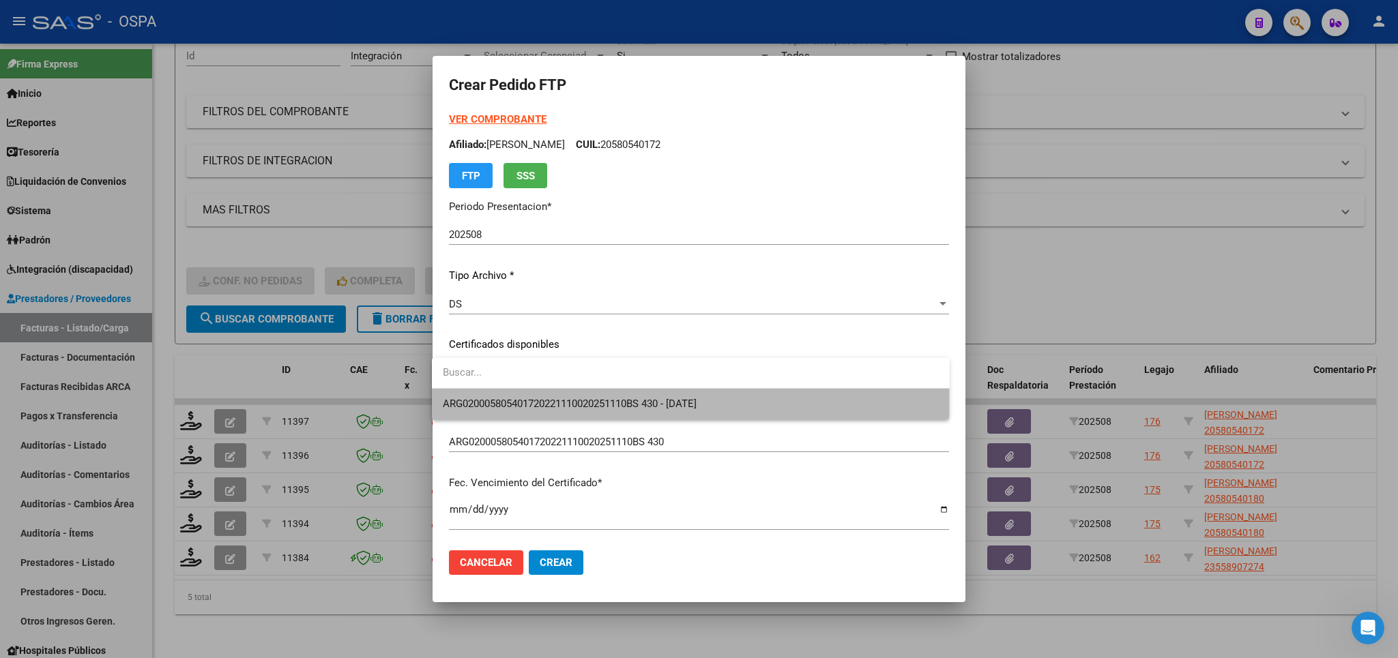
click at [824, 411] on span "ARG020005805401720221110020251110BS 430 - [DATE]" at bounding box center [691, 404] width 496 height 31
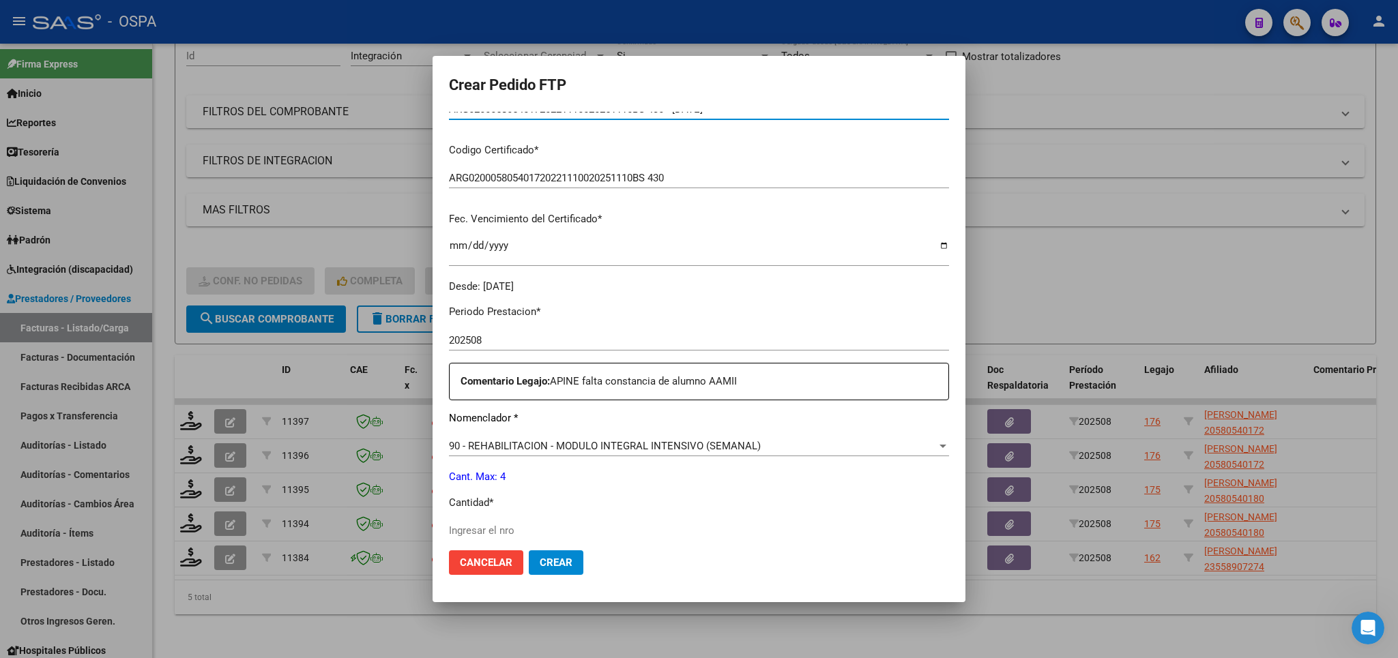
scroll to position [319, 0]
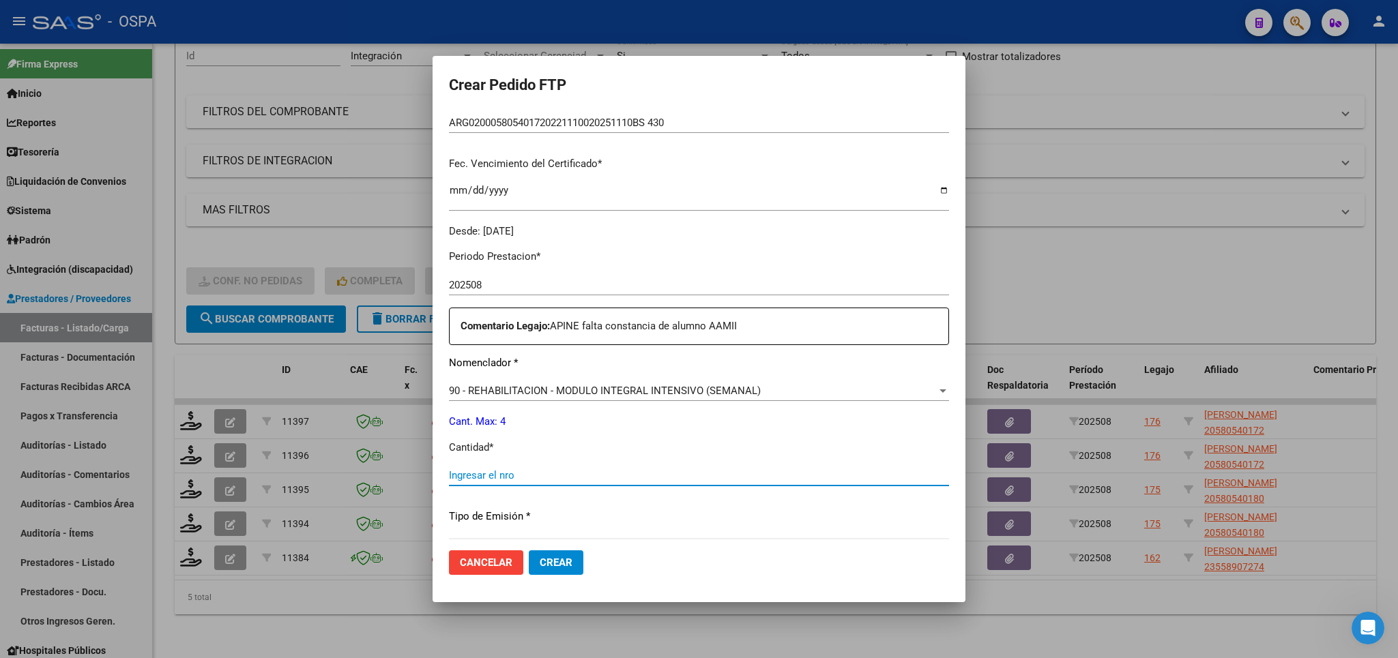
click at [757, 469] on input "Ingresar el nro" at bounding box center [699, 475] width 500 height 12
type input "4"
click at [552, 558] on span "Crear" at bounding box center [556, 563] width 33 height 12
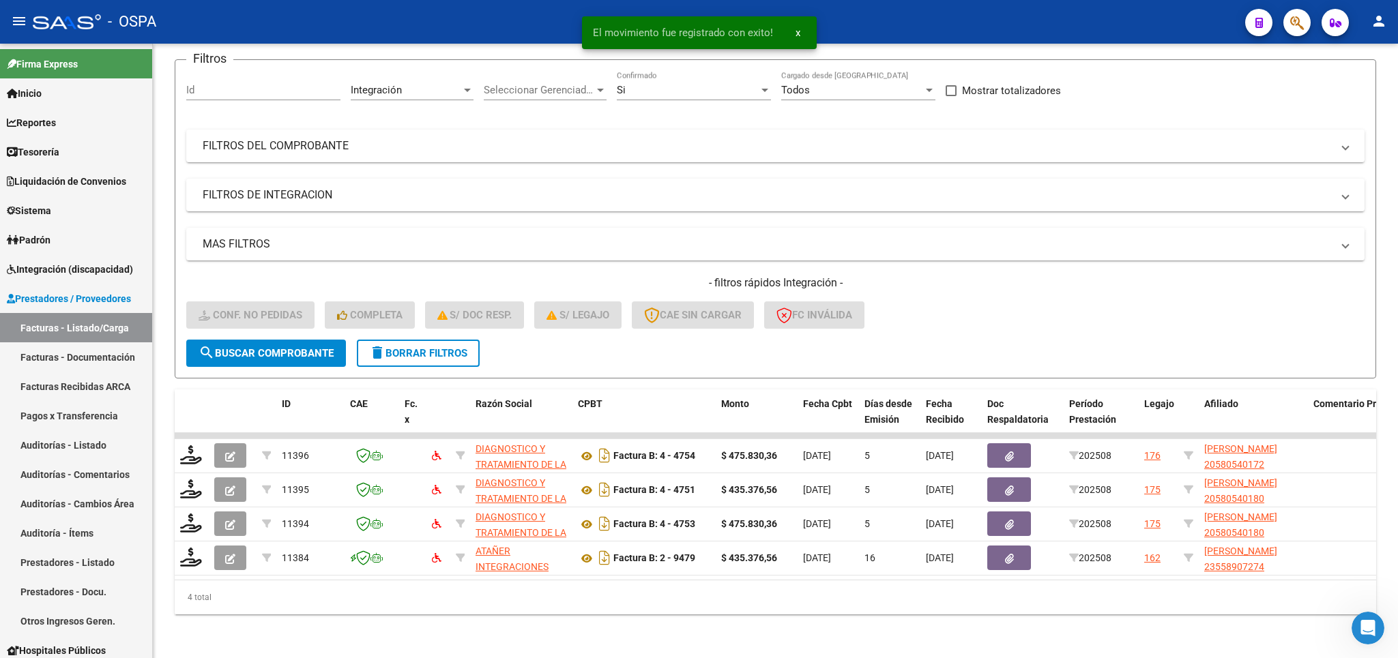
scroll to position [119, 0]
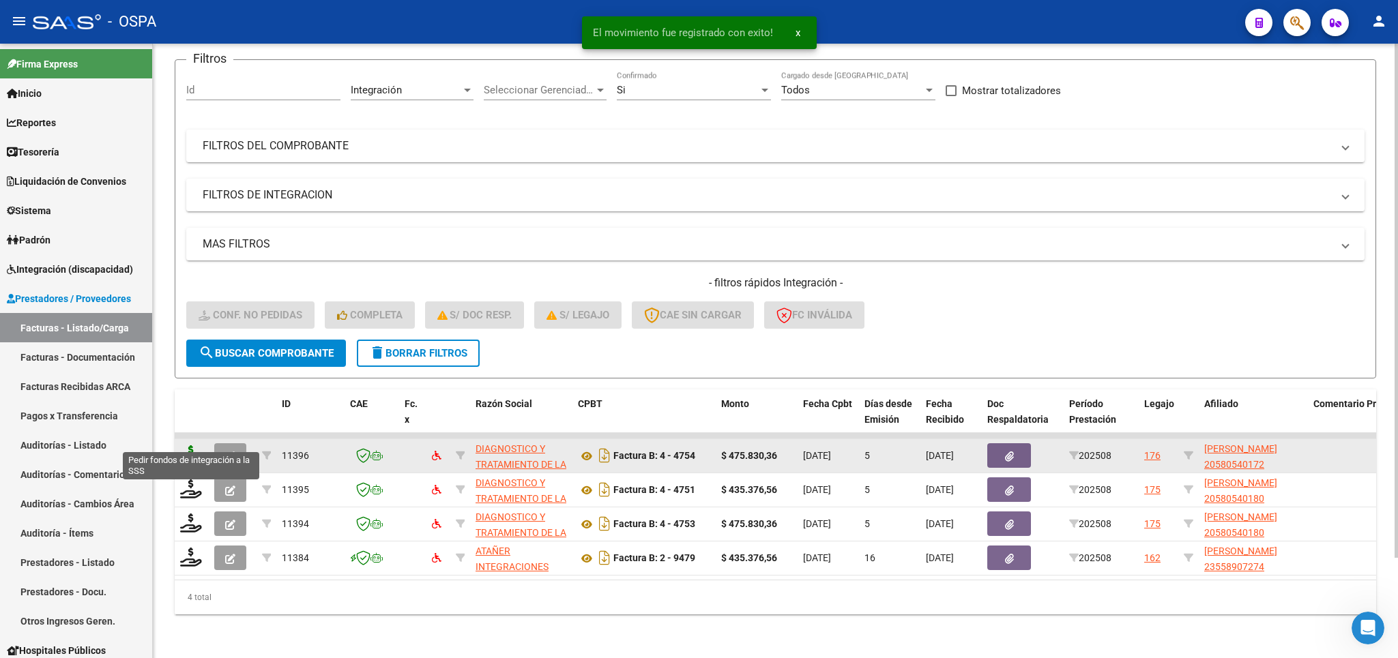
click at [188, 446] on icon at bounding box center [191, 455] width 22 height 19
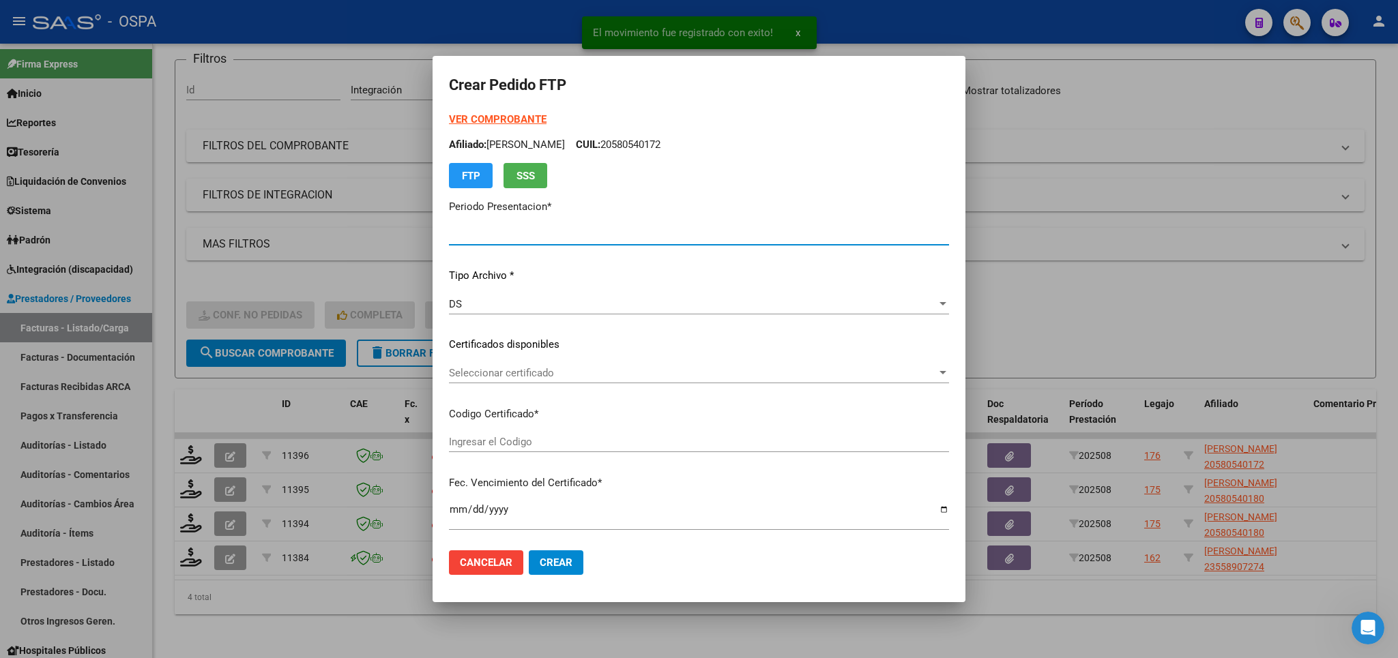
type input "202508"
type input "$ 475.830,36"
type input "ARG020005805401720221110020251110BS 430"
type input "[DATE]"
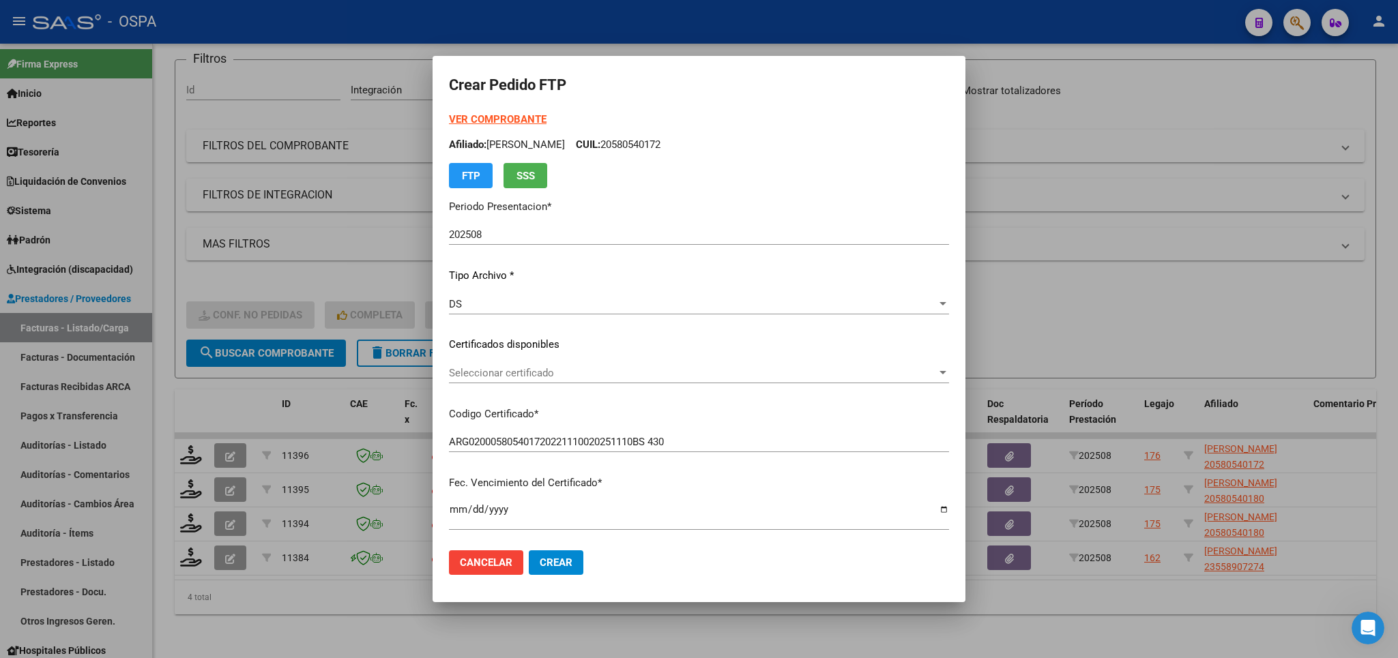
click at [708, 380] on div "Seleccionar certificado Seleccionar certificado" at bounding box center [699, 373] width 500 height 20
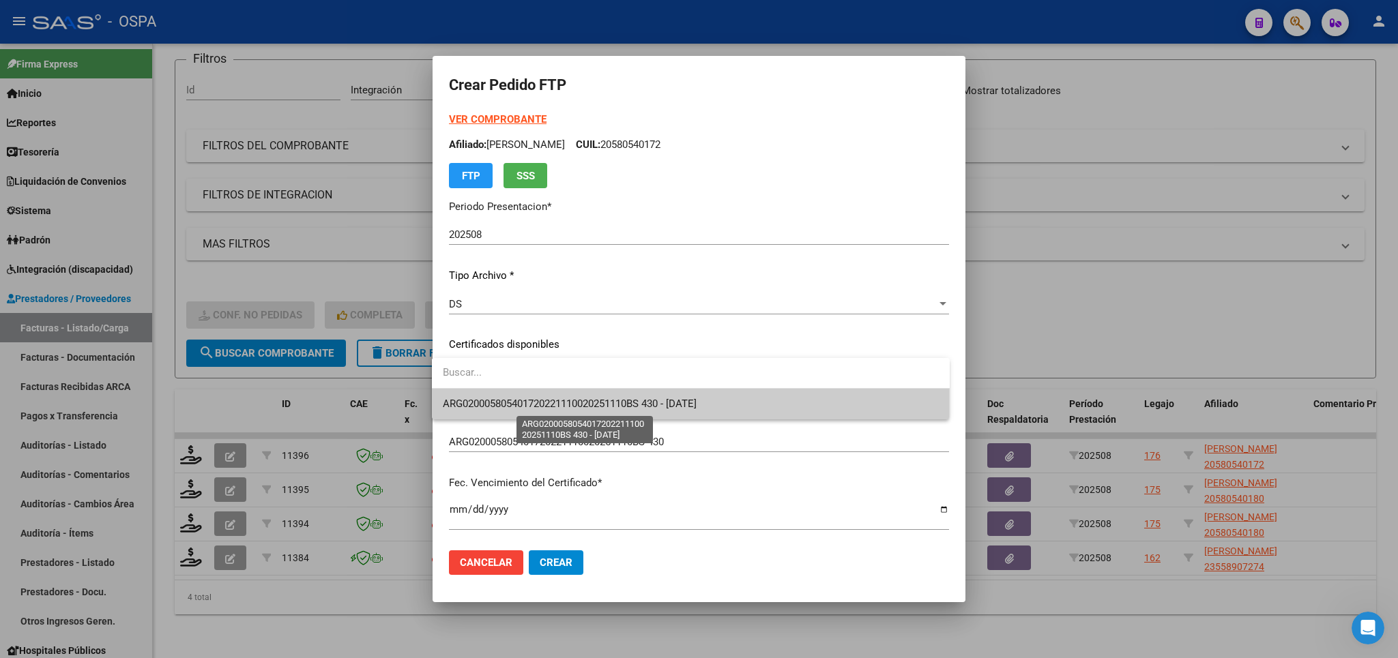
click at [697, 407] on span "ARG020005805401720221110020251110BS 430 - [DATE]" at bounding box center [570, 404] width 254 height 12
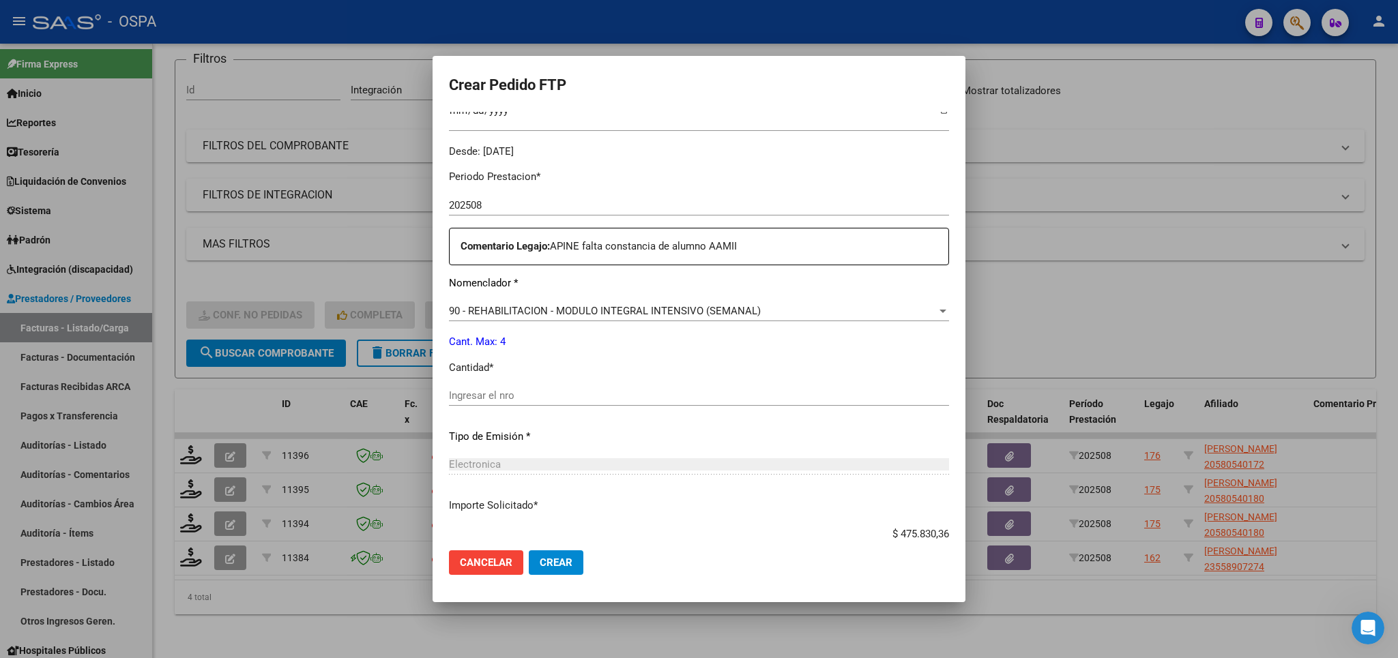
scroll to position [319, 0]
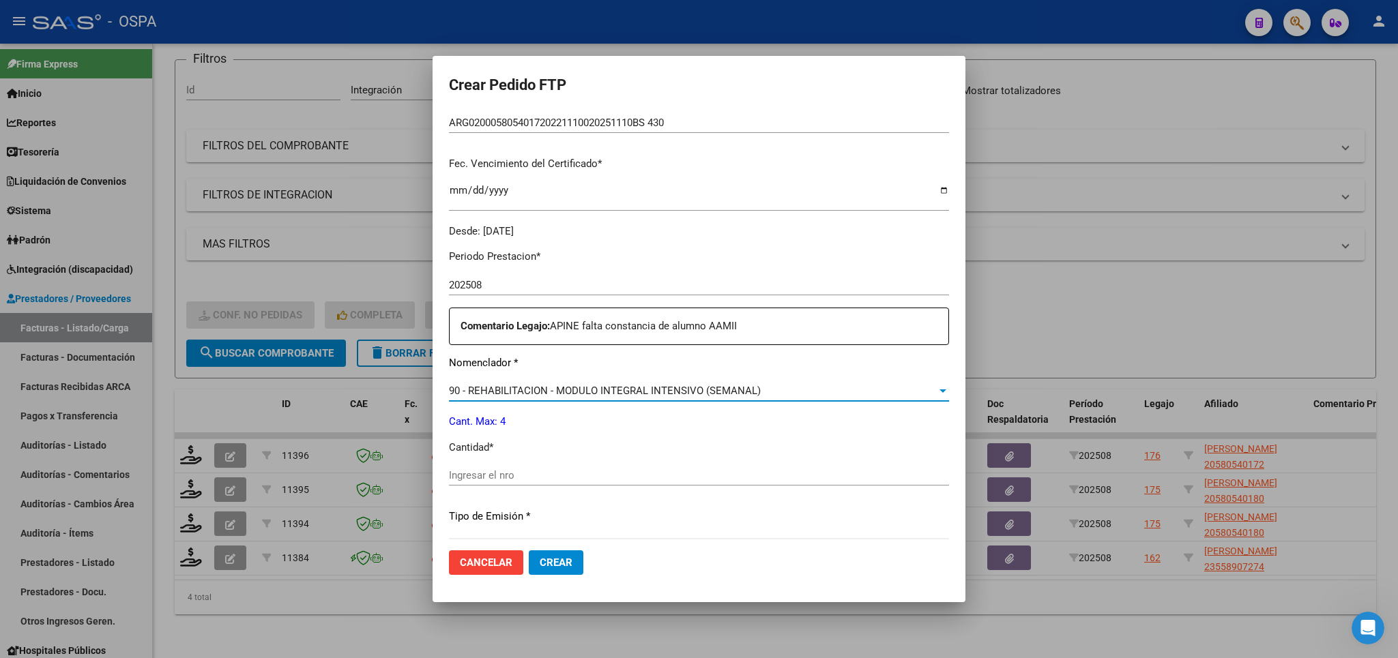
click at [669, 385] on span "90 - REHABILITACION - MODULO INTEGRAL INTENSIVO (SEMANAL)" at bounding box center [605, 391] width 312 height 12
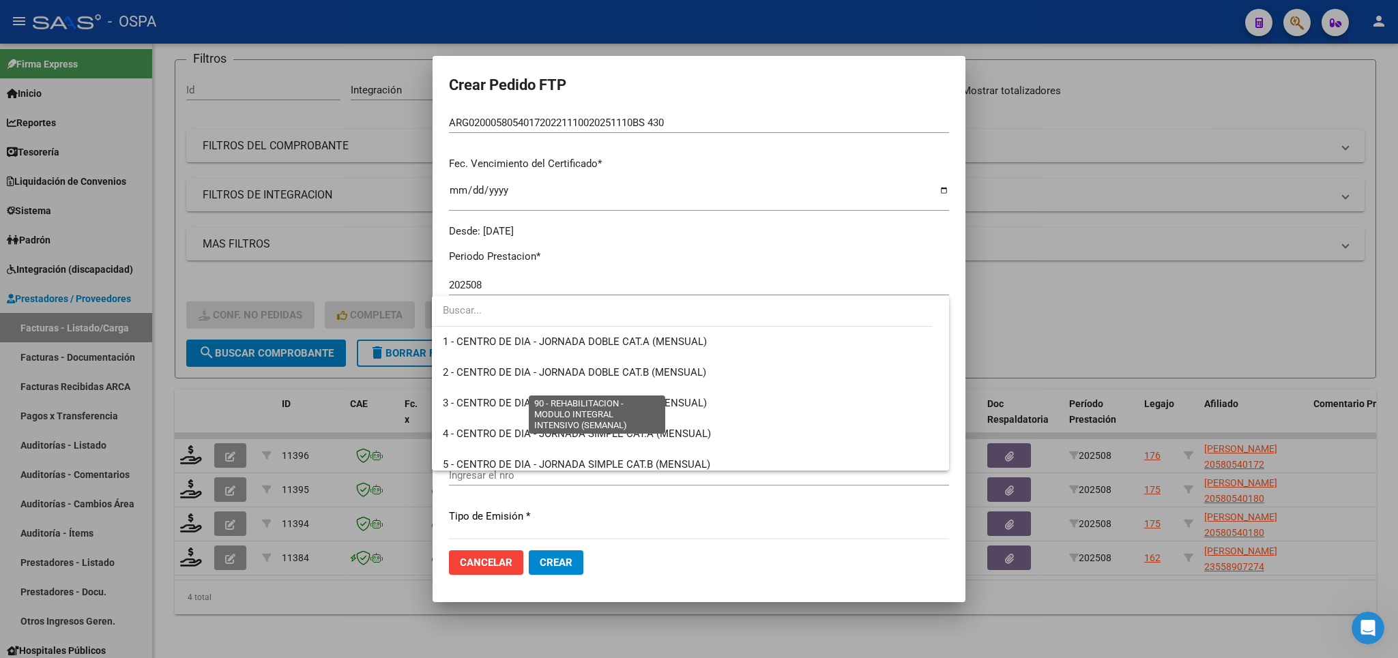
scroll to position [2691, 0]
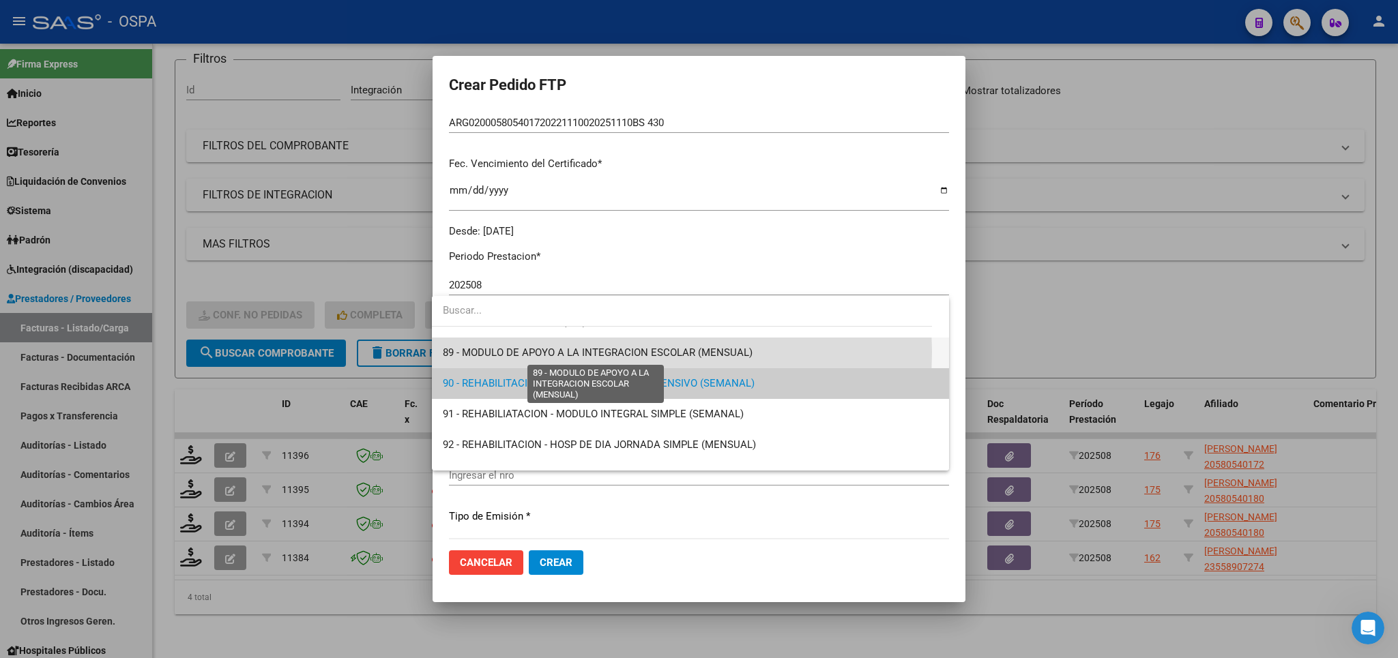
click at [620, 352] on span "89 - MODULO DE APOYO A LA INTEGRACION ESCOLAR (MENSUAL)" at bounding box center [598, 353] width 310 height 12
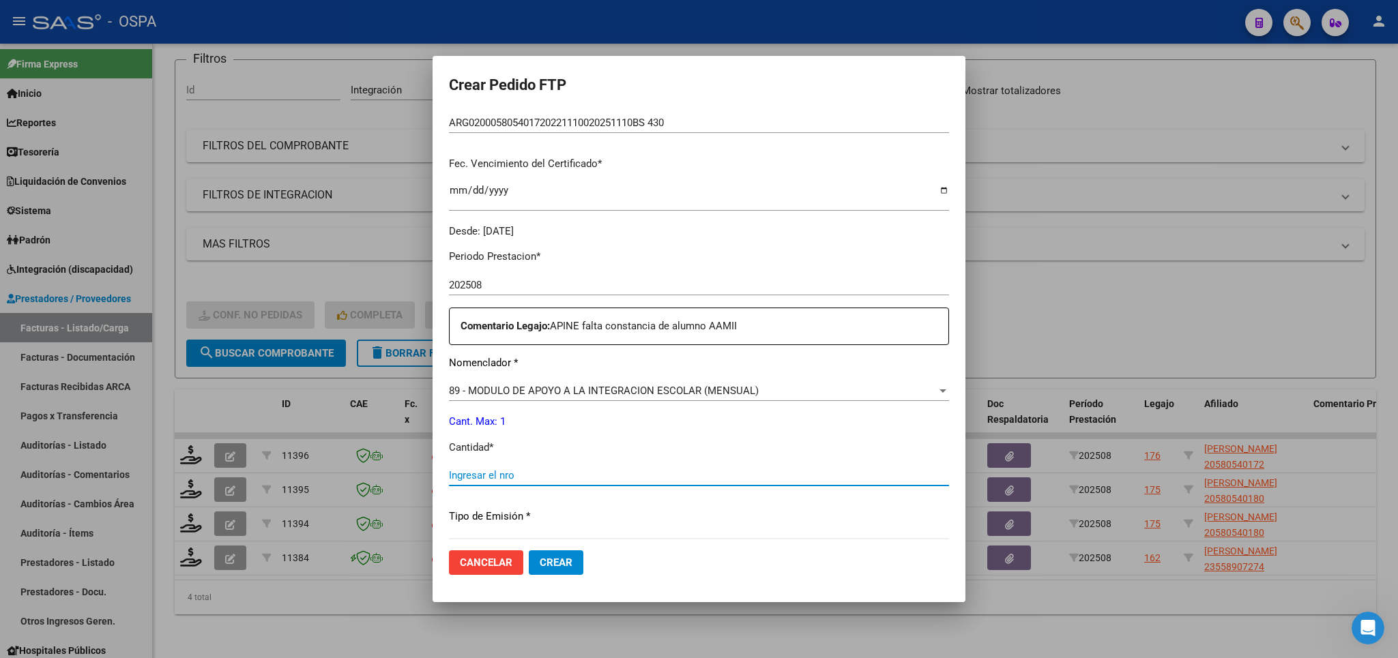
click at [596, 469] on input "Ingresar el nro" at bounding box center [699, 475] width 500 height 12
type input "1"
click at [569, 567] on button "Crear" at bounding box center [556, 563] width 55 height 25
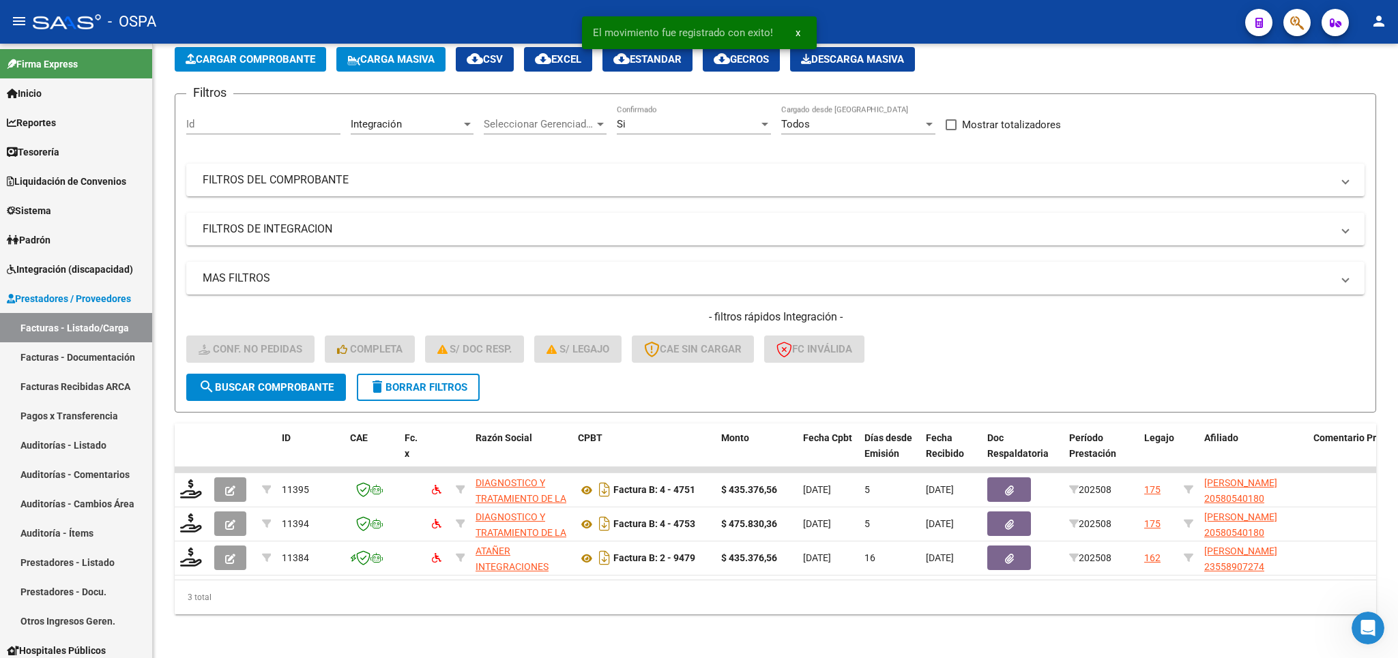
scroll to position [86, 0]
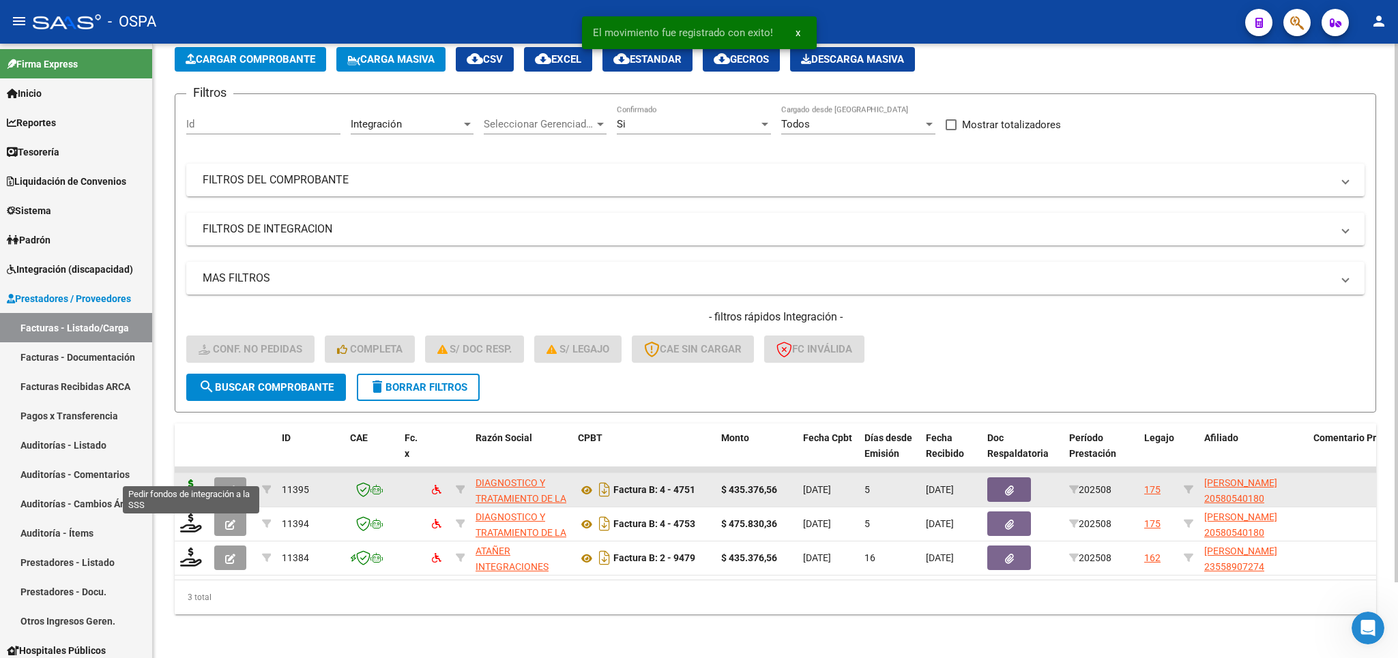
click at [188, 480] on icon at bounding box center [191, 489] width 22 height 19
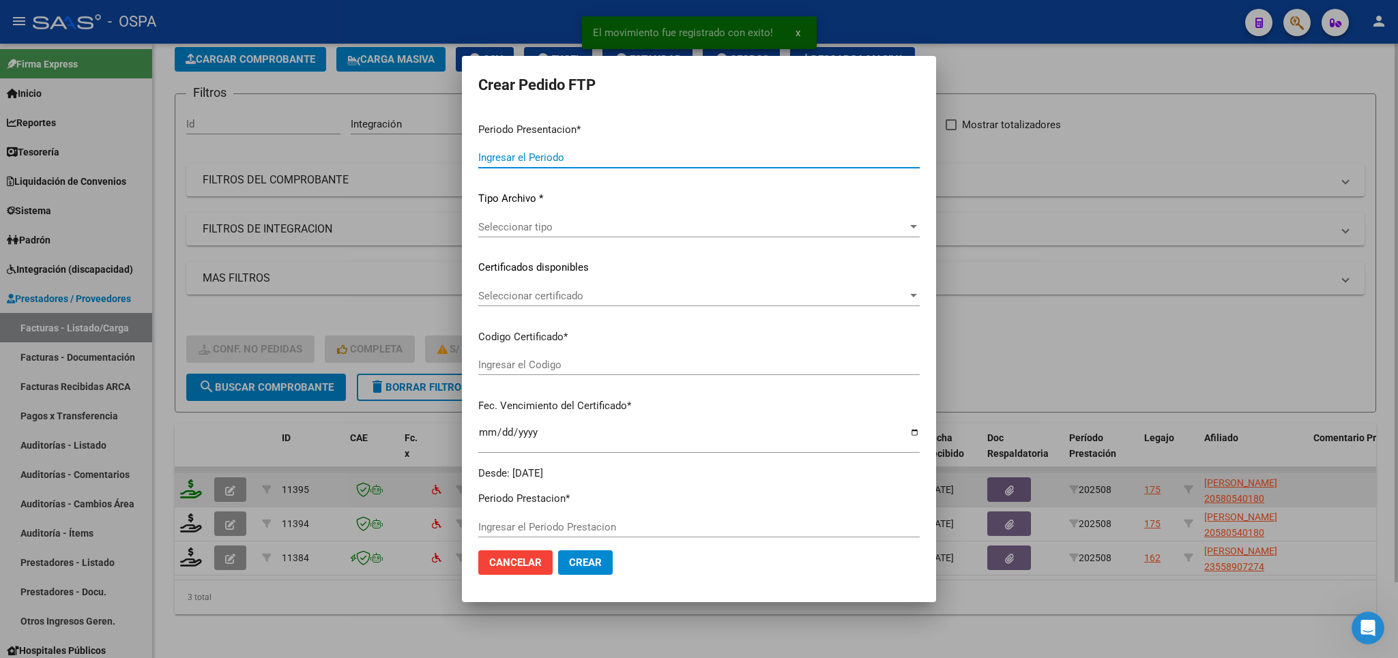
type input "202508"
type input "$ 435.376,56"
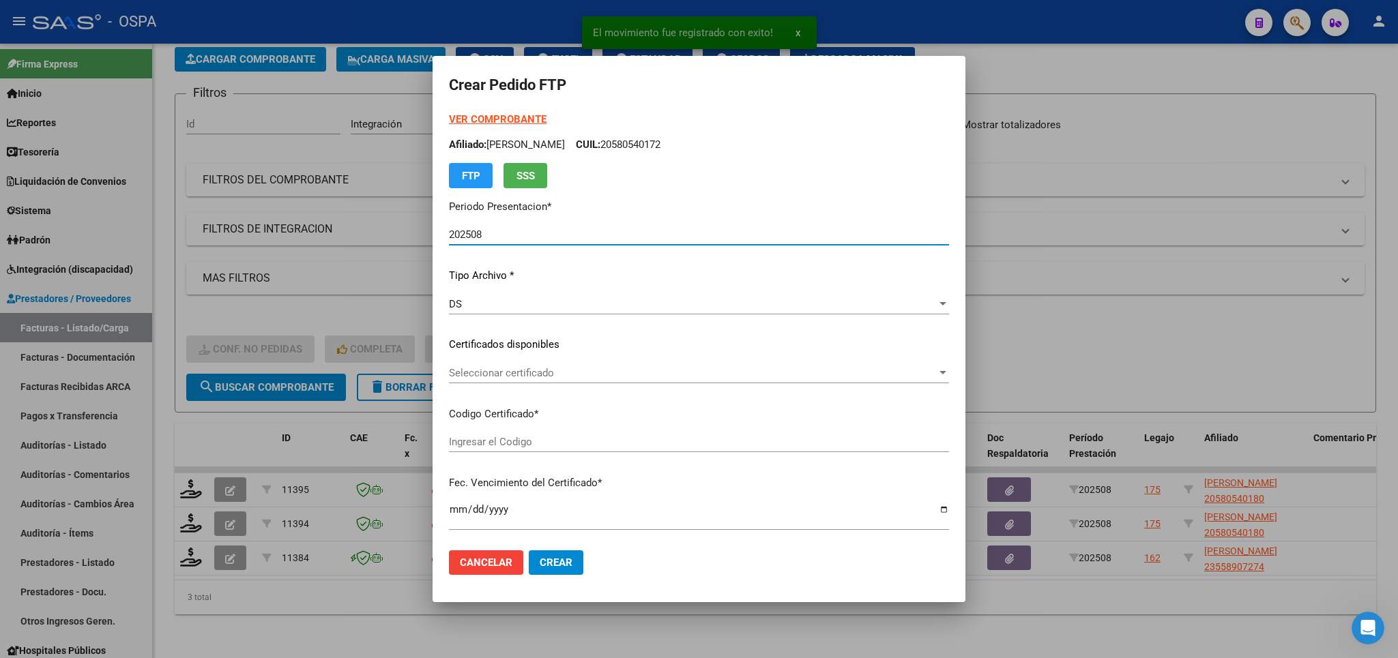
type input "arg02000580540182023101720281017bs420"
type input "[DATE]"
click at [800, 374] on span "Seleccionar certificado" at bounding box center [693, 373] width 488 height 12
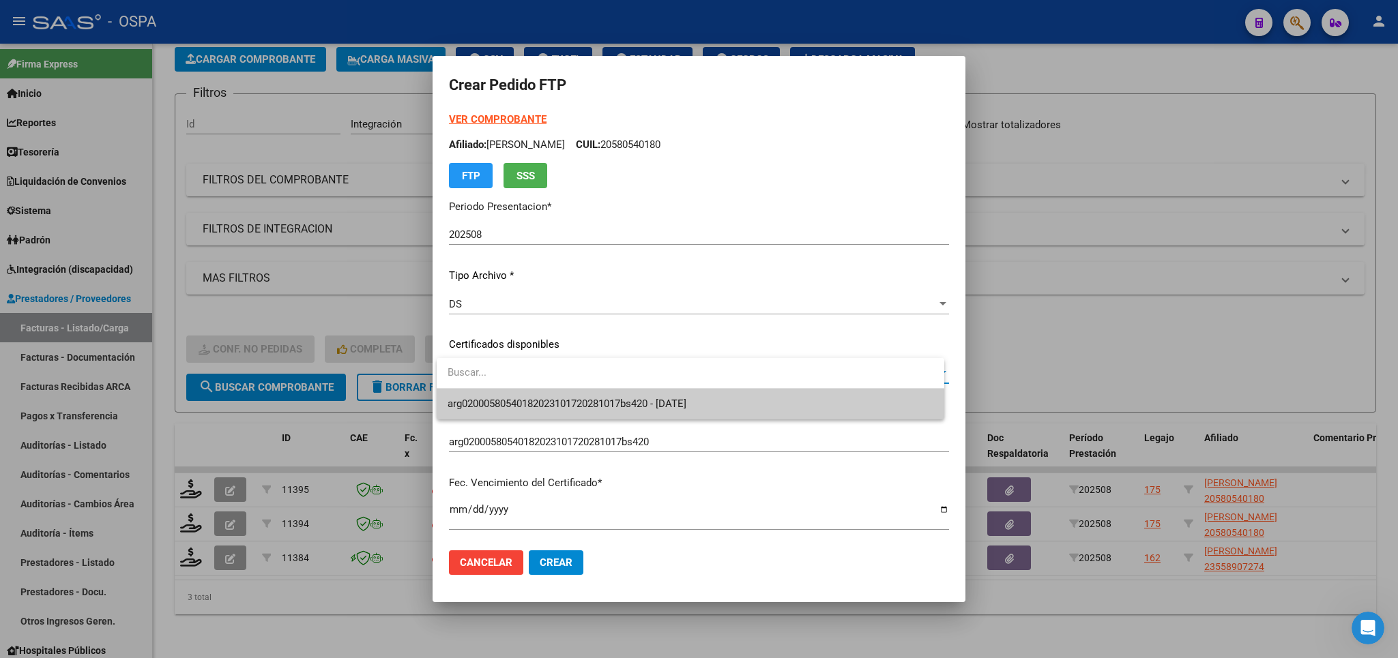
click at [749, 401] on span "arg02000580540182023101720281017bs420 - [DATE]" at bounding box center [691, 404] width 486 height 31
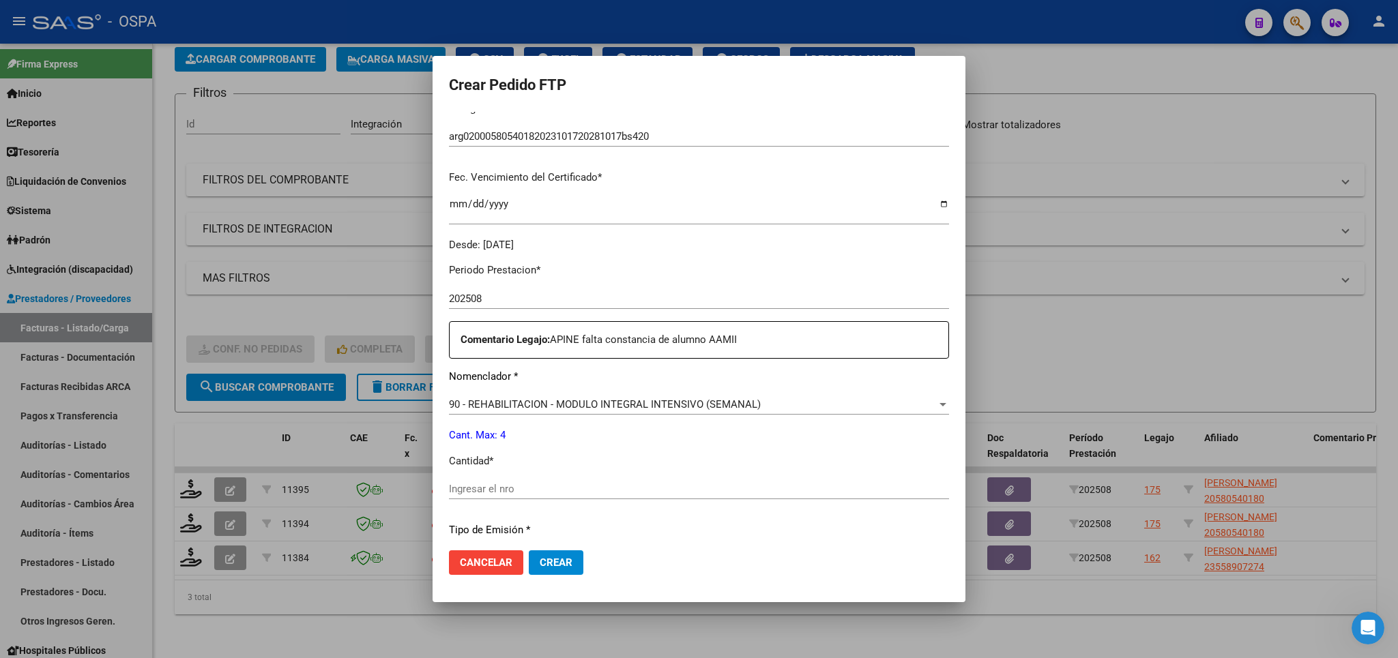
scroll to position [319, 0]
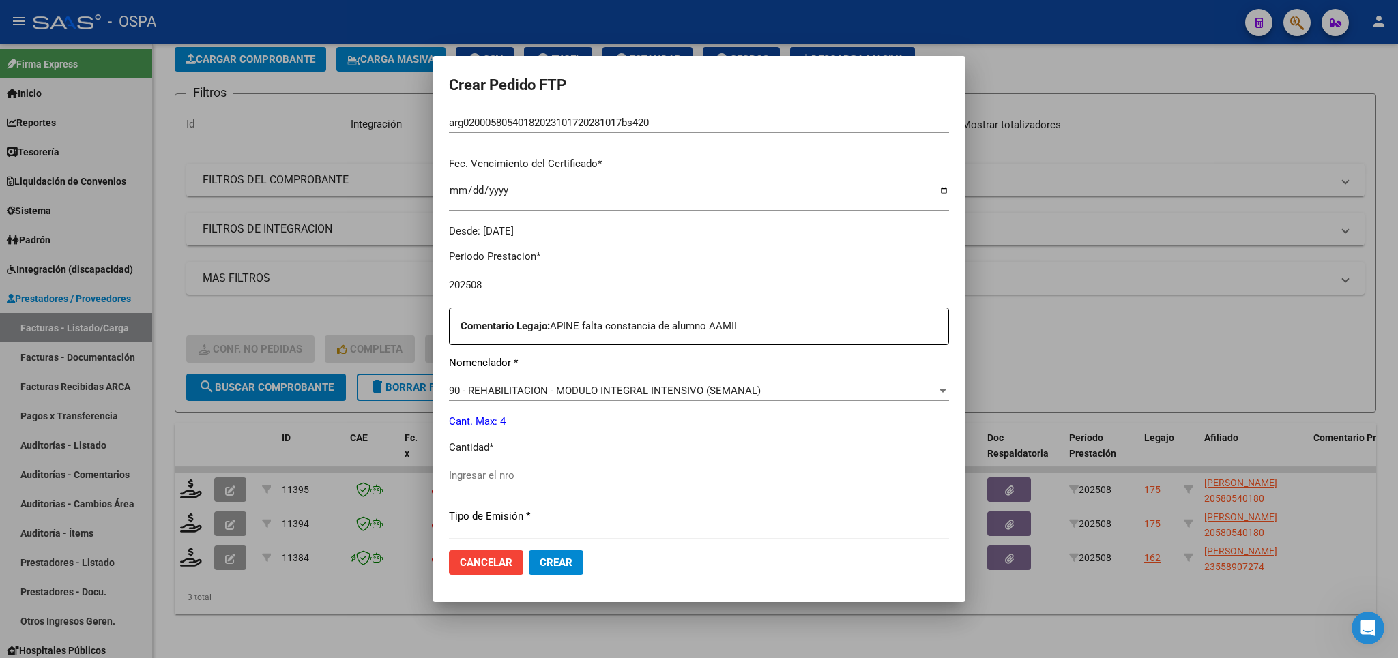
click at [661, 465] on div "Ingresar el nro" at bounding box center [699, 475] width 500 height 20
type input "4"
click at [796, 642] on div at bounding box center [699, 329] width 1398 height 658
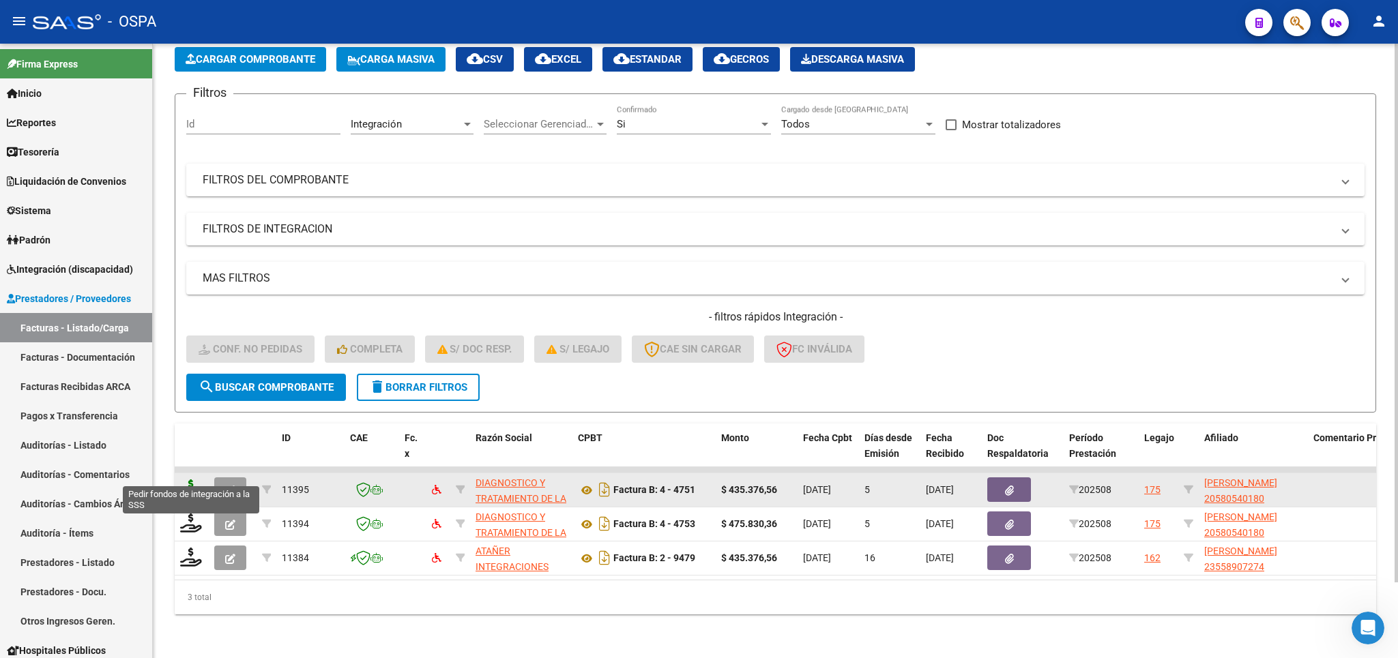
click at [188, 480] on icon at bounding box center [191, 489] width 22 height 19
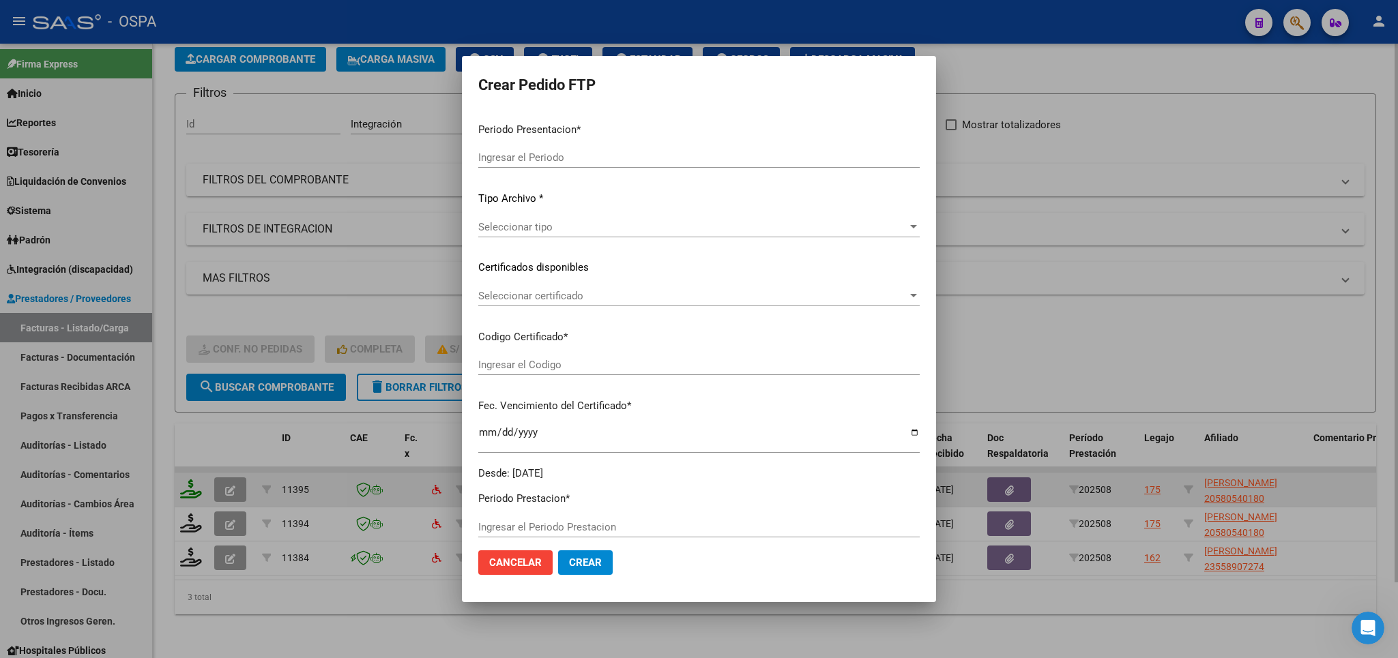
type input "202508"
type input "$ 435.376,56"
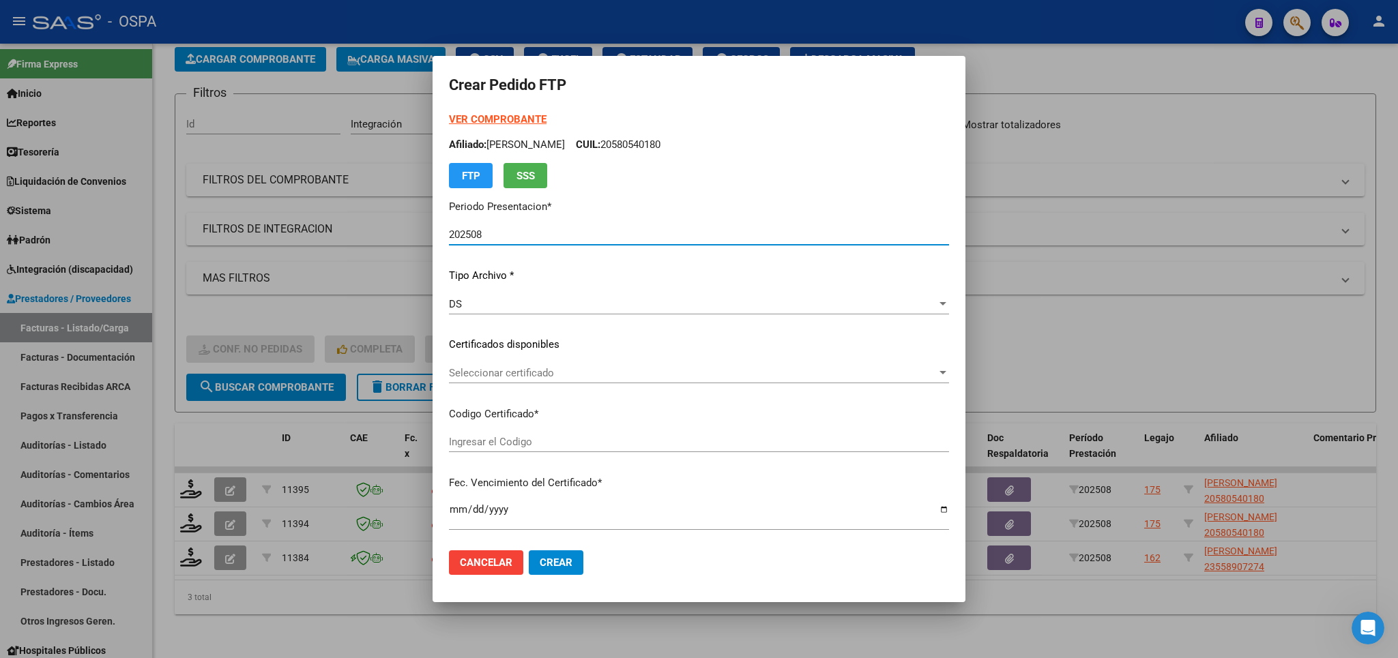
type input "arg02000580540182023101720281017bs420"
type input "[DATE]"
click at [671, 379] on span "Seleccionar certificado" at bounding box center [693, 373] width 488 height 12
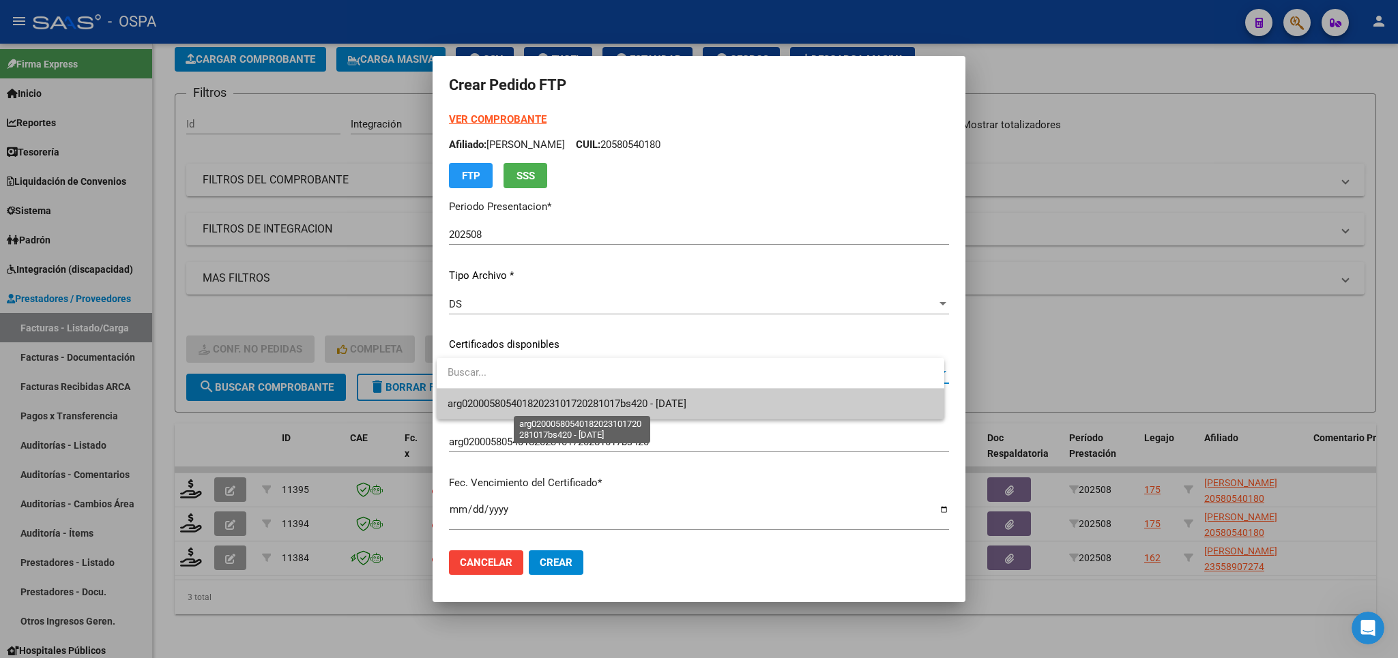
click at [632, 407] on span "arg02000580540182023101720281017bs420 - [DATE]" at bounding box center [567, 404] width 239 height 12
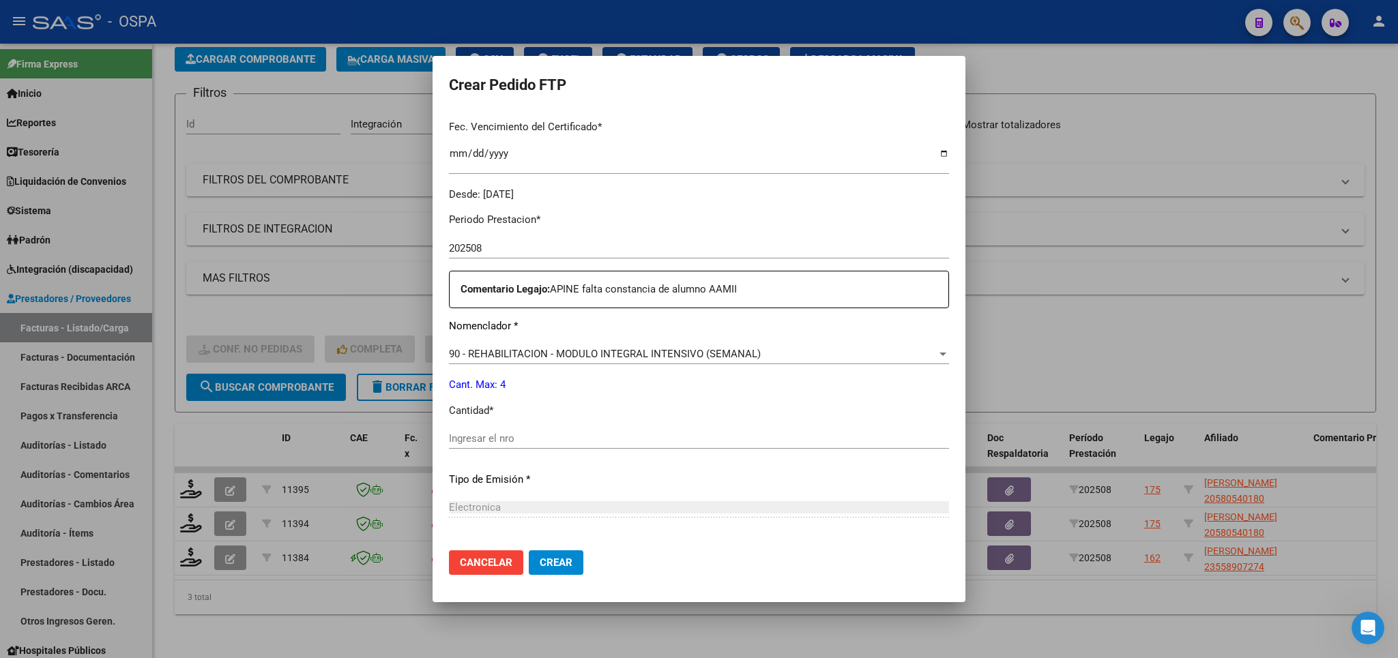
scroll to position [399, 0]
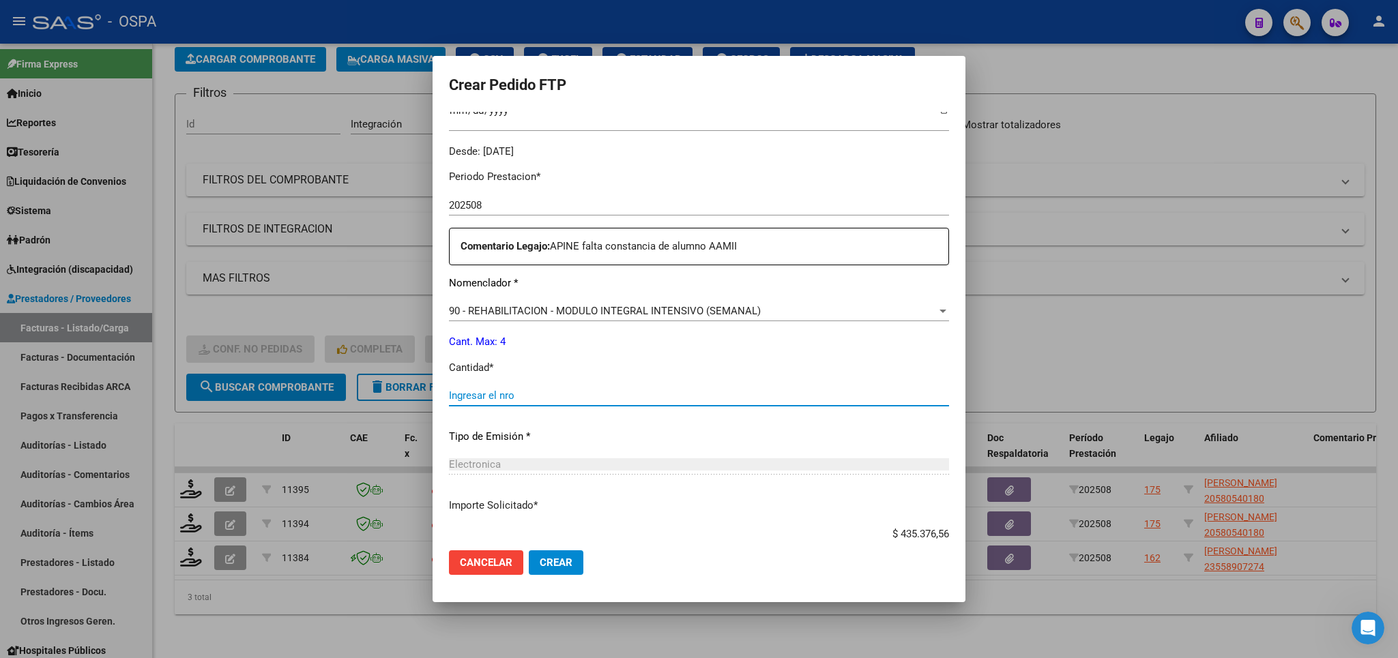
click at [675, 391] on input "Ingresar el nro" at bounding box center [699, 396] width 500 height 12
type input "4"
click at [550, 567] on span "Crear" at bounding box center [556, 563] width 33 height 12
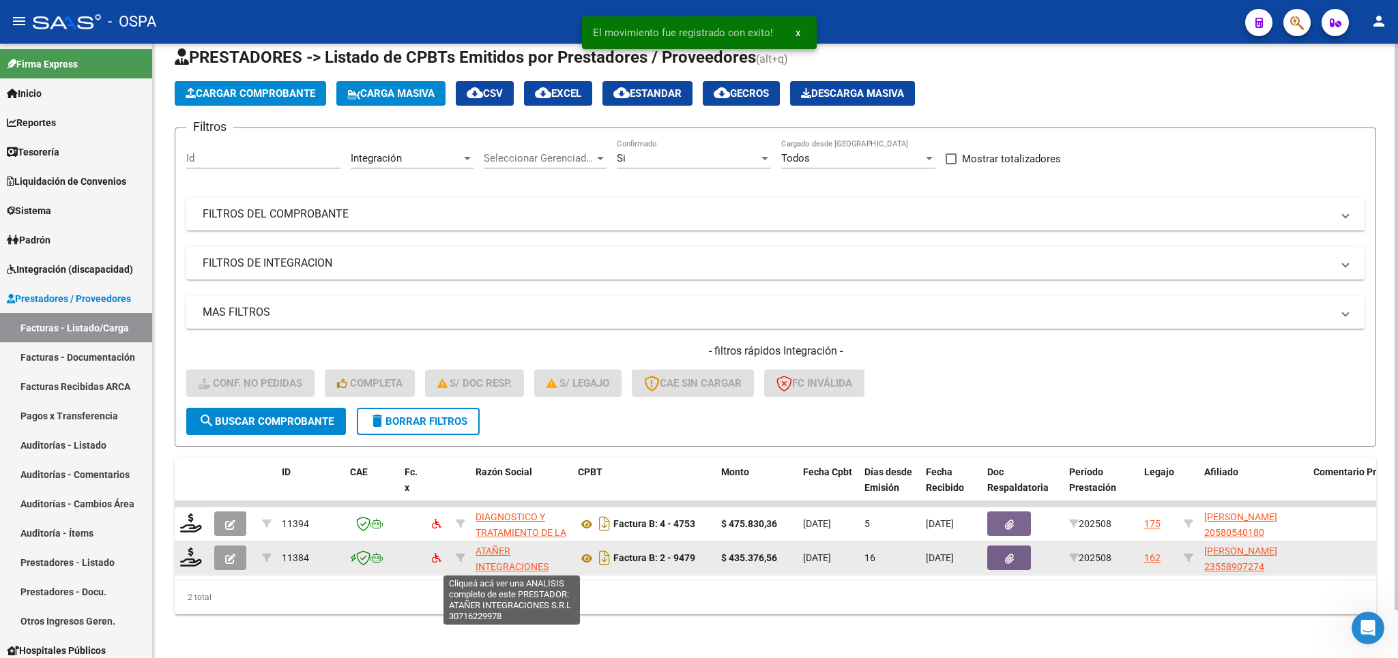
scroll to position [52, 0]
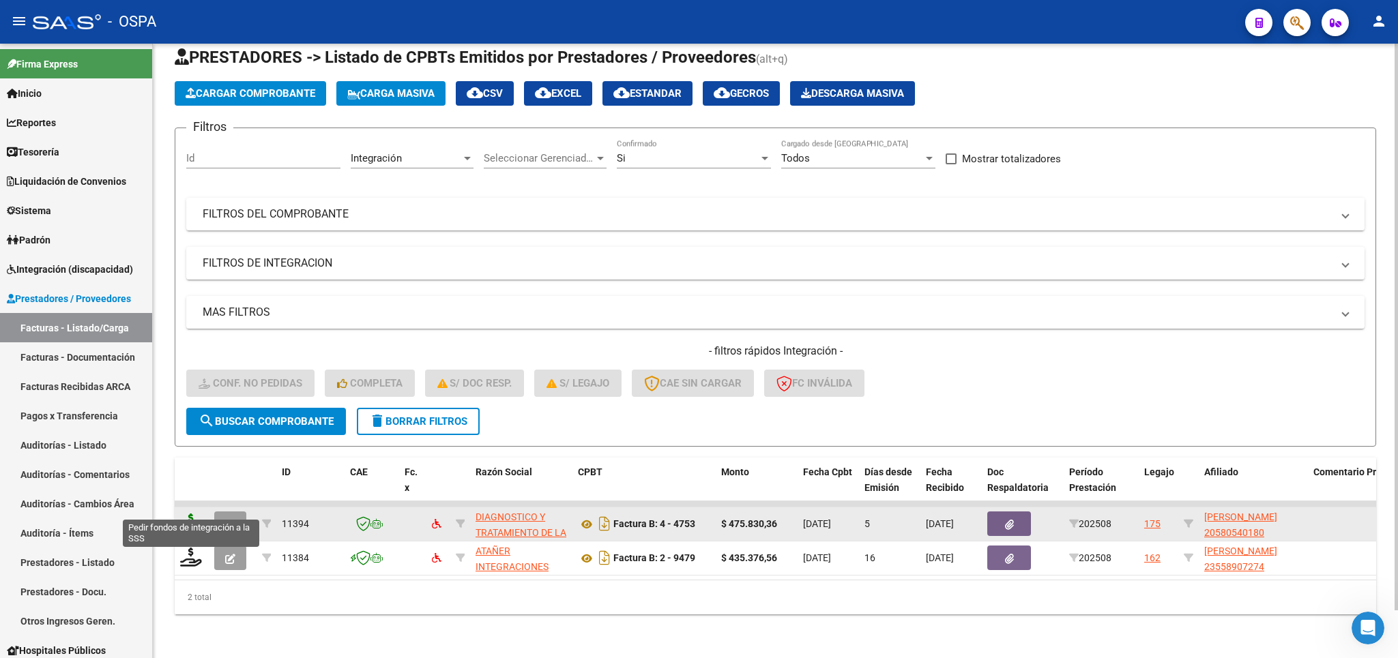
click at [188, 514] on icon at bounding box center [191, 523] width 22 height 19
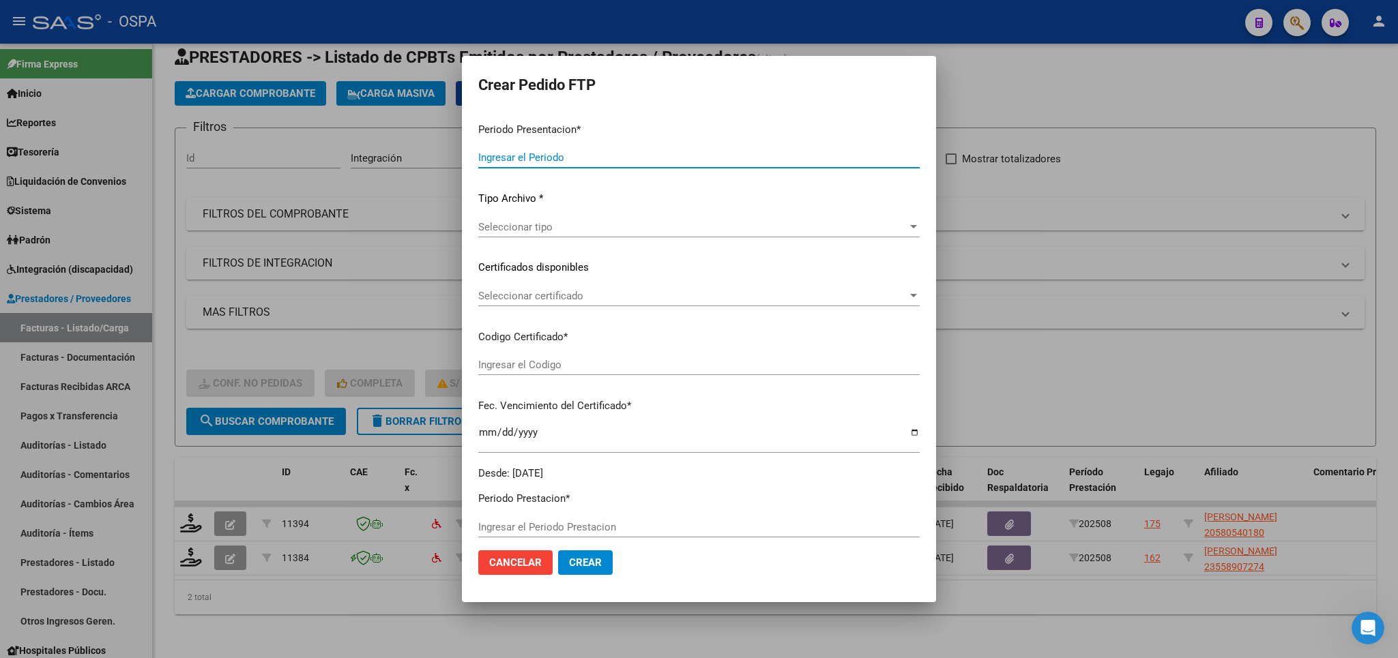
type input "202508"
type input "$ 475.830,36"
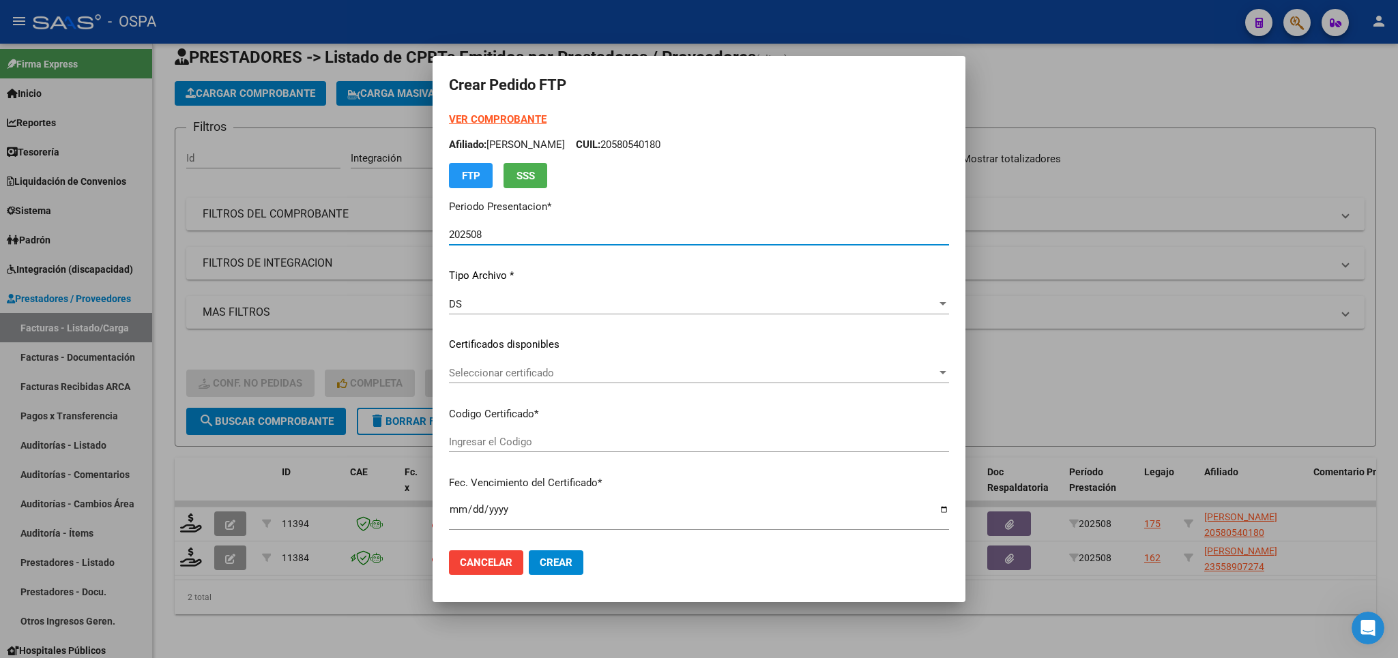
type input "arg02000580540182023101720281017bs420"
type input "[DATE]"
click at [780, 368] on span "Seleccionar certificado" at bounding box center [693, 373] width 488 height 12
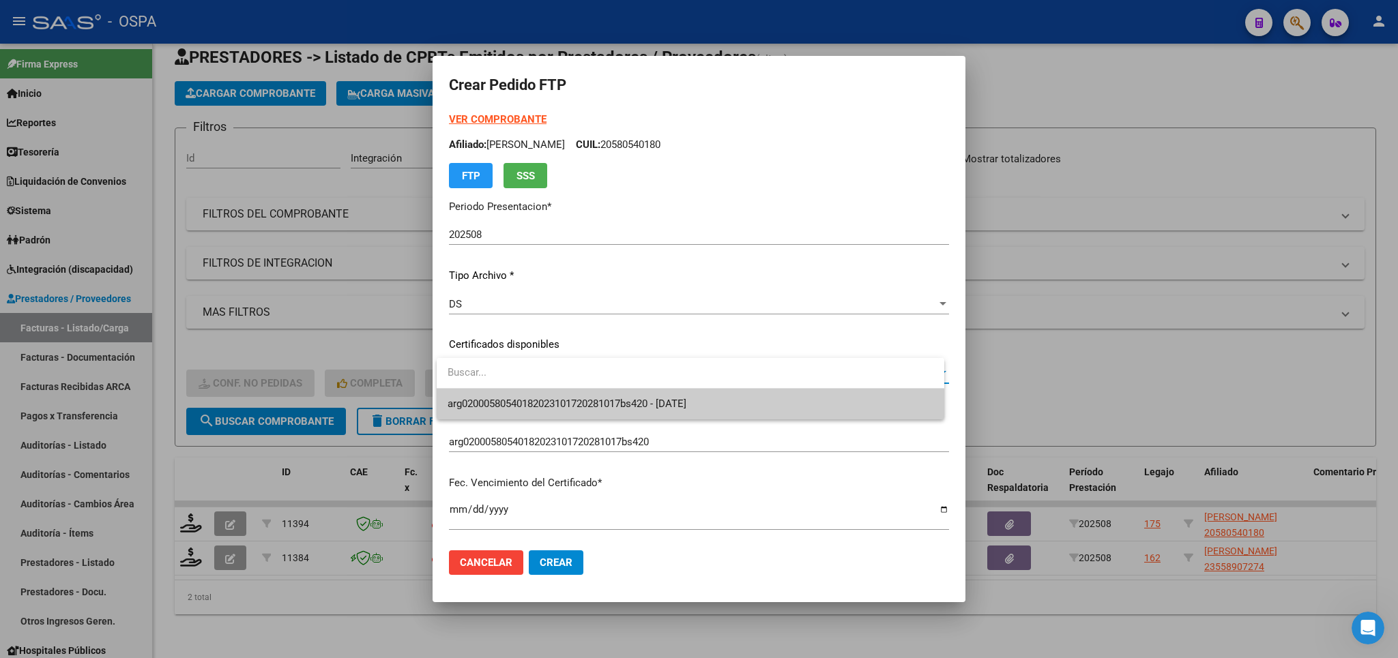
click at [761, 409] on span "arg02000580540182023101720281017bs420 - [DATE]" at bounding box center [691, 404] width 486 height 31
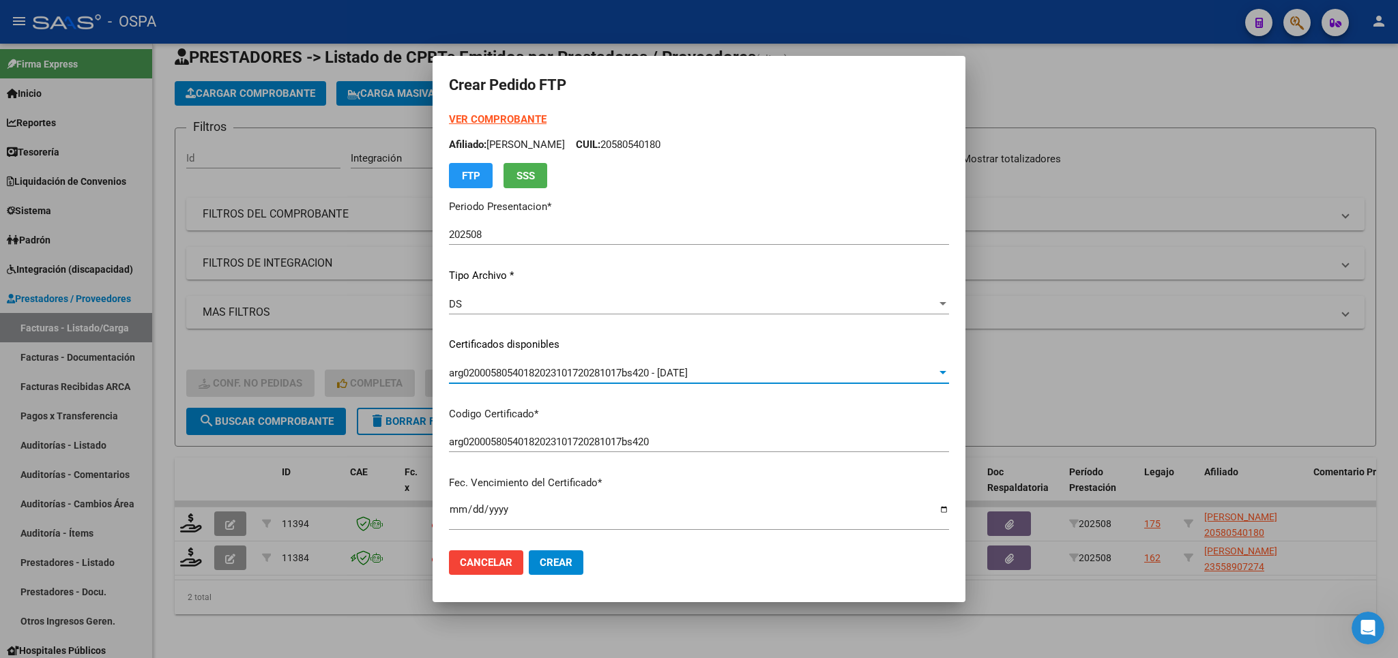
scroll to position [478, 0]
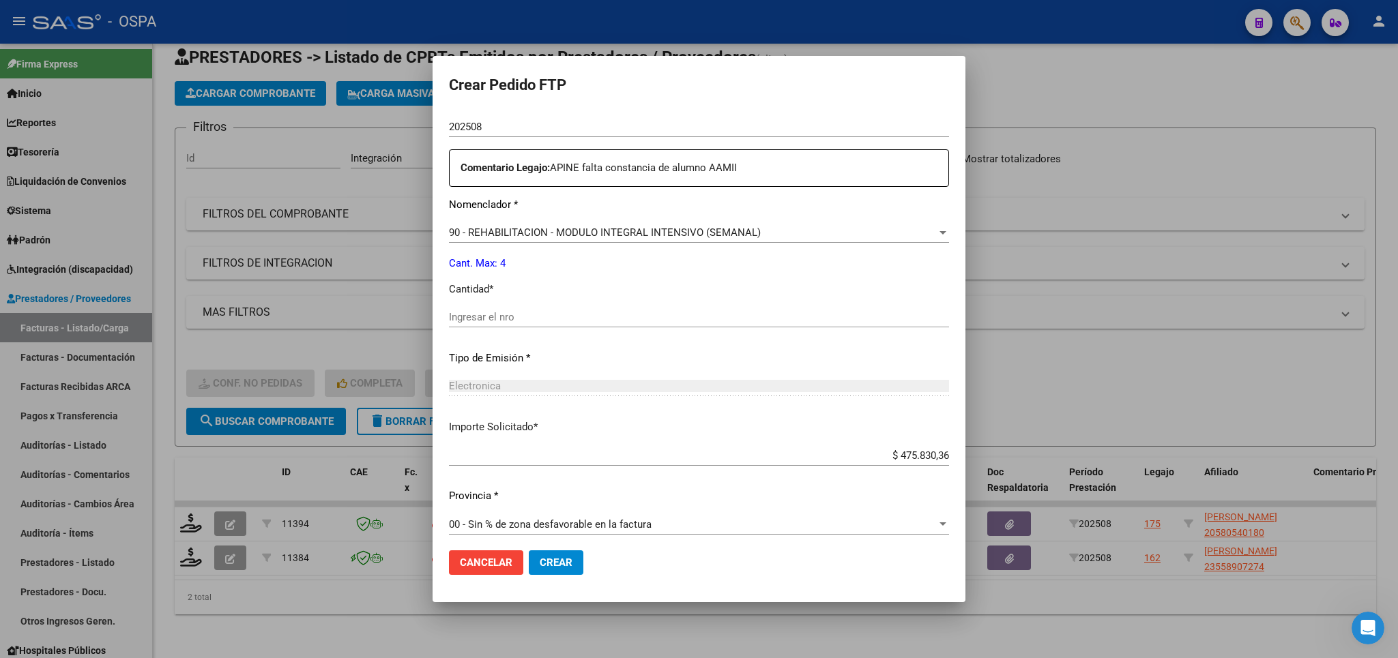
click at [730, 213] on div "Periodo Prestacion * 202508 Ingresar el Periodo Prestacion Comentario Legajo: A…" at bounding box center [699, 314] width 500 height 467
click at [731, 222] on div "90 - REHABILITACION - MODULO INTEGRAL INTENSIVO (SEMANAL) Seleccionar nomenclad…" at bounding box center [699, 232] width 500 height 20
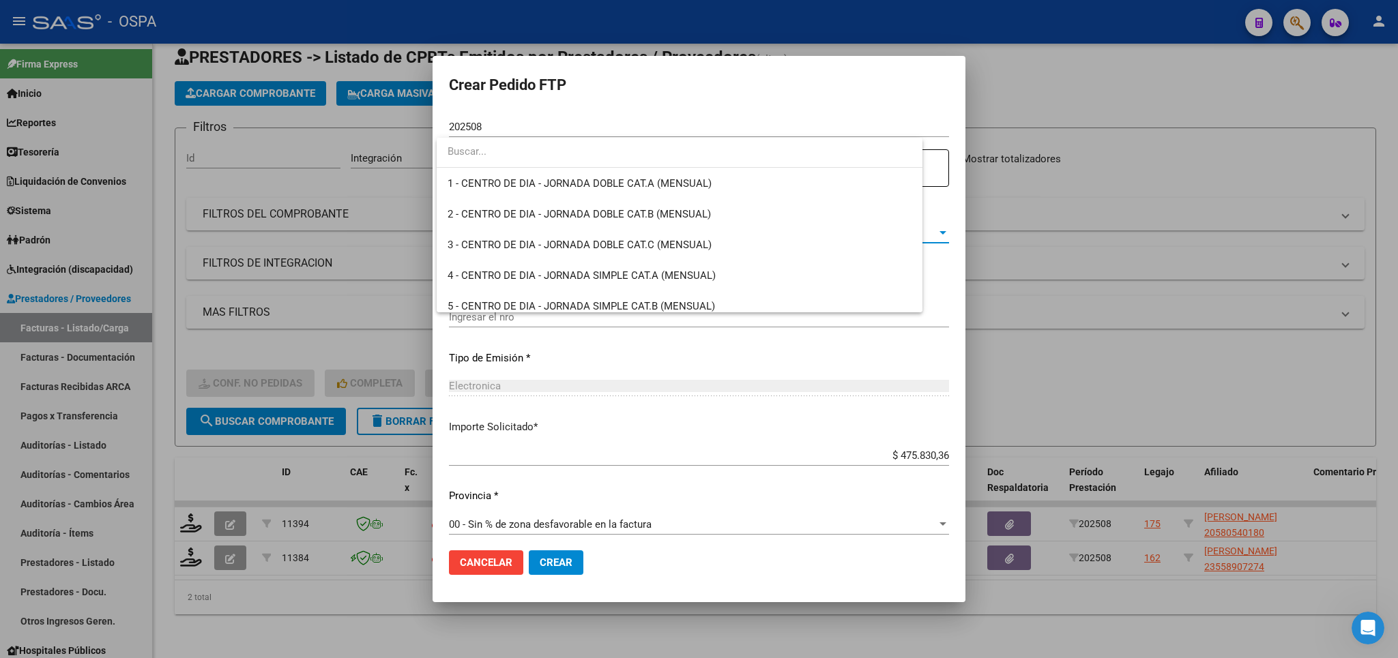
scroll to position [2691, 0]
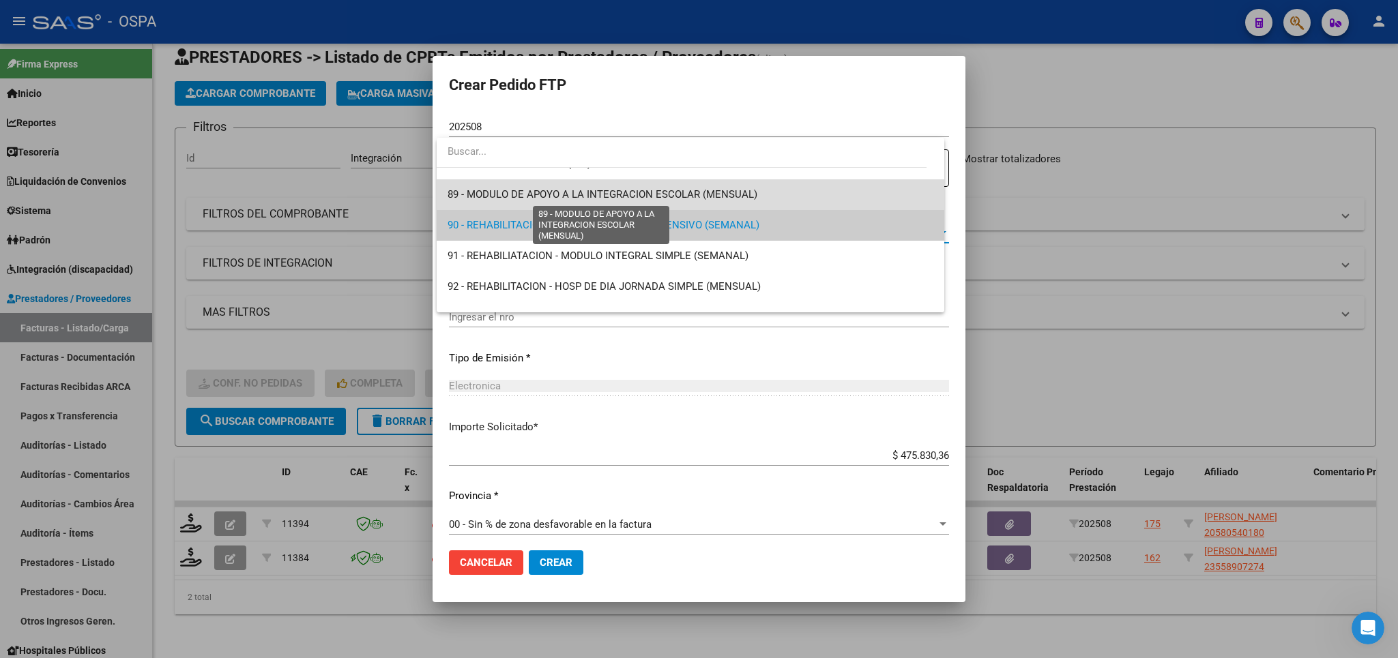
click at [718, 197] on span "89 - MODULO DE APOYO A LA INTEGRACION ESCOLAR (MENSUAL)" at bounding box center [603, 194] width 310 height 12
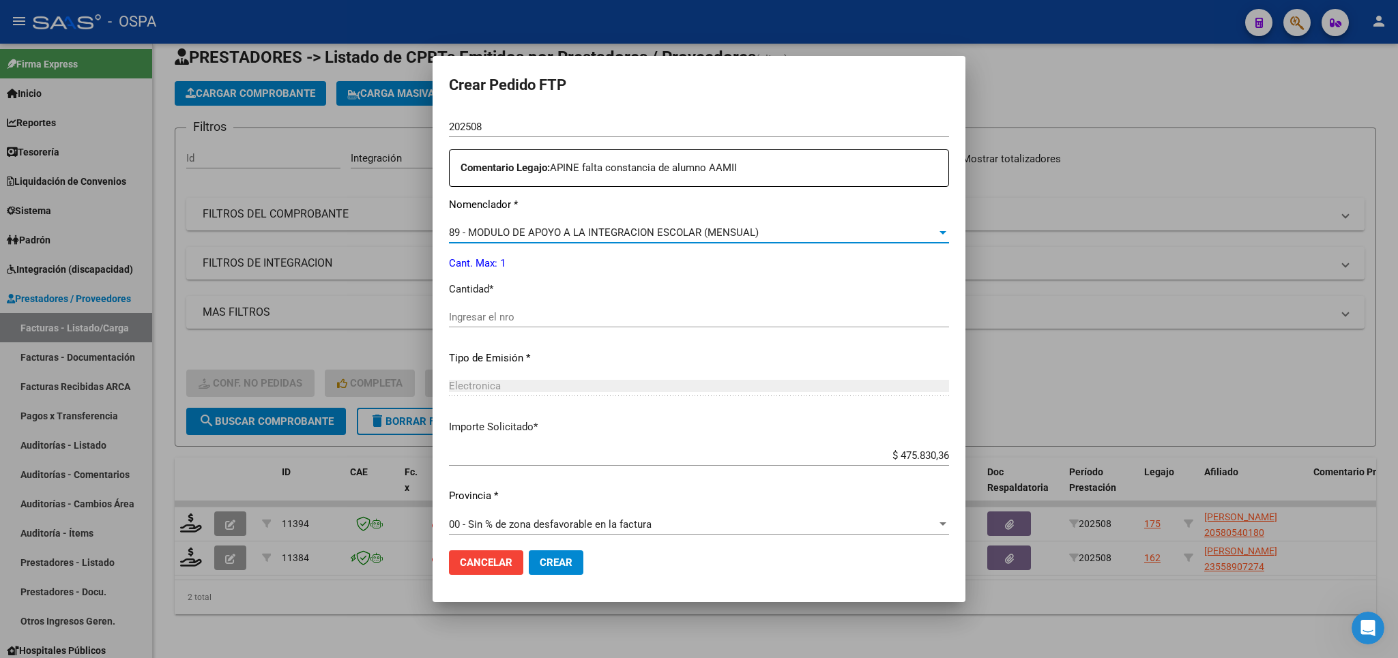
click at [660, 311] on input "Ingresar el nro" at bounding box center [699, 317] width 500 height 12
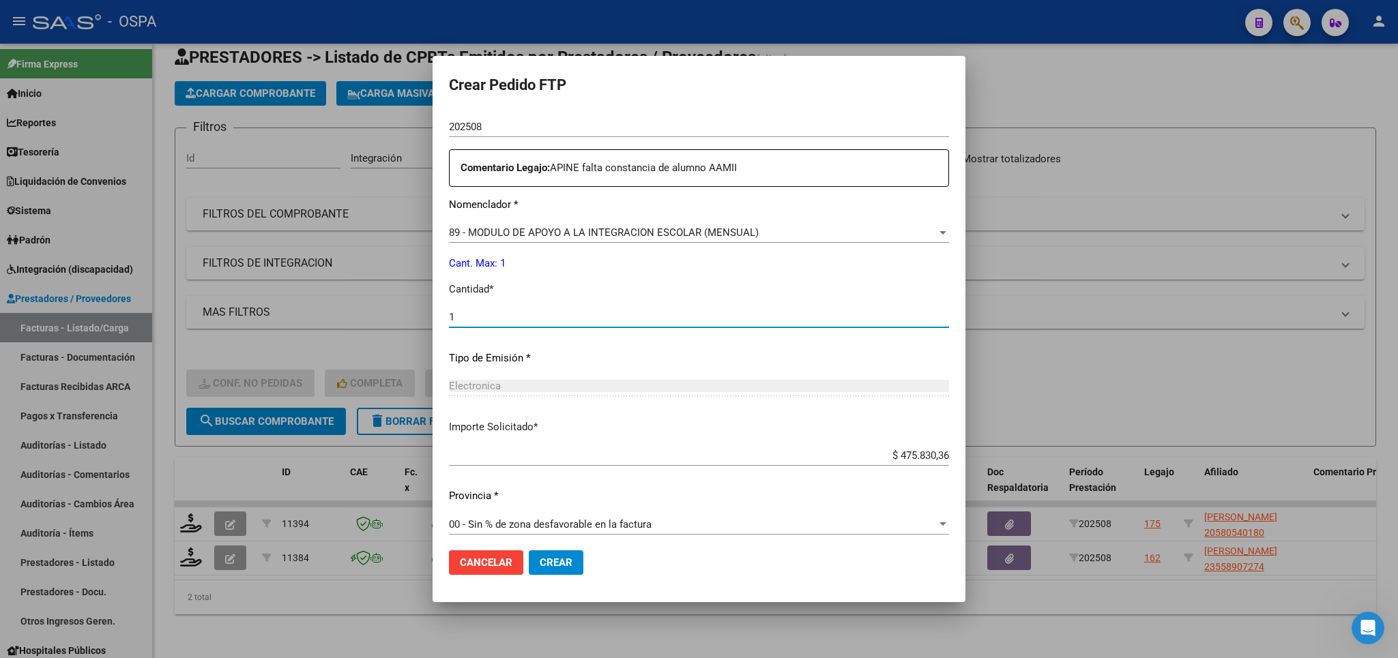
type input "1"
click at [556, 566] on span "Crear" at bounding box center [556, 563] width 33 height 12
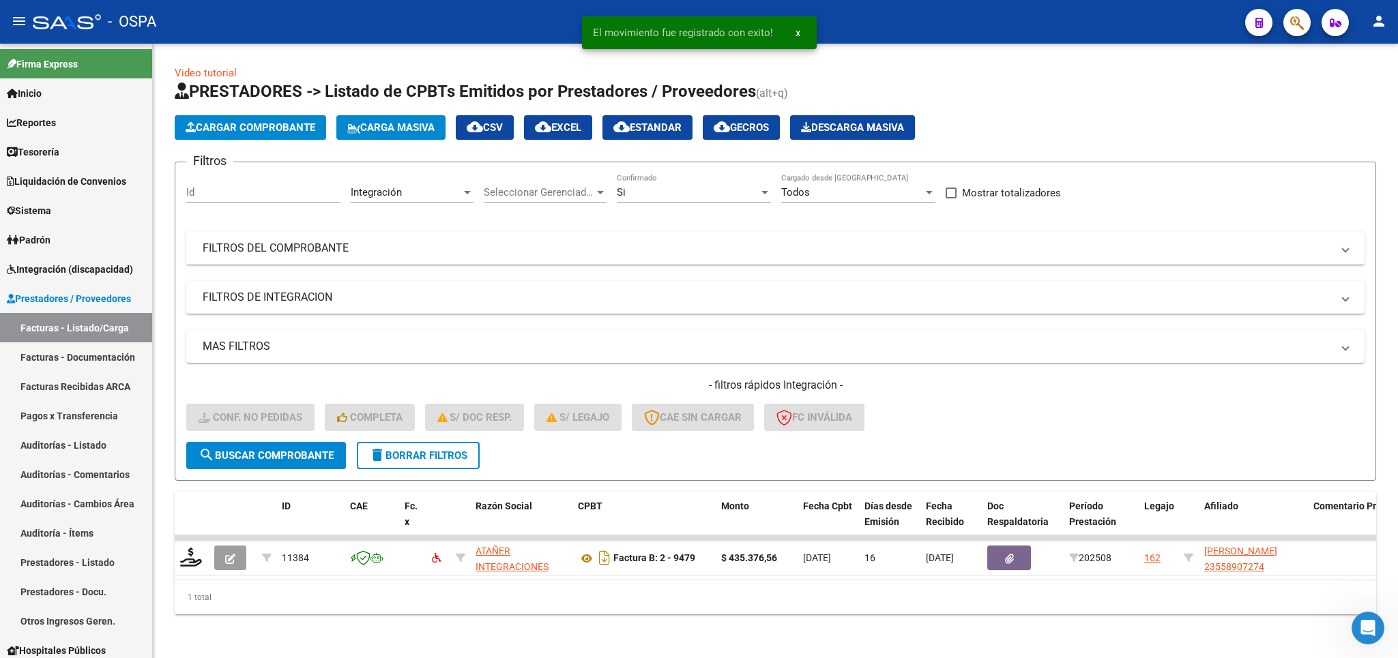
scroll to position [17, 0]
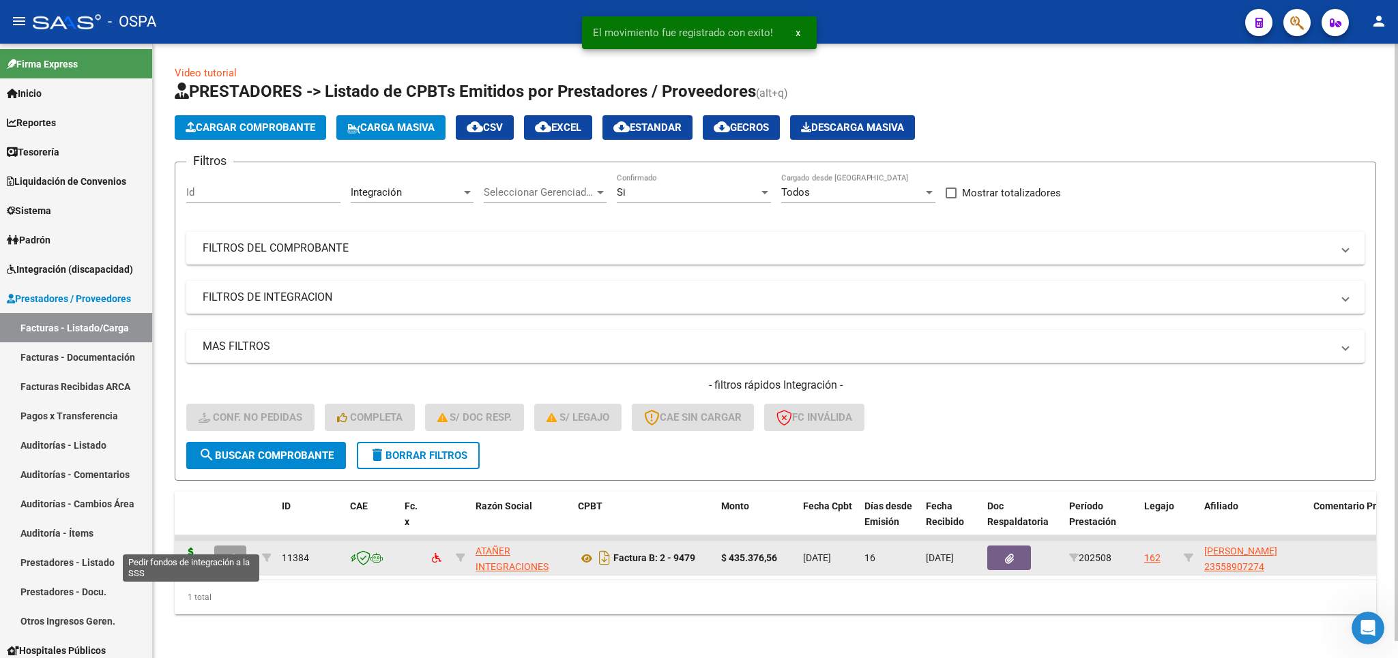
click at [190, 548] on icon at bounding box center [191, 557] width 22 height 19
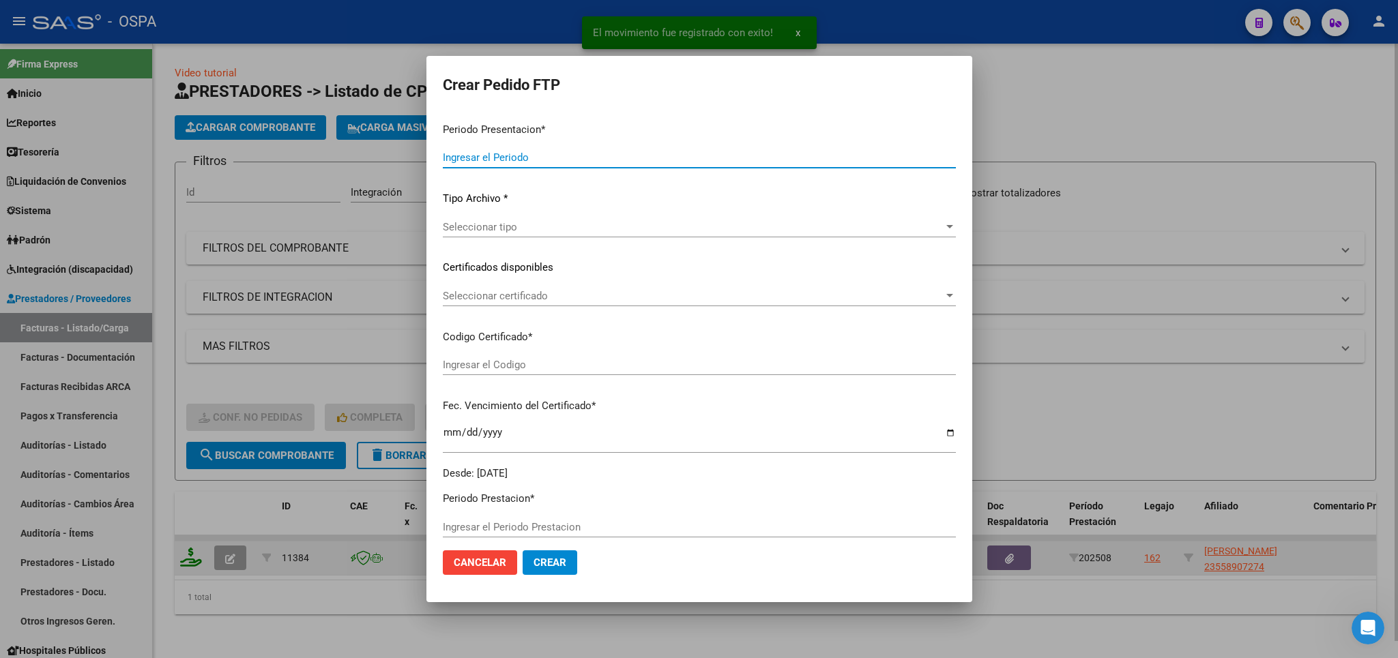
type input "202508"
type input "$ 435.376,56"
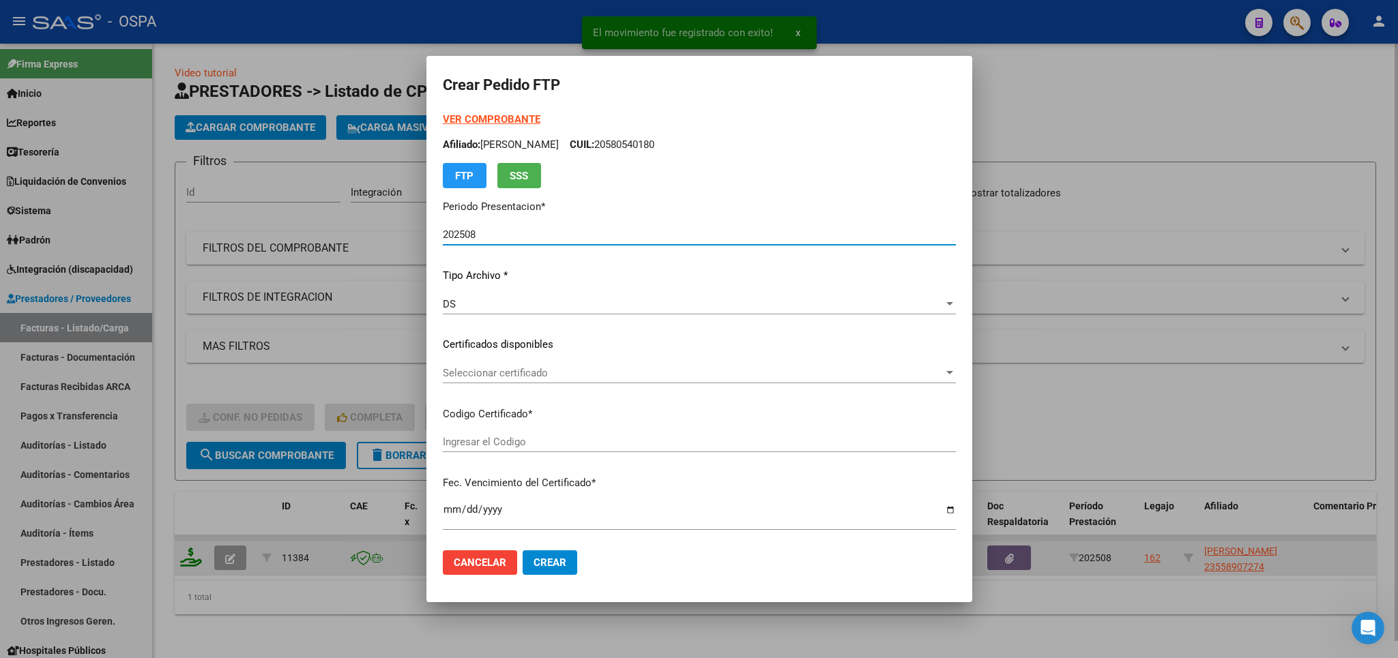
type input "arg01000589072720220330202470330bs370"
type input "[DATE]"
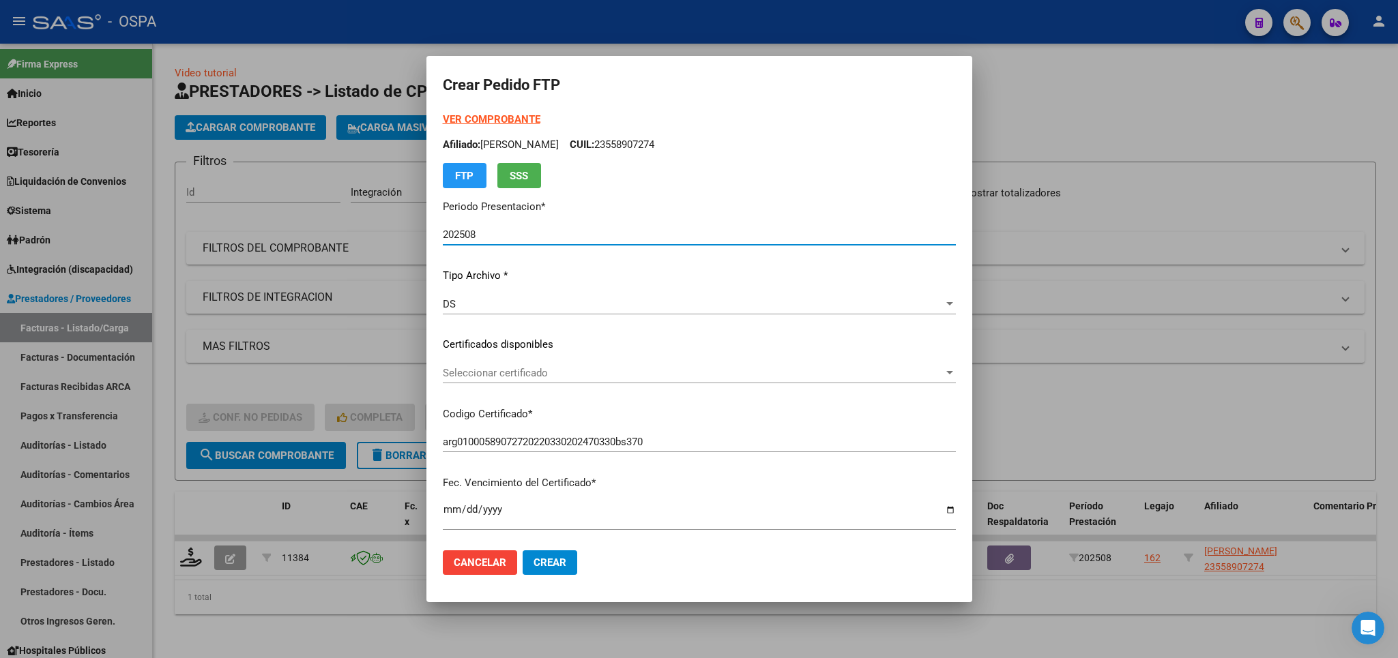
click at [1189, 98] on div at bounding box center [699, 329] width 1398 height 658
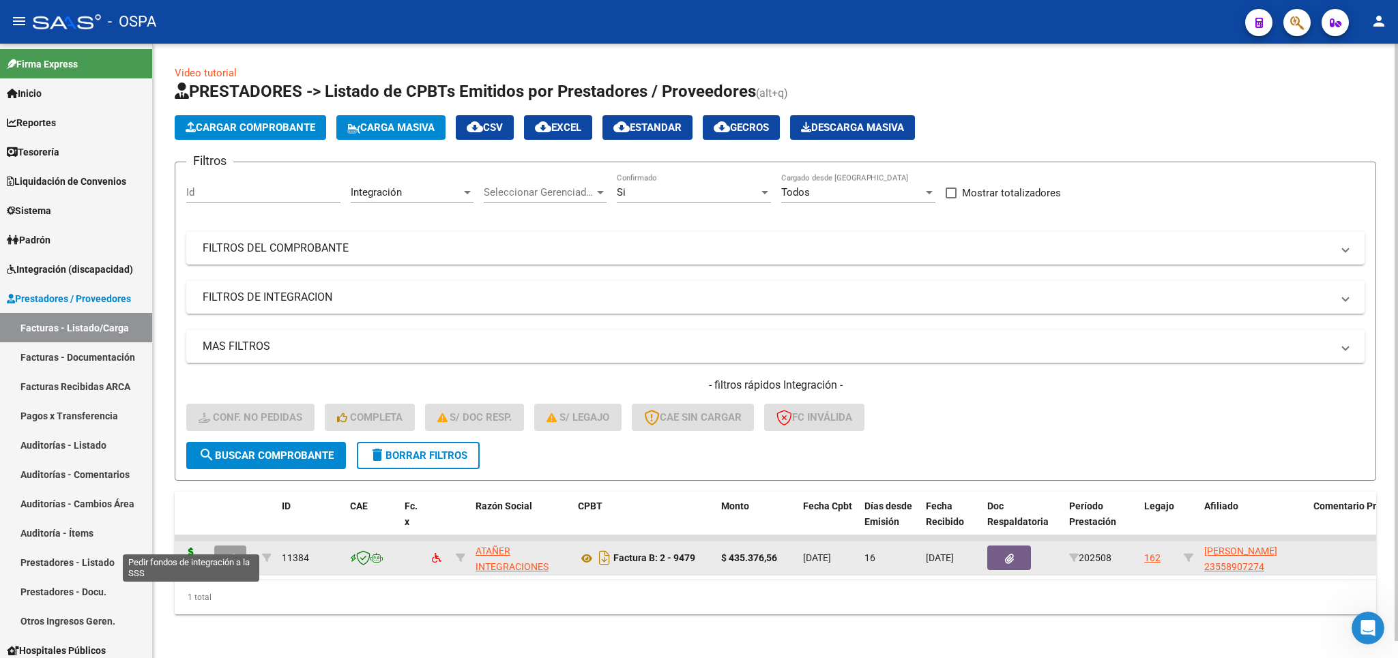
click at [192, 548] on icon at bounding box center [191, 557] width 22 height 19
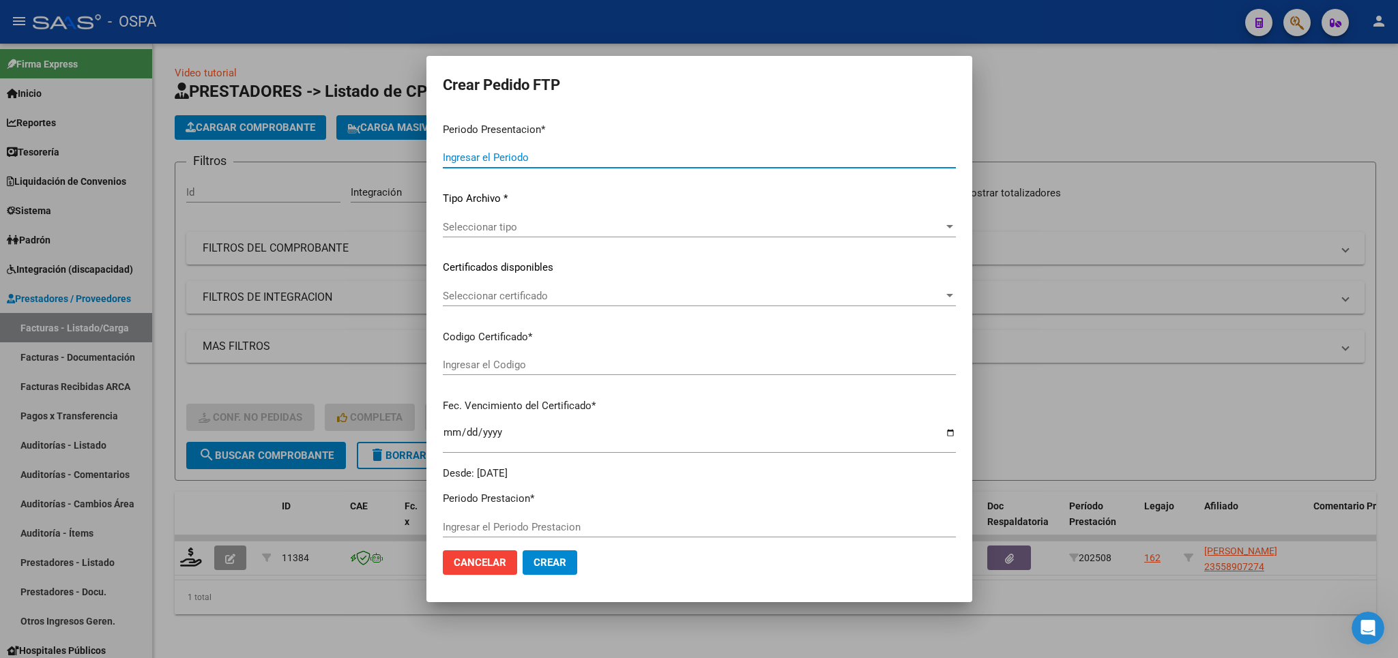
type input "202508"
type input "$ 435.376,56"
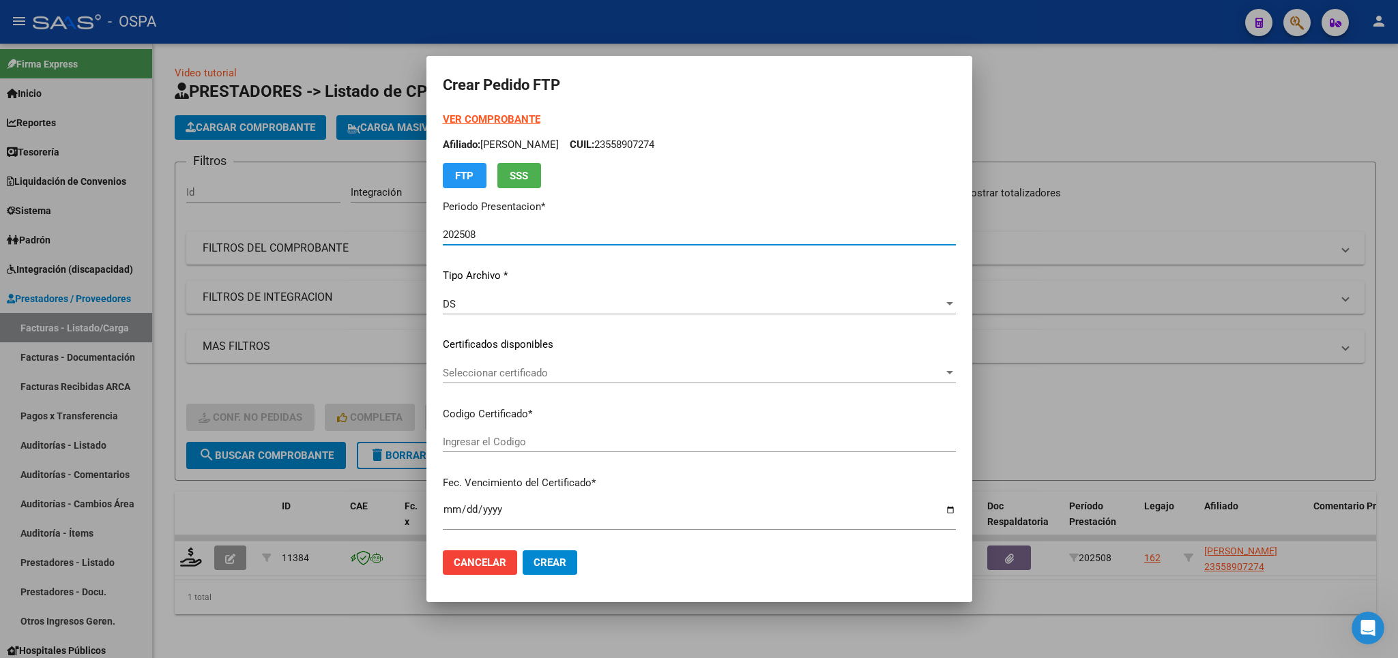
type input "arg01000589072720220330202470330bs370"
type input "[DATE]"
click at [821, 373] on span "Seleccionar certificado" at bounding box center [693, 373] width 501 height 12
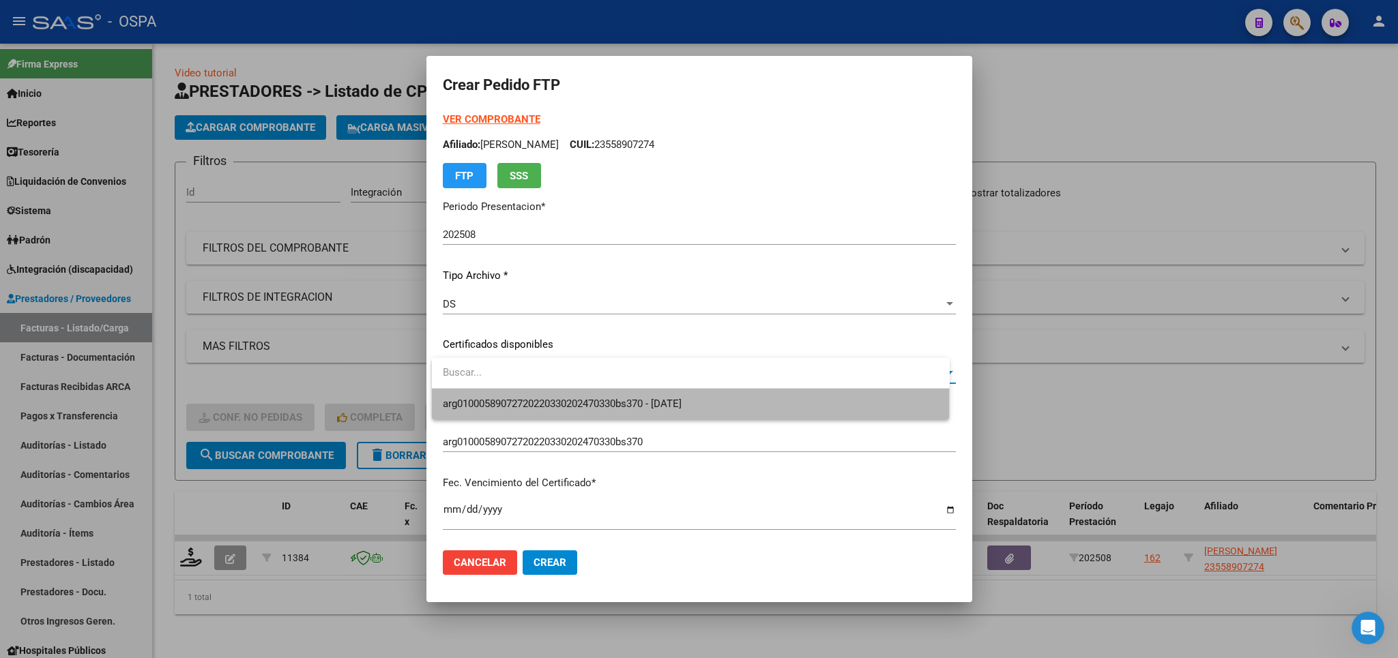
click at [804, 401] on span "arg01000589072720220330202470330bs370 - [DATE]" at bounding box center [691, 404] width 496 height 31
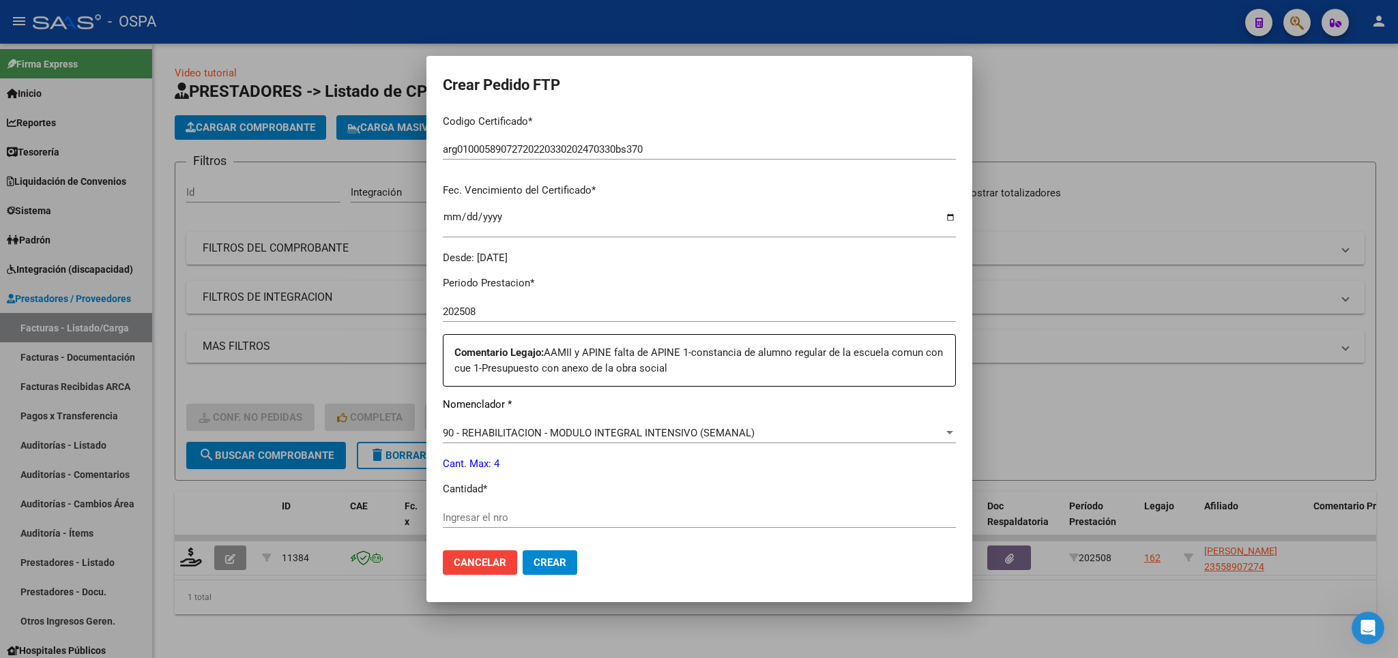
scroll to position [399, 0]
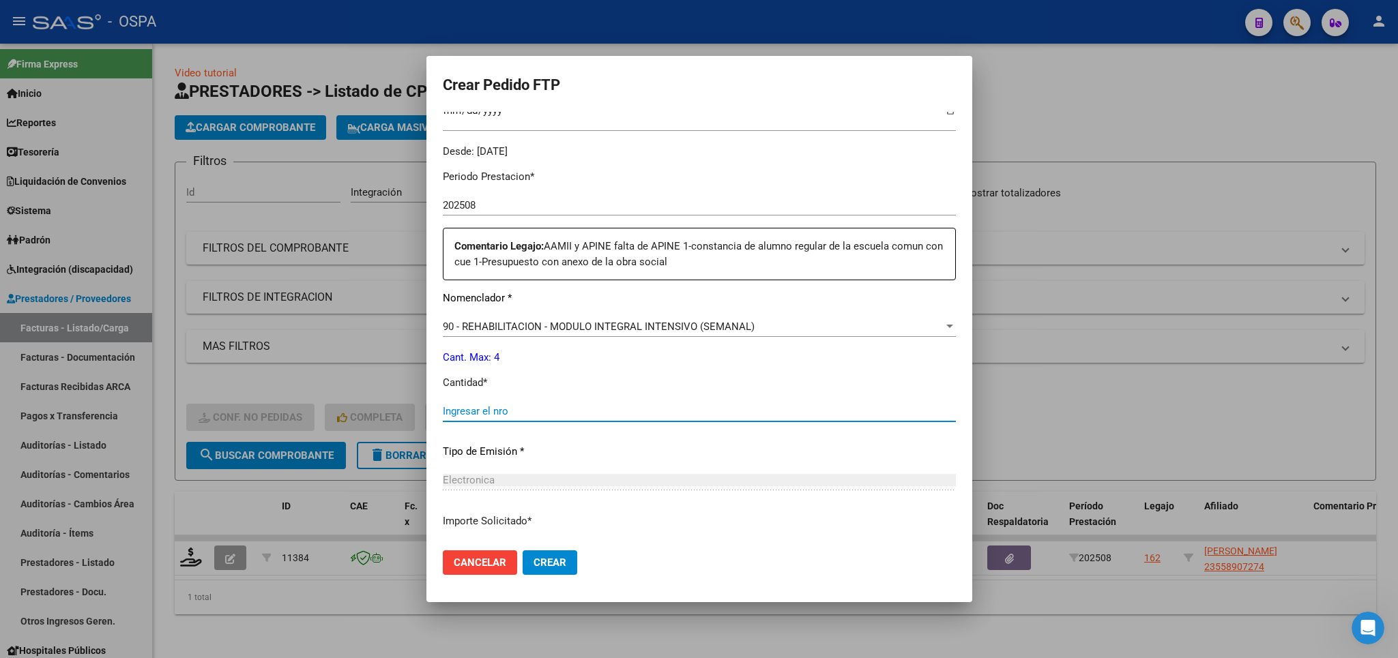
click at [688, 405] on input "Ingresar el nro" at bounding box center [699, 411] width 513 height 12
type input "4"
click at [554, 562] on span "Crear" at bounding box center [550, 563] width 33 height 12
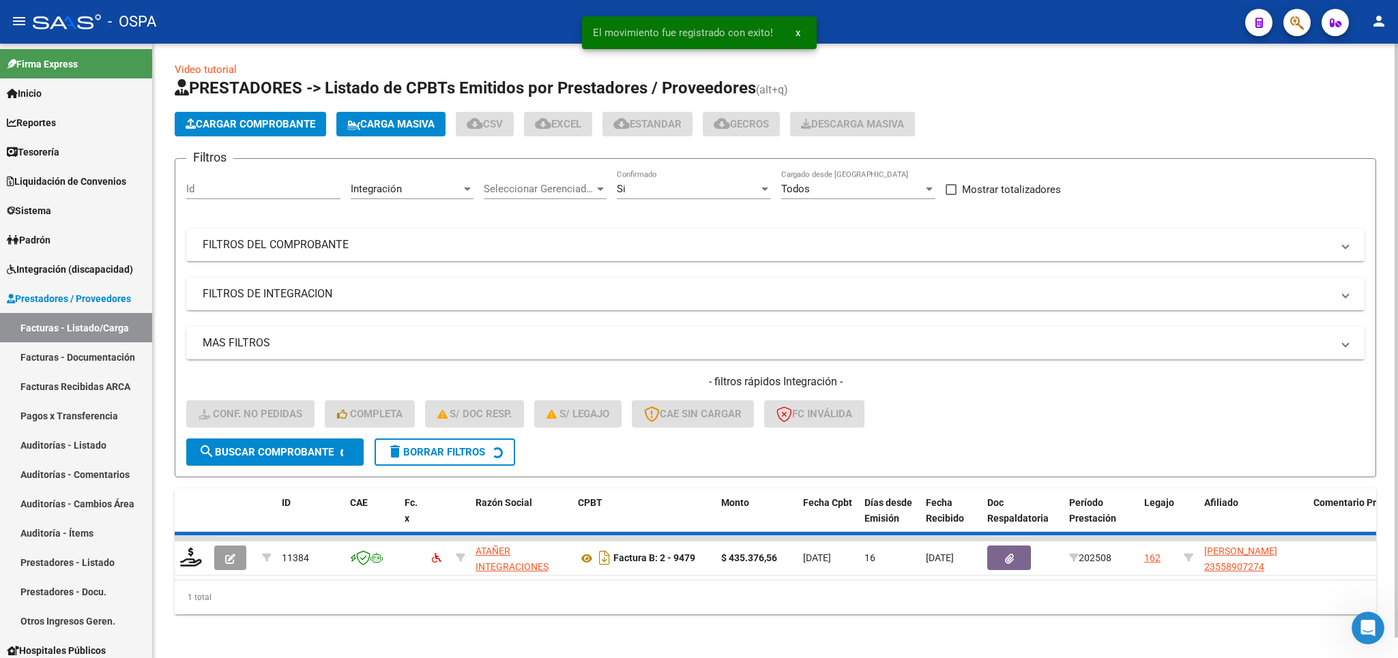
scroll to position [0, 0]
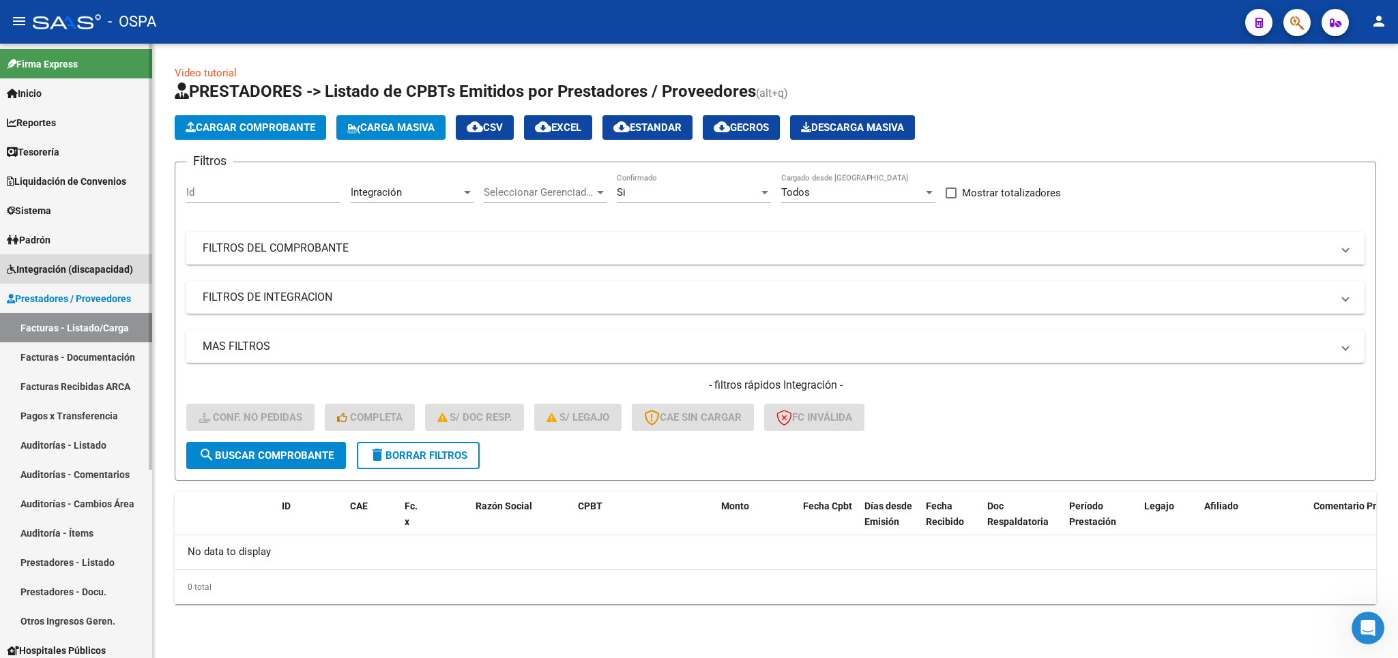
click at [72, 270] on span "Integración (discapacidad)" at bounding box center [70, 269] width 126 height 15
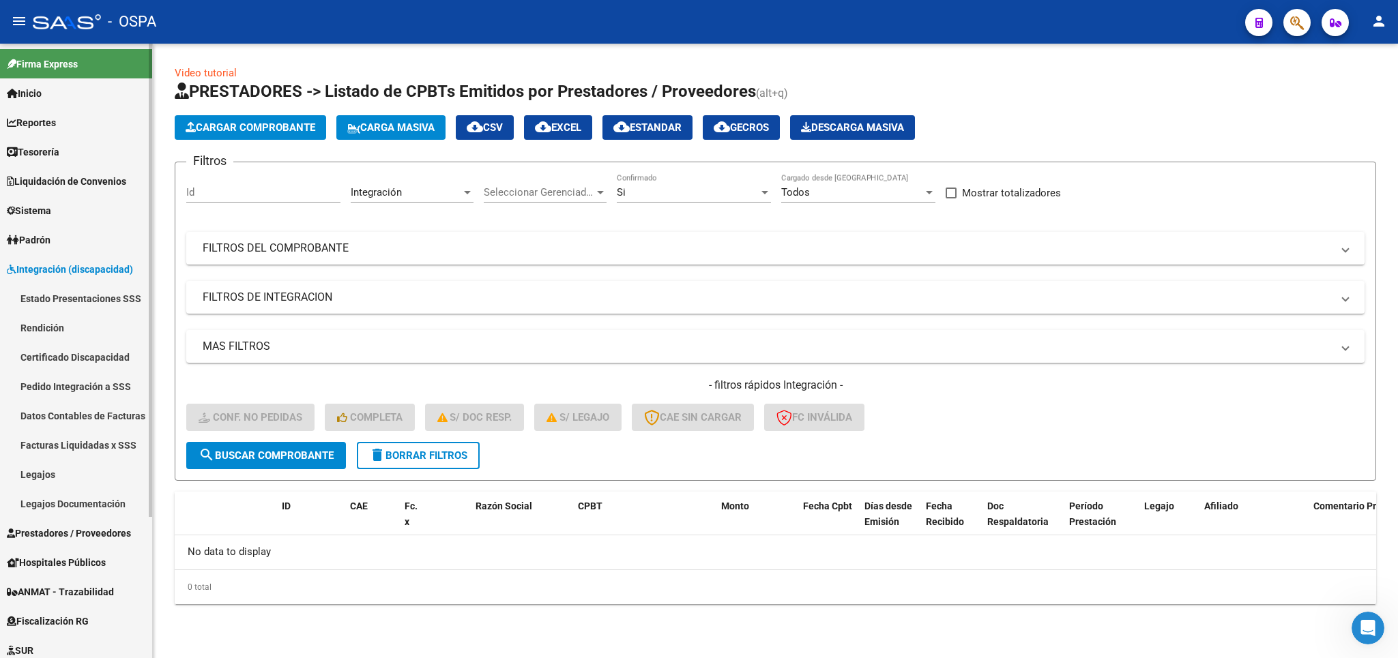
click at [72, 288] on link "Estado Presentaciones SSS" at bounding box center [76, 298] width 152 height 29
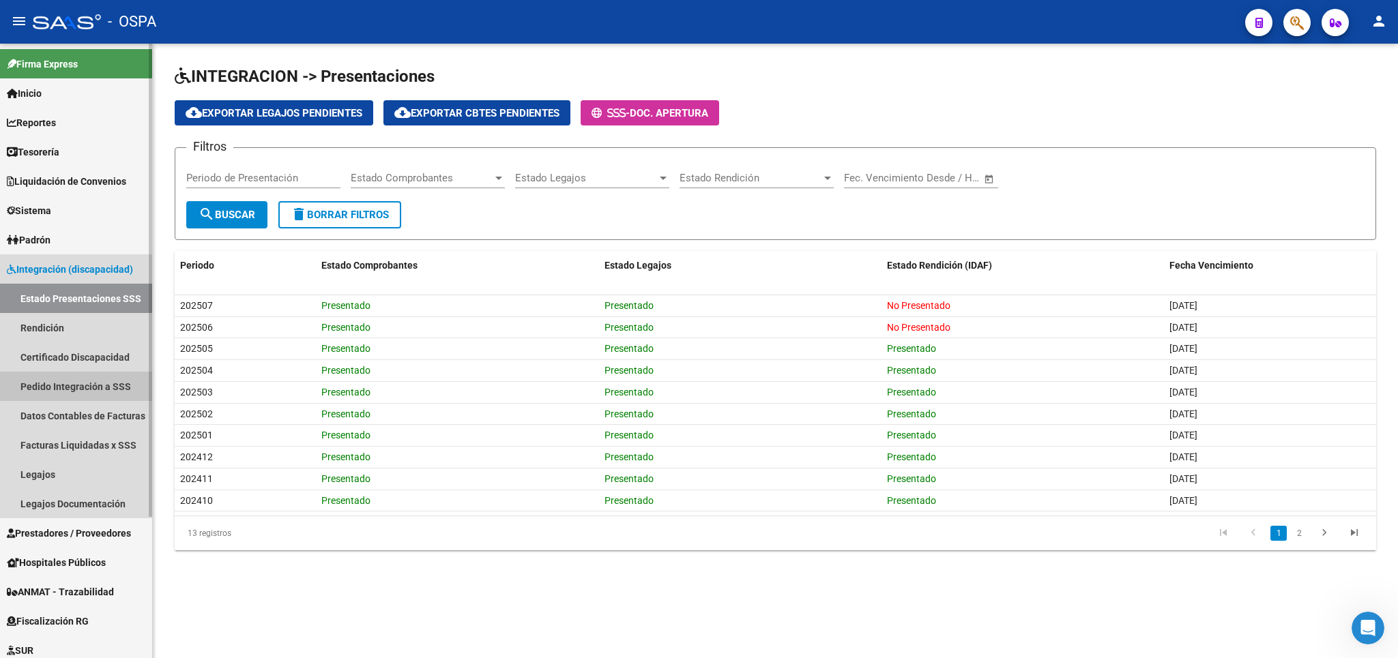
click at [51, 392] on link "Pedido Integración a SSS" at bounding box center [76, 386] width 152 height 29
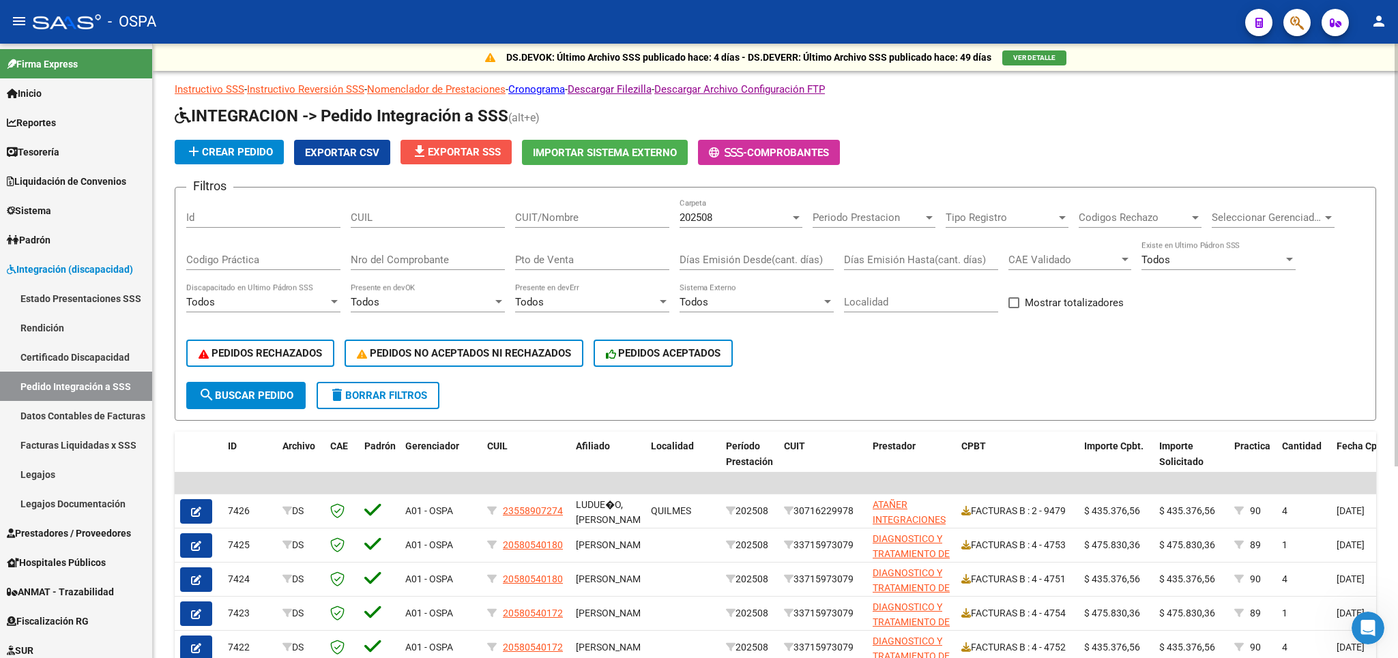
click at [462, 151] on span "file_download Exportar SSS" at bounding box center [455, 152] width 89 height 12
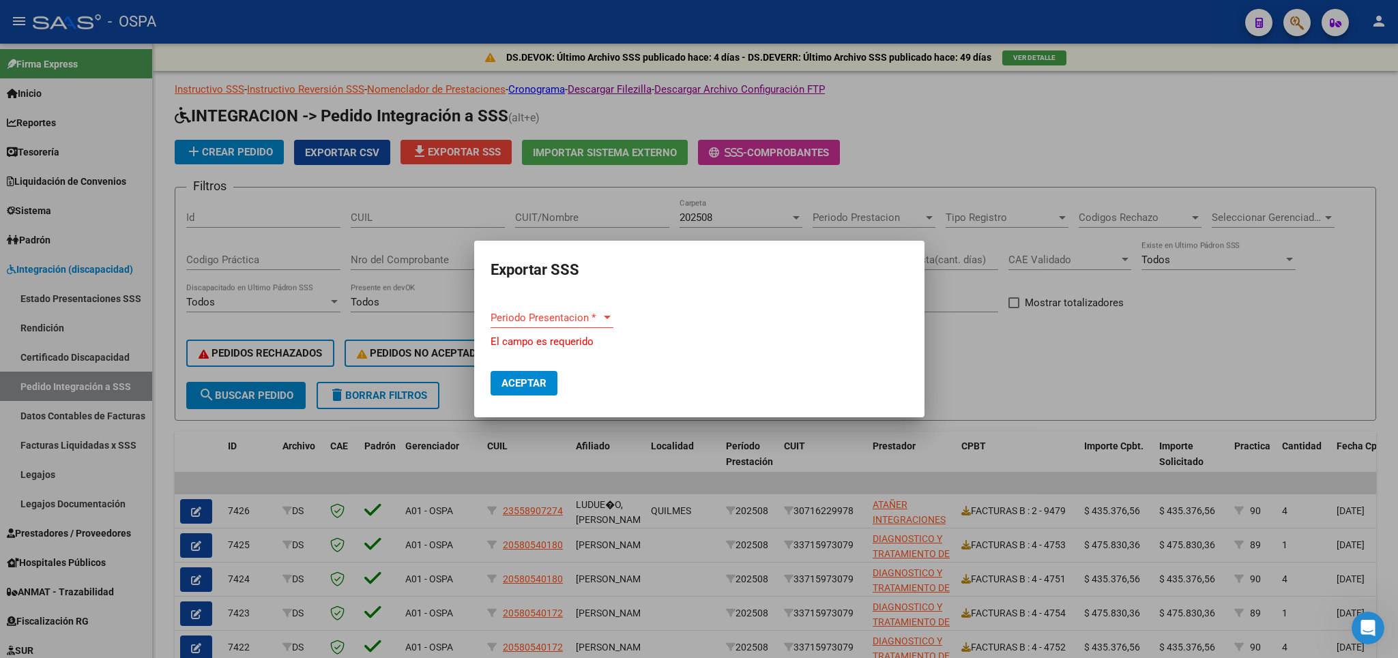
click at [605, 315] on div "Periodo Presentacion * Periodo Presentacion *" at bounding box center [552, 318] width 123 height 20
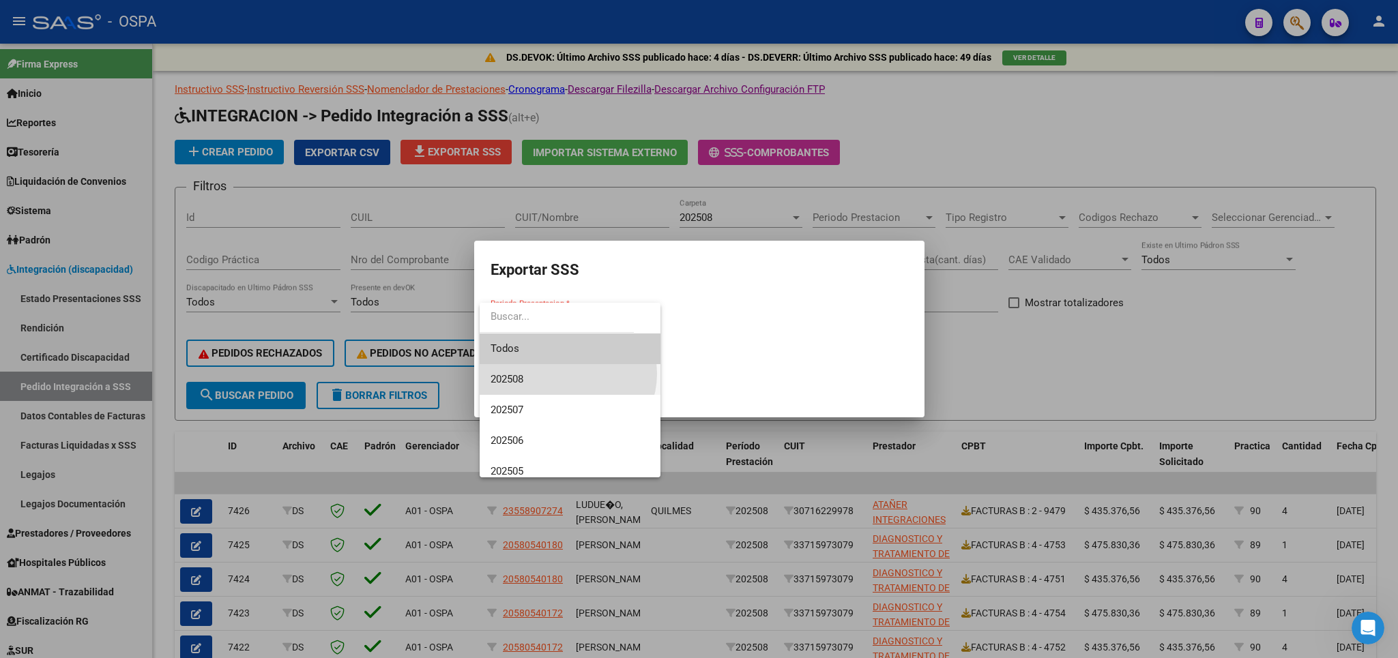
click at [567, 374] on span "202508" at bounding box center [570, 379] width 159 height 31
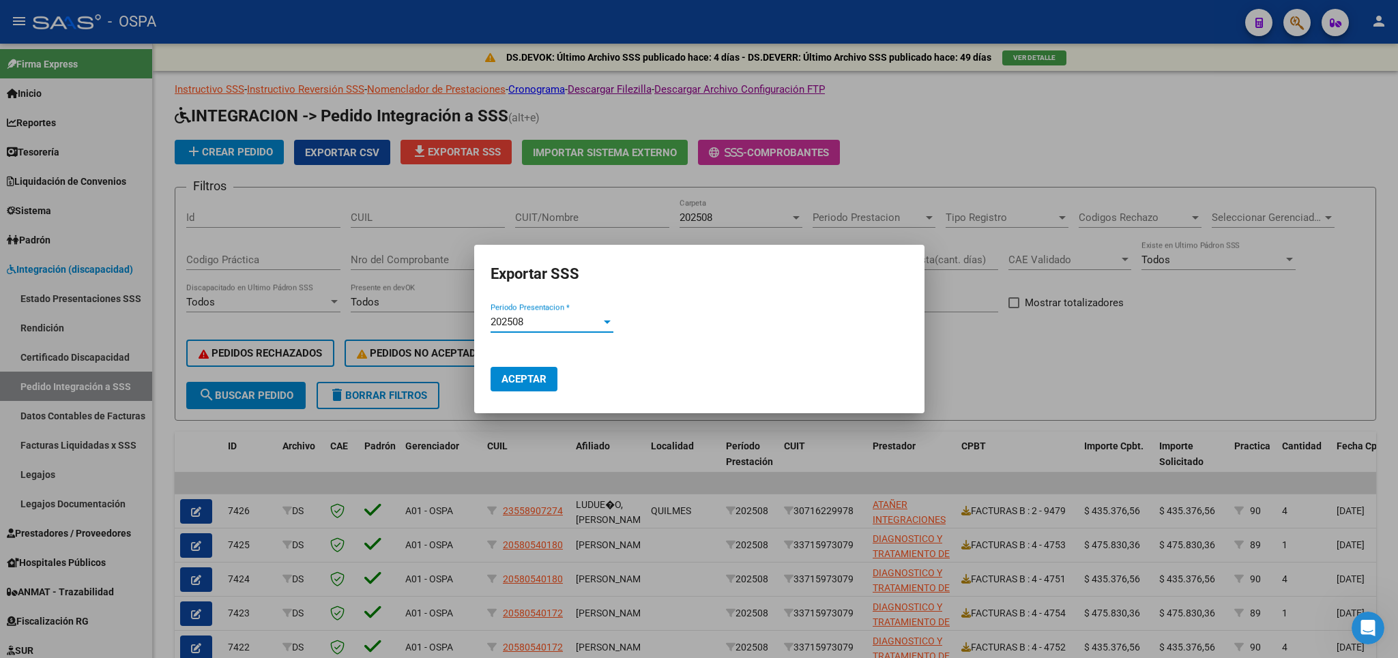
click at [507, 381] on span "Aceptar" at bounding box center [523, 379] width 45 height 12
click at [1165, 383] on div at bounding box center [699, 329] width 1398 height 658
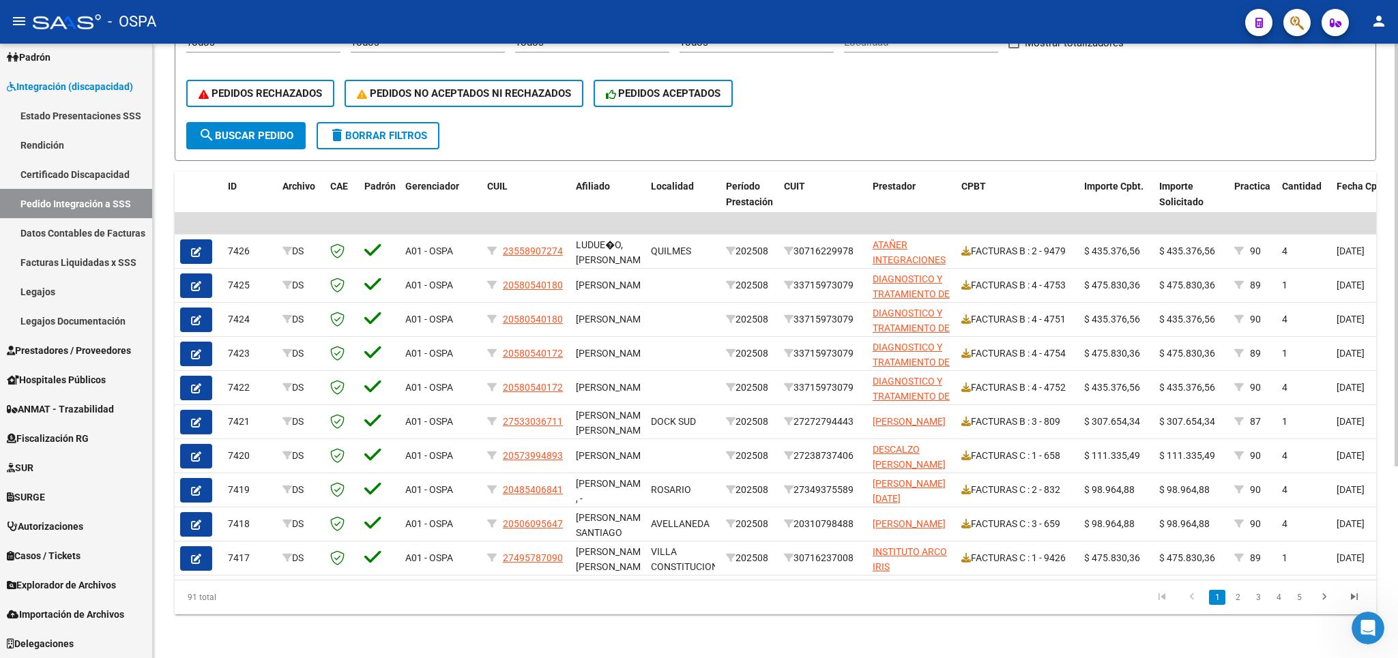
scroll to position [279, 0]
click at [41, 495] on span "SURGE" at bounding box center [26, 497] width 38 height 15
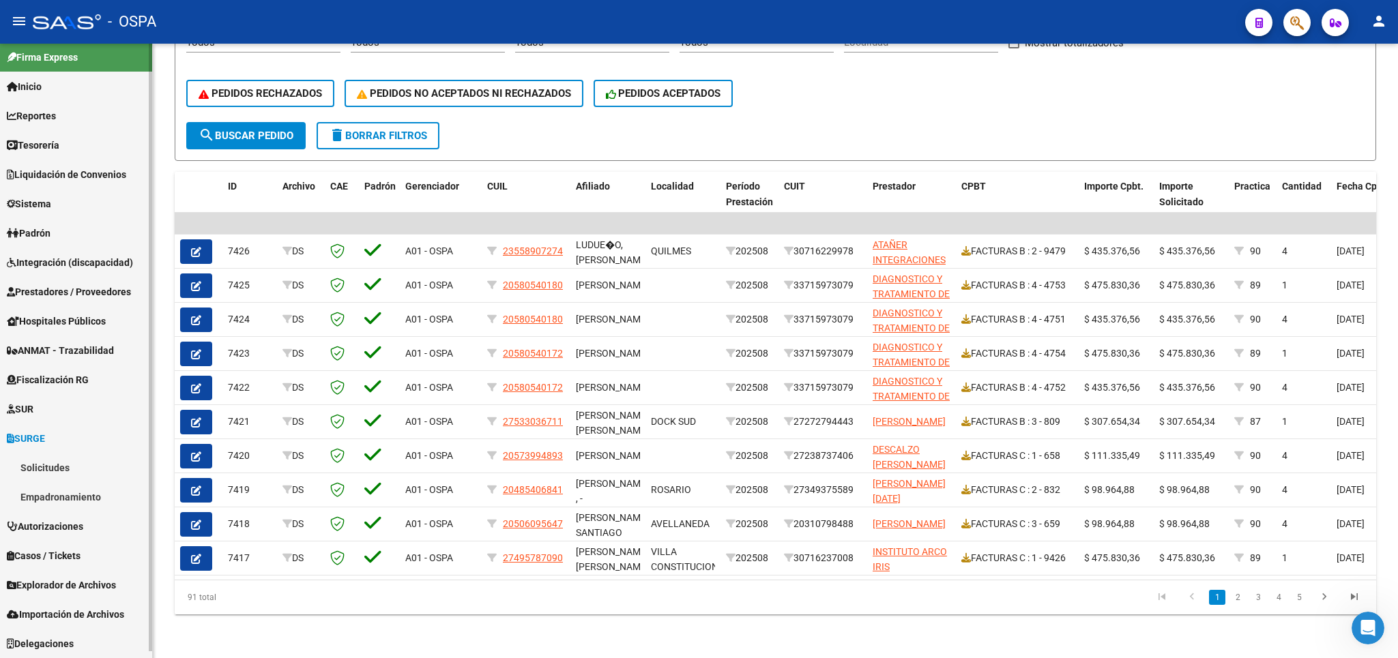
scroll to position [7, 0]
click at [39, 504] on link "Empadronamiento" at bounding box center [76, 496] width 152 height 29
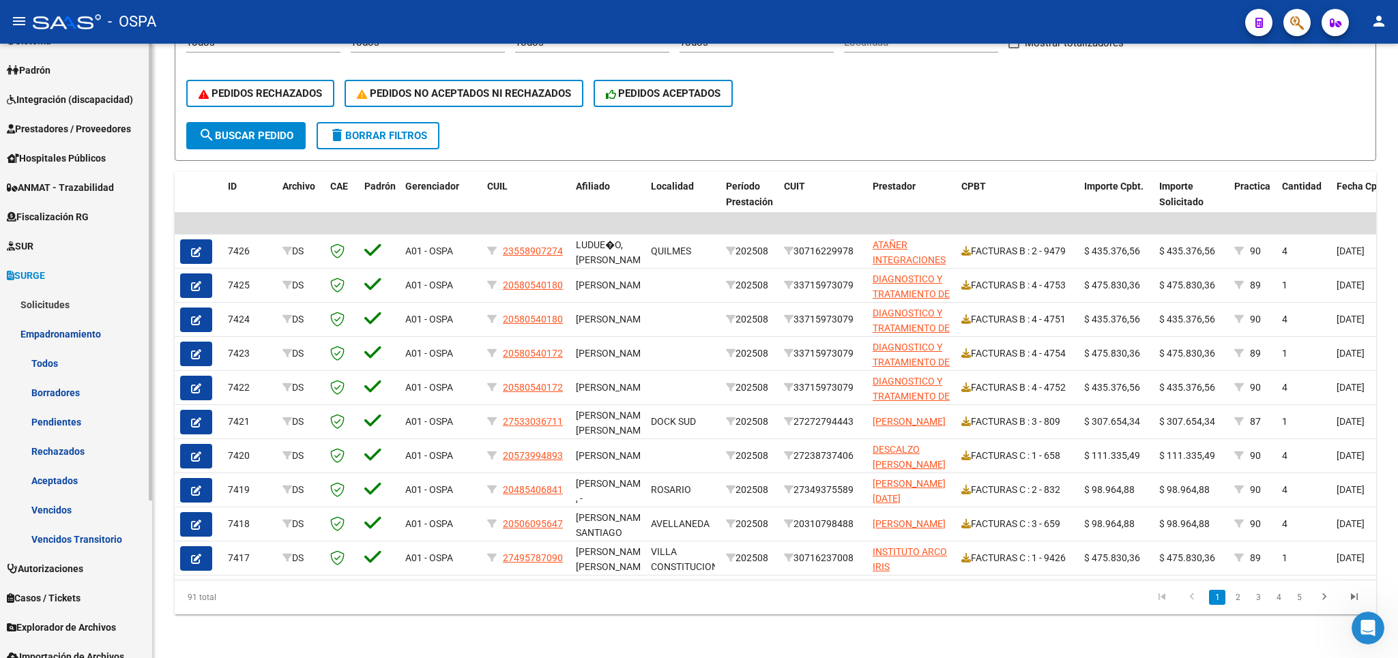
scroll to position [213, 0]
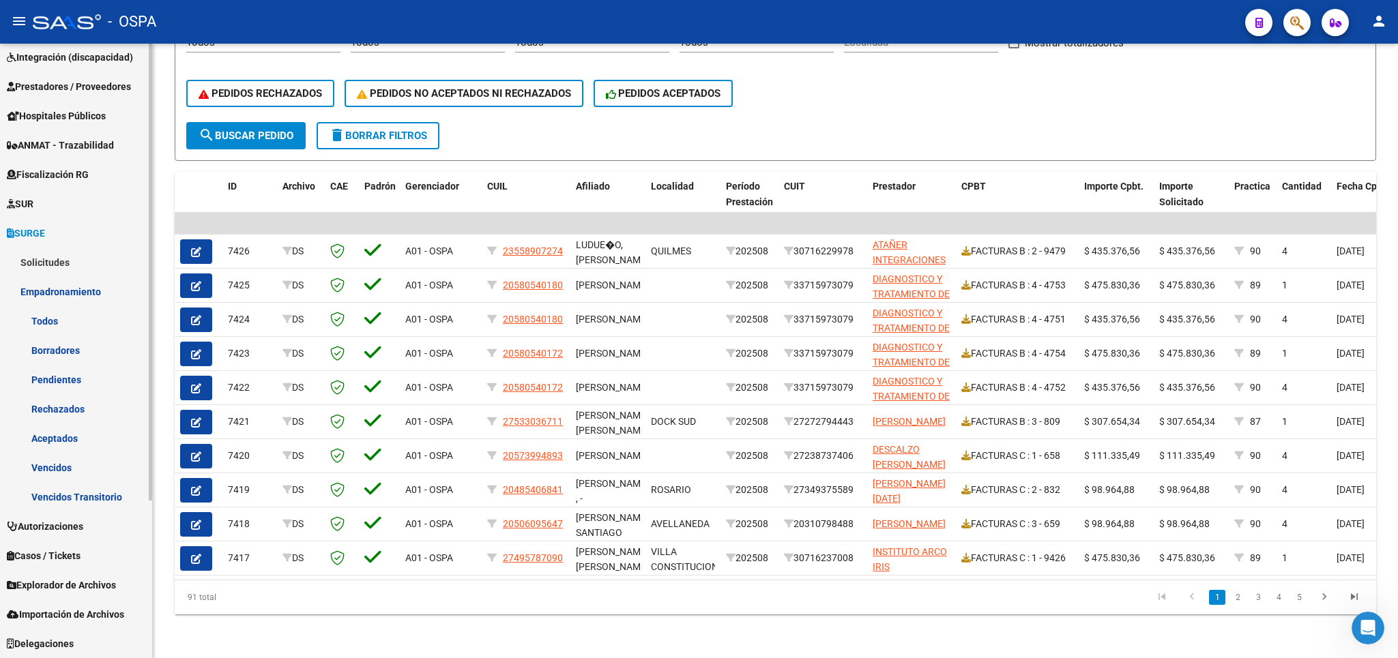
click at [48, 409] on link "Rechazados" at bounding box center [76, 408] width 152 height 29
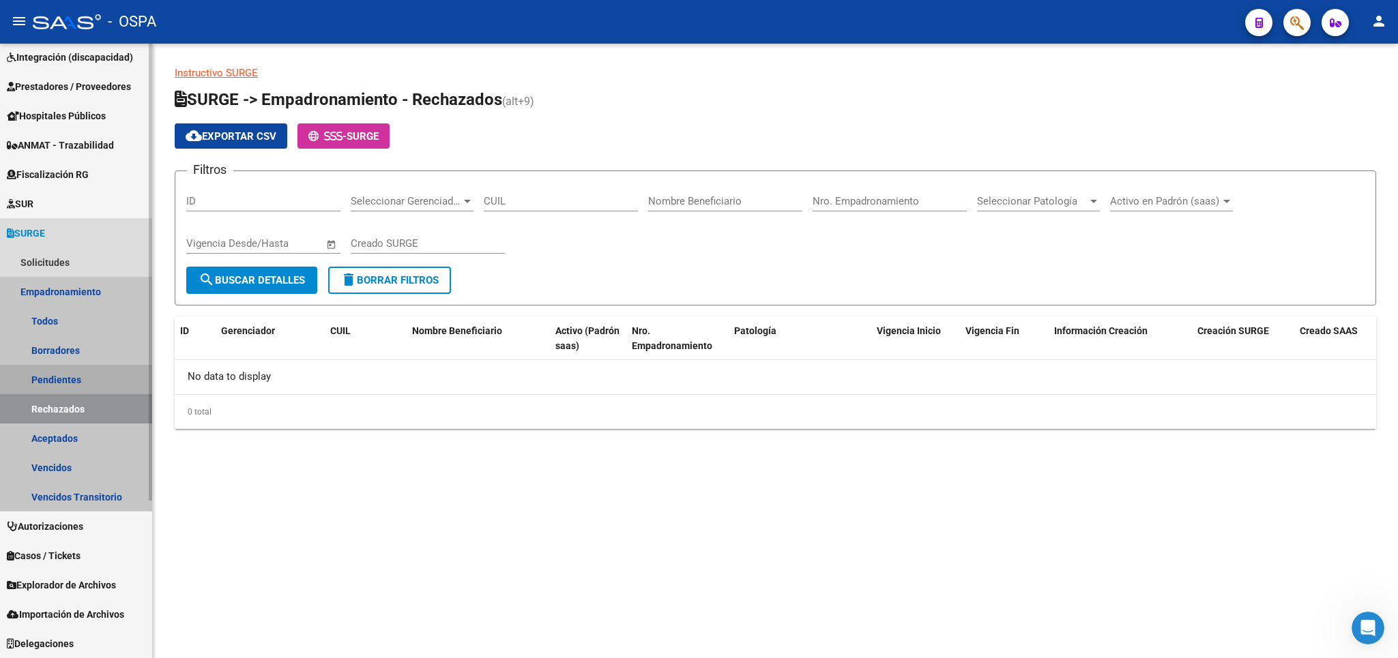
click at [65, 385] on link "Pendientes" at bounding box center [76, 379] width 152 height 29
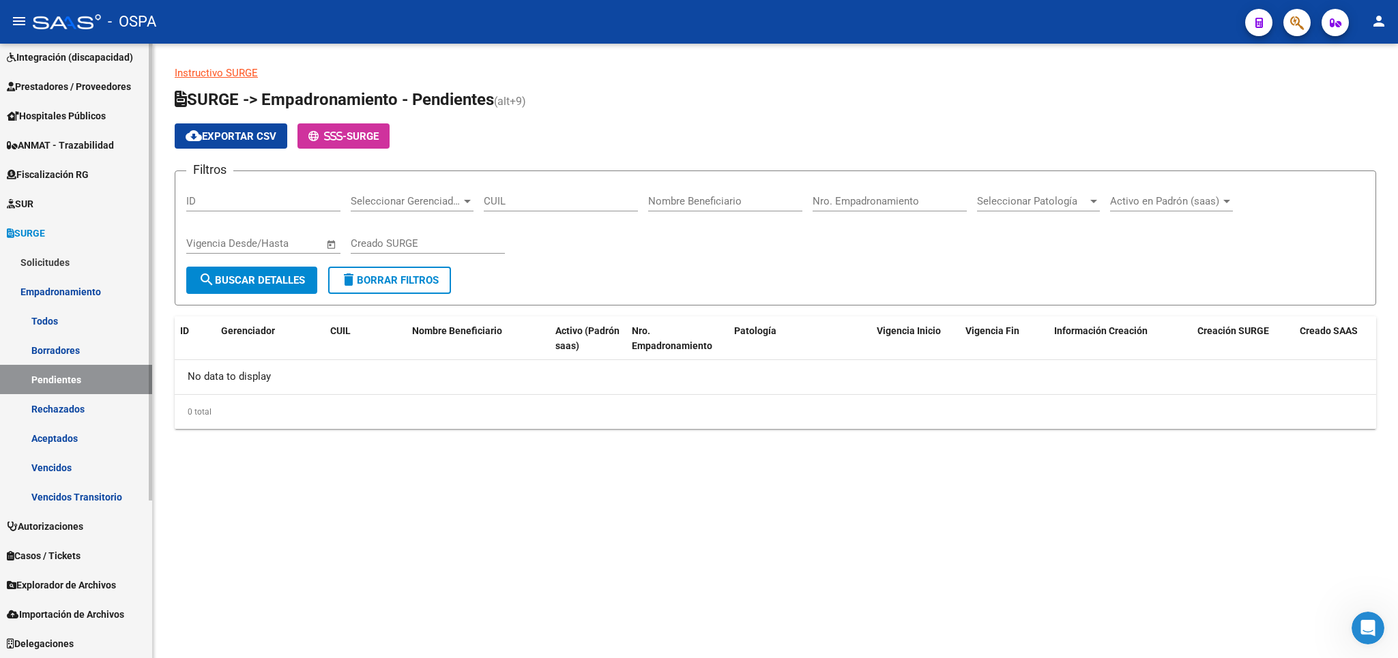
click at [65, 349] on link "Borradores" at bounding box center [76, 350] width 152 height 29
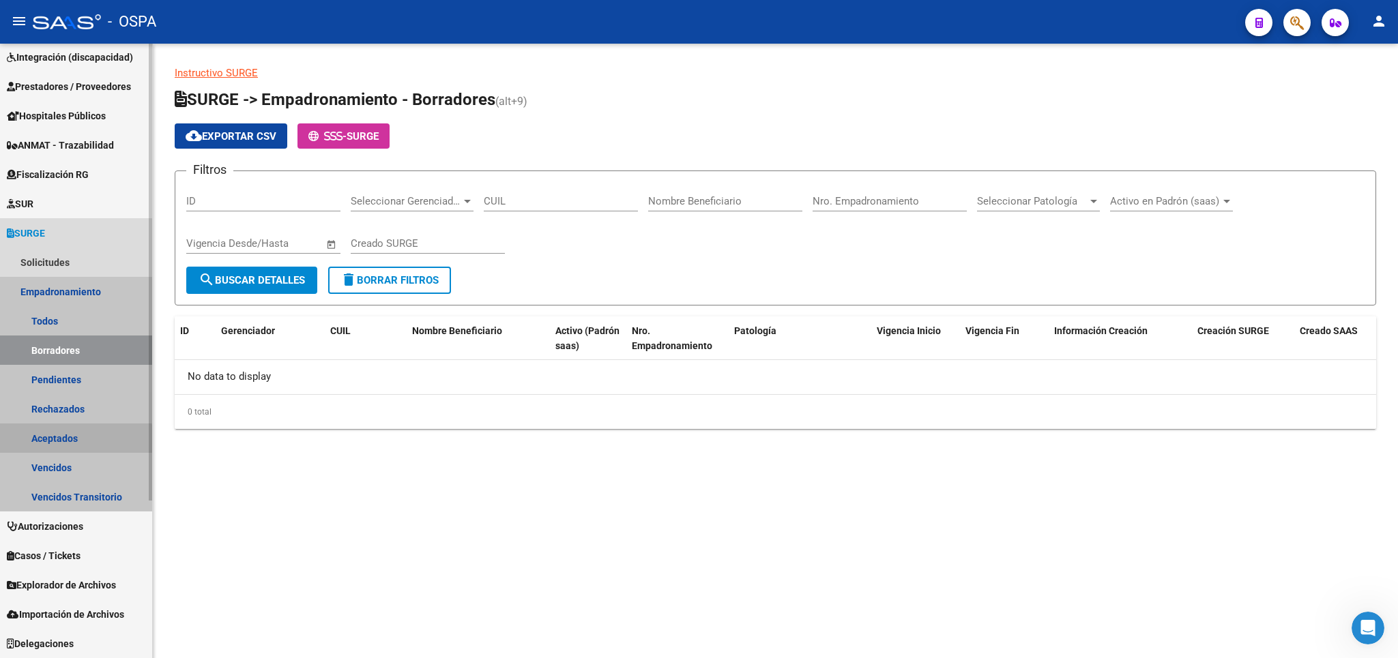
click at [61, 440] on link "Aceptados" at bounding box center [76, 438] width 152 height 29
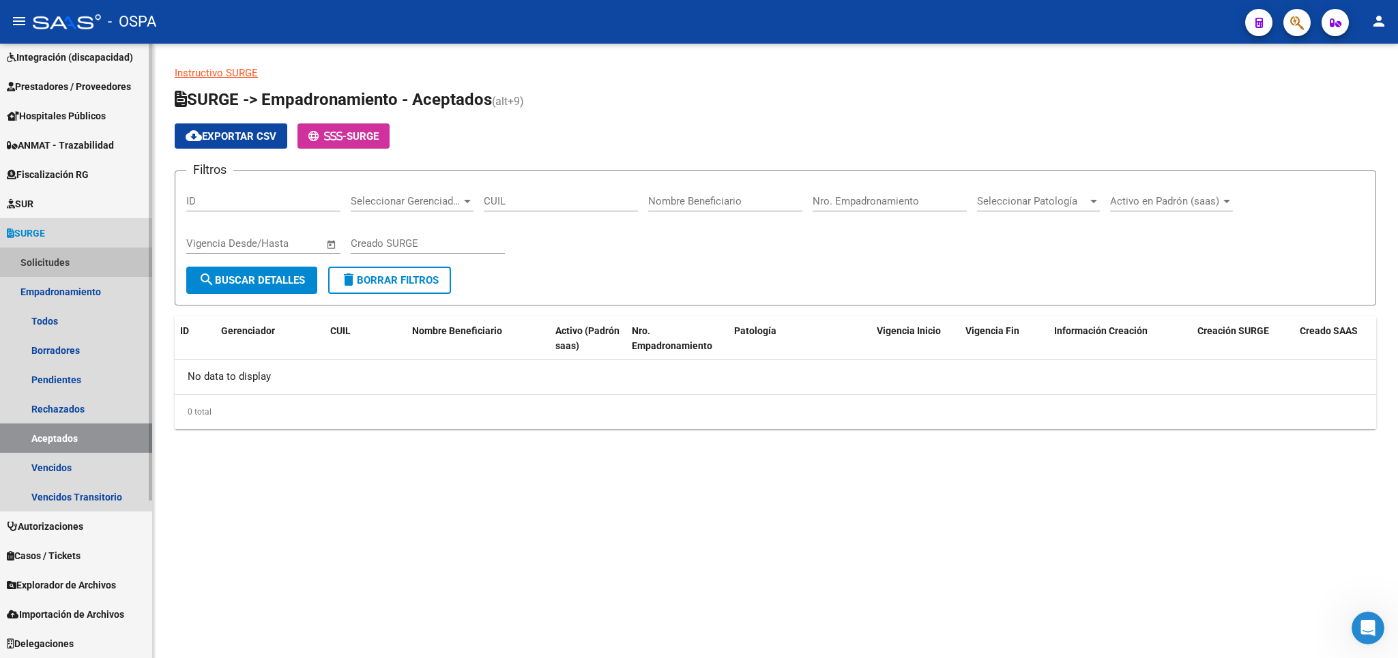
click at [48, 266] on link "Solicitudes" at bounding box center [76, 262] width 152 height 29
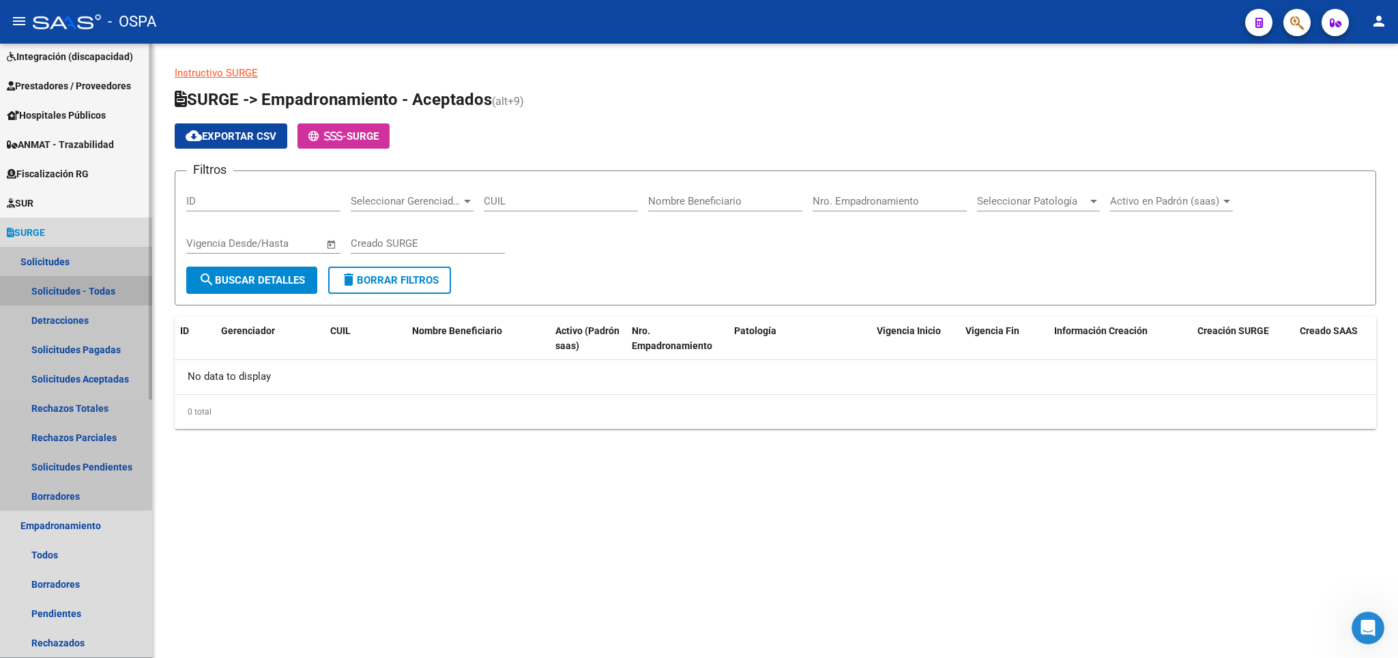
click at [55, 294] on link "Solicitudes - Todas" at bounding box center [76, 290] width 152 height 29
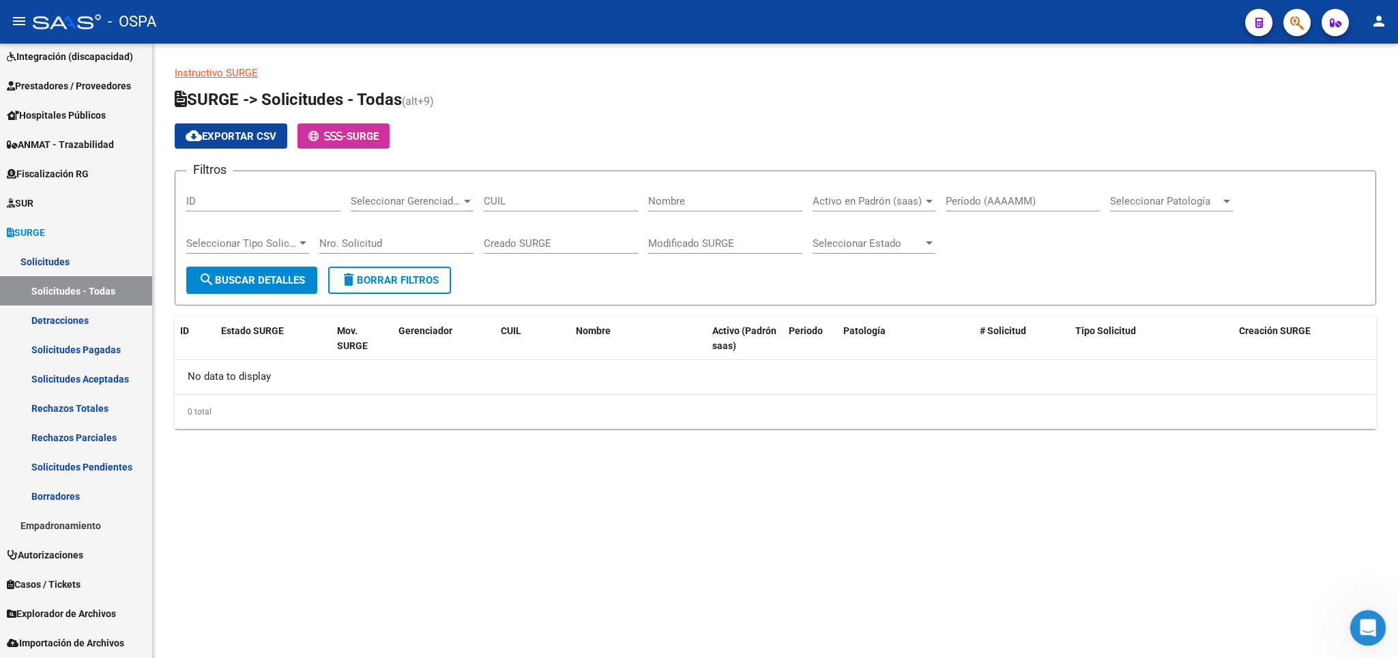
click at [1371, 624] on icon "Abrir Intercom Messenger" at bounding box center [1366, 626] width 23 height 23
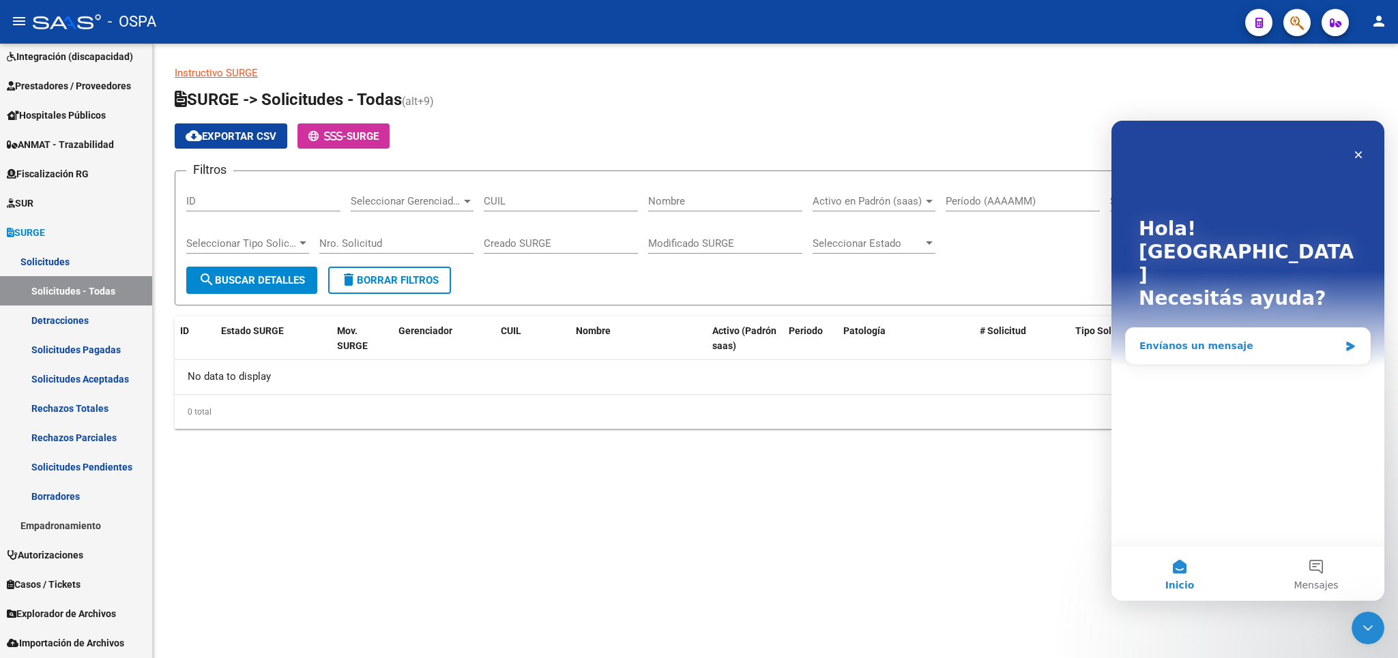
click at [1275, 339] on div "Envíanos un mensaje" at bounding box center [1239, 346] width 200 height 14
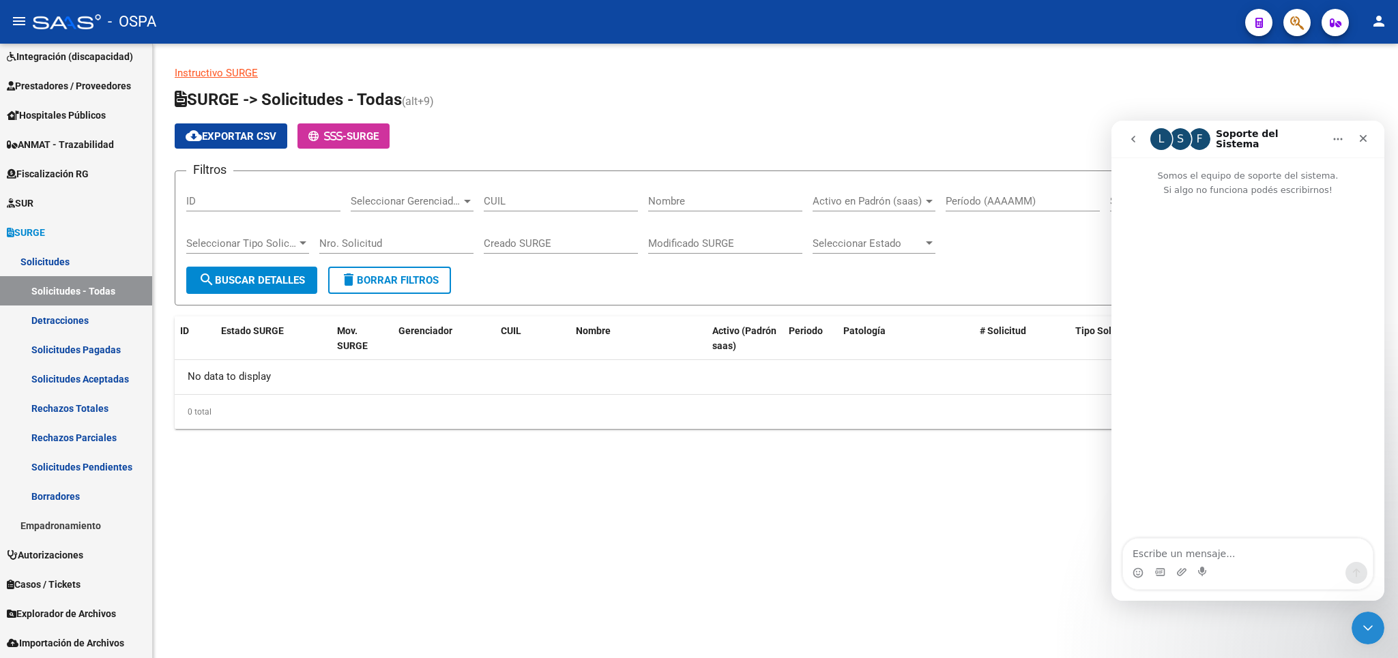
click at [1248, 549] on textarea "Escribe un mensaje..." at bounding box center [1248, 550] width 250 height 23
type textarea "buenos dias"
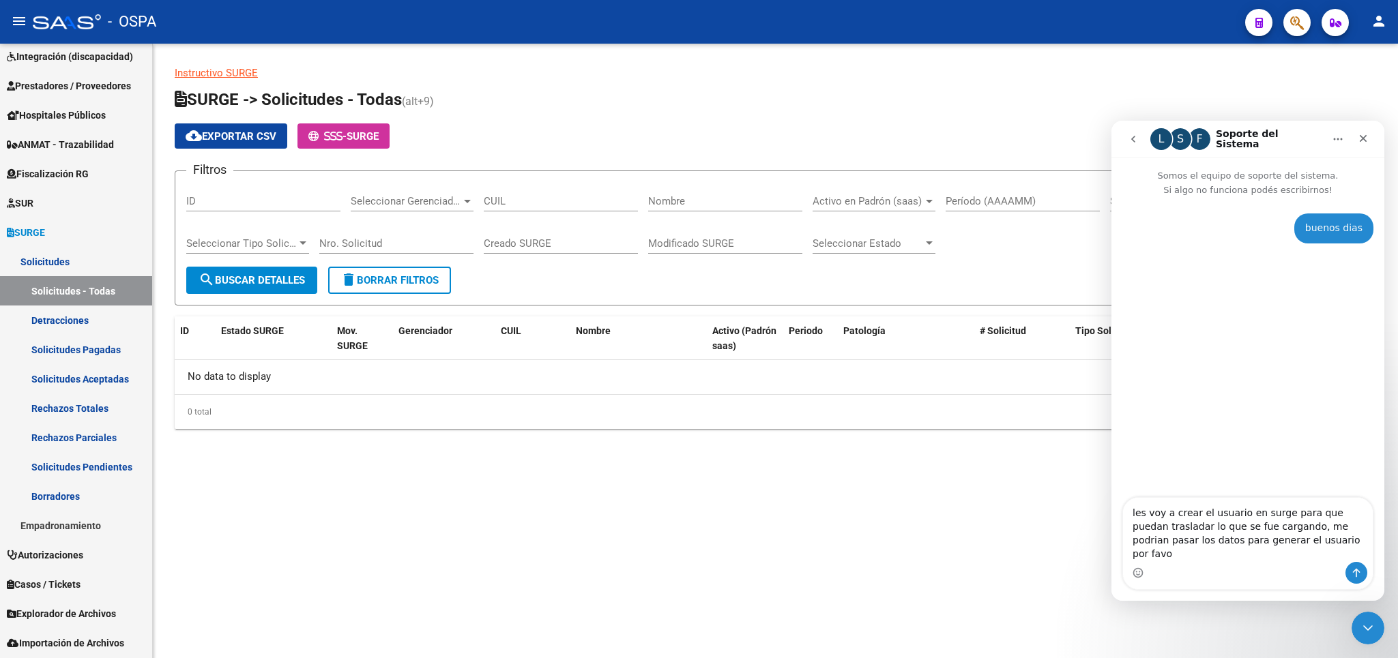
type textarea "les voy a crear el usuario en surge para que puedan trasladar lo que se fue car…"
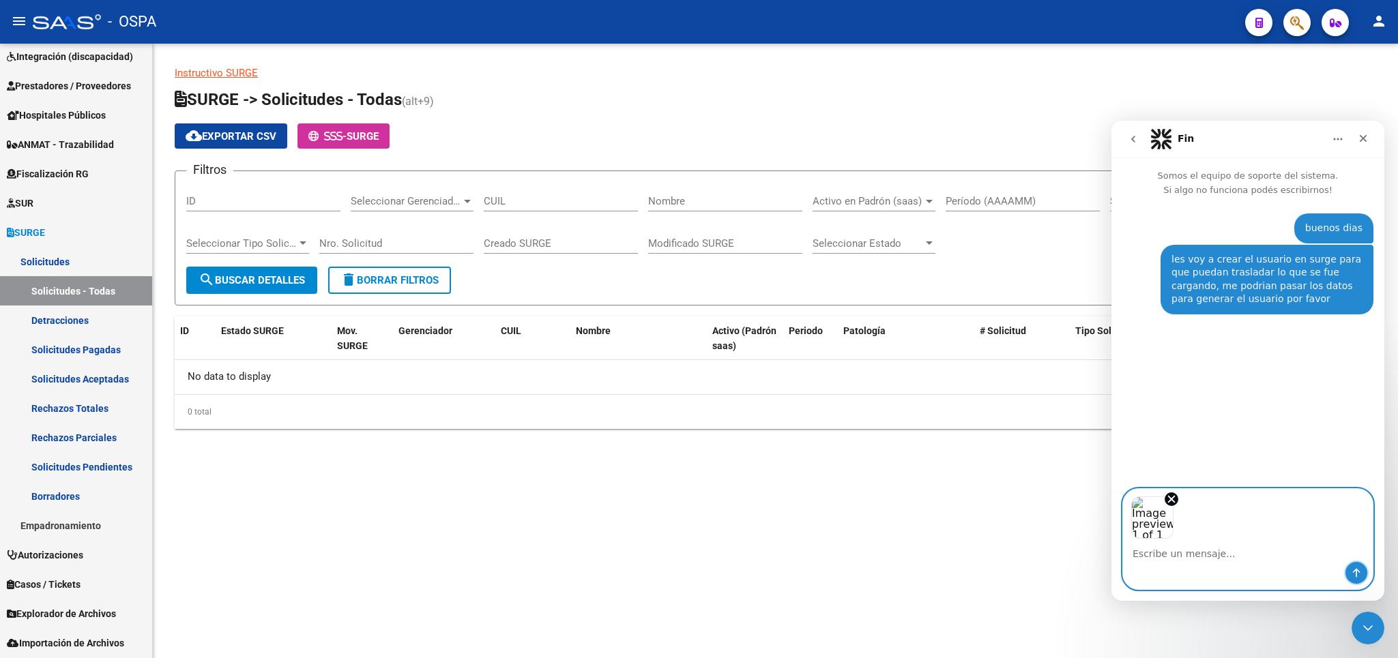
click at [1360, 572] on icon "Enviar un mensaje…" at bounding box center [1356, 573] width 11 height 11
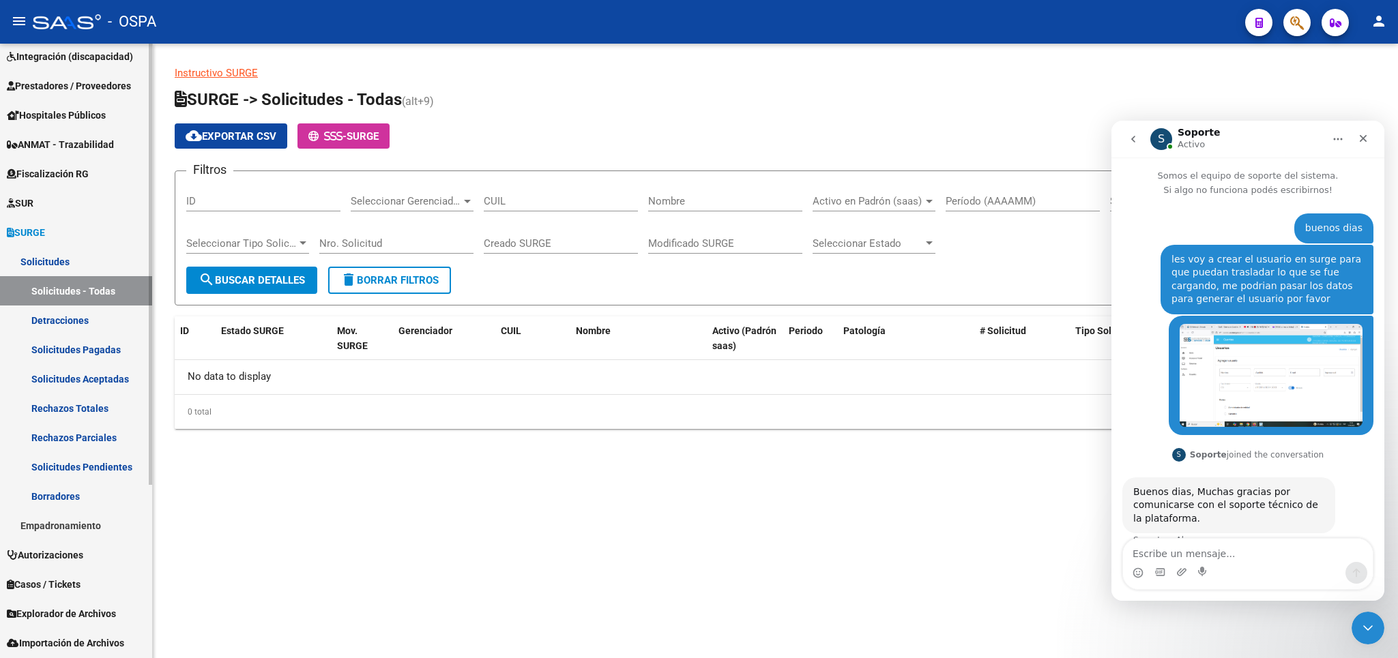
click at [102, 617] on span "Explorador de Archivos" at bounding box center [61, 614] width 109 height 15
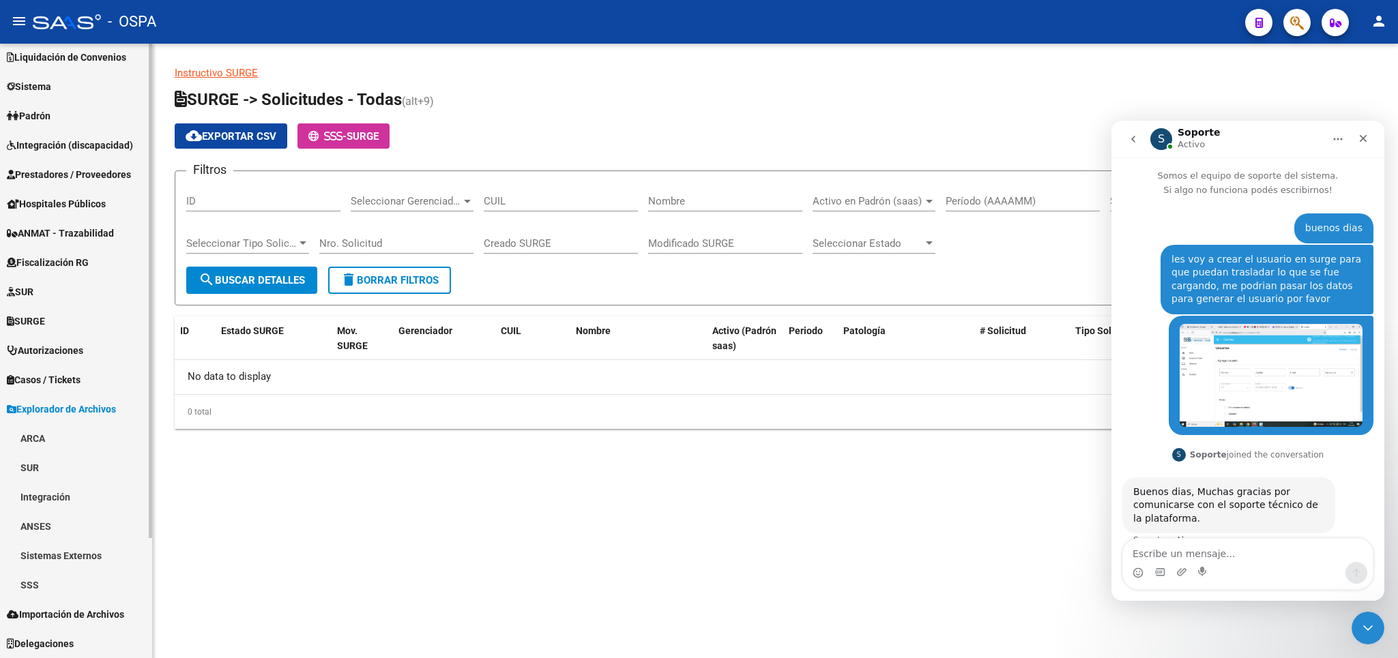
scroll to position [125, 0]
click at [55, 493] on link "Integración" at bounding box center [76, 496] width 152 height 29
click at [73, 579] on link "DS.DEVERR" at bounding box center [76, 584] width 152 height 29
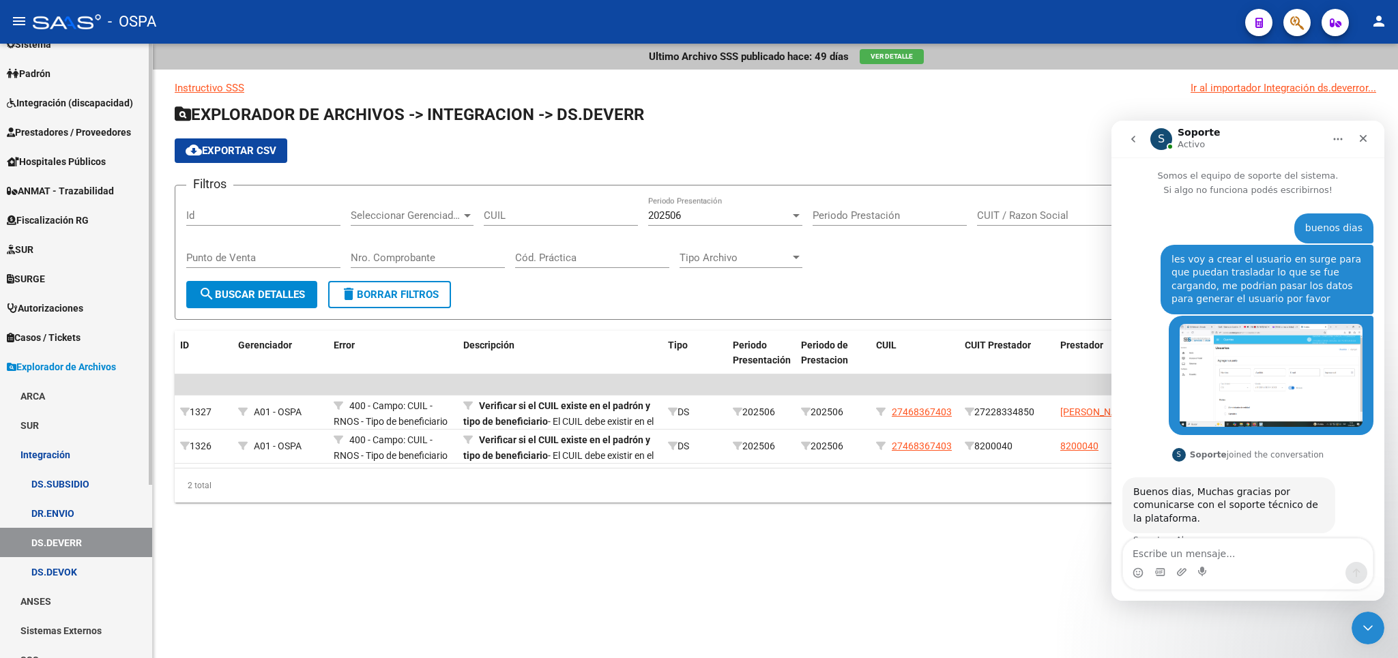
scroll to position [205, 0]
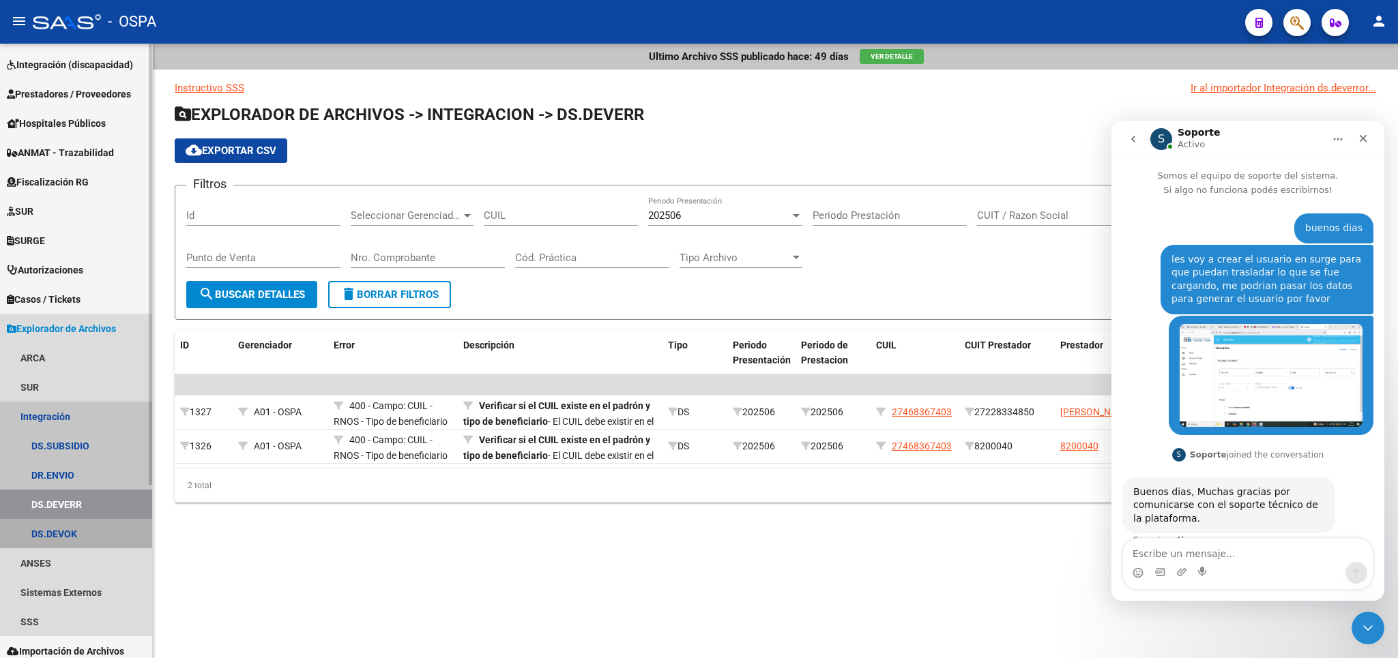
click at [88, 534] on link "DS.DEVOK" at bounding box center [76, 533] width 152 height 29
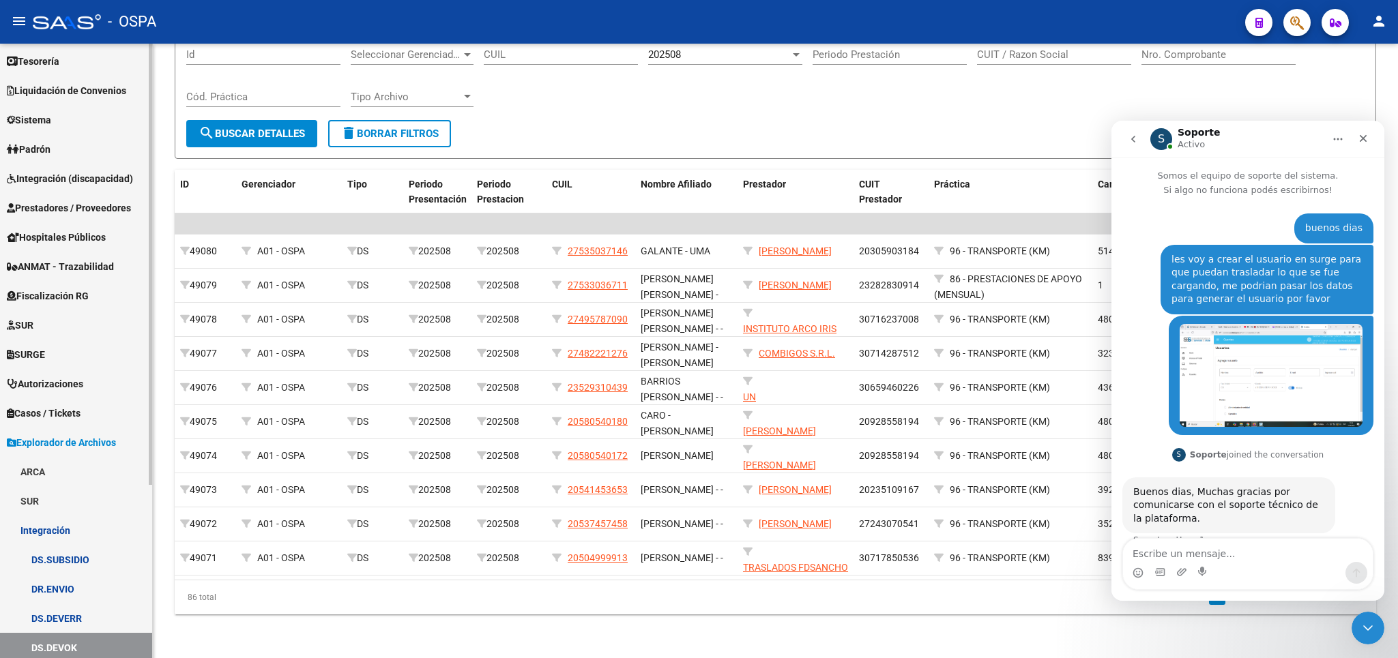
scroll to position [45, 0]
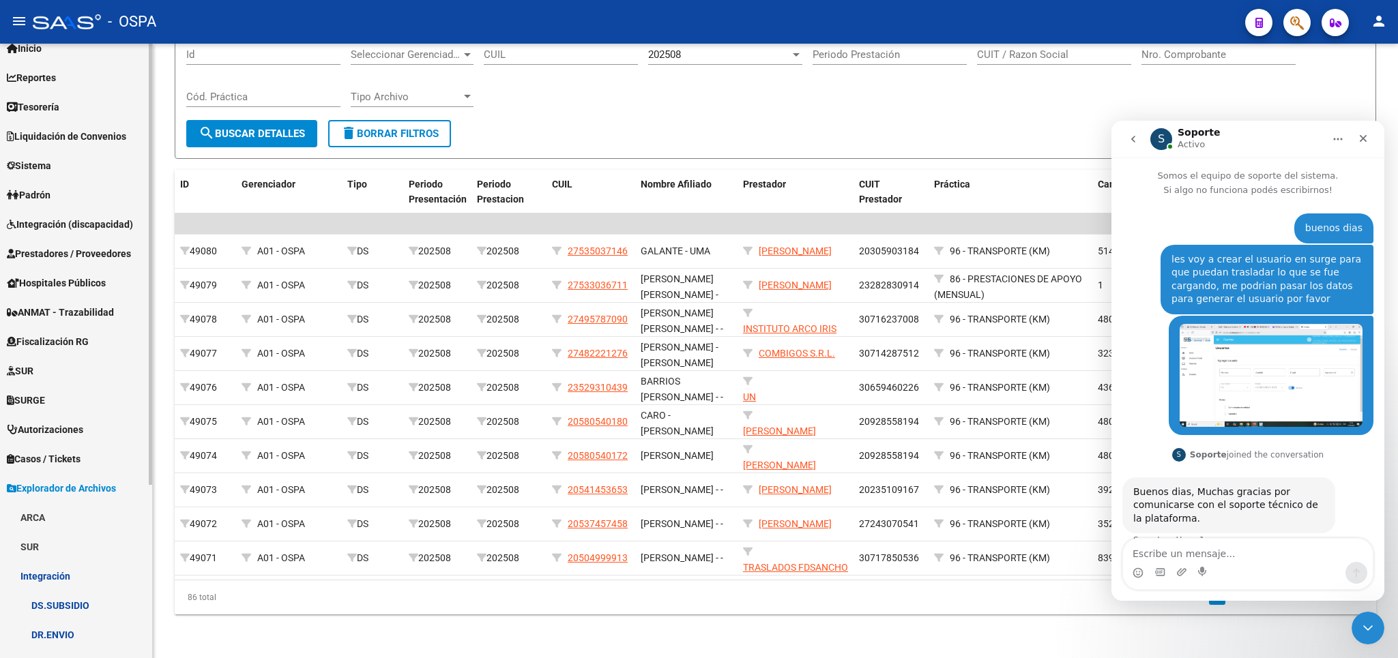
click at [78, 260] on span "Prestadores / Proveedores" at bounding box center [69, 253] width 124 height 15
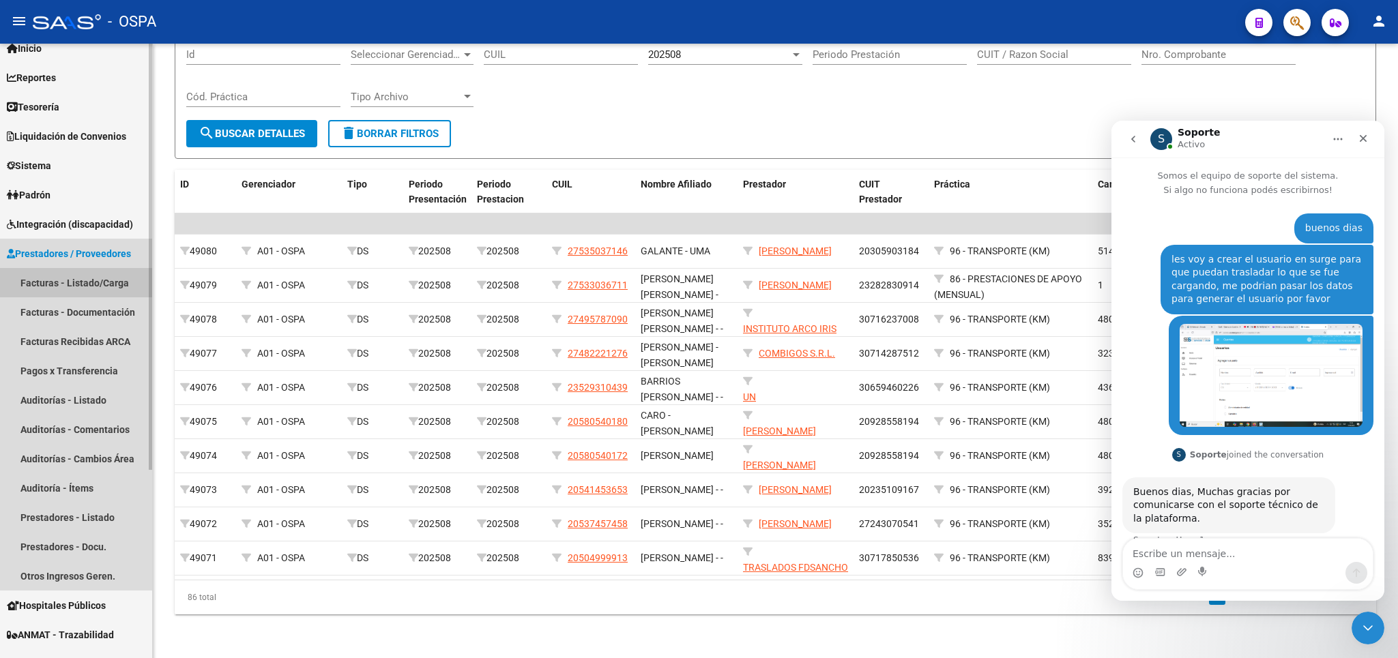
click at [87, 282] on link "Facturas - Listado/Carga" at bounding box center [76, 282] width 152 height 29
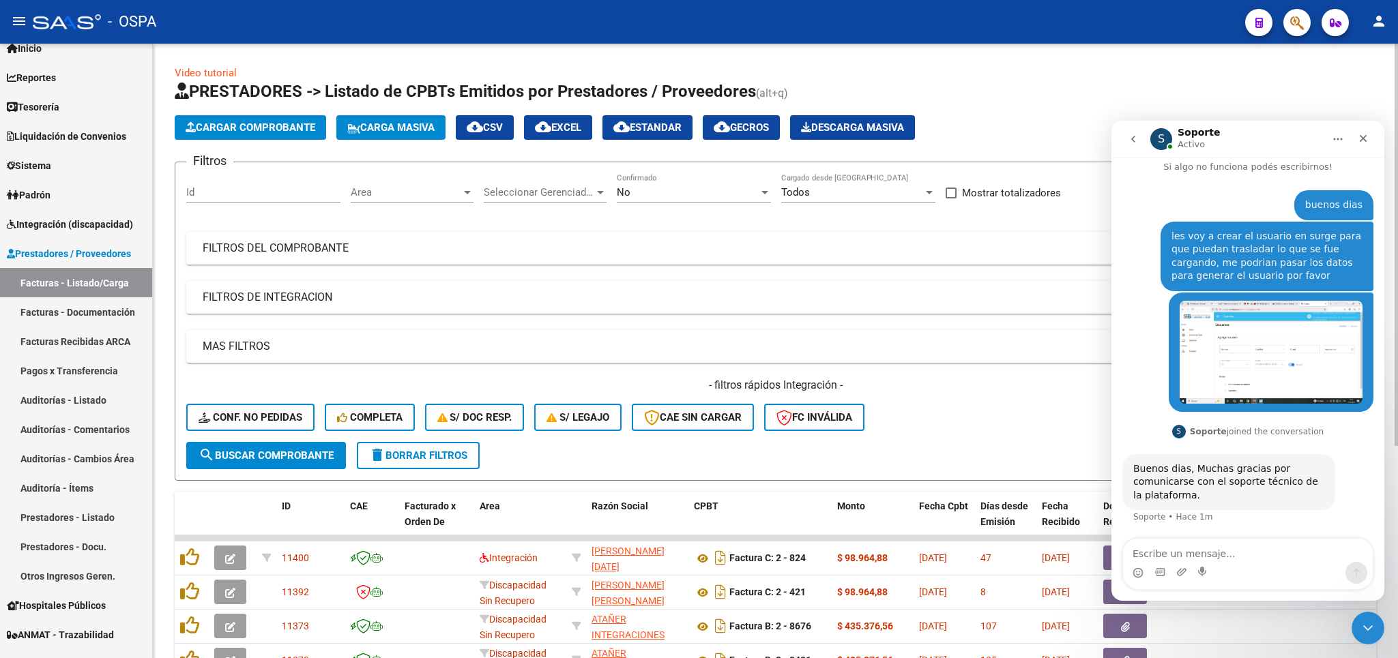
scroll to position [25, 0]
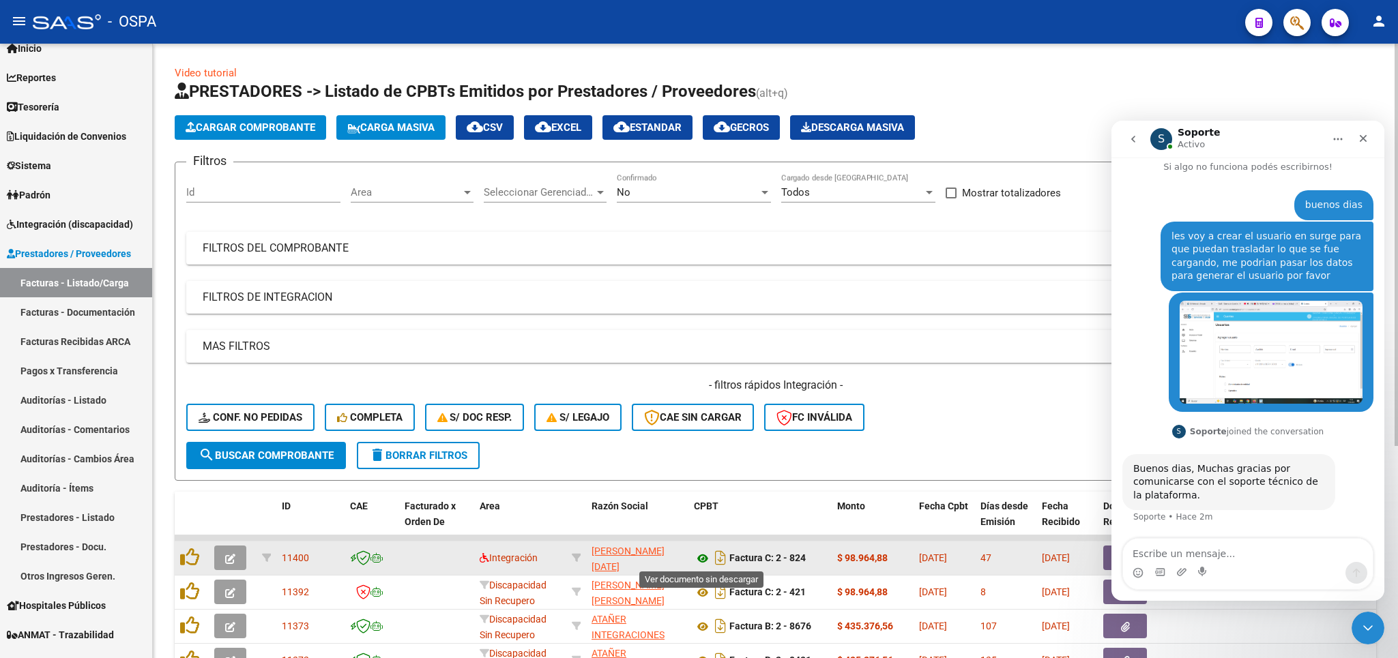
click at [706, 560] on icon at bounding box center [703, 559] width 18 height 16
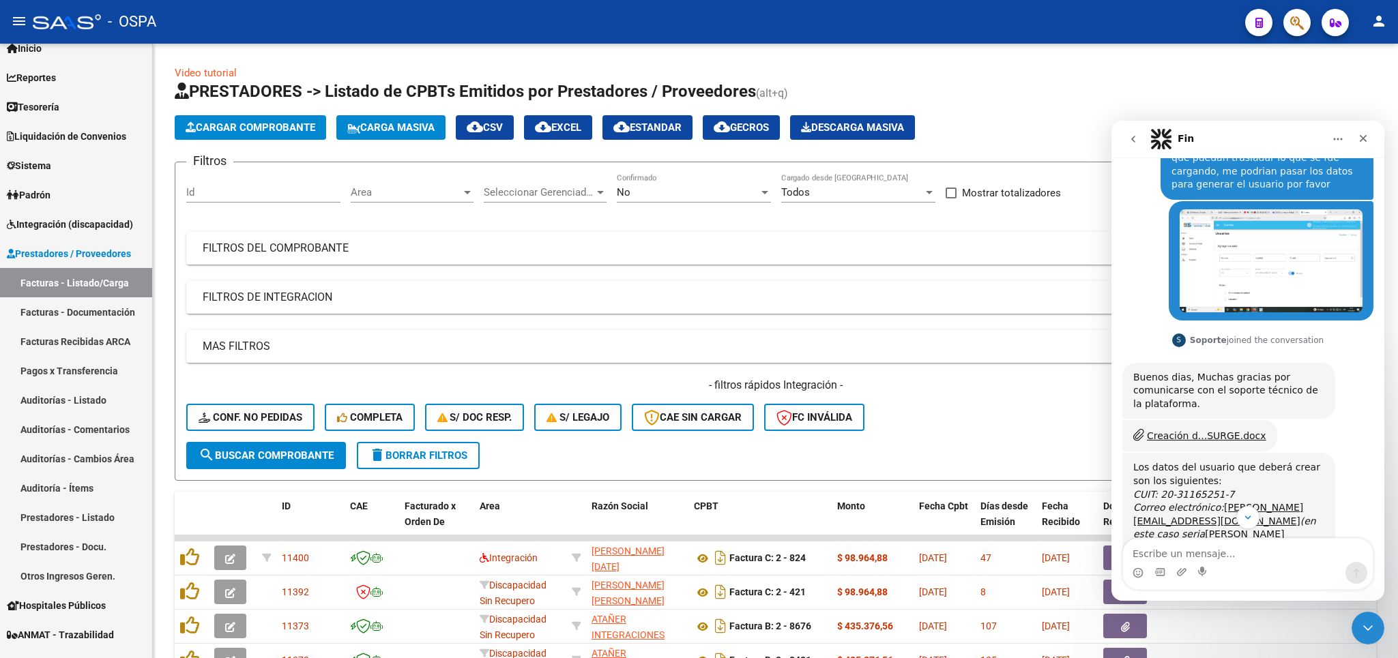
scroll to position [231, 0]
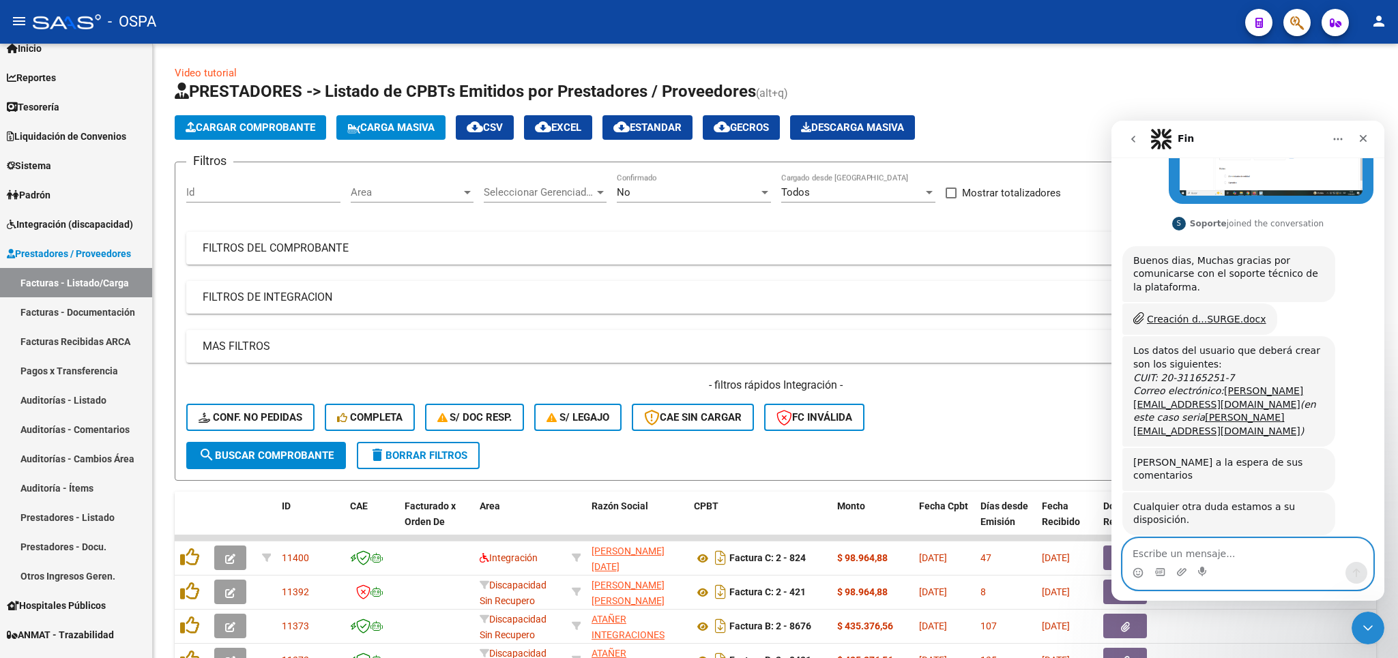
click at [1210, 555] on textarea "Escribe un mensaje..." at bounding box center [1248, 550] width 250 height 23
type textarea "[PERSON_NAME] es el apellido [PERSON_NAME]?"
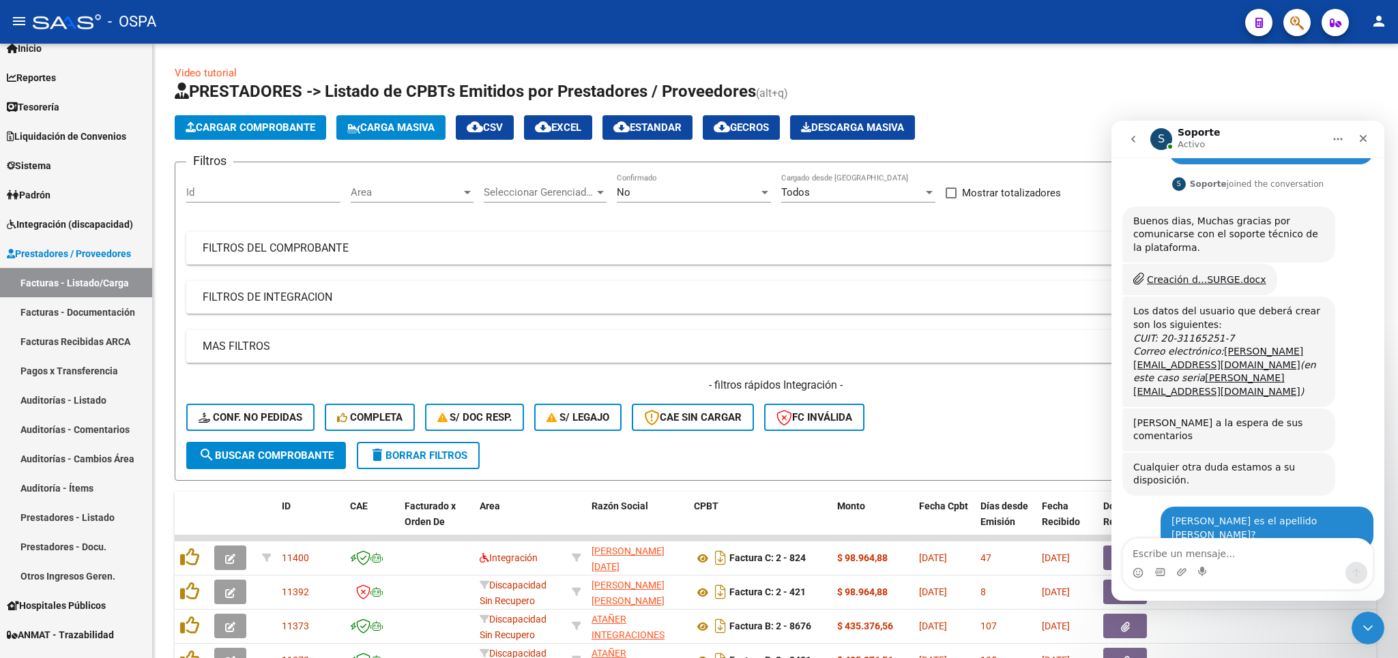
scroll to position [312, 0]
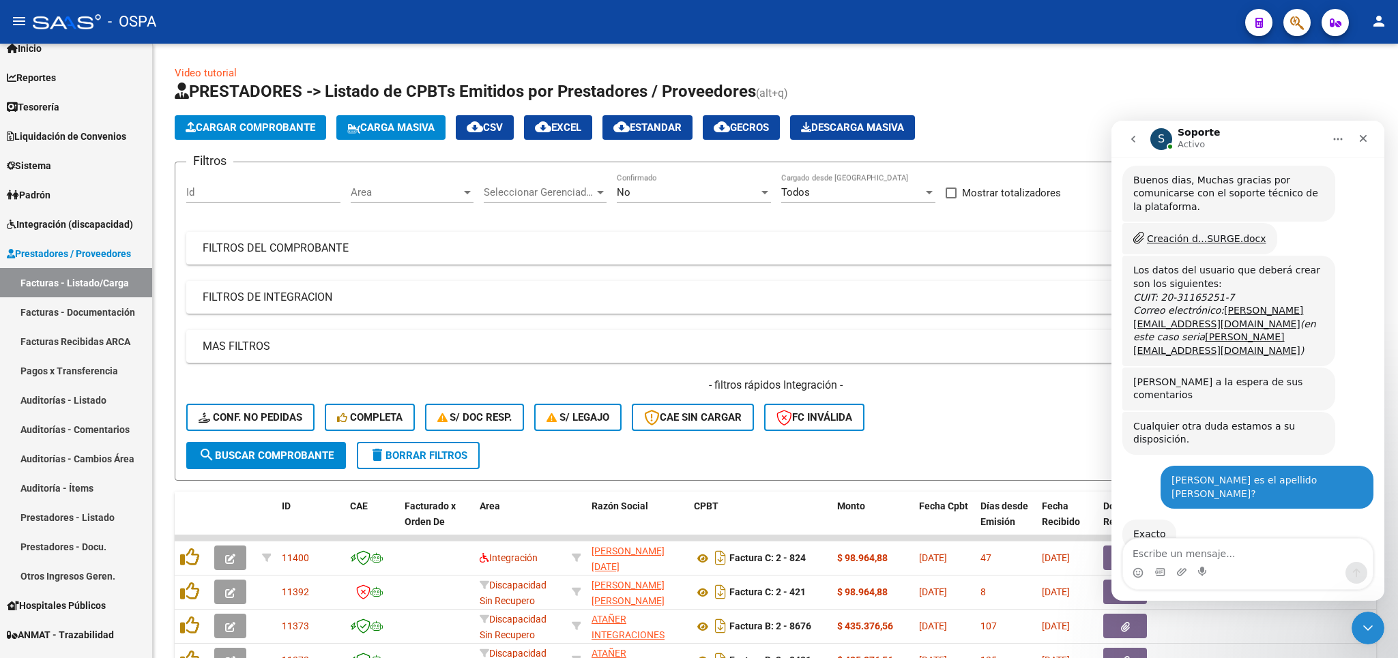
click at [1240, 570] on div "Intercom Messenger" at bounding box center [1248, 573] width 250 height 22
click at [1223, 551] on textarea "Escribe un mensaje..." at bounding box center [1248, 550] width 250 height 23
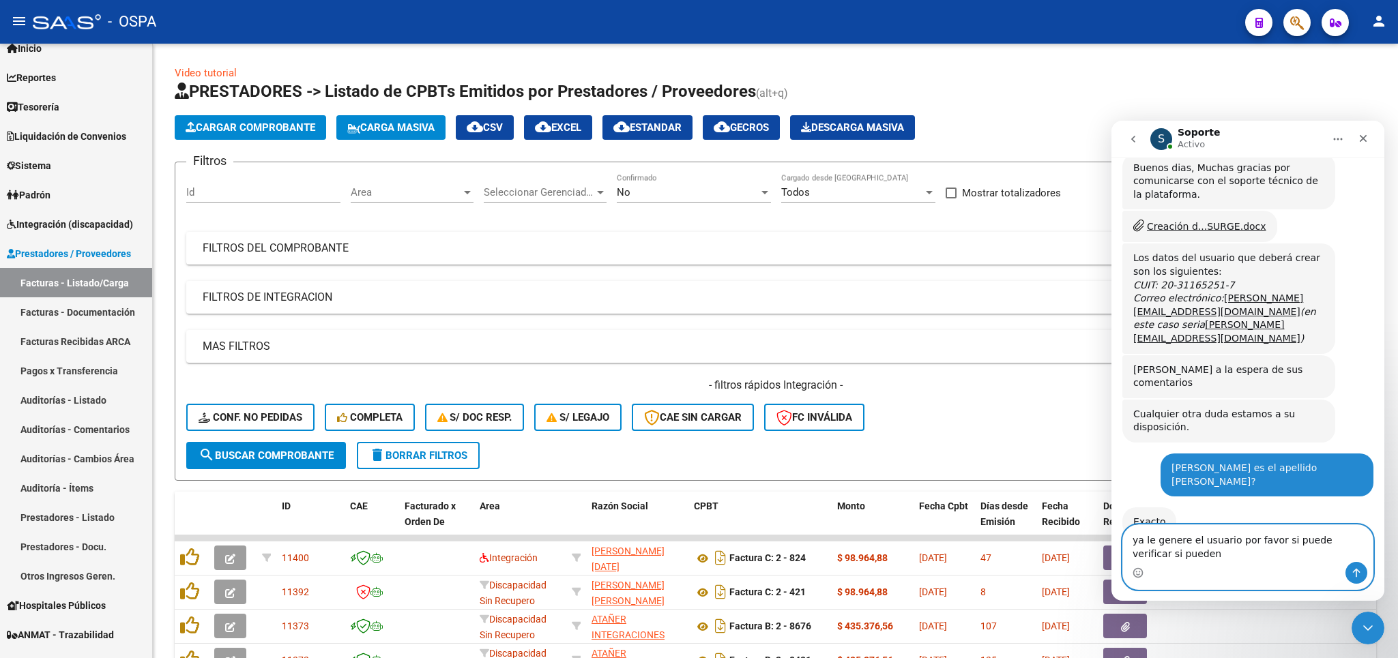
scroll to position [325, 0]
type textarea "ya le genere el usuario por favor si puede verificar si pueden ingresar, muchas…"
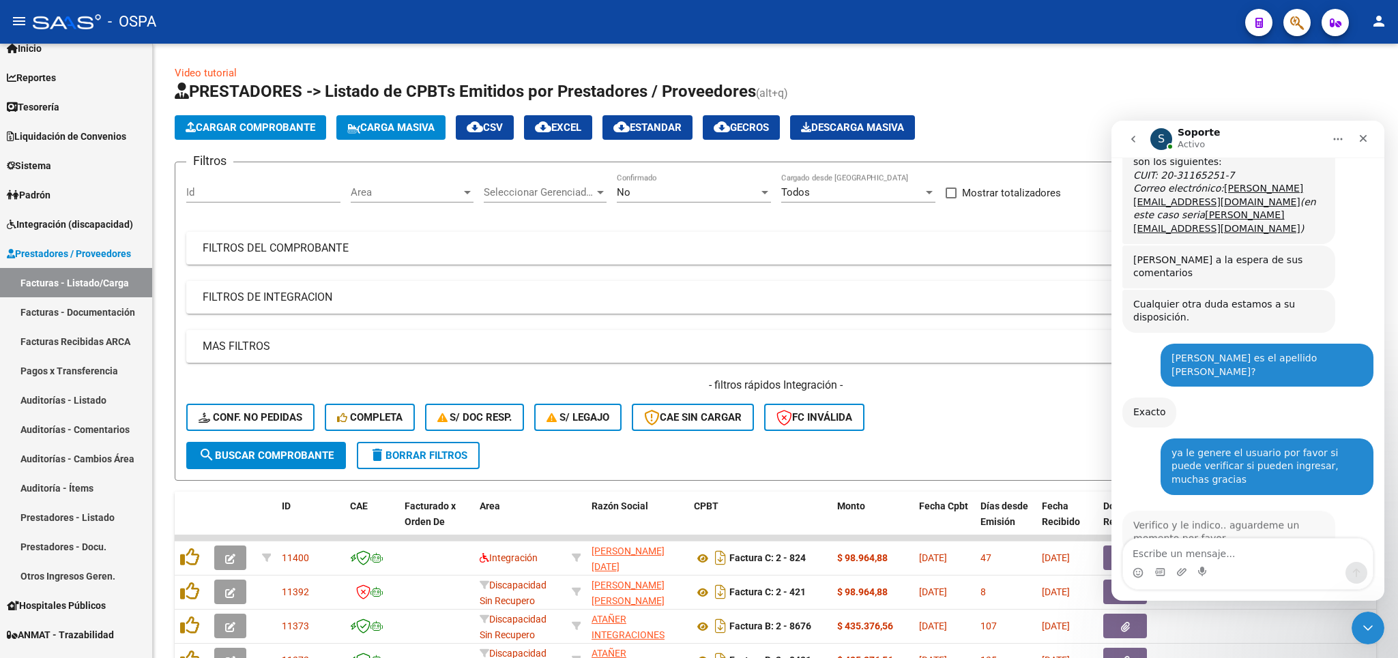
scroll to position [420, 0]
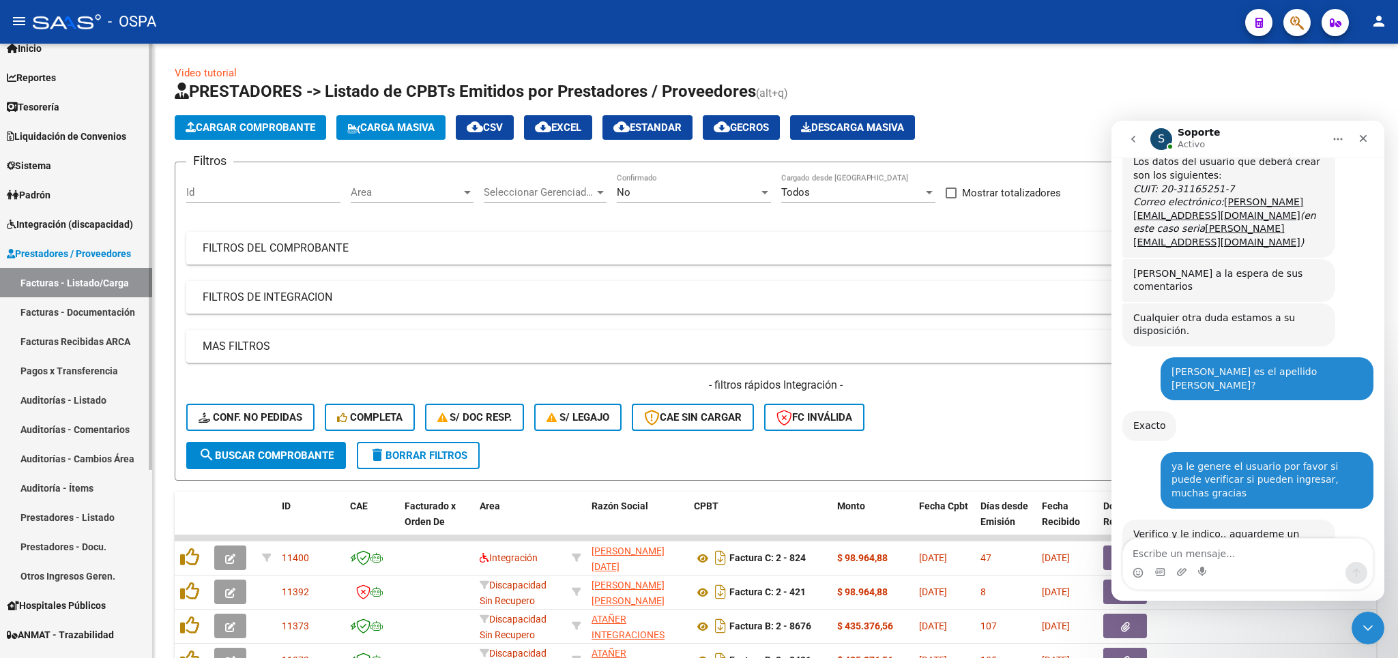
click at [84, 220] on span "Integración (discapacidad)" at bounding box center [70, 224] width 126 height 15
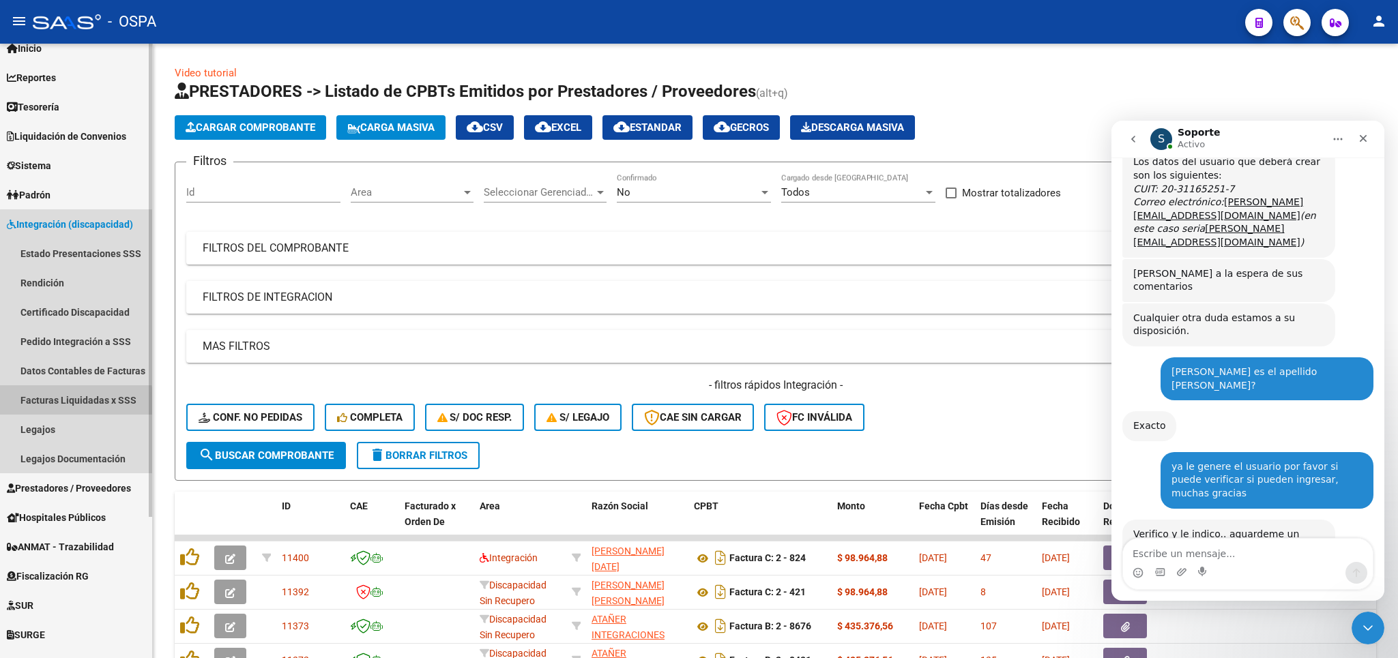
click at [76, 403] on link "Facturas Liquidadas x SSS" at bounding box center [76, 399] width 152 height 29
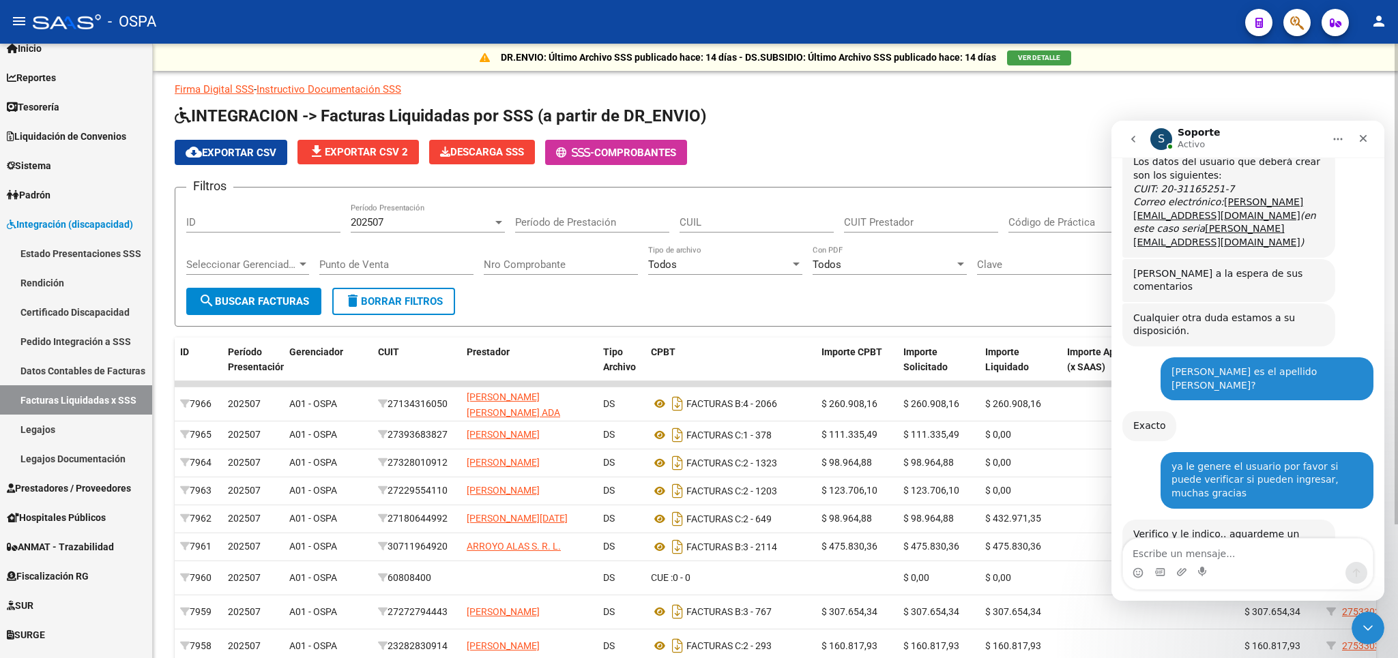
click at [224, 154] on span "cloud_download Exportar CSV" at bounding box center [231, 153] width 91 height 12
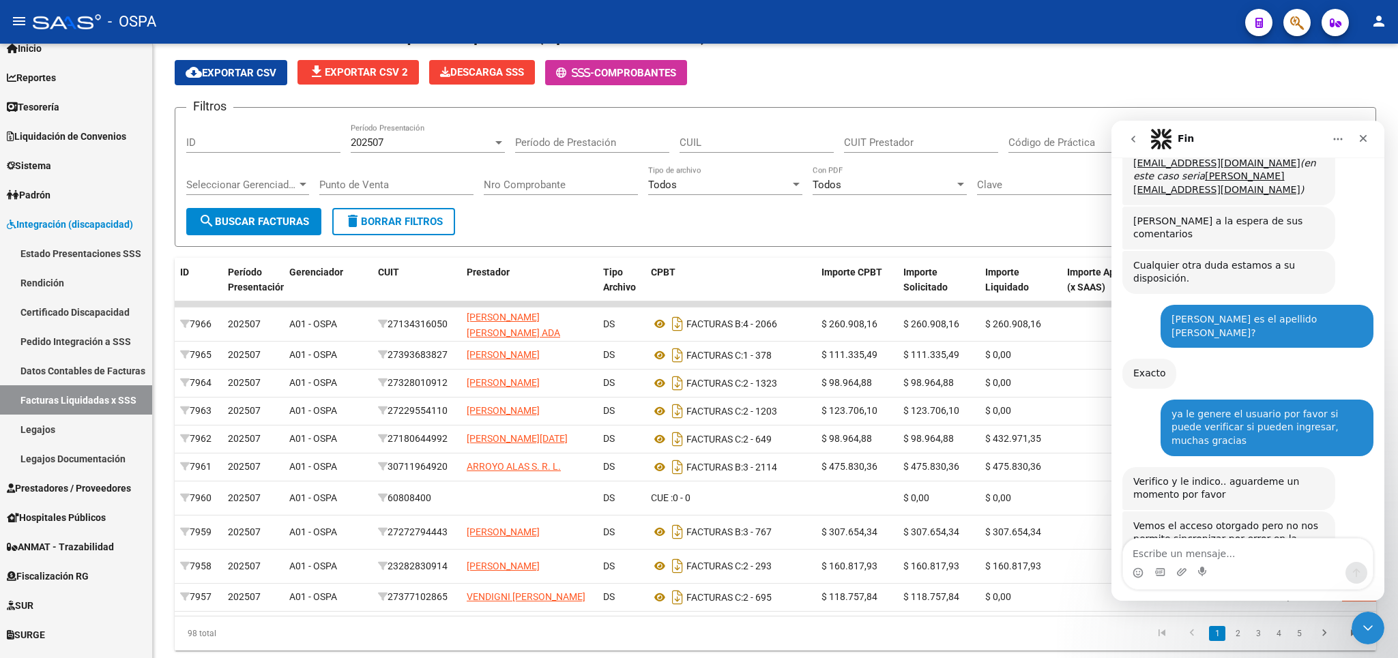
scroll to position [518, 0]
